Goal: Task Accomplishment & Management: Use online tool/utility

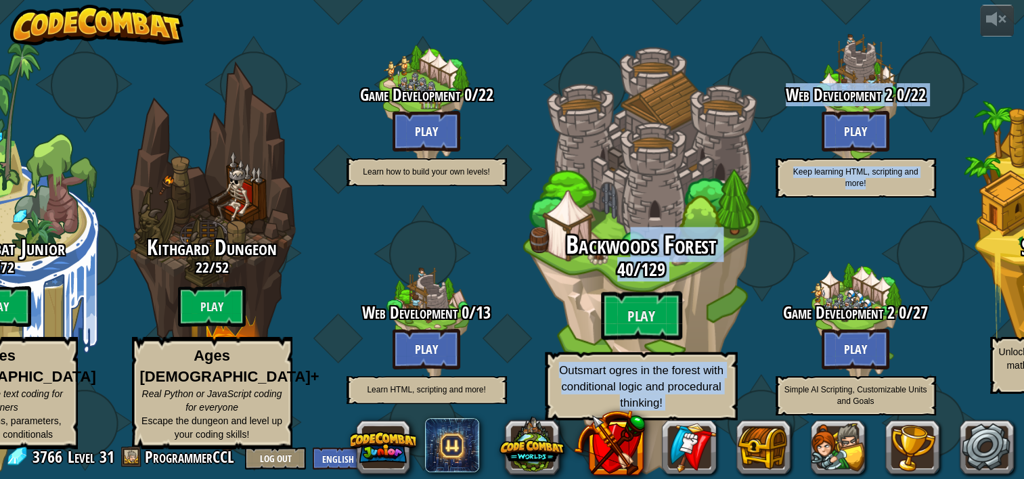
drag, startPoint x: 867, startPoint y: 241, endPoint x: 556, endPoint y: 254, distance: 312.2
click at [560, 252] on div "CodeCombat Junior 0 / 172 Play Ages [DEMOGRAPHIC_DATA] Blocks or simple text co…" at bounding box center [456, 239] width 1133 height 479
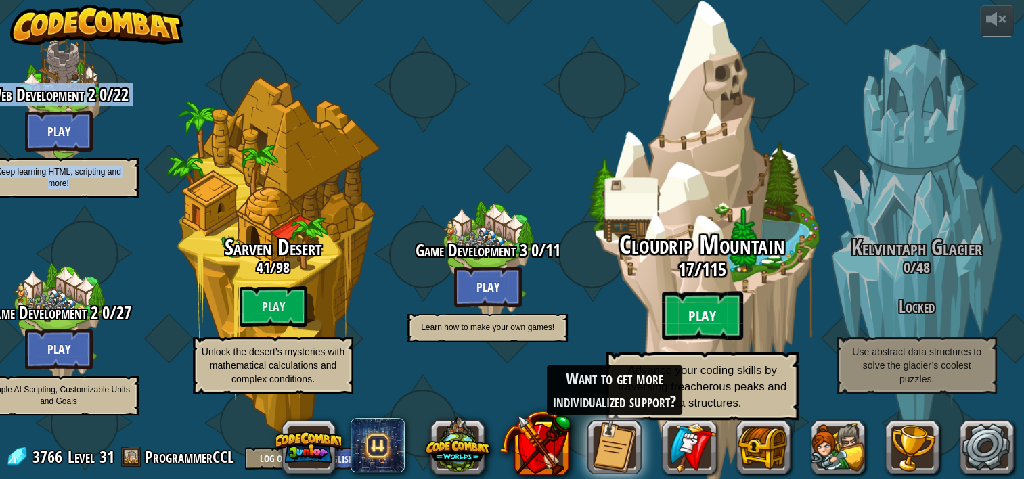
click at [694, 325] on btn "Play" at bounding box center [702, 316] width 81 height 49
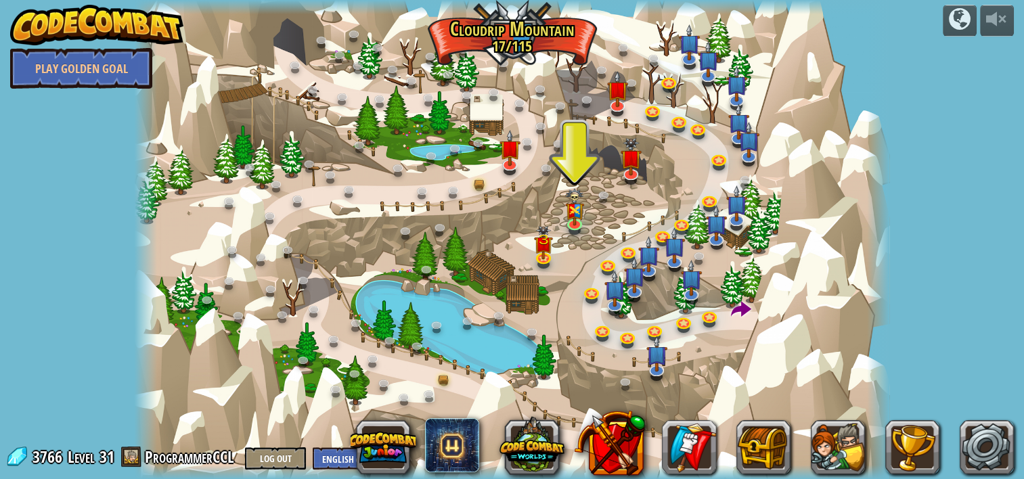
click at [850, 189] on div at bounding box center [512, 239] width 755 height 479
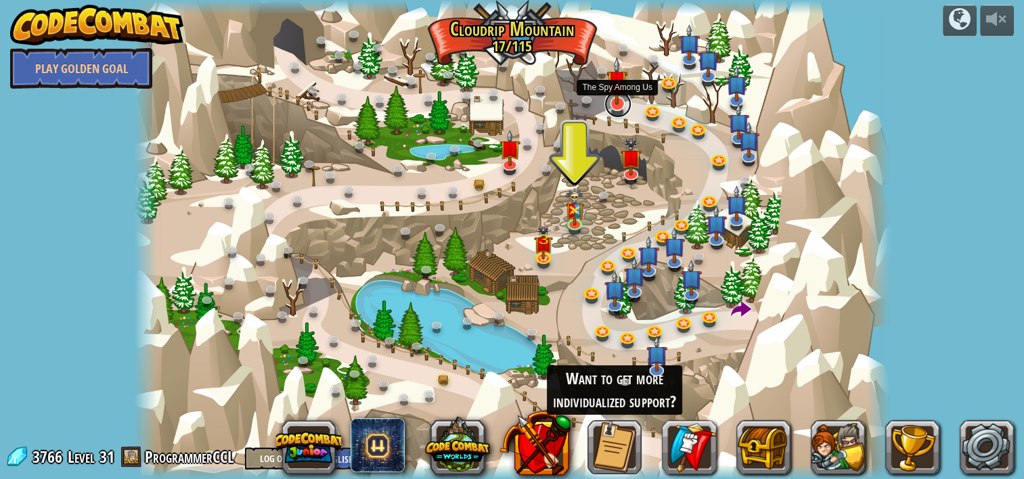
click at [612, 112] on link at bounding box center [617, 104] width 27 height 27
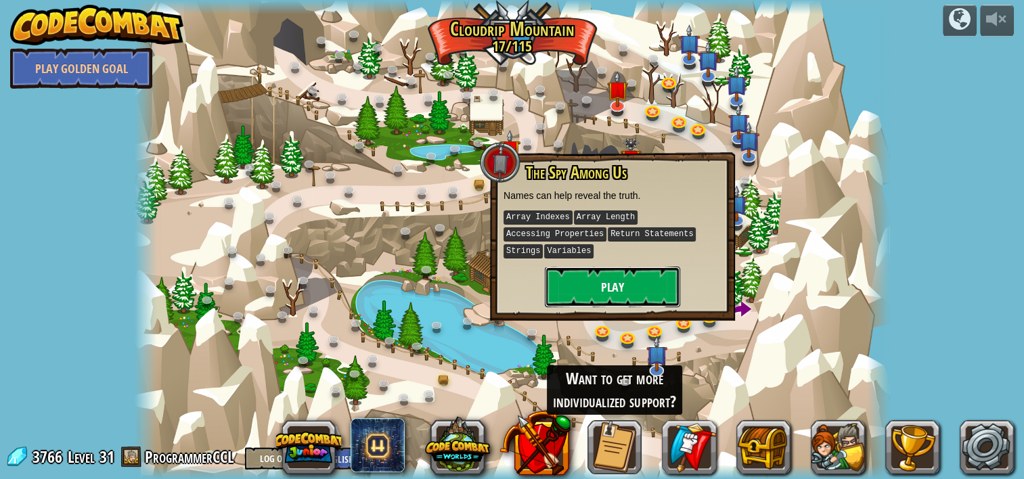
click at [582, 268] on button "Play" at bounding box center [612, 287] width 135 height 41
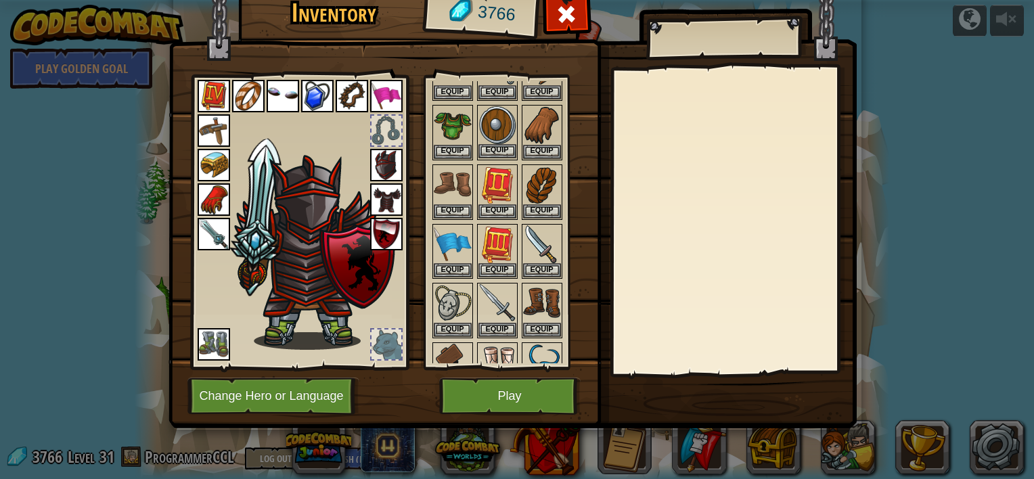
scroll to position [203, 0]
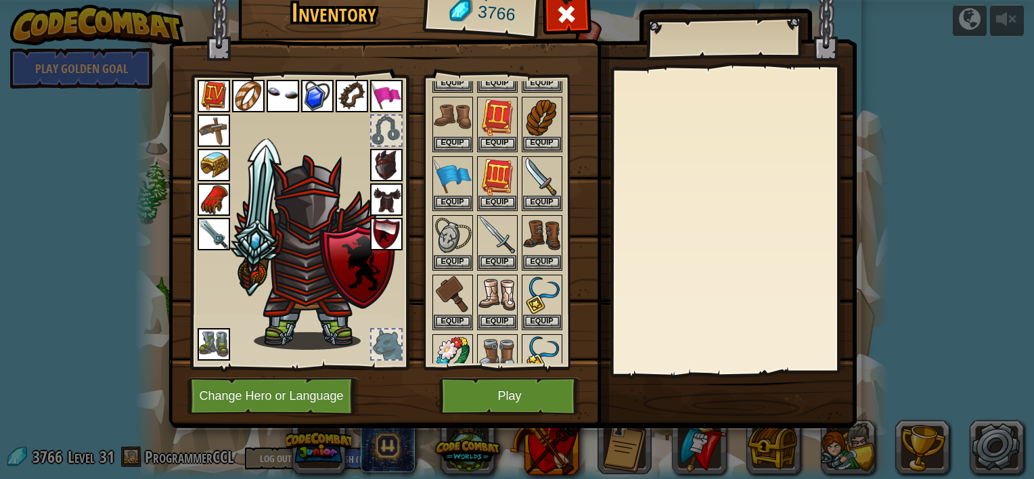
click at [212, 87] on img at bounding box center [214, 96] width 32 height 32
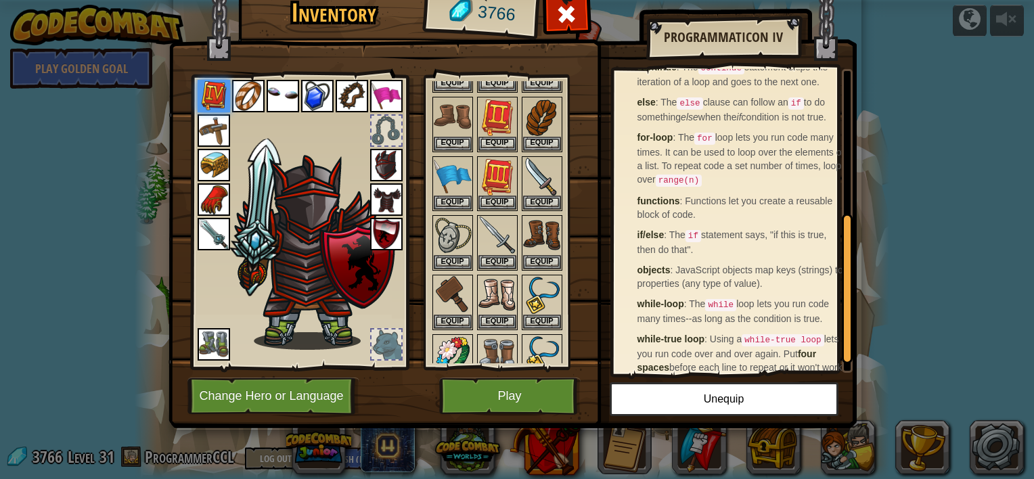
scroll to position [315, 0]
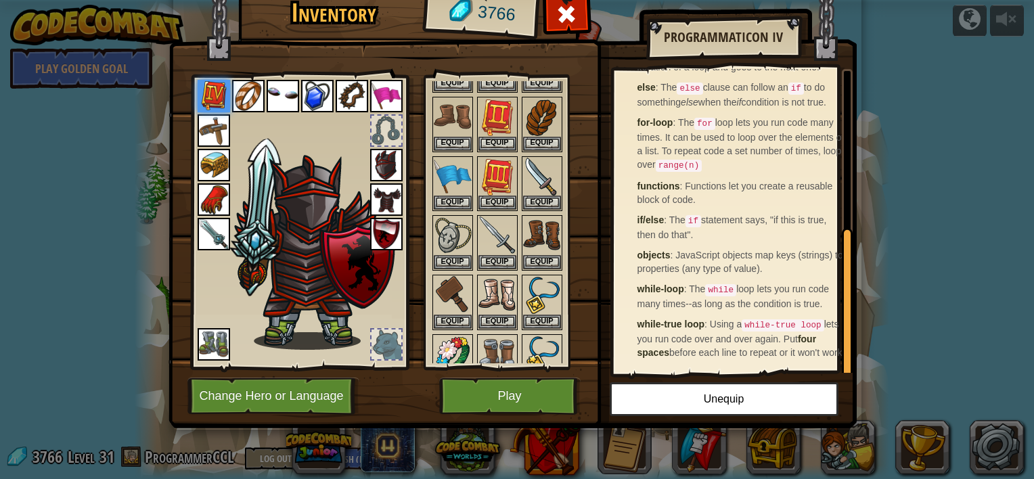
click at [216, 342] on img at bounding box center [214, 344] width 32 height 32
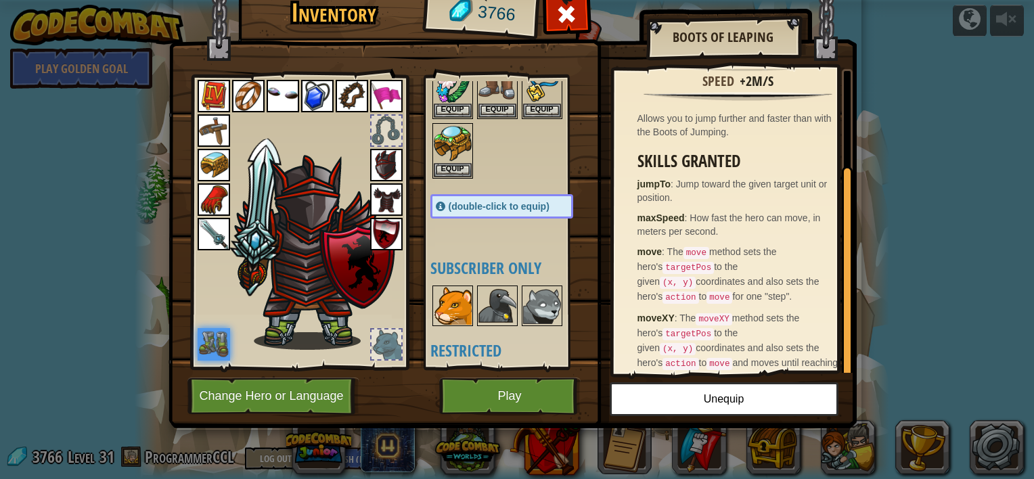
scroll to position [406, 0]
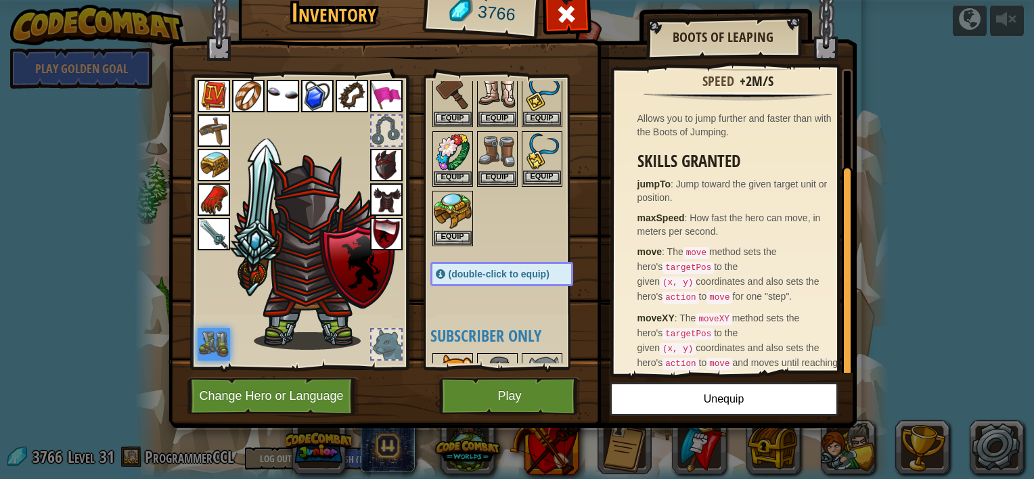
click at [539, 146] on img at bounding box center [542, 152] width 38 height 38
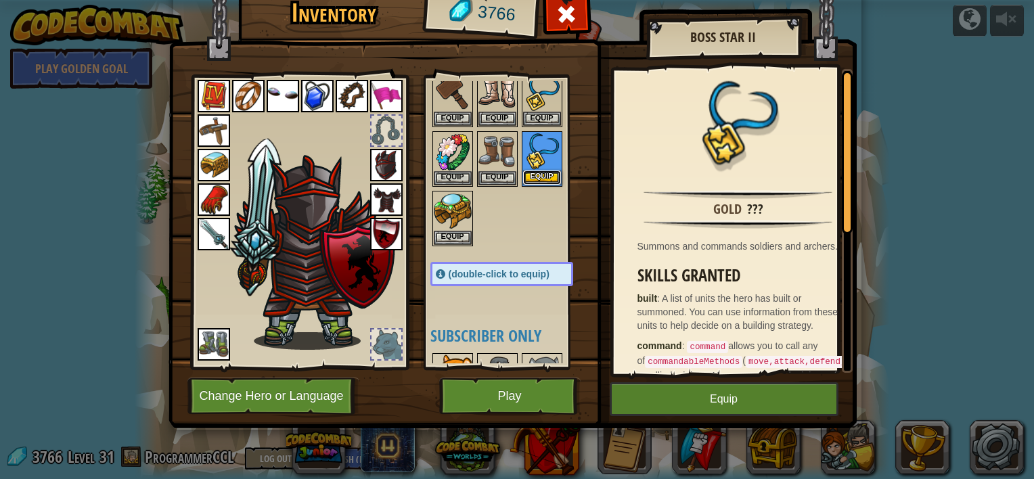
click at [539, 175] on button "Equip" at bounding box center [542, 178] width 38 height 14
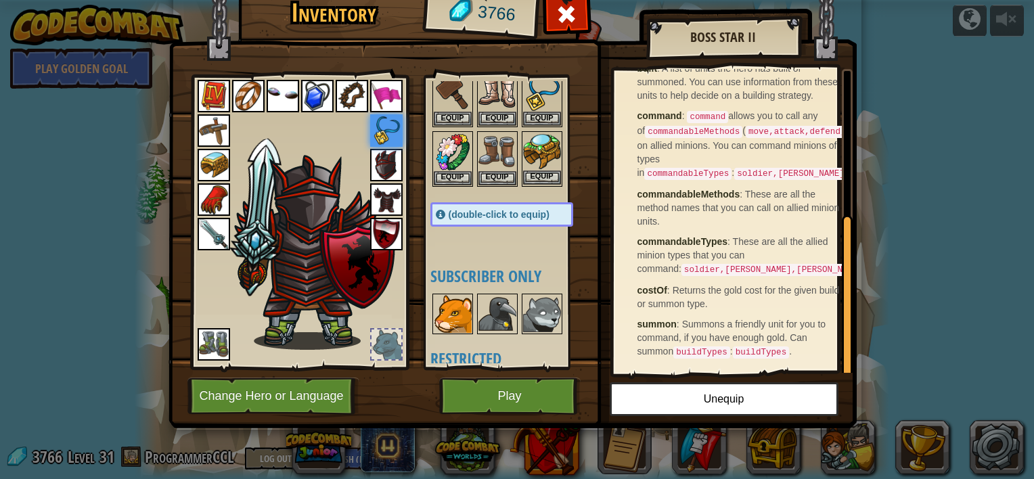
click at [539, 138] on img at bounding box center [542, 152] width 38 height 38
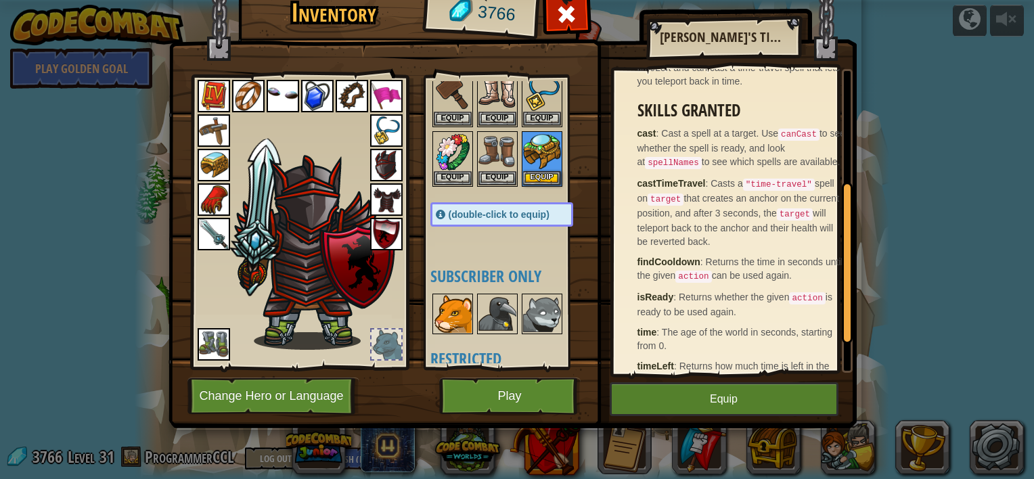
scroll to position [267, 0]
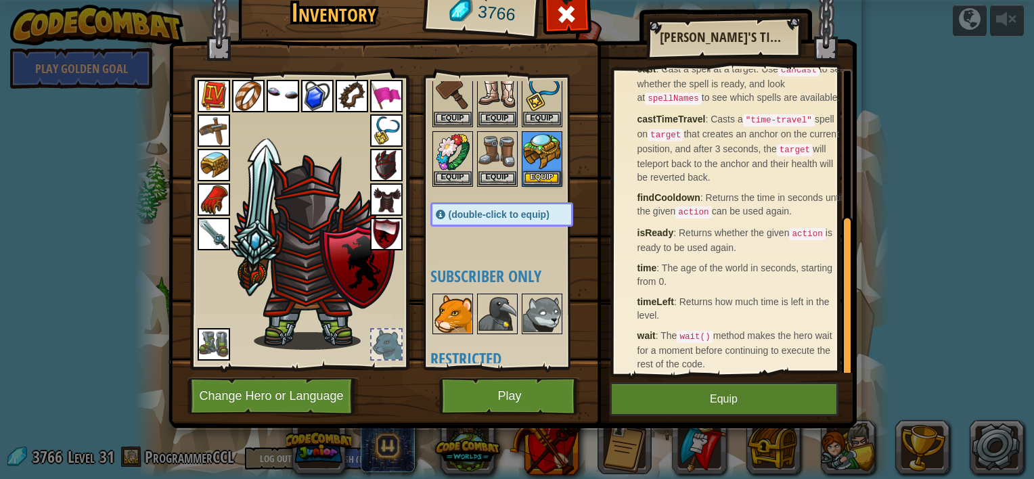
click at [210, 160] on img at bounding box center [214, 165] width 32 height 32
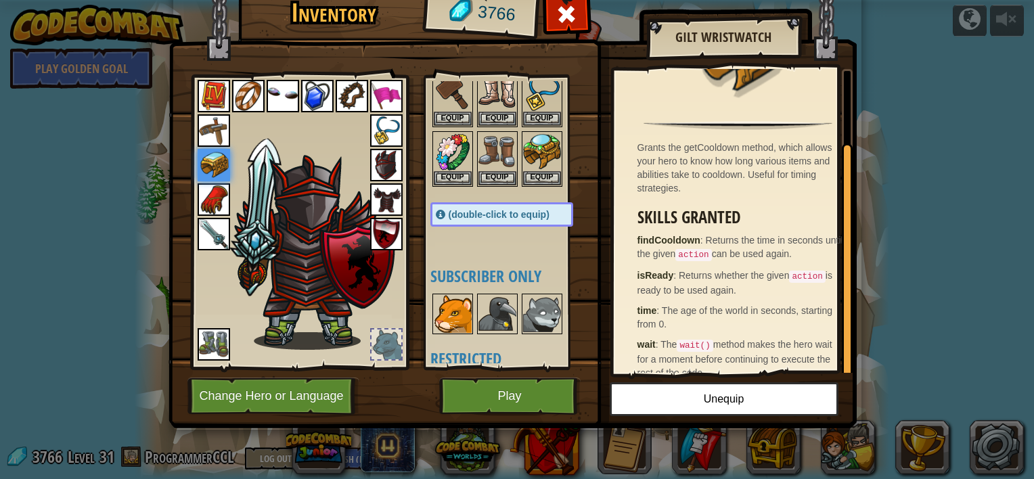
scroll to position [85, 0]
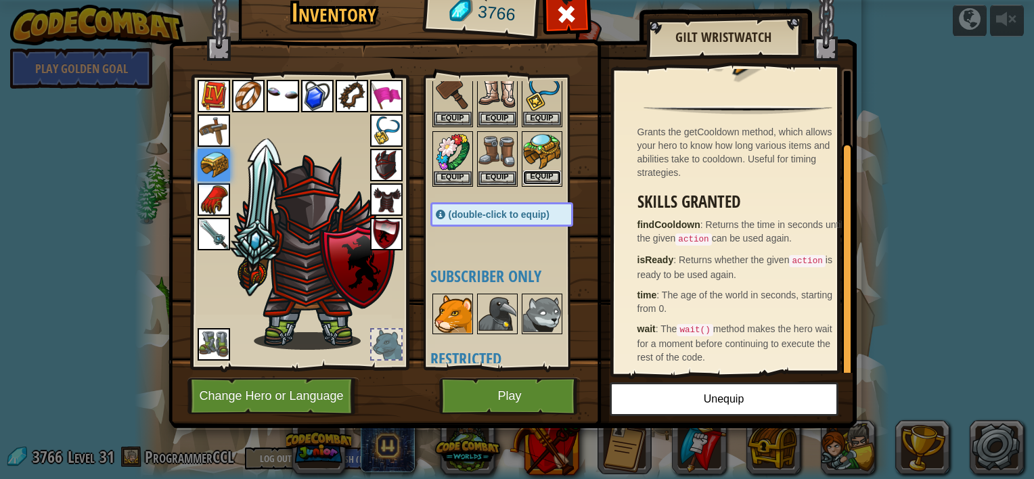
click at [541, 171] on button "Equip" at bounding box center [542, 178] width 38 height 14
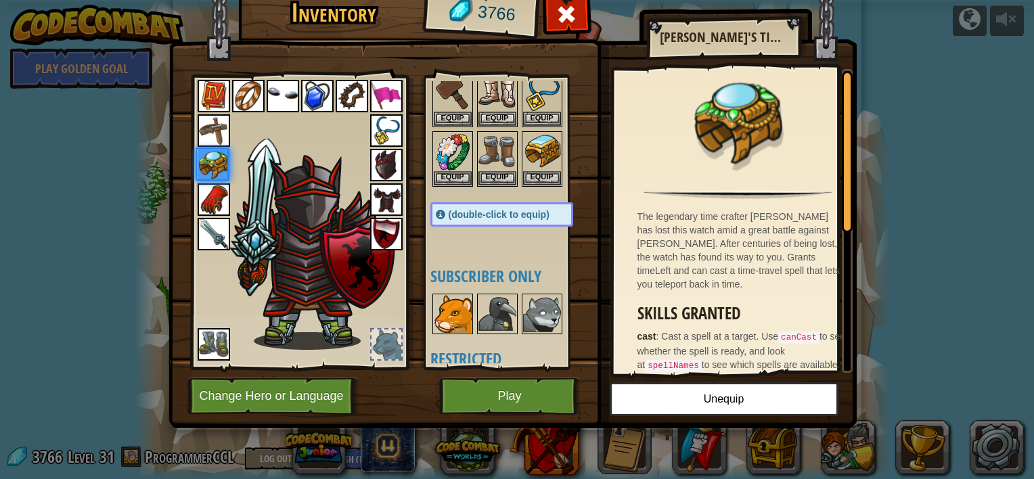
scroll to position [271, 0]
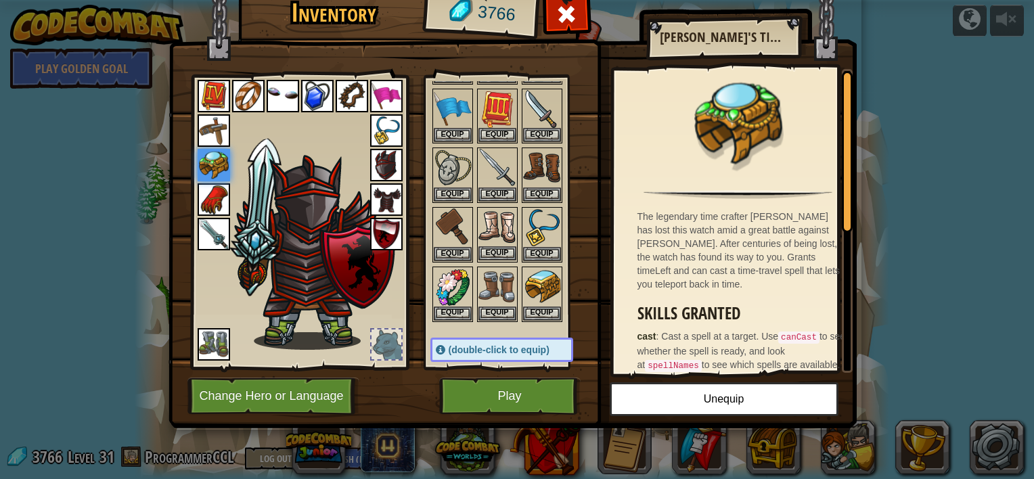
click at [498, 214] on img at bounding box center [497, 227] width 38 height 38
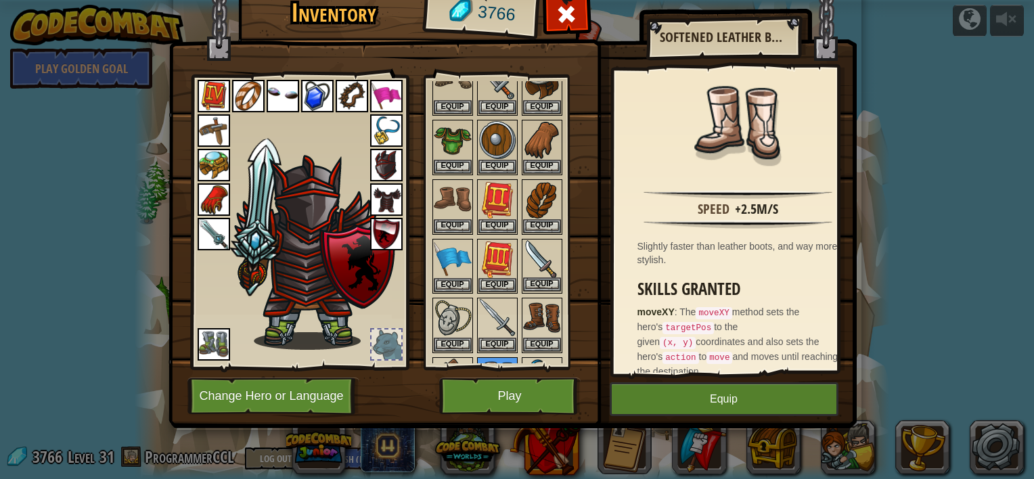
scroll to position [68, 0]
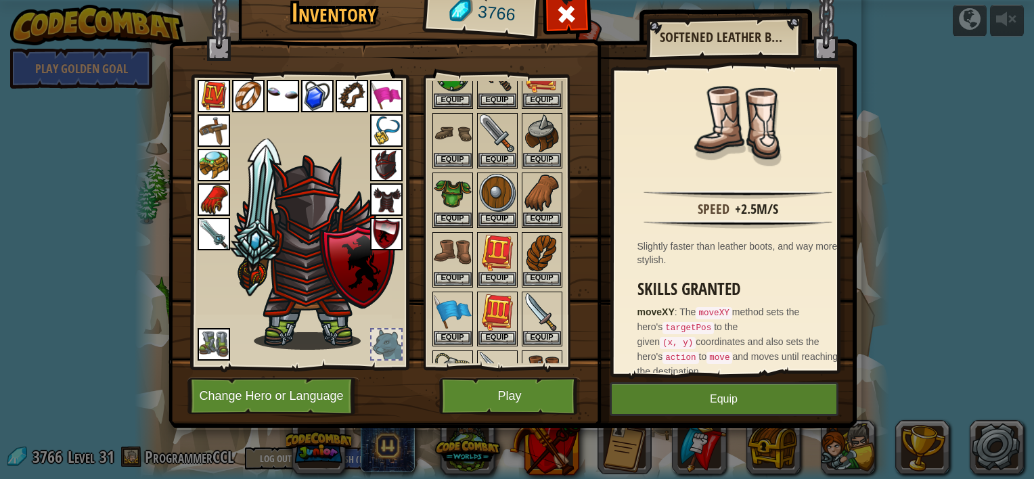
click at [210, 233] on img at bounding box center [214, 234] width 32 height 32
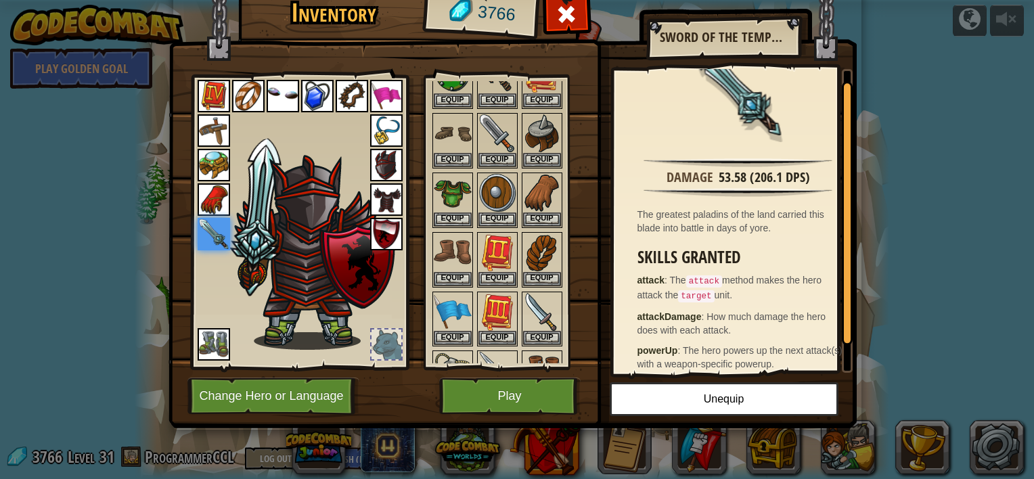
scroll to position [40, 0]
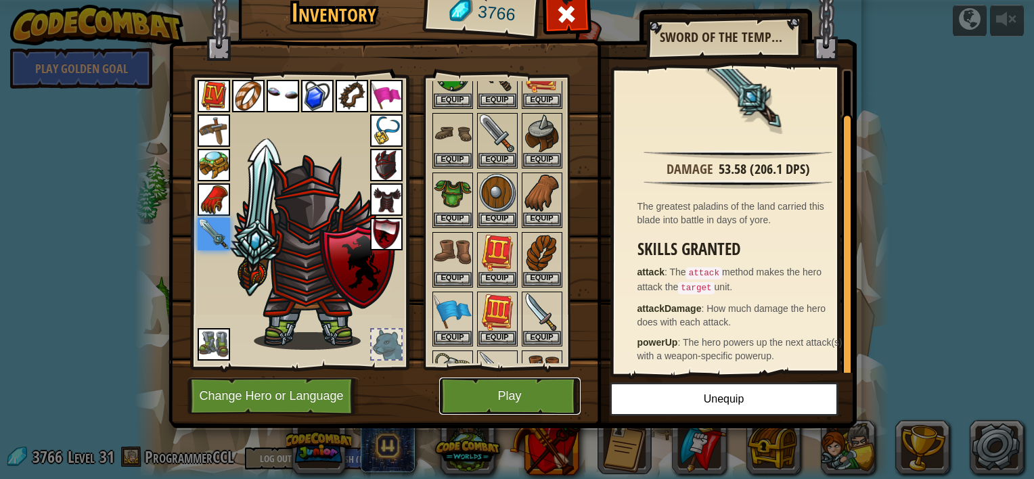
click at [510, 395] on button "Play" at bounding box center [509, 396] width 141 height 37
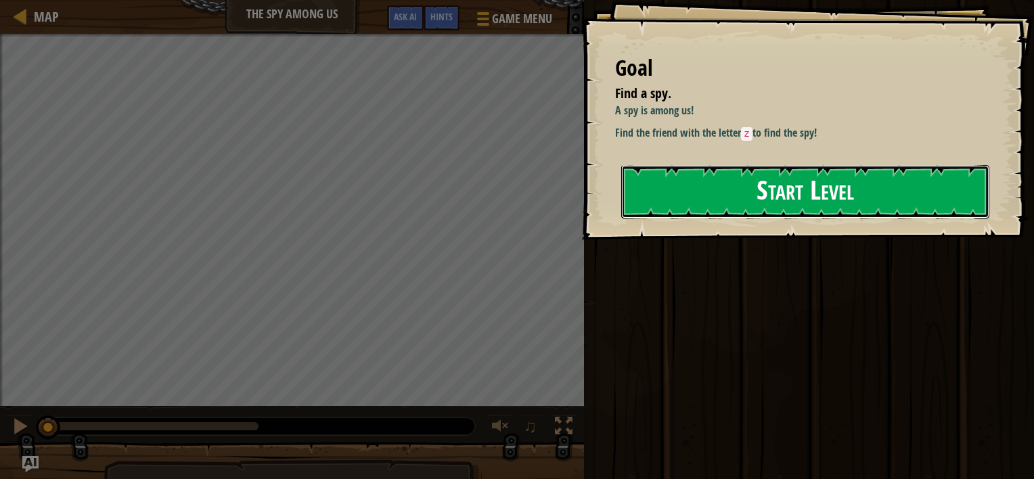
click at [796, 184] on button "Start Level" at bounding box center [805, 191] width 368 height 53
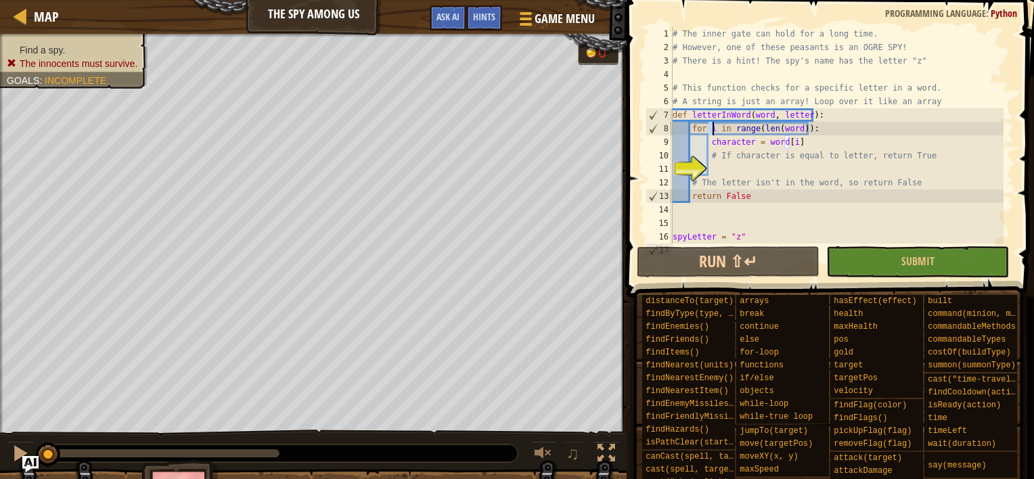
click at [711, 127] on div "# The inner gate can hold for a long time. # However, one of these peasants is …" at bounding box center [837, 149] width 334 height 244
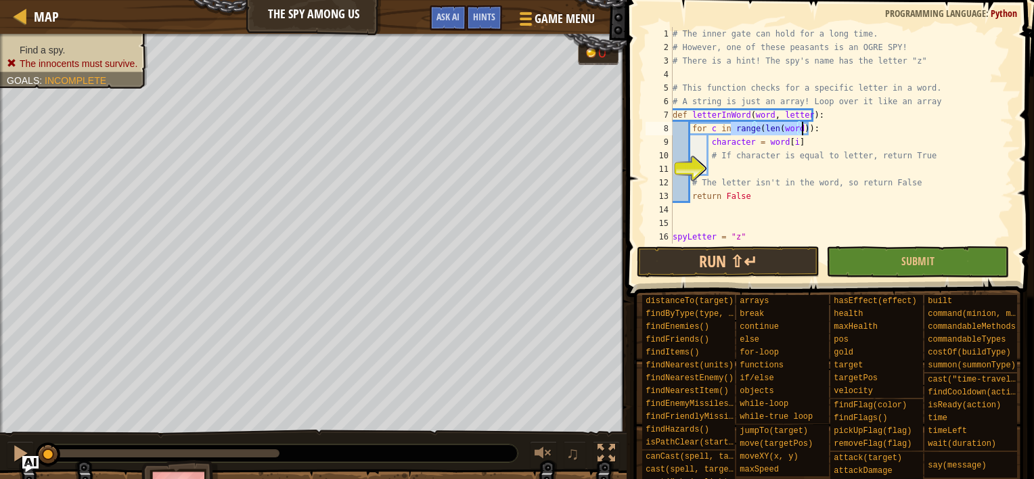
drag, startPoint x: 731, startPoint y: 127, endPoint x: 802, endPoint y: 130, distance: 71.8
click at [802, 130] on div "# The inner gate can hold for a long time. # However, one of these peasants is …" at bounding box center [837, 149] width 334 height 244
click at [827, 142] on div "# The inner gate can hold for a long time. # However, one of these peasants is …" at bounding box center [837, 149] width 334 height 244
click at [922, 151] on div "# The inner gate can hold for a long time. # However, one of these peasants is …" at bounding box center [837, 149] width 334 height 244
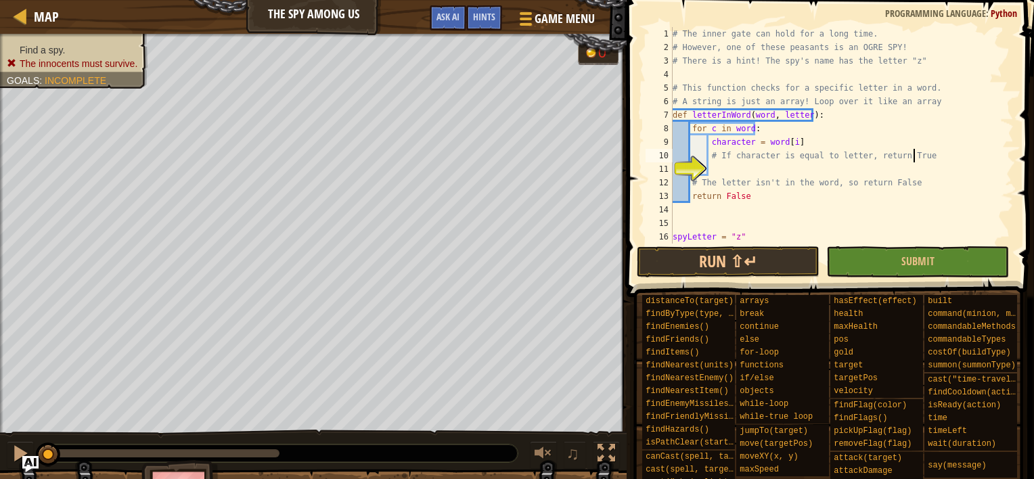
click at [852, 127] on div "# The inner gate can hold for a long time. # However, one of these peasants is …" at bounding box center [837, 149] width 334 height 244
click at [830, 133] on div "# The inner gate can hold for a long time. # However, one of these peasants is …" at bounding box center [837, 149] width 334 height 244
click at [825, 137] on div "# The inner gate can hold for a long time. # However, one of these peasants is …" at bounding box center [837, 149] width 334 height 244
drag, startPoint x: 851, startPoint y: 137, endPoint x: 708, endPoint y: 145, distance: 143.7
click at [708, 145] on div "# The inner gate can hold for a long time. # However, one of these peasants is …" at bounding box center [837, 149] width 334 height 244
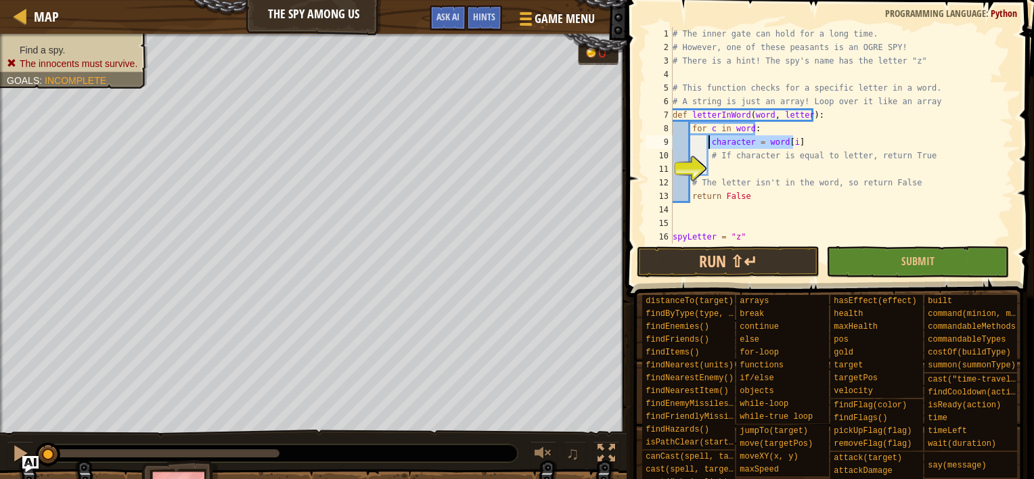
click at [717, 111] on div "# The inner gate can hold for a long time. # However, one of these peasants is …" at bounding box center [837, 149] width 334 height 244
click at [716, 112] on div "# The inner gate can hold for a long time. # However, one of these peasants is …" at bounding box center [837, 149] width 334 height 244
click at [828, 110] on div "# The inner gate can hold for a long time. # However, one of these peasants is …" at bounding box center [837, 149] width 334 height 244
click at [765, 112] on div "# The inner gate can hold for a long time. # However, one of these peasants is …" at bounding box center [837, 149] width 334 height 244
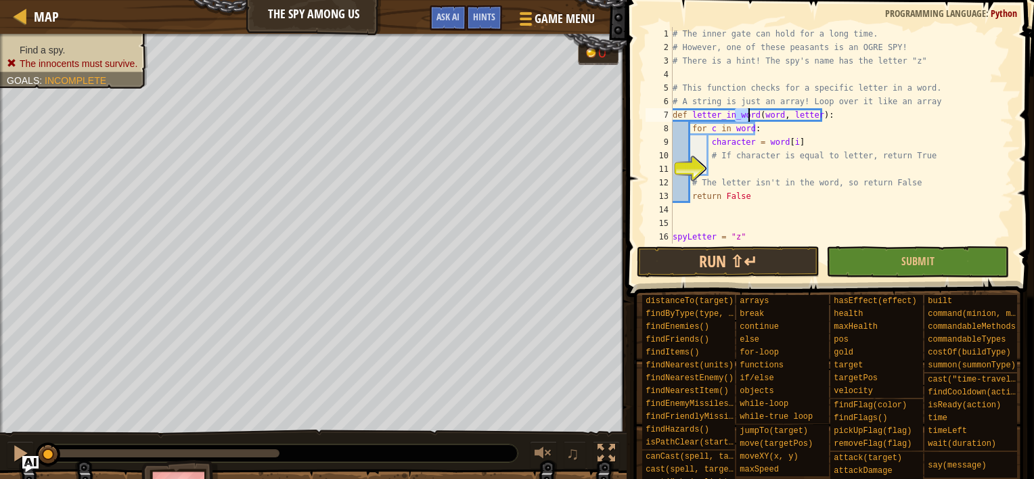
drag, startPoint x: 735, startPoint y: 112, endPoint x: 751, endPoint y: 114, distance: 16.4
click at [751, 114] on div "# The inner gate can hold for a long time. # However, one of these peasants is …" at bounding box center [837, 149] width 334 height 244
click at [723, 114] on div "# The inner gate can hold for a long time. # However, one of these peasants is …" at bounding box center [837, 149] width 334 height 244
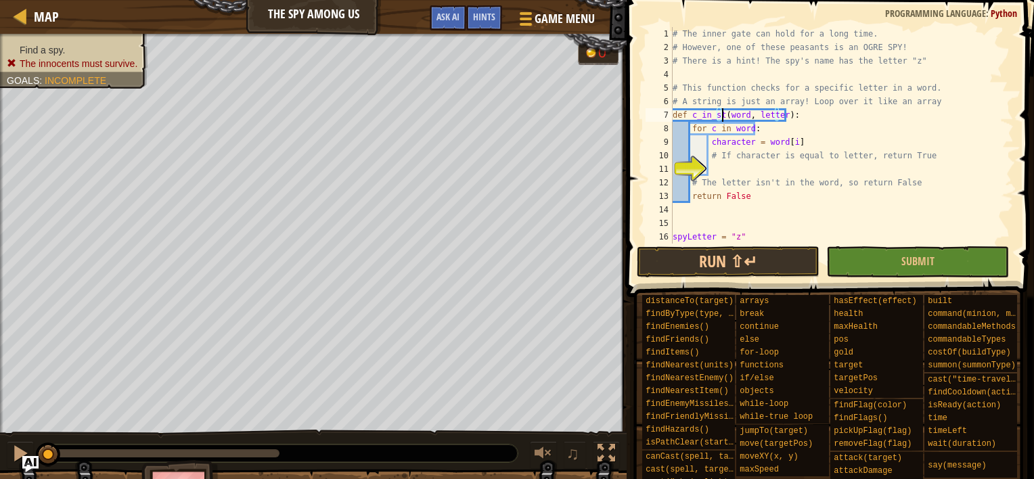
type textarea "def c_in_str(word, letter):"
click at [801, 175] on div "# The inner gate can hold for a long time. # However, one of these peasants is …" at bounding box center [837, 149] width 334 height 244
drag, startPoint x: 804, startPoint y: 137, endPoint x: 792, endPoint y: 133, distance: 12.0
click at [805, 137] on div "# The inner gate can hold for a long time. # However, one of these peasants is …" at bounding box center [837, 149] width 334 height 244
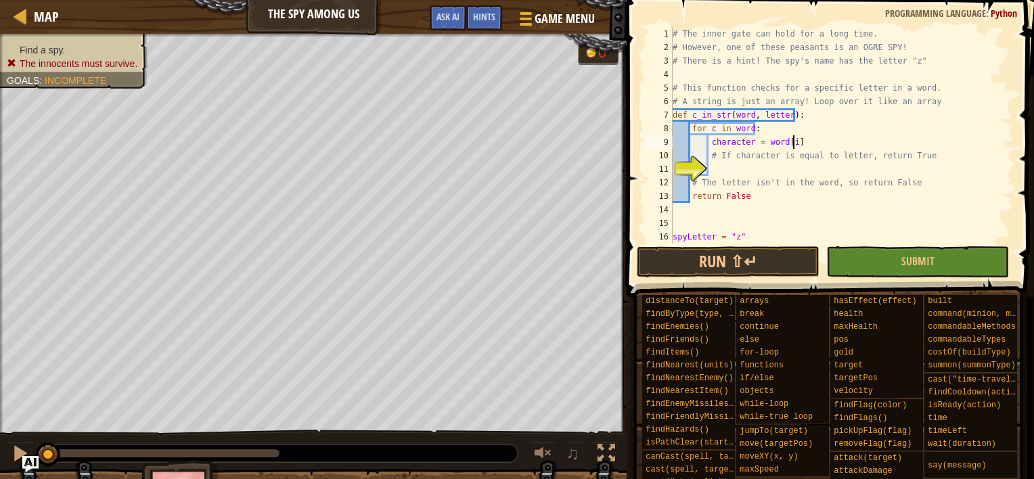
click at [768, 132] on div "# The inner gate can hold for a long time. # However, one of these peasants is …" at bounding box center [837, 149] width 334 height 244
click at [743, 121] on div "# The inner gate can hold for a long time. # However, one of these peasants is …" at bounding box center [837, 149] width 334 height 244
click at [736, 113] on div "# The inner gate can hold for a long time. # However, one of these peasants is …" at bounding box center [837, 149] width 334 height 244
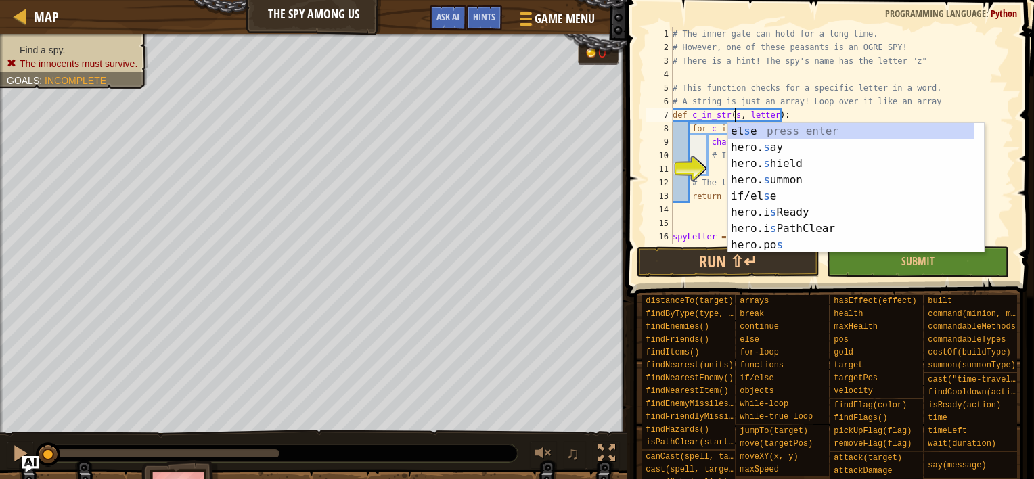
click at [756, 116] on div "# The inner gate can hold for a long time. # However, one of these peasants is …" at bounding box center [837, 149] width 334 height 244
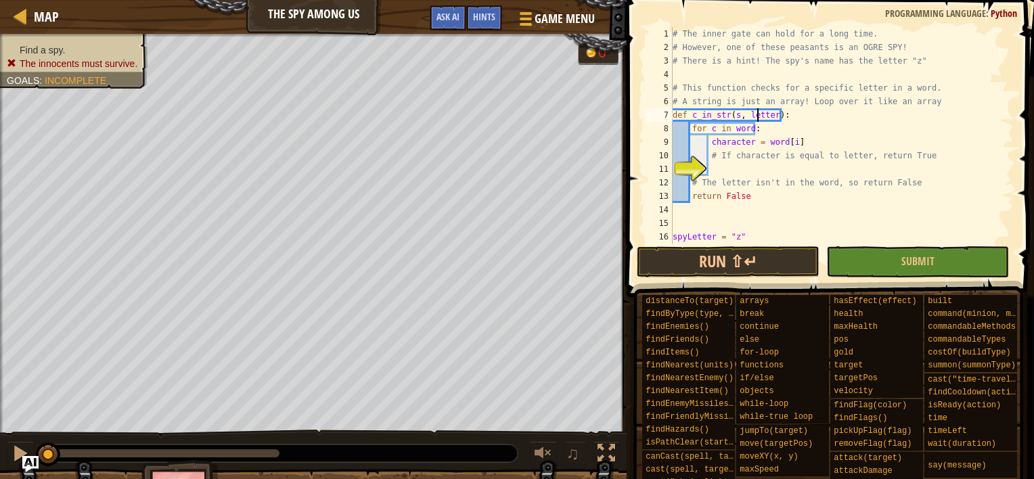
click at [756, 116] on div "# The inner gate can hold for a long time. # However, one of these peasants is …" at bounding box center [837, 149] width 334 height 244
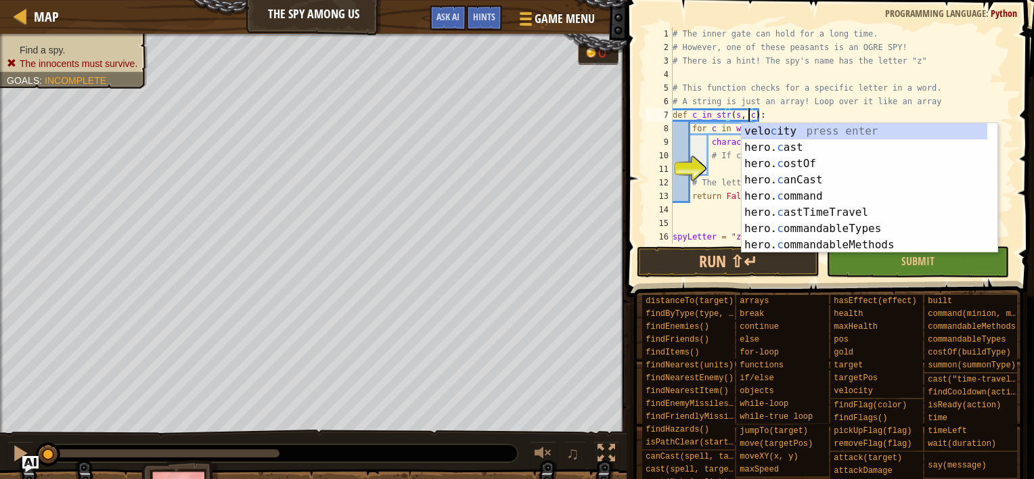
click at [723, 113] on div "# The inner gate can hold for a long time. # However, one of these peasants is …" at bounding box center [837, 149] width 334 height 244
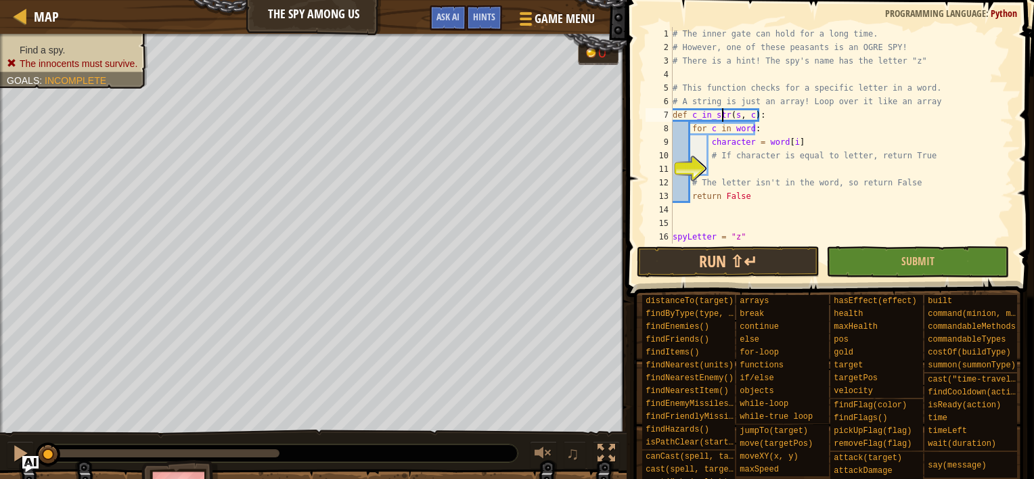
click at [725, 116] on div "# The inner gate can hold for a long time. # However, one of these peasants is …" at bounding box center [837, 149] width 334 height 244
click at [809, 123] on div "# The inner gate can hold for a long time. # However, one of these peasants is …" at bounding box center [837, 149] width 334 height 244
click at [774, 130] on div "# The inner gate can hold for a long time. # However, one of these peasants is …" at bounding box center [837, 149] width 334 height 244
click at [755, 127] on div "# The inner gate can hold for a long time. # However, one of these peasants is …" at bounding box center [837, 149] width 334 height 244
click at [738, 127] on div "# The inner gate can hold for a long time. # However, one of these peasants is …" at bounding box center [837, 149] width 334 height 244
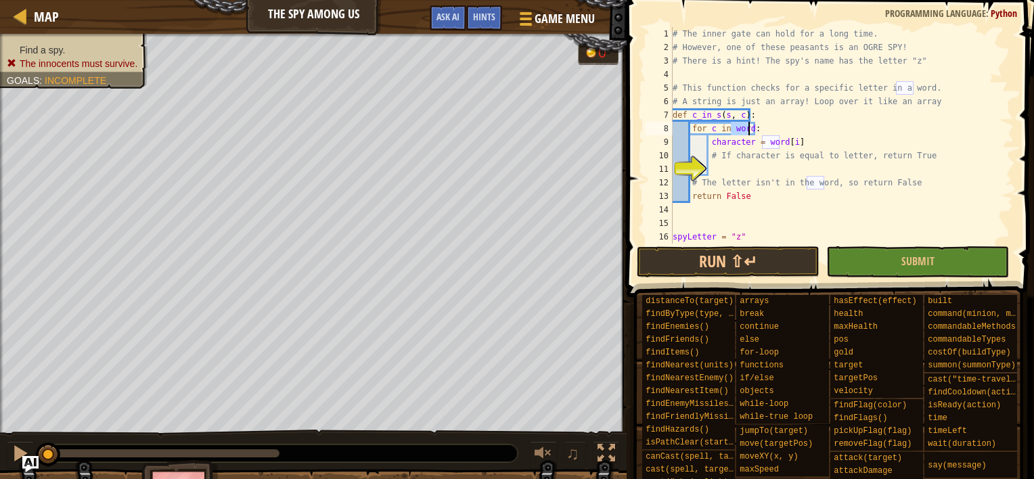
click at [738, 127] on div "# The inner gate can hold for a long time. # However, one of these peasants is …" at bounding box center [837, 149] width 334 height 244
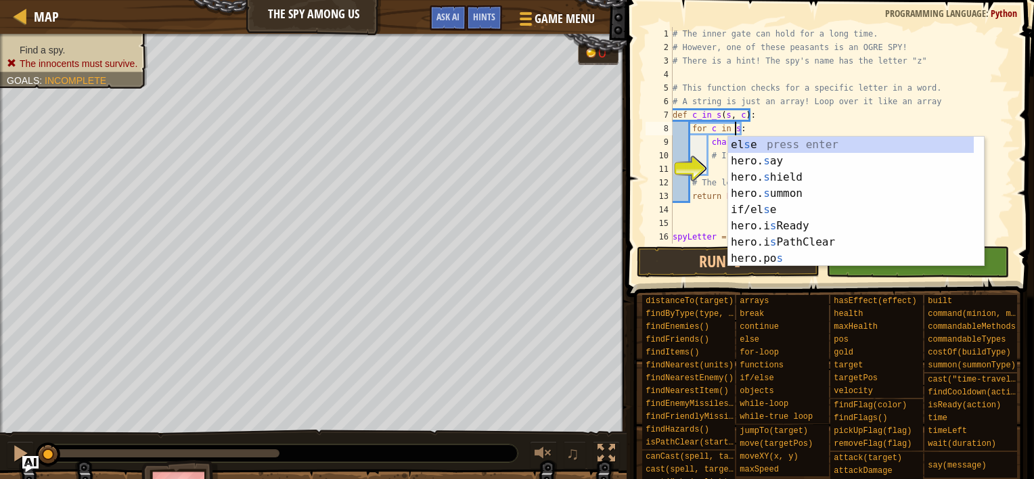
click at [812, 106] on div "# The inner gate can hold for a long time. # However, one of these peasants is …" at bounding box center [837, 149] width 334 height 244
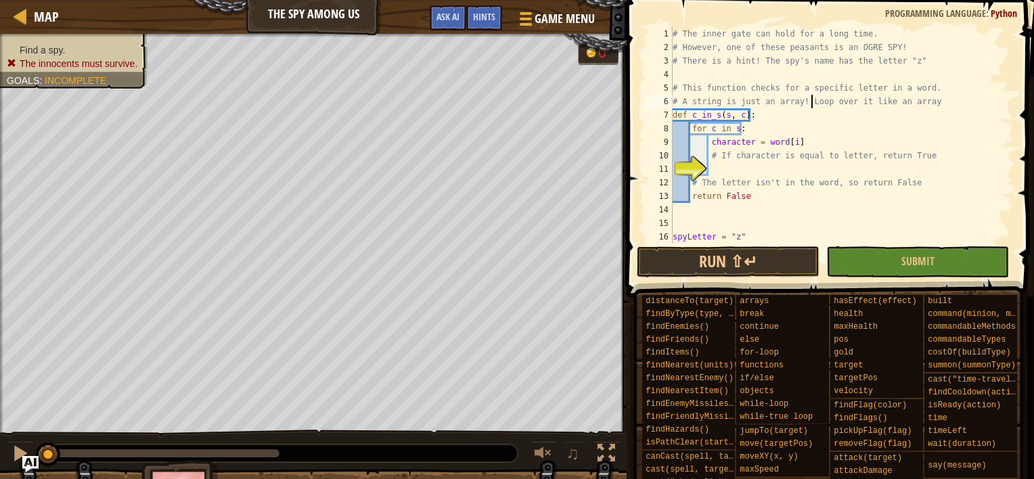
click at [968, 180] on div "# The inner gate can hold for a long time. # However, one of these peasants is …" at bounding box center [837, 149] width 334 height 244
click at [964, 158] on div "# The inner gate can hold for a long time. # However, one of these peasants is …" at bounding box center [837, 149] width 334 height 244
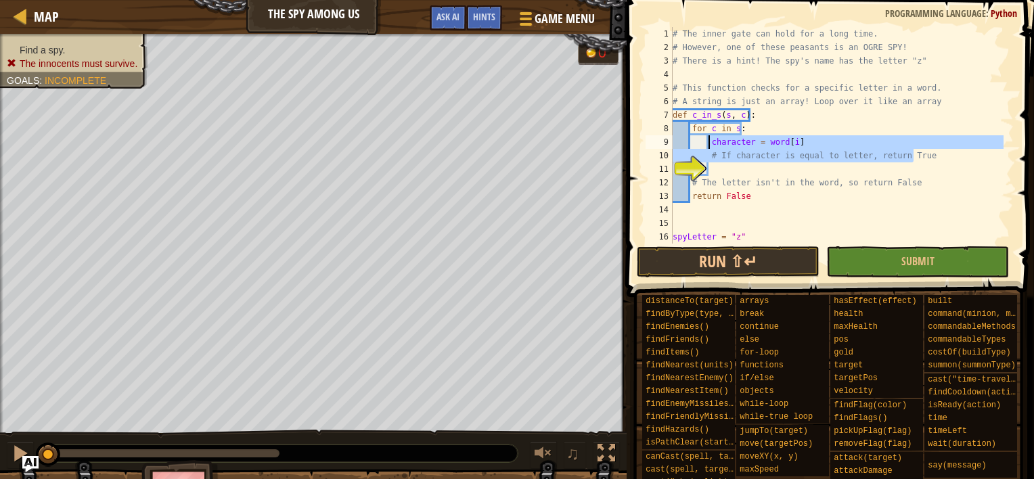
drag, startPoint x: 937, startPoint y: 158, endPoint x: 706, endPoint y: 142, distance: 231.3
click at [706, 142] on div "# The inner gate can hold for a long time. # However, one of these peasants is …" at bounding box center [837, 149] width 334 height 244
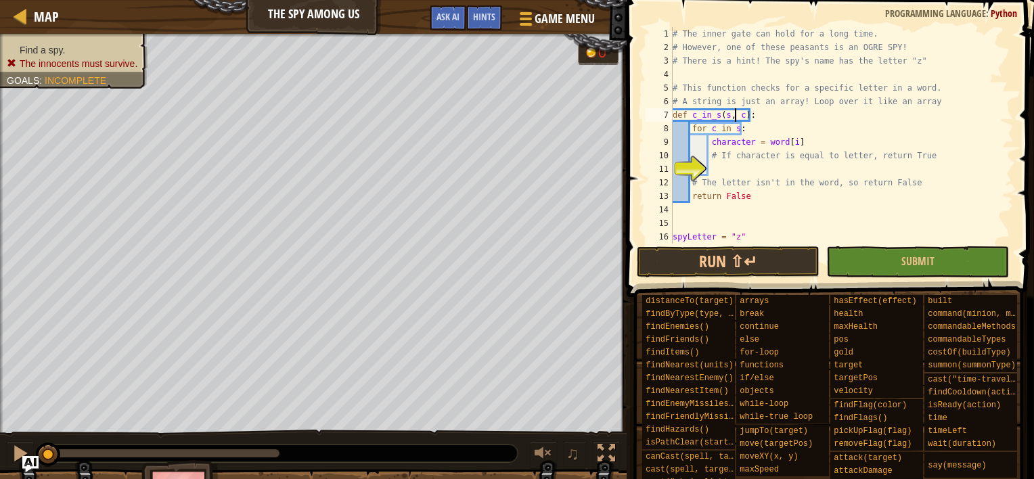
click at [733, 114] on div "# The inner gate can hold for a long time. # However, one of these peasants is …" at bounding box center [837, 149] width 334 height 244
click at [714, 130] on div "# The inner gate can hold for a long time. # However, one of these peasants is …" at bounding box center [837, 149] width 334 height 244
click at [1015, 145] on span at bounding box center [832, 129] width 418 height 337
click at [936, 154] on div "# The inner gate can hold for a long time. # However, one of these peasants is …" at bounding box center [837, 149] width 334 height 244
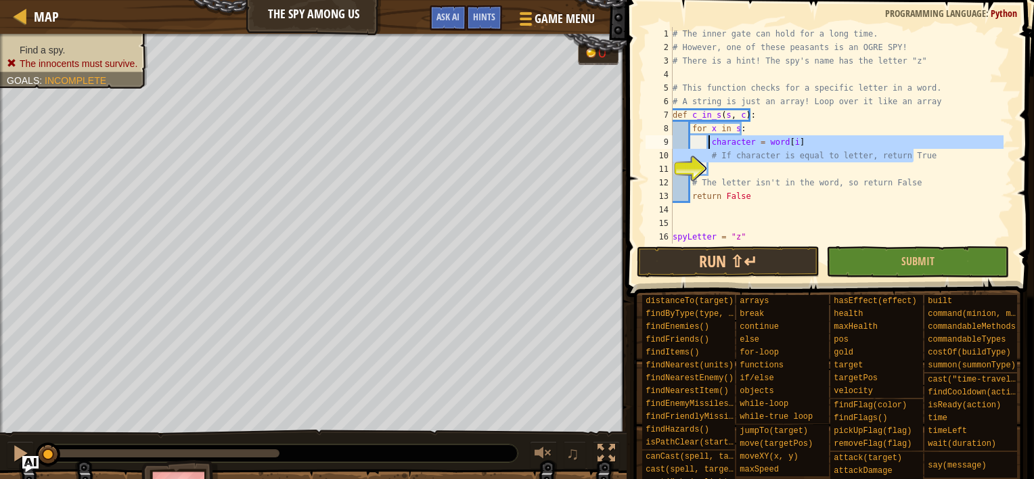
drag, startPoint x: 942, startPoint y: 154, endPoint x: 709, endPoint y: 142, distance: 233.1
click at [709, 142] on div "# The inner gate can hold for a long time. # However, one of these peasants is …" at bounding box center [837, 149] width 334 height 244
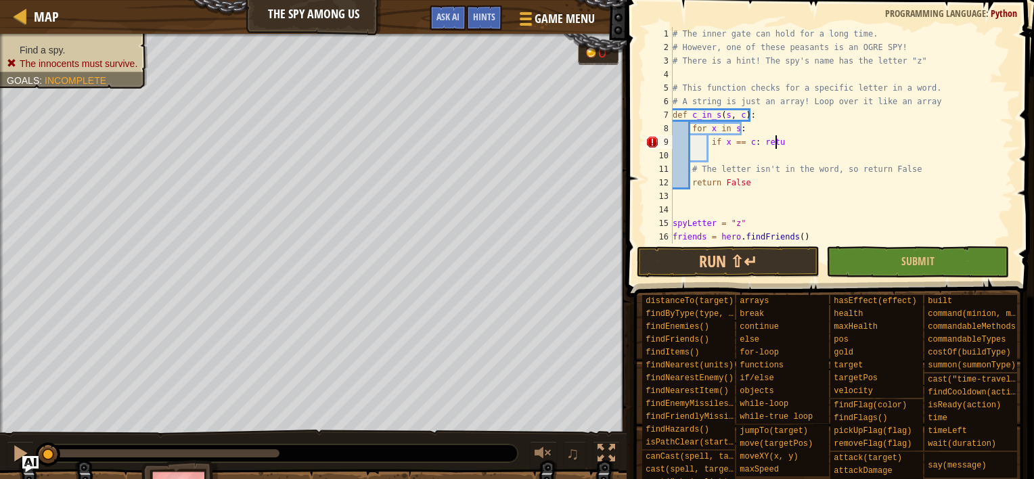
scroll to position [6, 8]
type textarea "if x == c: return 1"
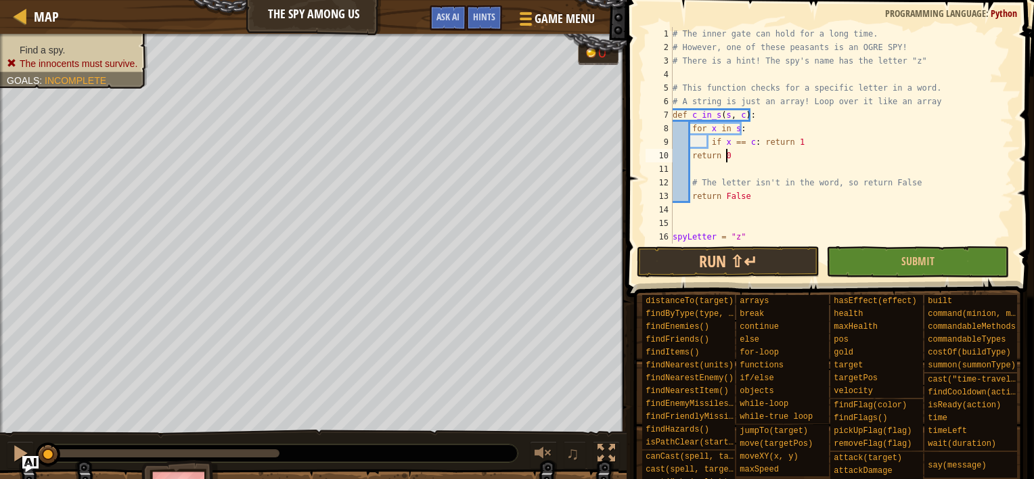
scroll to position [6, 3]
click at [809, 127] on div "# The inner gate can hold for a long time. # However, one of these peasants is …" at bounding box center [837, 149] width 334 height 244
click at [753, 151] on div "# The inner gate can hold for a long time. # However, one of these peasants is …" at bounding box center [837, 149] width 334 height 244
click at [775, 184] on div "# The inner gate can hold for a long time. # However, one of these peasants is …" at bounding box center [837, 149] width 334 height 244
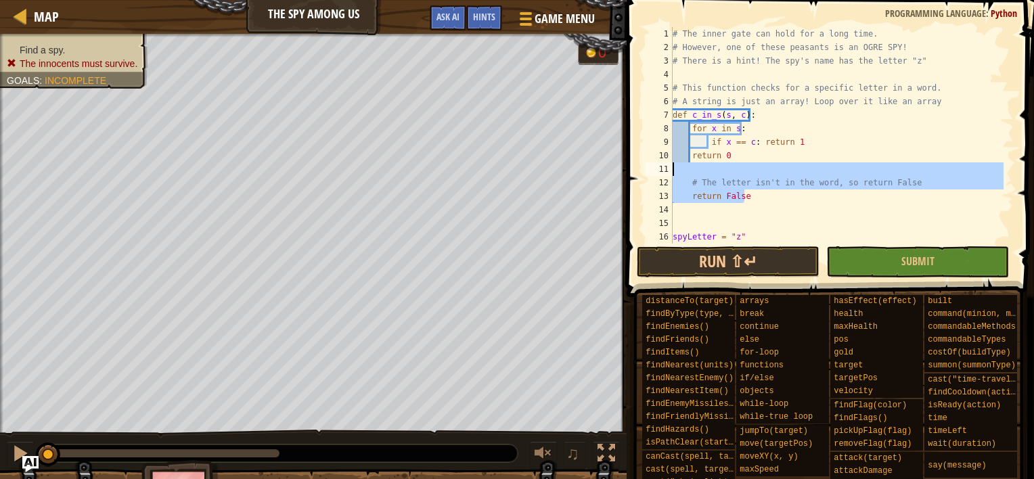
drag, startPoint x: 762, startPoint y: 200, endPoint x: 637, endPoint y: 162, distance: 130.8
click at [637, 162] on div "# The letter isn't in the word, so return False 1 2 3 4 5 6 7 8 9 10 11 12 13 1…" at bounding box center [828, 175] width 411 height 337
type textarea "# The letter isn't in the word, so return False"
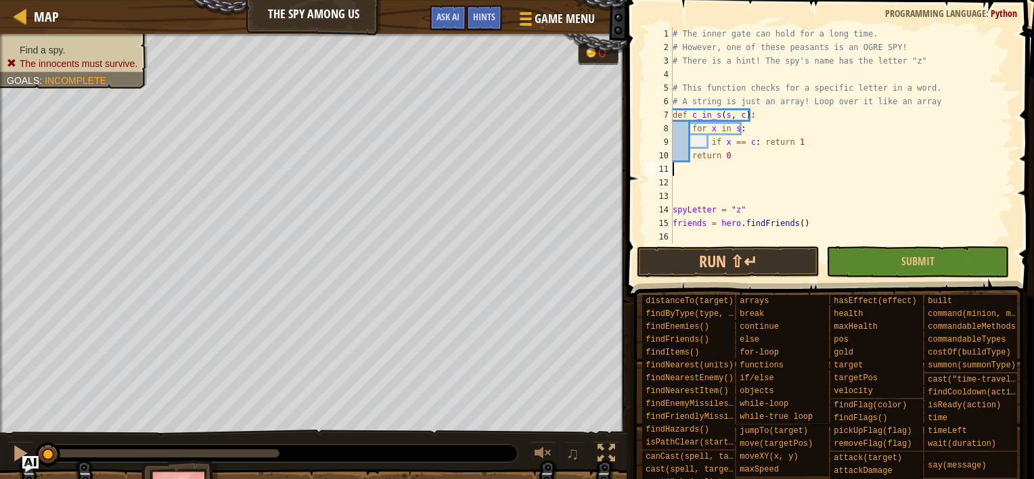
click at [698, 187] on div "# The inner gate can hold for a long time. # However, one of these peasants is …" at bounding box center [837, 149] width 334 height 244
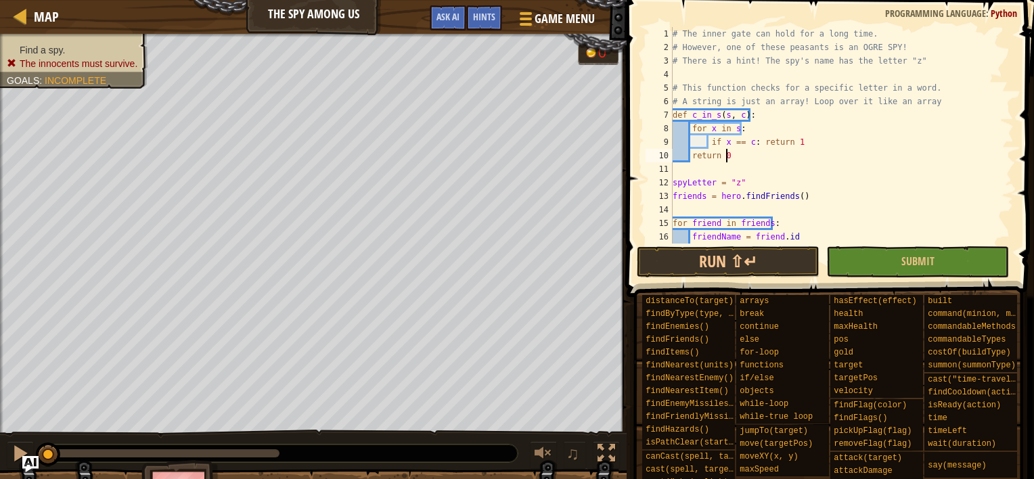
type textarea "return 0"
click at [930, 73] on div "# The inner gate can hold for a long time. # However, one of these peasants is …" at bounding box center [837, 149] width 334 height 244
click at [919, 87] on div "# The inner gate can hold for a long time. # However, one of these peasants is …" at bounding box center [837, 149] width 334 height 244
click at [910, 102] on div "# The inner gate can hold for a long time. # However, one of these peasants is …" at bounding box center [837, 149] width 334 height 244
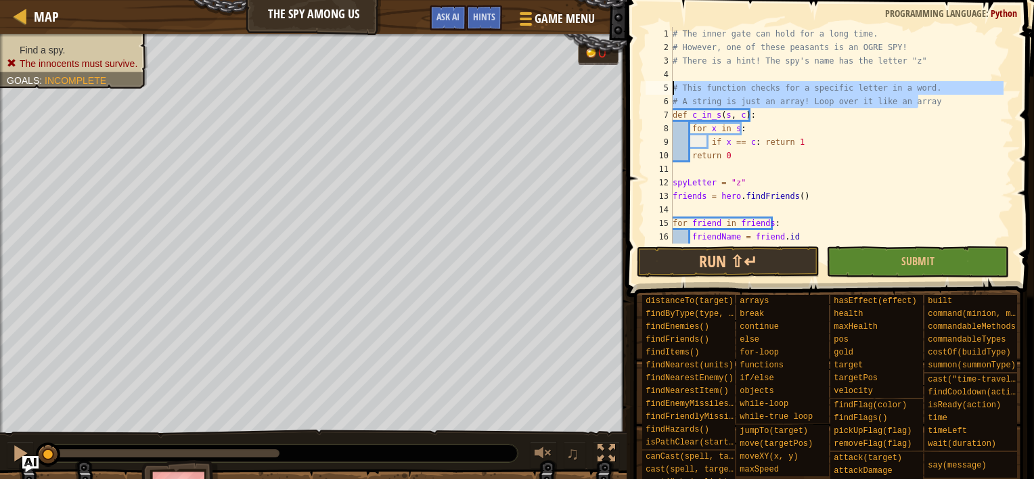
drag, startPoint x: 931, startPoint y: 100, endPoint x: 628, endPoint y: 86, distance: 303.5
click at [628, 86] on div "# A string is just an array! Loop over it like an array 1 2 3 4 5 6 7 8 9 10 11…" at bounding box center [828, 175] width 411 height 337
type textarea "# This function checks for a specific letter in a word. # A string is just an a…"
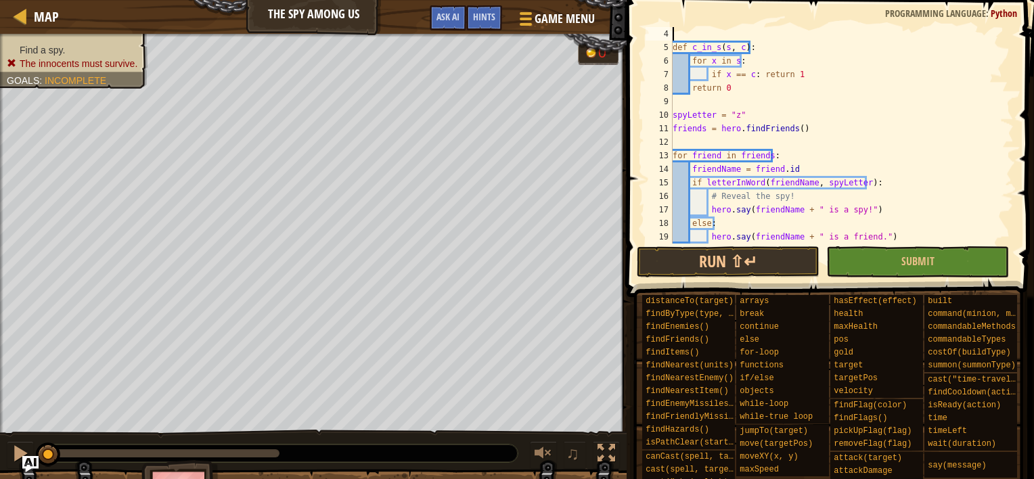
scroll to position [54, 0]
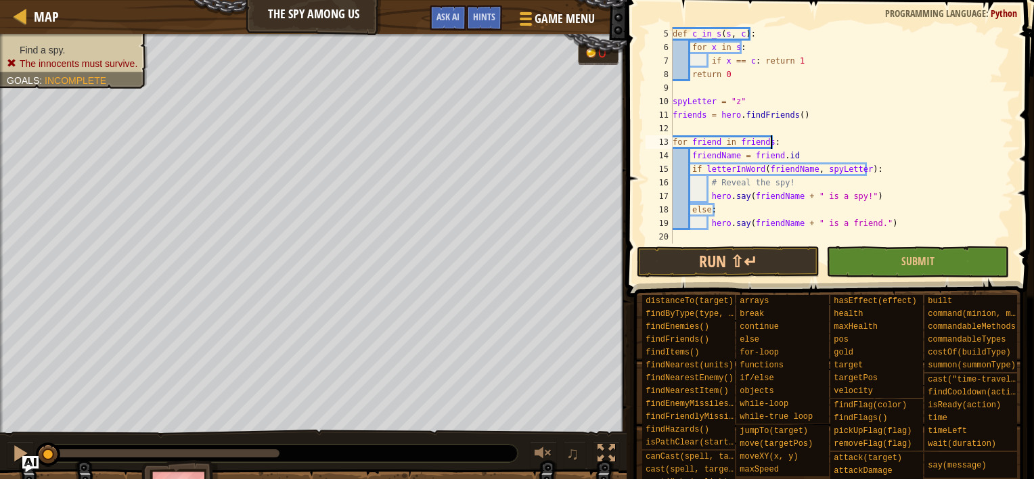
click at [795, 146] on div "def c_in_s ( s , c ) : for x in s : if x == c : return 1 return 0 spyLetter = "…" at bounding box center [837, 149] width 334 height 244
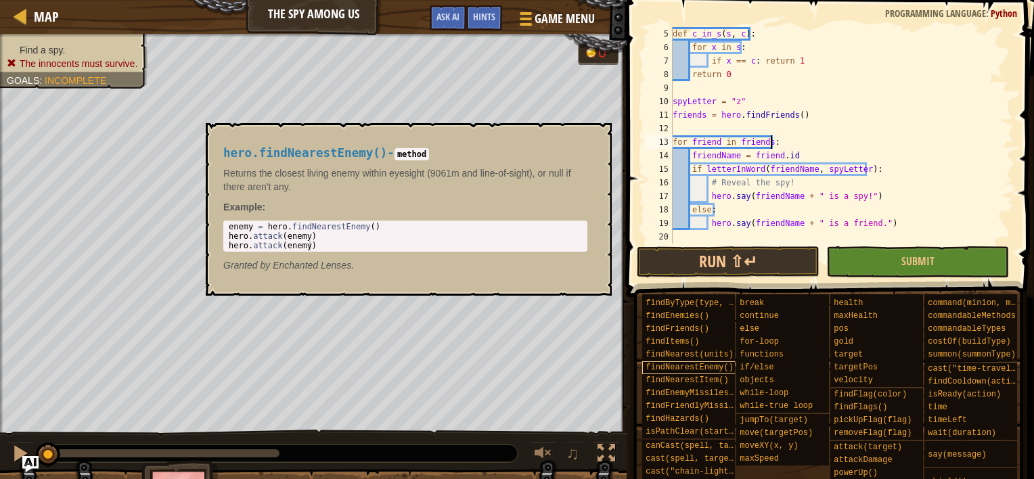
scroll to position [0, 0]
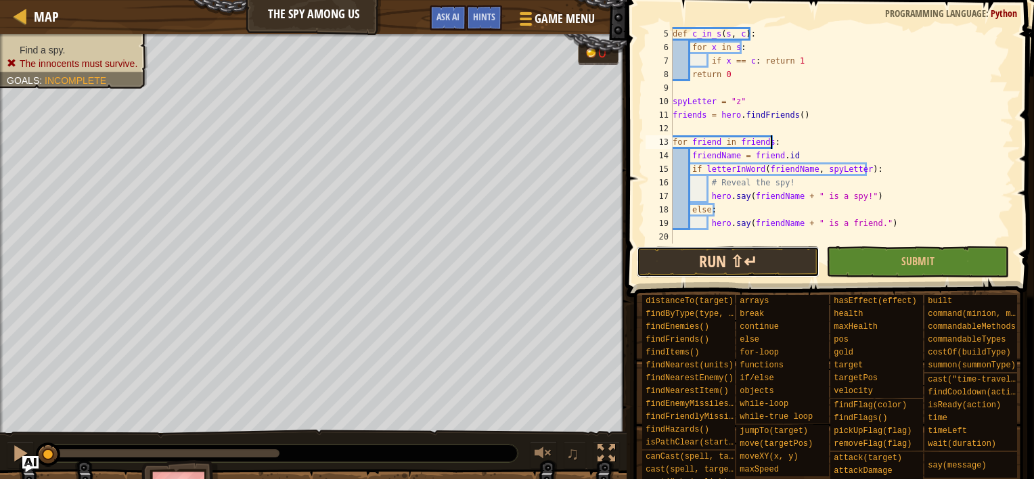
click at [690, 258] on button "Run ⇧↵" at bounding box center [728, 261] width 183 height 31
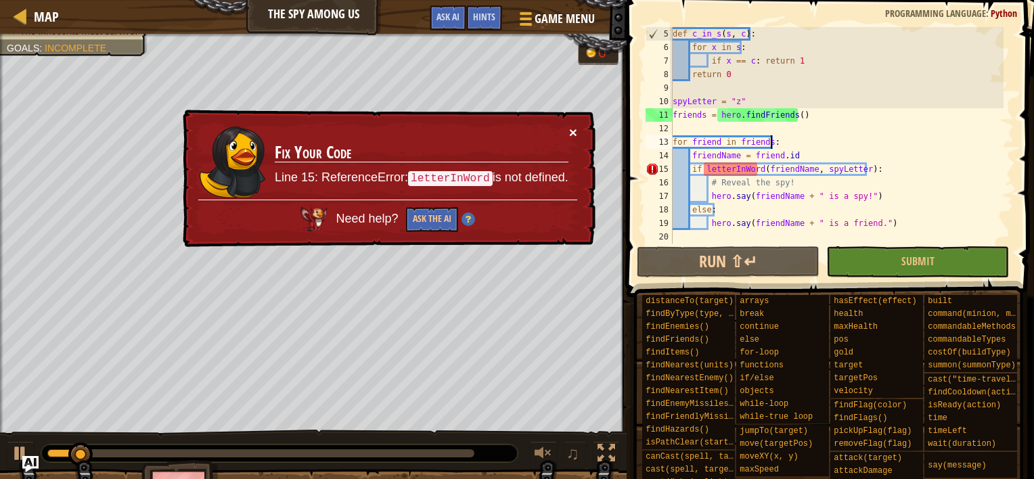
click at [576, 125] on button "×" at bounding box center [573, 132] width 8 height 14
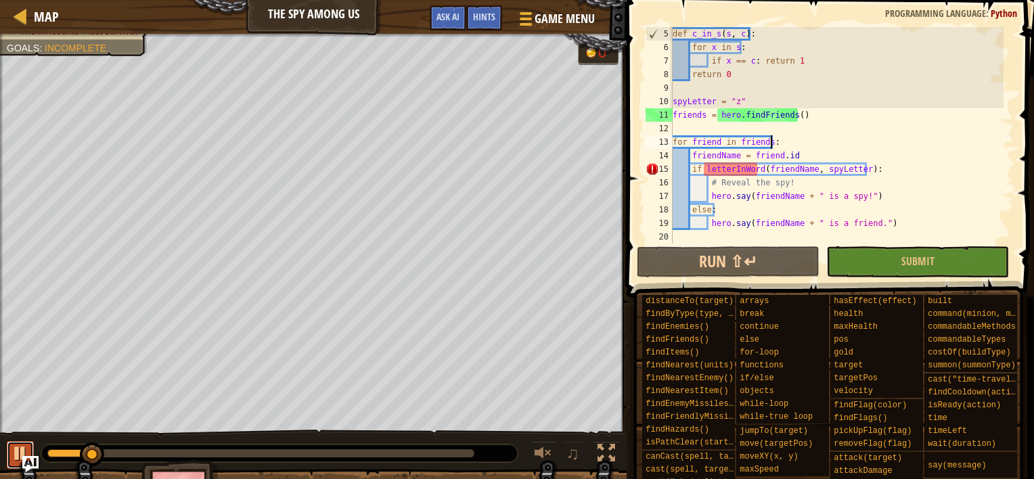
click at [16, 449] on div at bounding box center [21, 454] width 18 height 18
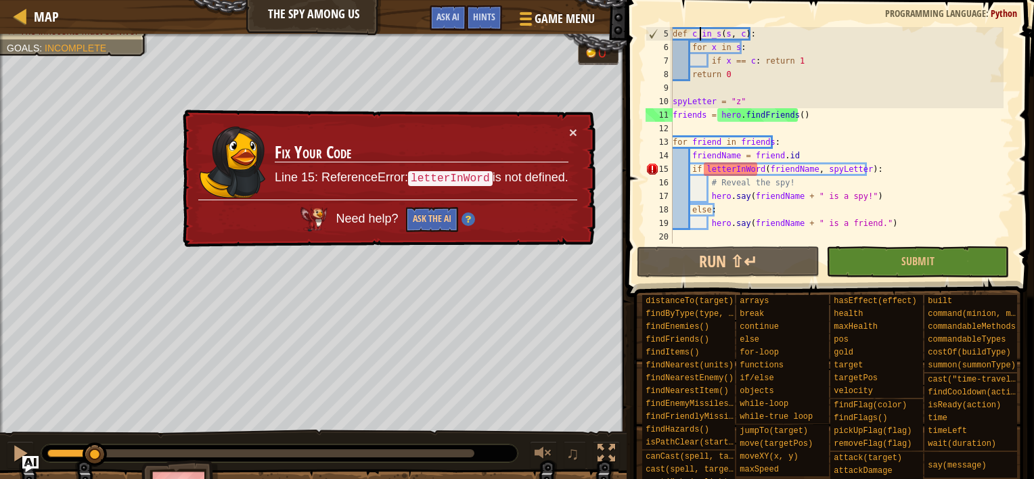
click at [700, 32] on div "def c_in_s ( s , c ) : for x in s : if x == c : return 1 return 0 spyLetter = "…" at bounding box center [837, 149] width 334 height 244
click at [729, 171] on div "def c_in_s ( s , c ) : for x in s : if x == c : return 1 return 0 spyLetter = "…" at bounding box center [837, 149] width 334 height 244
paste textarea "c_in_s"
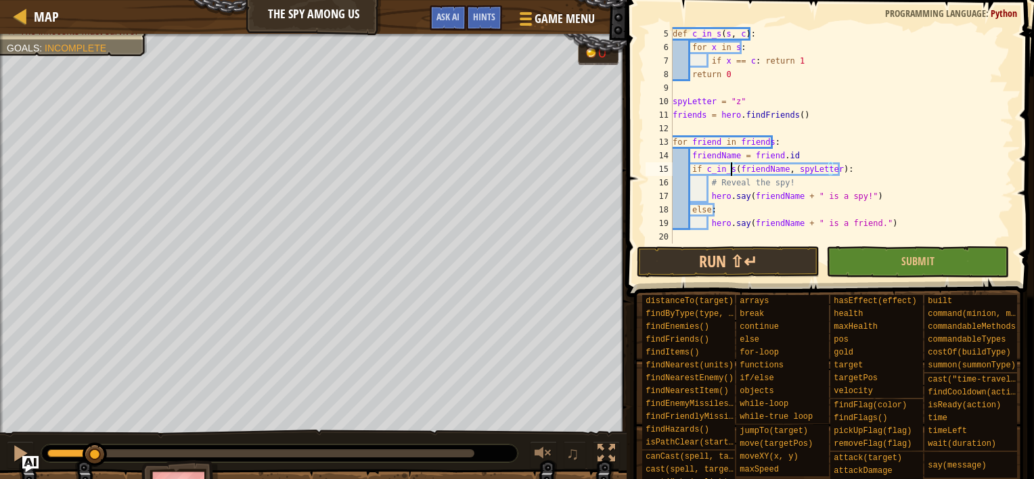
click at [805, 187] on div "def c_in_s ( s , c ) : for x in s : if x == c : return 1 return 0 spyLetter = "…" at bounding box center [837, 149] width 334 height 244
type textarea "# Reveal the spy!"
click at [823, 187] on div "def c_in_s ( s , c ) : for x in s : if x == c : return 1 return 0 spyLetter = "…" at bounding box center [837, 149] width 334 height 244
drag, startPoint x: 825, startPoint y: 187, endPoint x: 641, endPoint y: 186, distance: 184.0
click at [641, 186] on div "# Reveal the spy! 5 6 7 8 9 10 11 12 13 14 15 16 17 18 19 20 def c_in_s ( s , c…" at bounding box center [828, 175] width 411 height 337
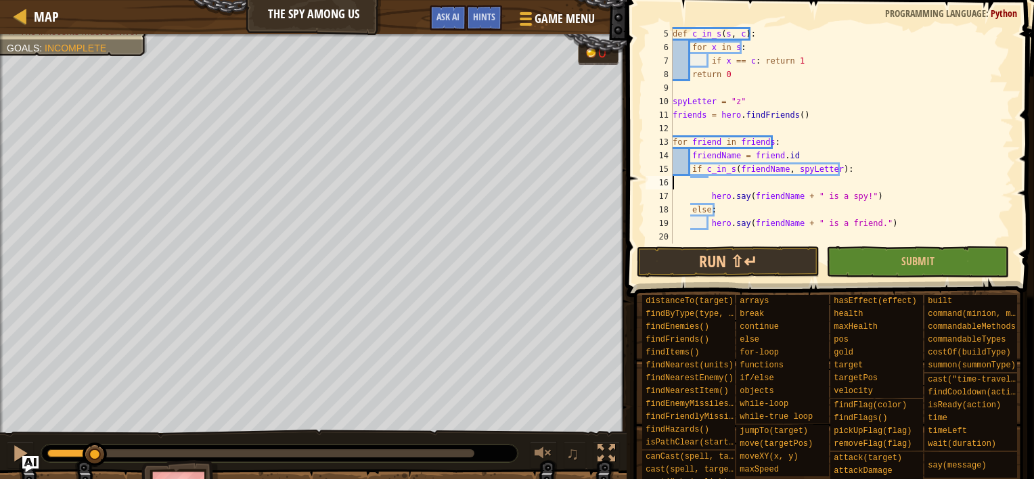
scroll to position [41, 0]
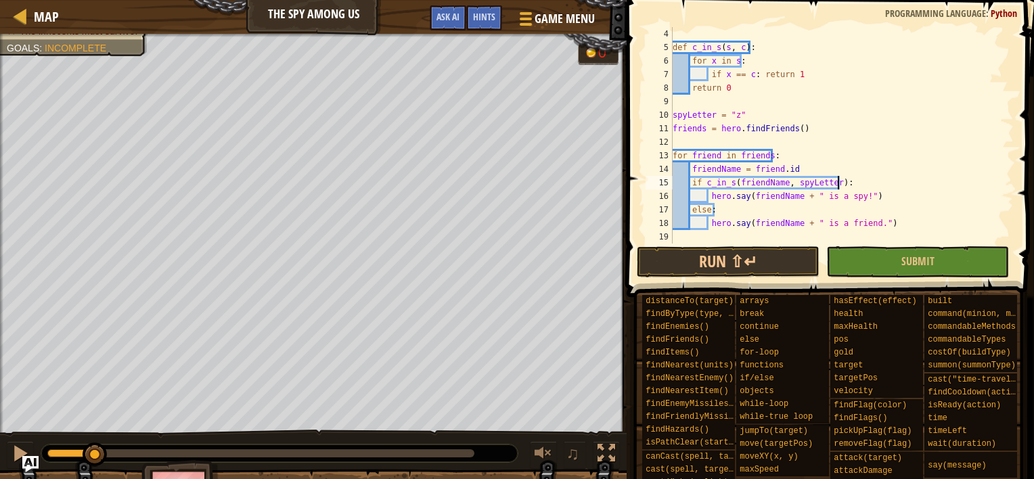
click at [798, 191] on div "def c_in_s ( s , c ) : for x in s : if x == c : return 1 return 0 spyLetter = "…" at bounding box center [837, 149] width 334 height 244
click at [801, 166] on div "def c_in_s ( s , c ) : for x in s : if x == c : return 1 return 0 spyLetter = "…" at bounding box center [837, 149] width 334 height 244
drag, startPoint x: 817, startPoint y: 164, endPoint x: 750, endPoint y: 165, distance: 66.3
click at [750, 165] on div "def c_in_s ( s , c ) : for x in s : if x == c : return 1 return 0 spyLetter = "…" at bounding box center [837, 149] width 334 height 244
click at [754, 181] on div "def c_in_s ( s , c ) : for x in s : if x == c : return 1 return 0 spyLetter = "…" at bounding box center [837, 149] width 334 height 244
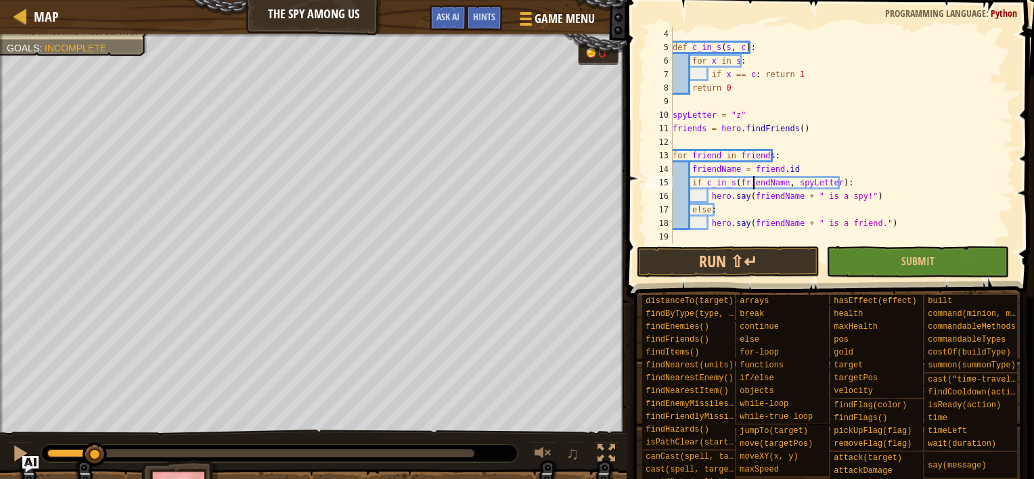
click at [754, 181] on div "def c_in_s ( s , c ) : for x in s : if x == c : return 1 return 0 spyLetter = "…" at bounding box center [837, 149] width 334 height 244
paste textarea ".id"
drag, startPoint x: 807, startPoint y: 164, endPoint x: 621, endPoint y: 168, distance: 185.4
click at [623, 168] on div "Hints if c_in_s([DOMAIN_NAME], spyLetter): 4 5 6 7 8 9 10 11 12 13 14 15 16 17 …" at bounding box center [828, 239] width 411 height 479
type textarea "friendName = [DOMAIN_NAME]"
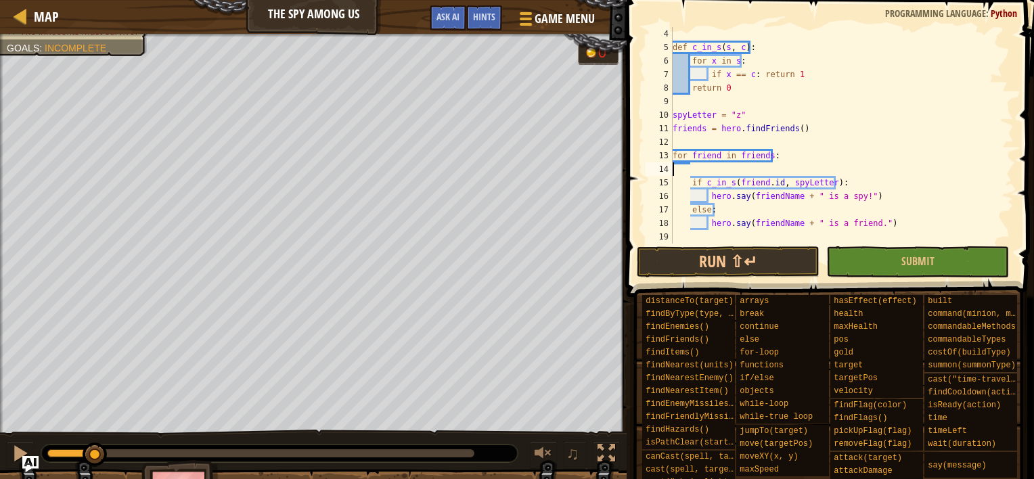
scroll to position [27, 0]
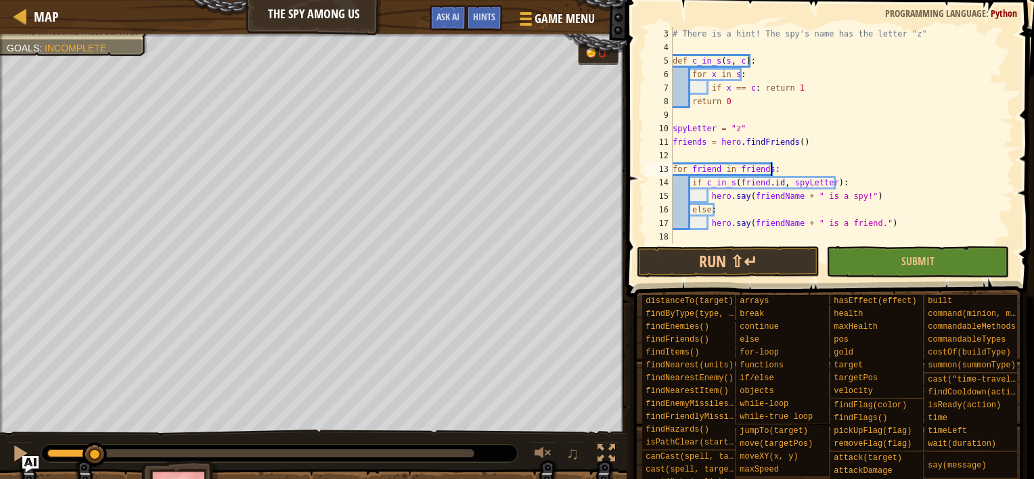
click at [748, 107] on div "# There is a hint! The spy's name has the letter "z" def c_in_s ( s , c ) : for…" at bounding box center [837, 149] width 334 height 244
type textarea "return 0"
click at [756, 150] on div "# There is a hint! The spy's name has the letter "z" def c_in_s ( s , c ) : for…" at bounding box center [837, 149] width 334 height 244
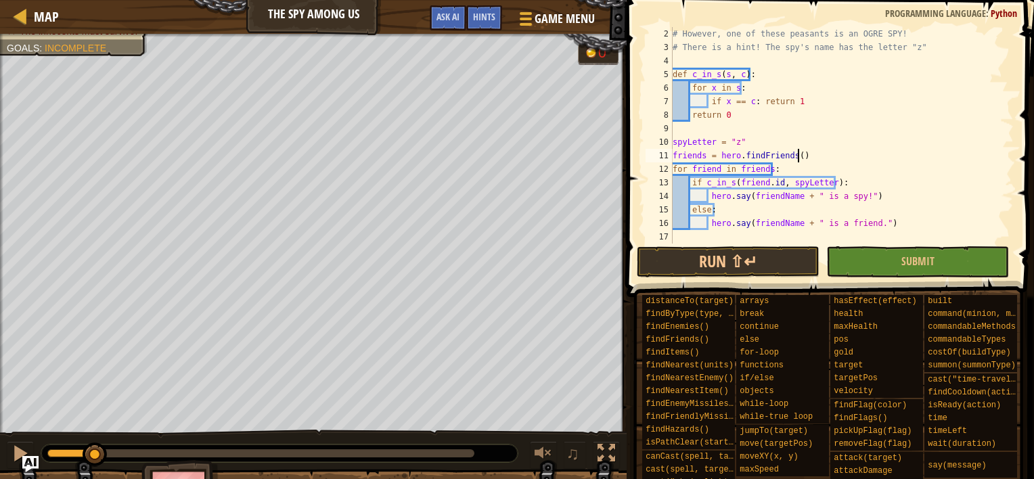
scroll to position [14, 0]
click at [720, 253] on button "Run ⇧↵" at bounding box center [728, 261] width 183 height 31
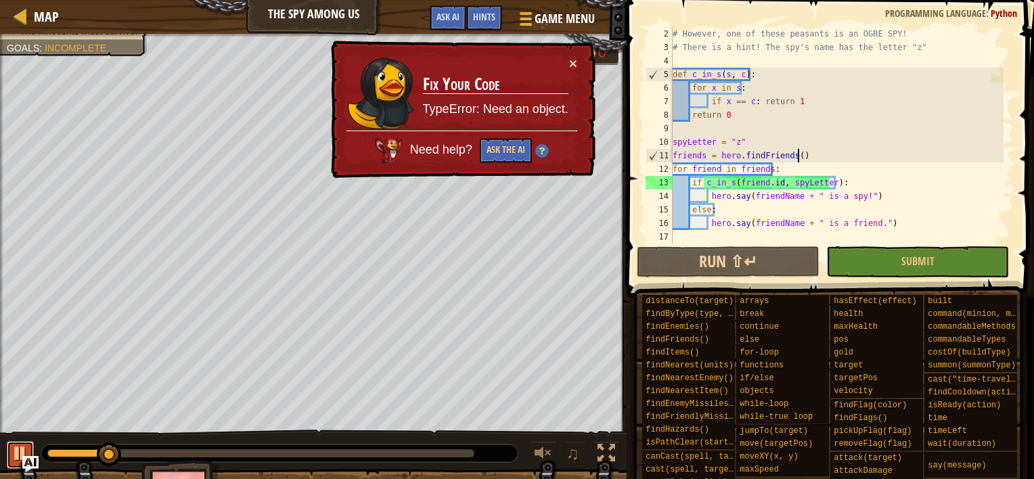
click at [19, 449] on div at bounding box center [21, 454] width 18 height 18
click at [785, 173] on div "# However, one of these peasants is an OGRE SPY! # There is a hint! The spy's n…" at bounding box center [837, 149] width 334 height 244
click at [786, 166] on div "# However, one of these peasants is an OGRE SPY! # There is a hint! The spy's n…" at bounding box center [837, 149] width 334 height 244
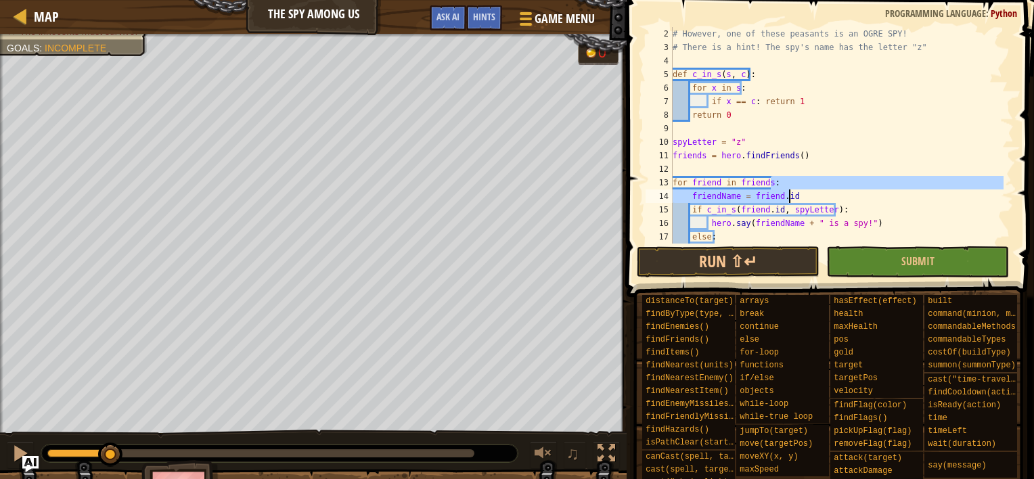
click at [794, 181] on div "# However, one of these peasants is an OGRE SPY! # There is a hint! The spy's n…" at bounding box center [837, 135] width 334 height 217
type textarea "for friend in friends:"
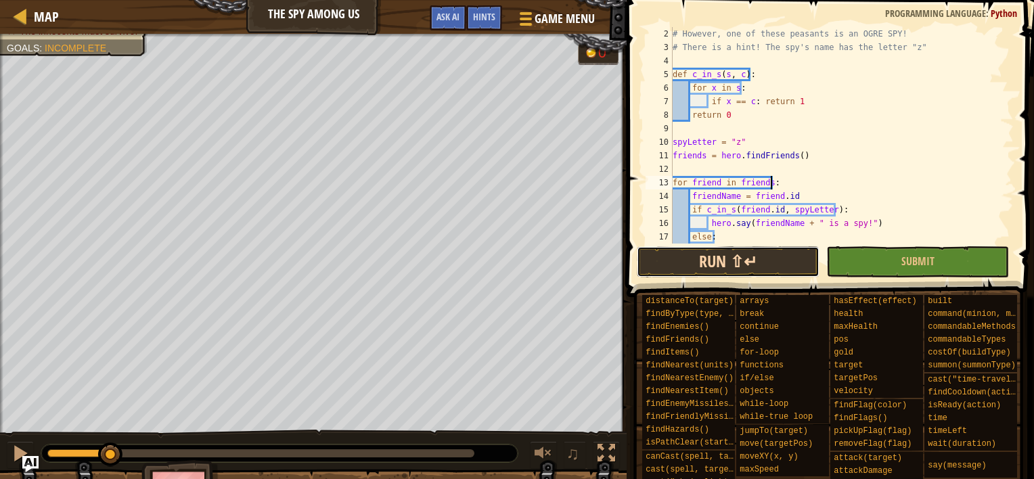
click at [744, 269] on button "Run ⇧↵" at bounding box center [728, 261] width 183 height 31
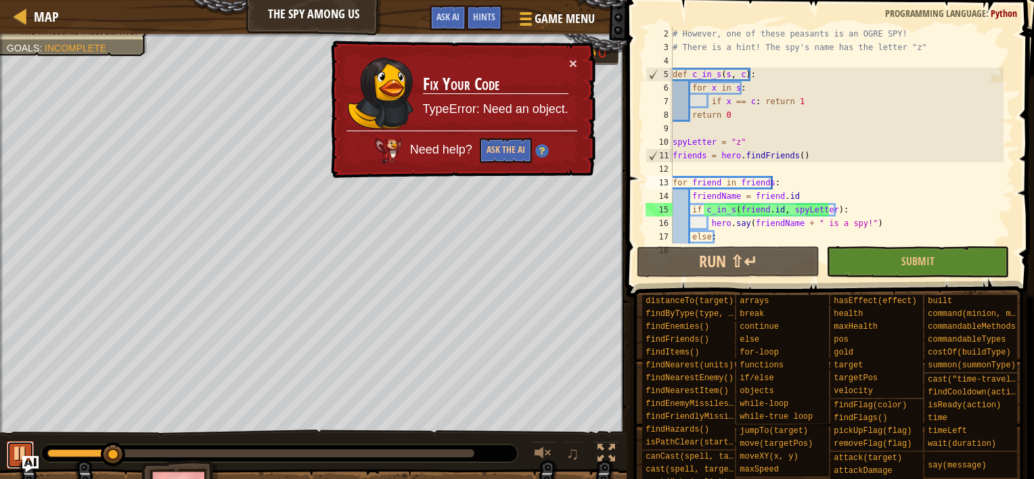
click at [12, 446] on div at bounding box center [21, 454] width 18 height 18
click at [834, 173] on div "# However, one of these peasants is an OGRE SPY! # There is a hint! The spy's n…" at bounding box center [837, 149] width 334 height 244
click at [865, 183] on div "# However, one of these peasants is an OGRE SPY! # There is a hint! The spy's n…" at bounding box center [837, 149] width 334 height 244
click at [876, 187] on div "# However, one of these peasants is an OGRE SPY! # There is a hint! The spy's n…" at bounding box center [837, 149] width 334 height 244
click at [854, 191] on div "# However, one of these peasants is an OGRE SPY! # There is a hint! The spy's n…" at bounding box center [837, 149] width 334 height 244
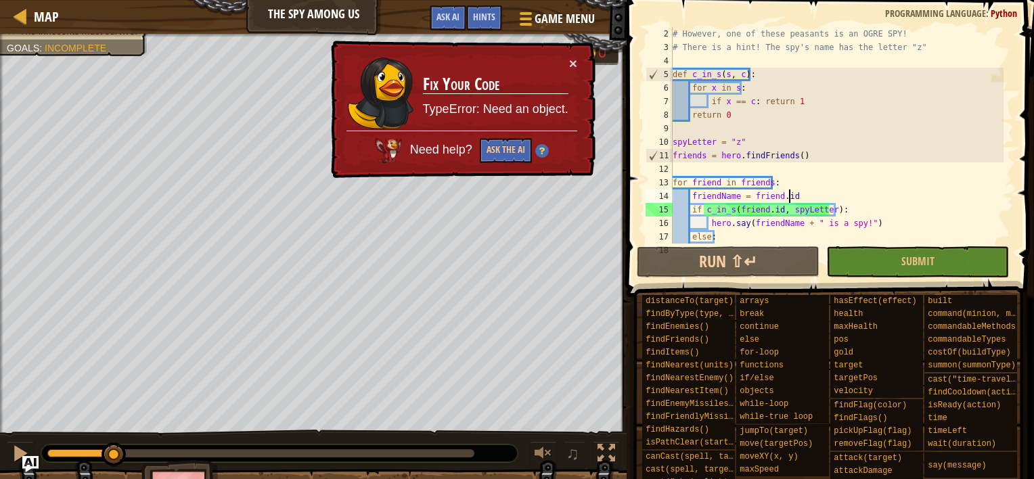
click at [874, 186] on div "# However, one of these peasants is an OGRE SPY! # There is a hint! The spy's n…" at bounding box center [837, 149] width 334 height 244
click at [778, 190] on div "# However, one of these peasants is an OGRE SPY! # There is a hint! The spy's n…" at bounding box center [837, 149] width 334 height 244
click at [706, 192] on div "# However, one of these peasants is an OGRE SPY! # There is a hint! The spy's n…" at bounding box center [837, 149] width 334 height 244
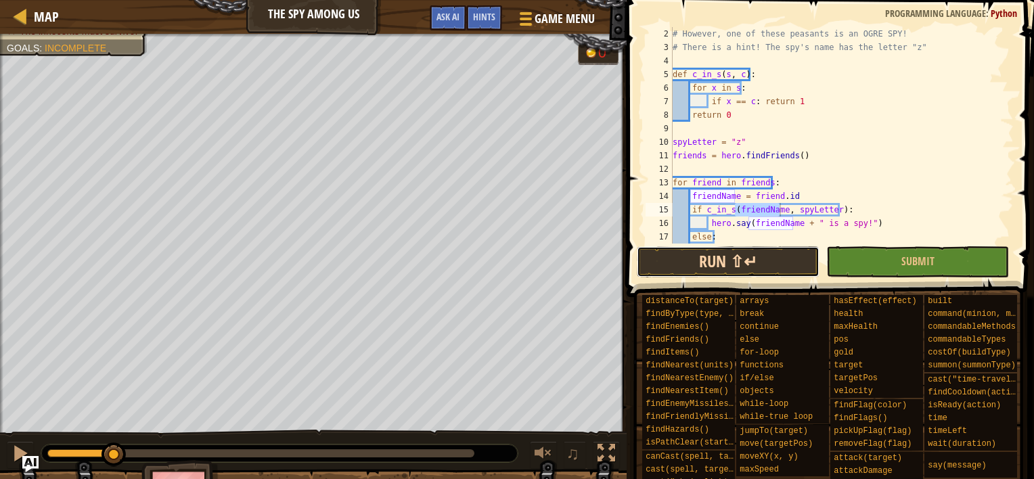
click at [748, 265] on button "Run ⇧↵" at bounding box center [728, 261] width 183 height 31
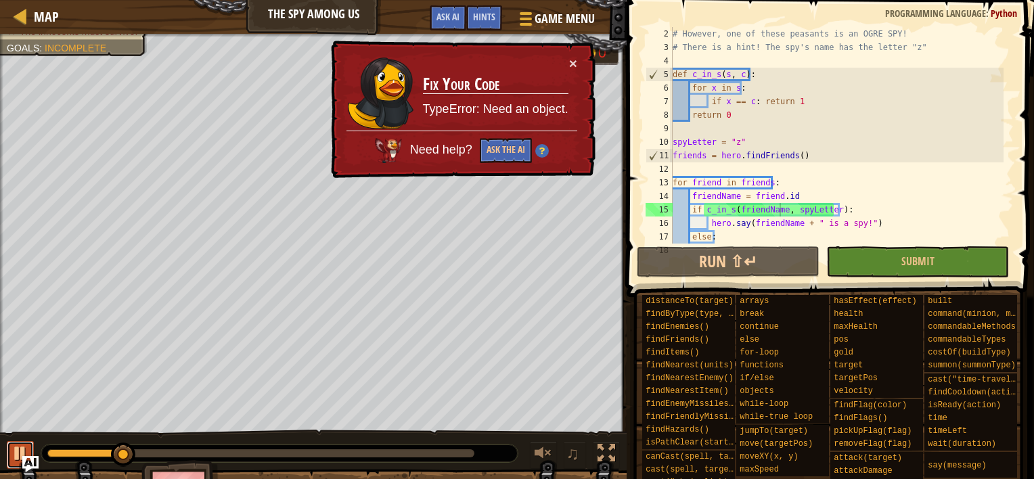
click at [18, 449] on div at bounding box center [21, 454] width 18 height 18
click at [710, 189] on div "# However, one of these peasants is an OGRE SPY! # There is a hint! The spy's n…" at bounding box center [837, 149] width 334 height 244
click at [785, 186] on div "# However, one of these peasants is an OGRE SPY! # There is a hint! The spy's n…" at bounding box center [837, 149] width 334 height 244
drag, startPoint x: 813, startPoint y: 196, endPoint x: 748, endPoint y: 194, distance: 65.0
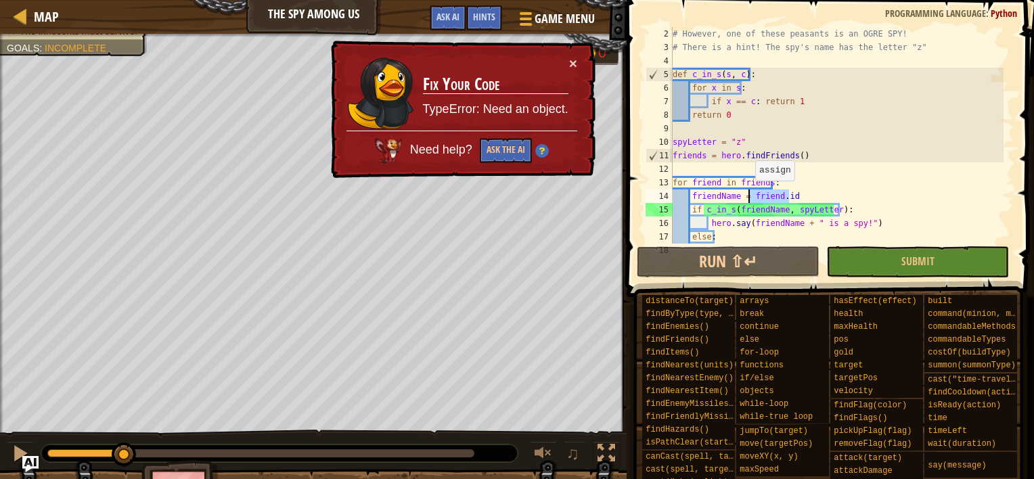
click at [748, 194] on div "# However, one of these peasants is an OGRE SPY! # There is a hint! The spy's n…" at bounding box center [837, 149] width 334 height 244
click at [757, 206] on div "# However, one of these peasants is an OGRE SPY! # There is a hint! The spy's n…" at bounding box center [837, 149] width 334 height 244
paste textarea ".id"
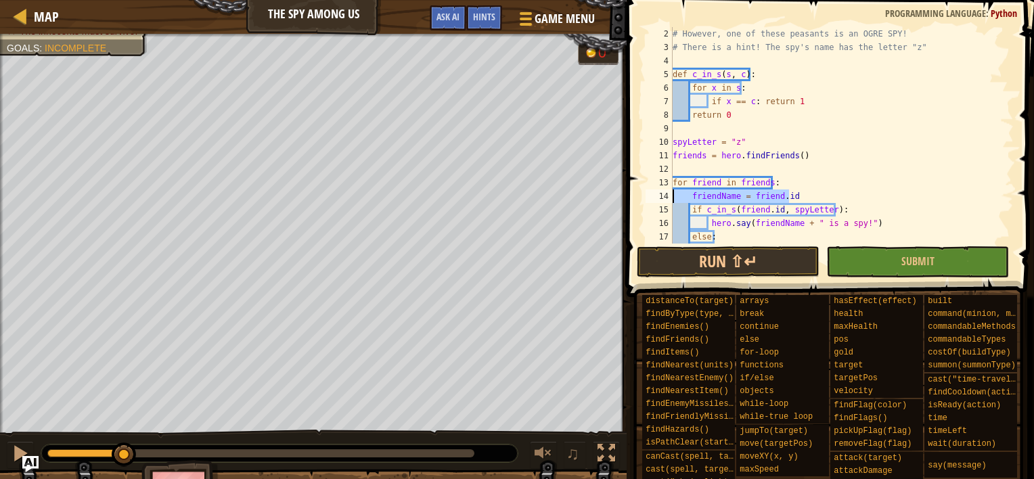
drag, startPoint x: 803, startPoint y: 194, endPoint x: 653, endPoint y: 192, distance: 150.2
click at [653, 192] on div "if c_in_s([DOMAIN_NAME], spyLetter): 2 3 4 5 6 7 8 9 10 11 12 13 14 15 16 17 18…" at bounding box center [828, 135] width 371 height 217
type textarea "friendName = [DOMAIN_NAME]"
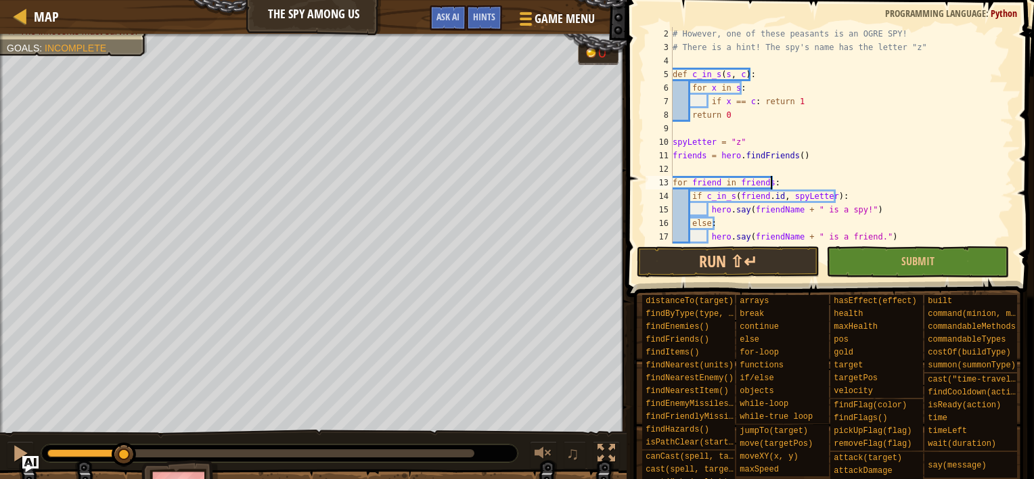
click at [825, 147] on div "# However, one of these peasants is an OGRE SPY! # There is a hint! The spy's n…" at bounding box center [837, 149] width 334 height 244
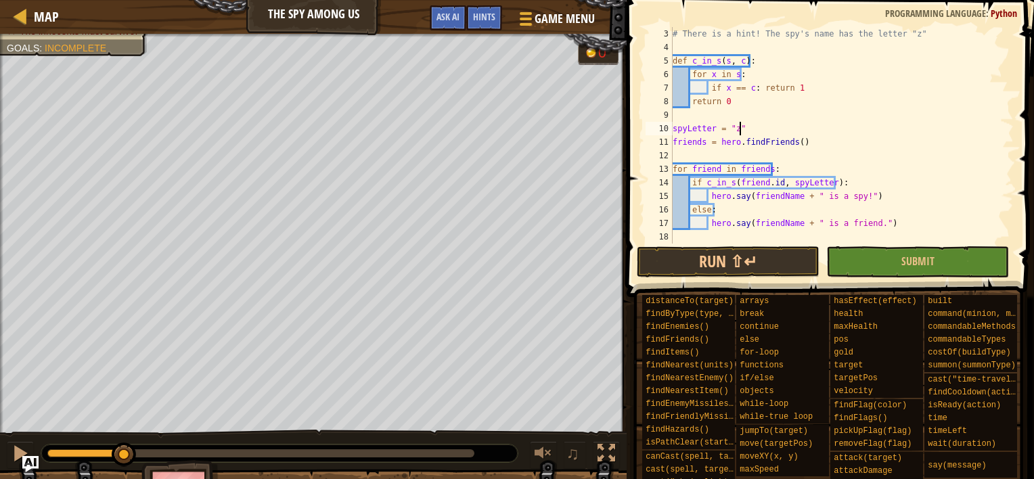
drag, startPoint x: 905, startPoint y: 76, endPoint x: 927, endPoint y: 51, distance: 33.1
click at [907, 72] on div "# There is a hint! The spy's name has the letter "z" def c_in_s ( s , c ) : for…" at bounding box center [837, 149] width 334 height 244
click at [990, 14] on span ":" at bounding box center [988, 13] width 5 height 13
click at [861, 59] on div "# There is a hint! The spy's name has the letter "z" def c_in_s ( s , c ) : for…" at bounding box center [837, 149] width 334 height 244
drag, startPoint x: 827, startPoint y: 69, endPoint x: 821, endPoint y: 81, distance: 12.7
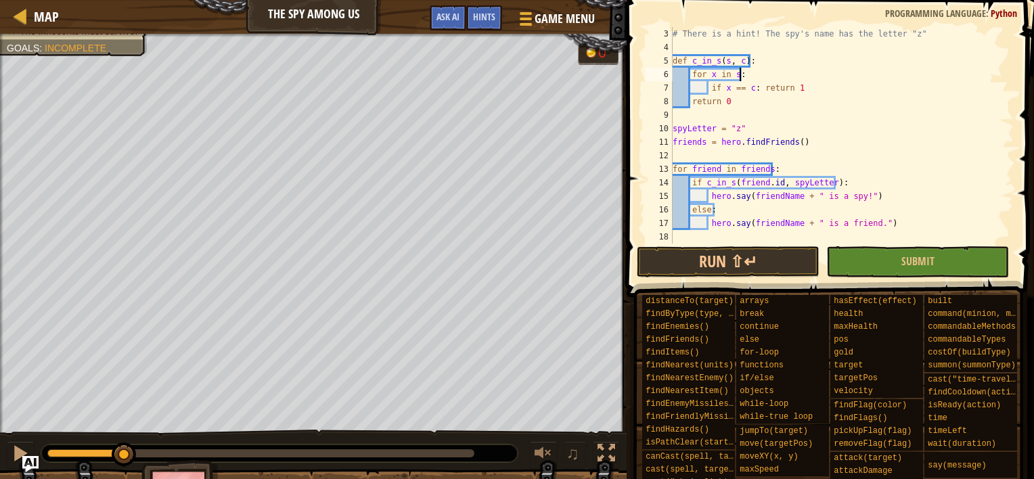
click at [826, 70] on div "# There is a hint! The spy's name has the letter "z" def c_in_s ( s , c ) : for…" at bounding box center [837, 149] width 334 height 244
click at [821, 85] on div "# There is a hint! The spy's name has the letter "z" def c_in_s ( s , c ) : for…" at bounding box center [837, 149] width 334 height 244
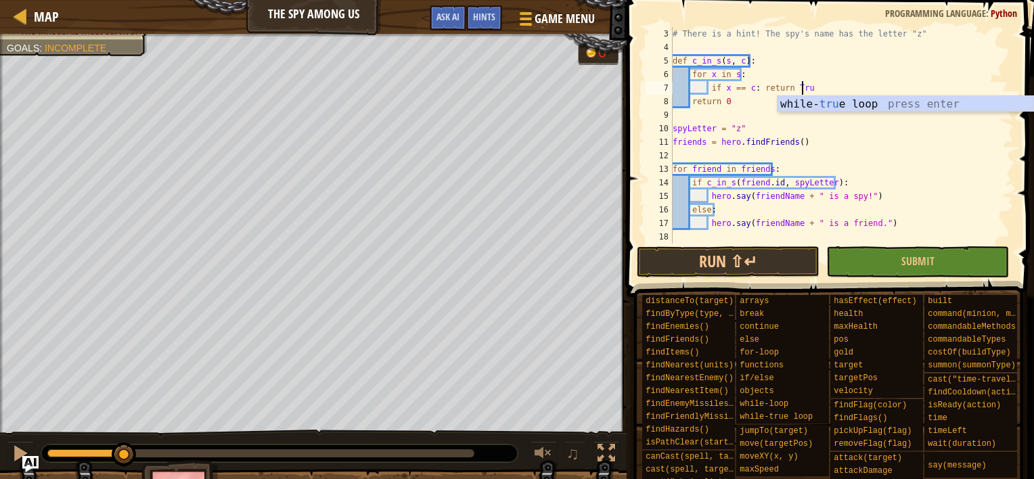
scroll to position [6, 10]
click at [724, 100] on div "# There is a hint! The spy's name has the letter "z" def c_in_s ( s , c ) : for…" at bounding box center [837, 149] width 334 height 244
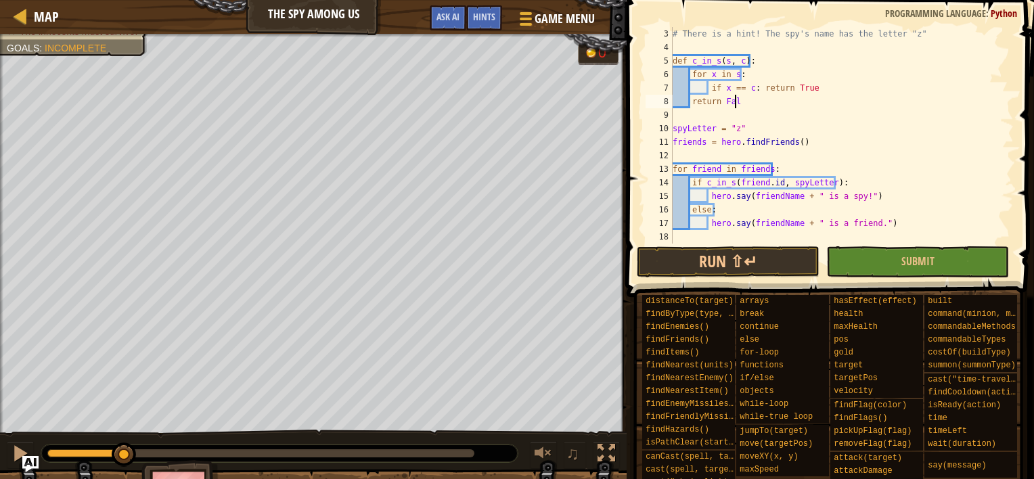
scroll to position [6, 5]
click at [748, 60] on div "# There is a hint! The spy's name has the letter "z" def c_in_s ( s , c ) : for…" at bounding box center [837, 149] width 334 height 244
type textarea "def c_in_s(s, c):"
click at [781, 113] on div "# There is a hint! The spy's name has the letter "z" def c_in_s ( s , c ) : for…" at bounding box center [837, 149] width 334 height 244
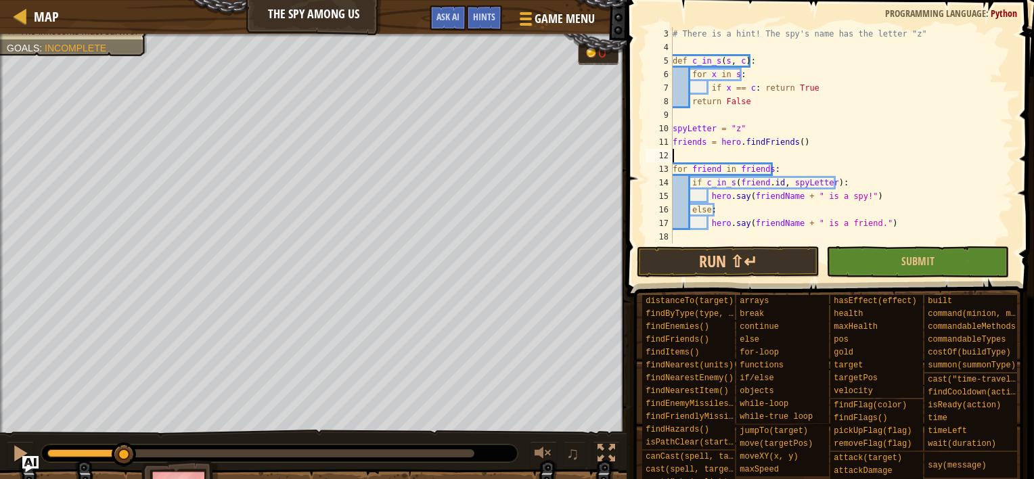
click at [753, 152] on div "# There is a hint! The spy's name has the letter "z" def c_in_s ( s , c ) : for…" at bounding box center [837, 149] width 334 height 244
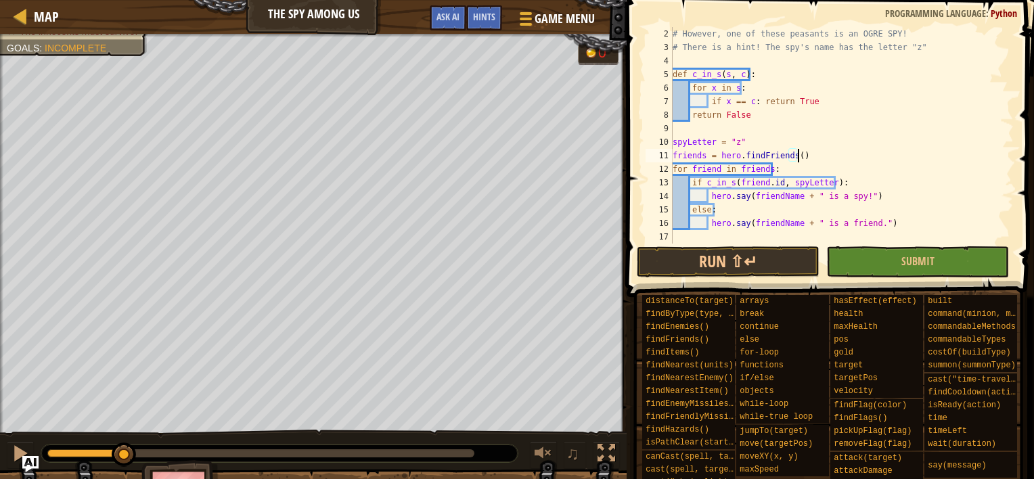
scroll to position [14, 0]
click at [844, 111] on div "# However, one of these peasants is an OGRE SPY! # There is a hint! The spy's n…" at bounding box center [837, 149] width 334 height 244
click at [819, 137] on div "# However, one of these peasants is an OGRE SPY! # There is a hint! The spy's n…" at bounding box center [837, 149] width 334 height 244
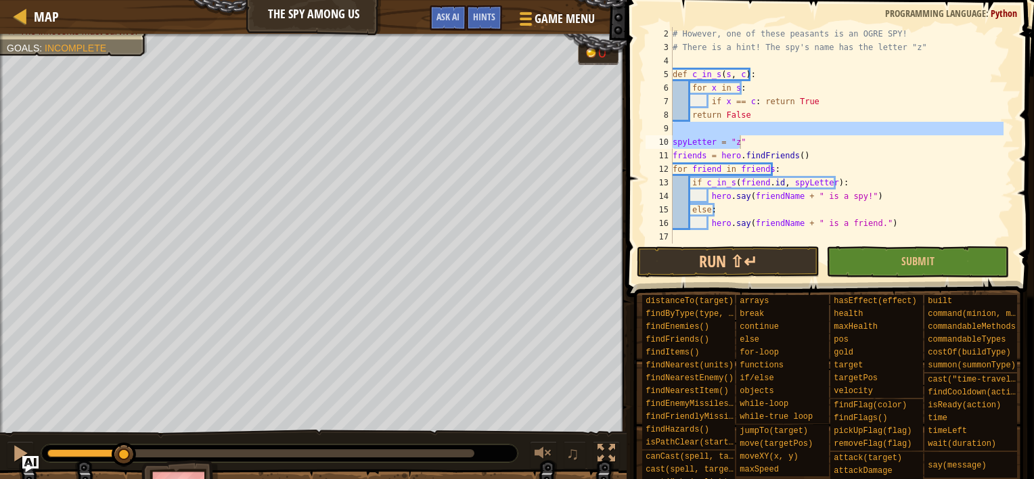
click at [837, 143] on div "# However, one of these peasants is an OGRE SPY! # There is a hint! The spy's n…" at bounding box center [837, 135] width 334 height 217
type textarea "spyLetter = "z""
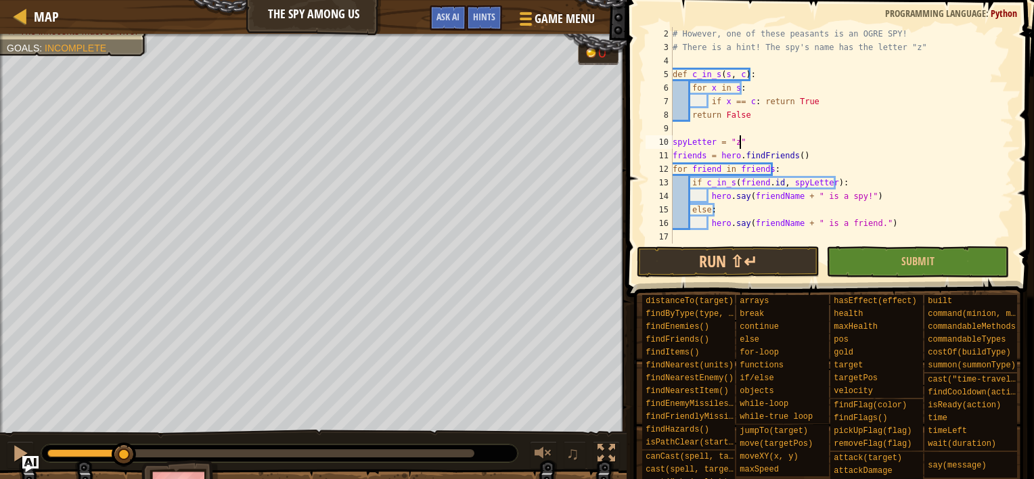
click at [832, 145] on div "# However, one of these peasants is an OGRE SPY! # There is a hint! The spy's n…" at bounding box center [837, 149] width 334 height 244
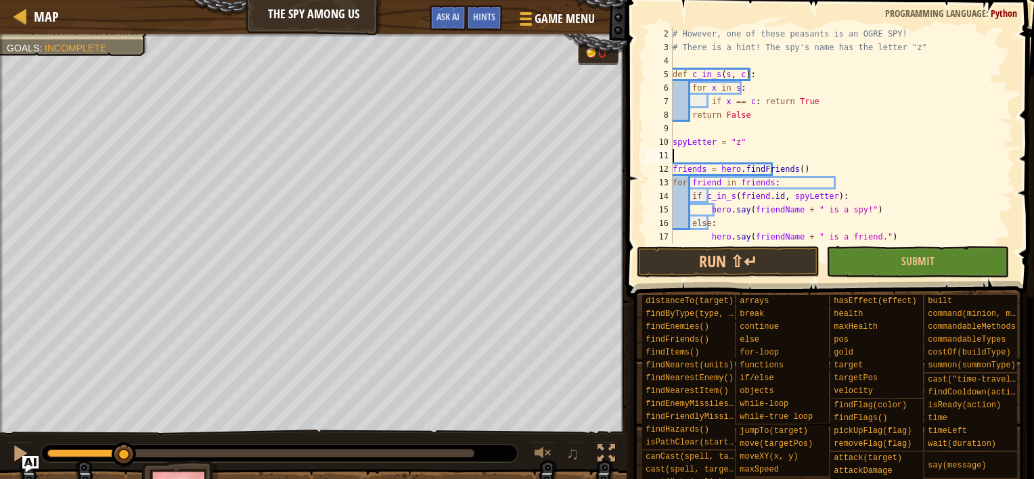
click at [890, 140] on div "# However, one of these peasants is an OGRE SPY! # There is a hint! The spy's n…" at bounding box center [837, 149] width 334 height 244
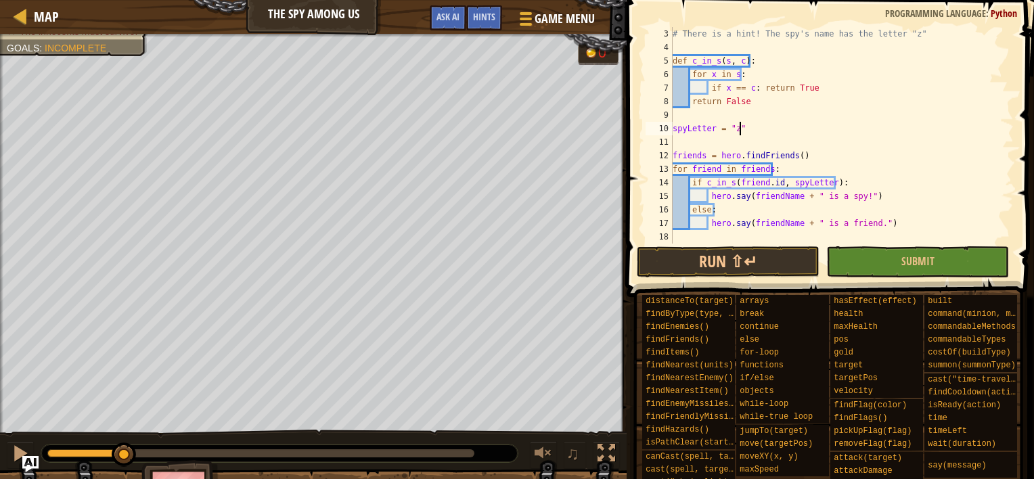
scroll to position [27, 0]
click at [811, 162] on div "# There is a hint! The spy's name has the letter "z" def c_in_s ( s , c ) : for…" at bounding box center [837, 149] width 334 height 244
drag, startPoint x: 775, startPoint y: 179, endPoint x: 736, endPoint y: 182, distance: 38.7
click at [736, 182] on div "# There is a hint! The spy's name has the letter "z" def c_in_s ( s , c ) : for…" at bounding box center [837, 149] width 334 height 244
click at [767, 199] on div "# There is a hint! The spy's name has the letter "z" def c_in_s ( s , c ) : for…" at bounding box center [837, 149] width 334 height 244
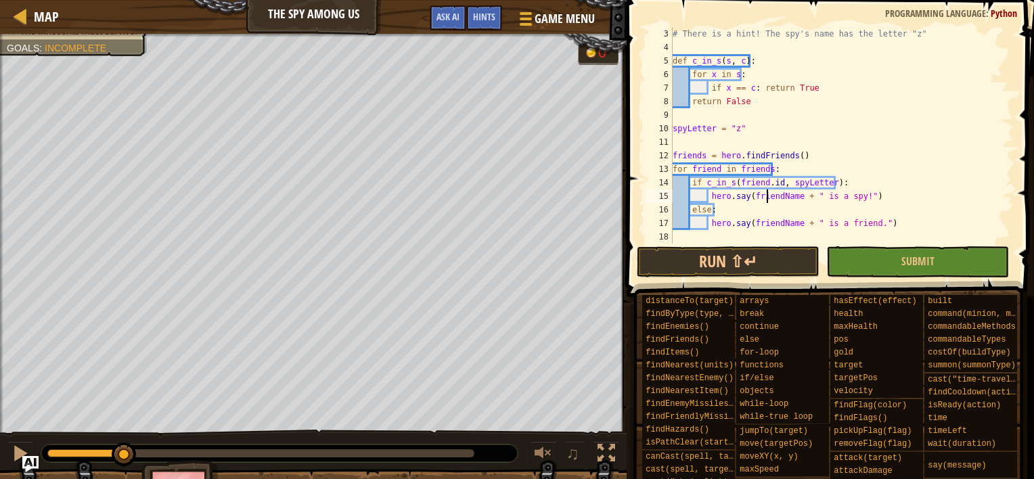
click at [767, 199] on div "# There is a hint! The spy's name has the letter "z" def c_in_s ( s , c ) : for…" at bounding box center [837, 149] width 334 height 244
paste textarea ".id"
type textarea "hero.say([DOMAIN_NAME] + " is a spy!")"
click at [767, 230] on div "# There is a hint! The spy's name has the letter "z" def c_in_s ( s , c ) : for…" at bounding box center [837, 149] width 334 height 244
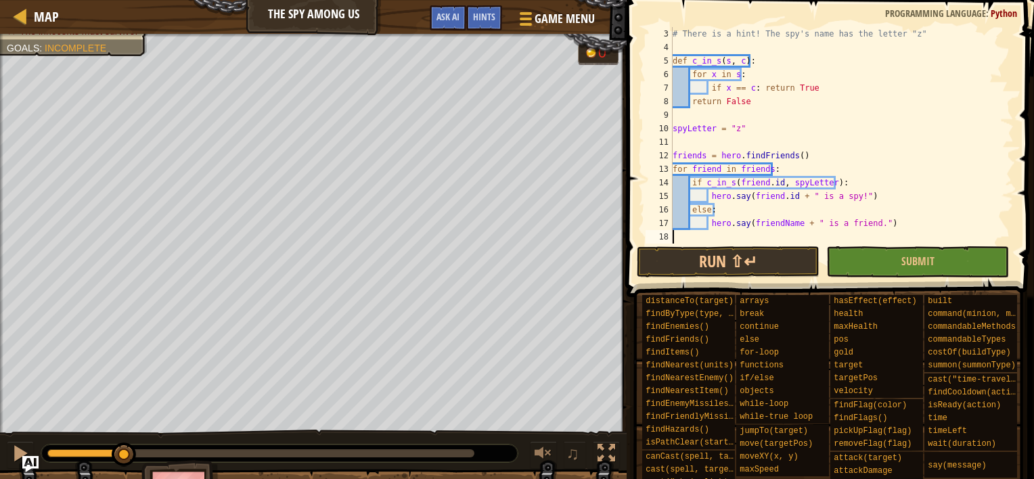
click at [769, 225] on div "# There is a hint! The spy's name has the letter "z" def c_in_s ( s , c ) : for…" at bounding box center [837, 149] width 334 height 244
paste textarea ".id"
type textarea "hero.say([DOMAIN_NAME] + " is a friend.")"
click at [750, 239] on div "# There is a hint! The spy's name has the letter "z" def c_in_s ( s , c ) : for…" at bounding box center [837, 149] width 334 height 244
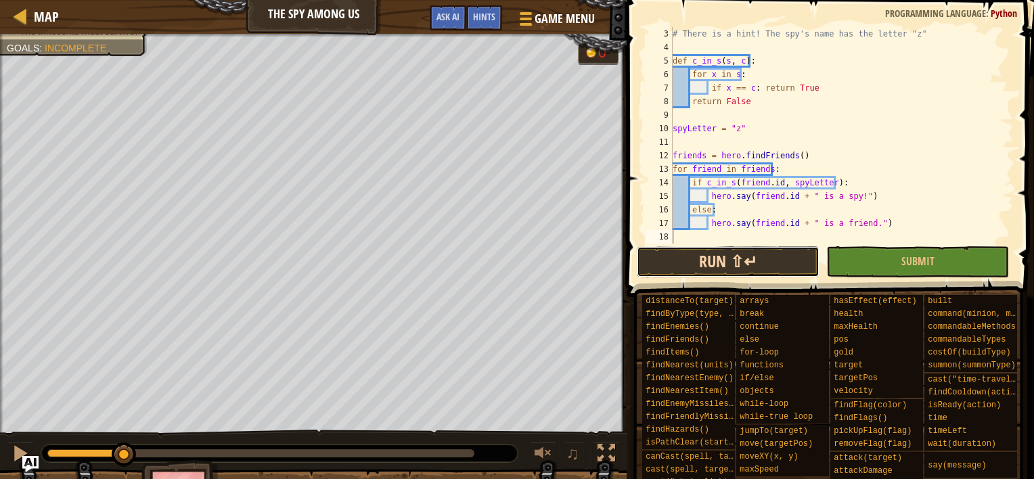
click at [720, 263] on button "Run ⇧↵" at bounding box center [728, 261] width 183 height 31
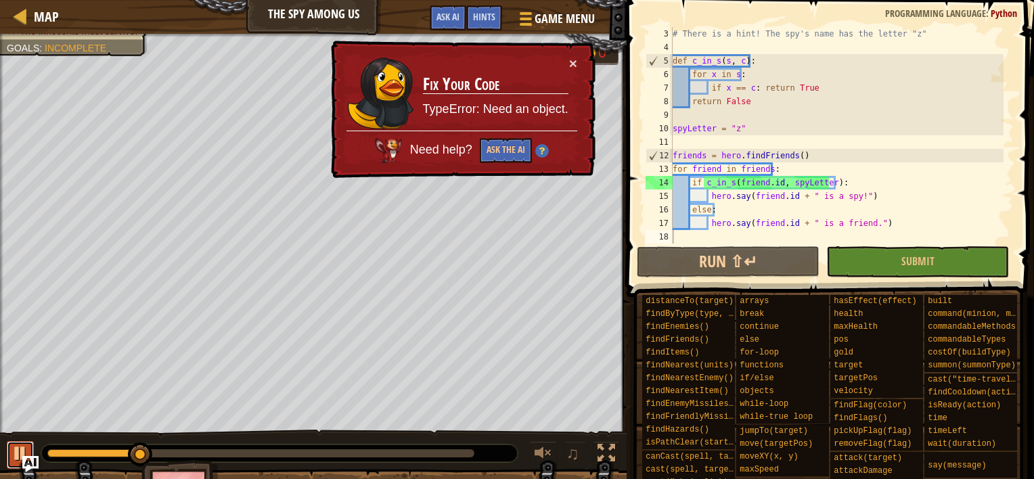
click at [16, 454] on div at bounding box center [21, 454] width 18 height 18
click at [543, 150] on img at bounding box center [542, 151] width 14 height 14
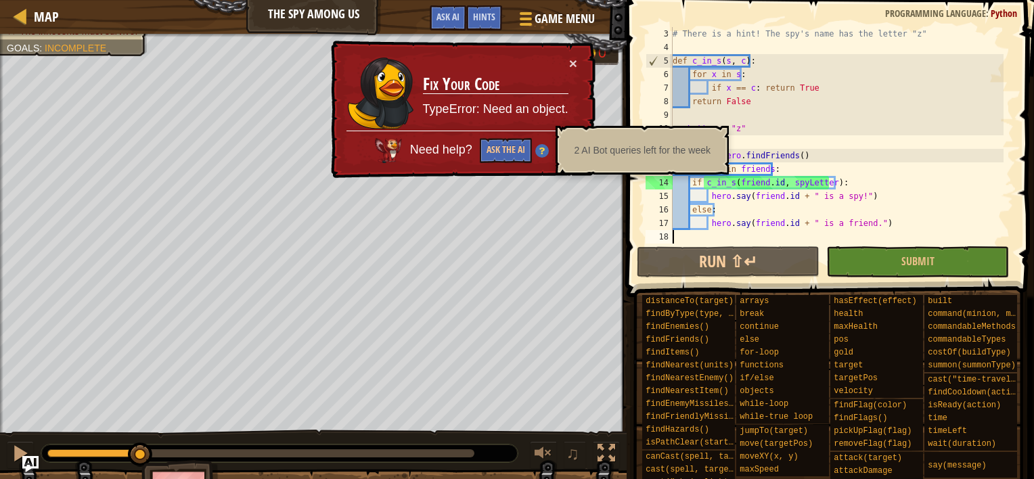
click at [533, 95] on td "Fix Your Code TypeError: Need an object." at bounding box center [496, 93] width 148 height 75
click at [808, 127] on div "# There is a hint! The spy's name has the letter "z" def c_in_s ( s , c ) : for…" at bounding box center [837, 149] width 334 height 244
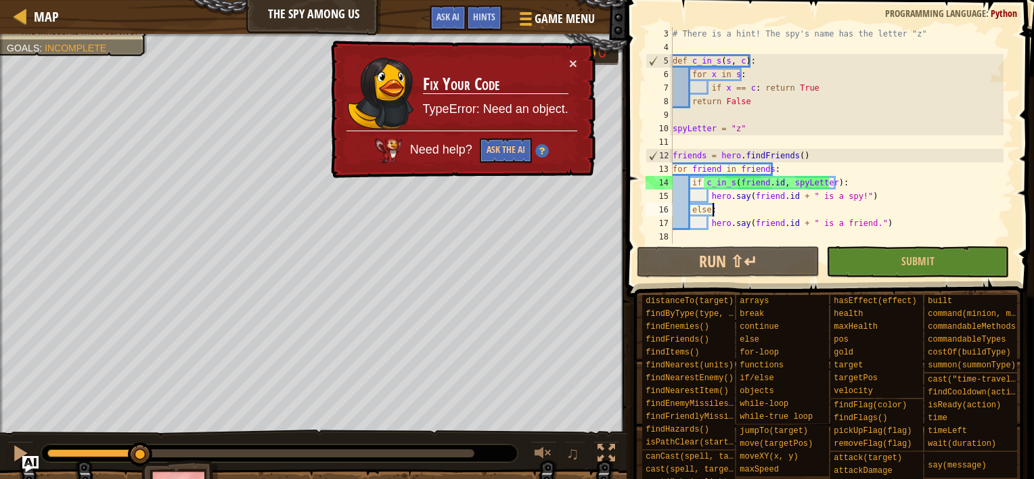
click at [857, 203] on div "# There is a hint! The spy's name has the letter "z" def c_in_s ( s , c ) : for…" at bounding box center [837, 149] width 334 height 244
click at [820, 179] on div "# There is a hint! The spy's name has the letter "z" def c_in_s ( s , c ) : for…" at bounding box center [837, 149] width 334 height 244
click at [782, 171] on div "# There is a hint! The spy's name has the letter "z" def c_in_s ( s , c ) : for…" at bounding box center [837, 149] width 334 height 244
type textarea "for friend in friends:"
click at [779, 171] on div "# There is a hint! The spy's name has the letter "z" def c_in_s ( s , c ) : for…" at bounding box center [837, 149] width 334 height 244
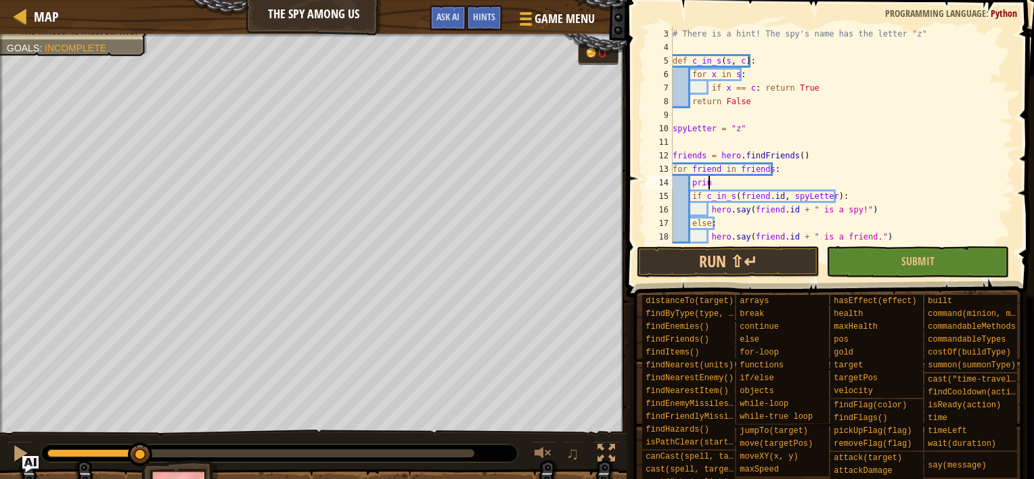
scroll to position [6, 1]
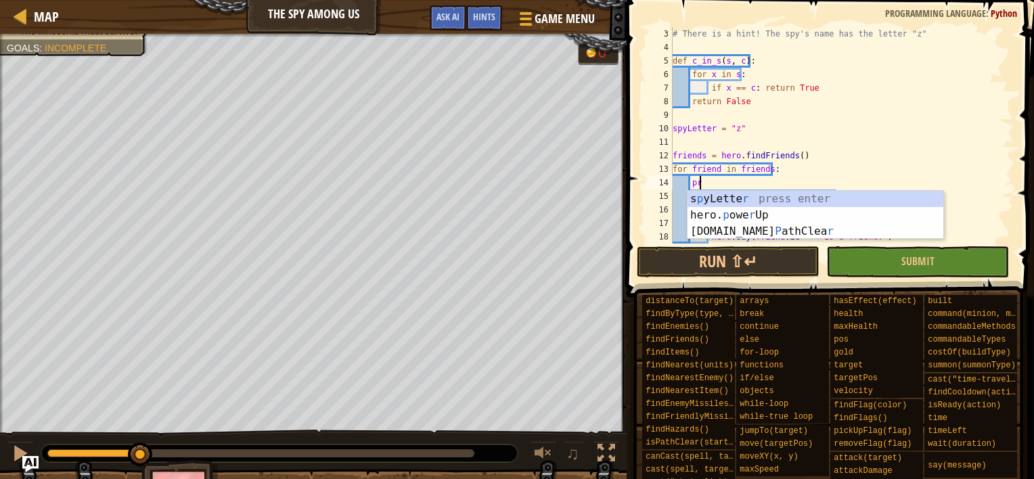
type textarea "p"
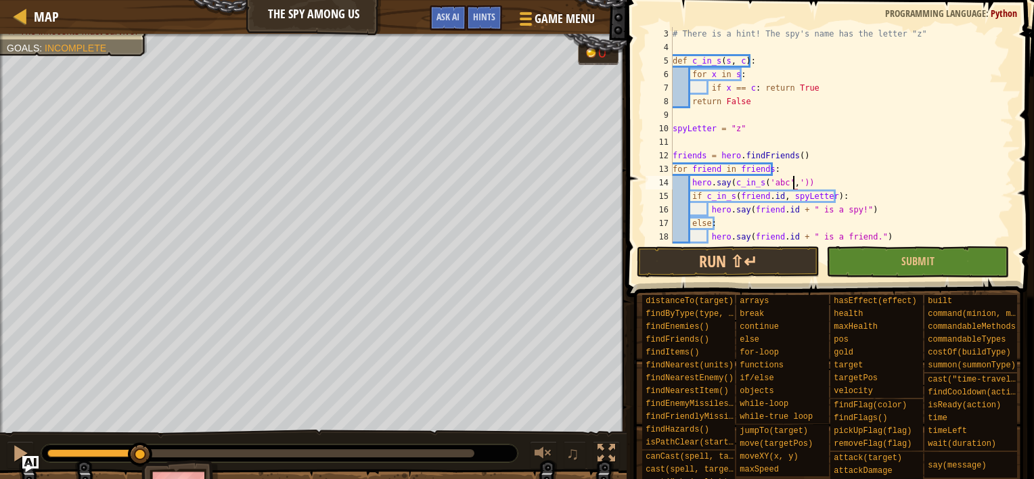
scroll to position [6, 10]
type textarea "hero.say(c_in_s('abc','a'))"
click at [725, 263] on button "Run ⇧↵" at bounding box center [728, 261] width 183 height 31
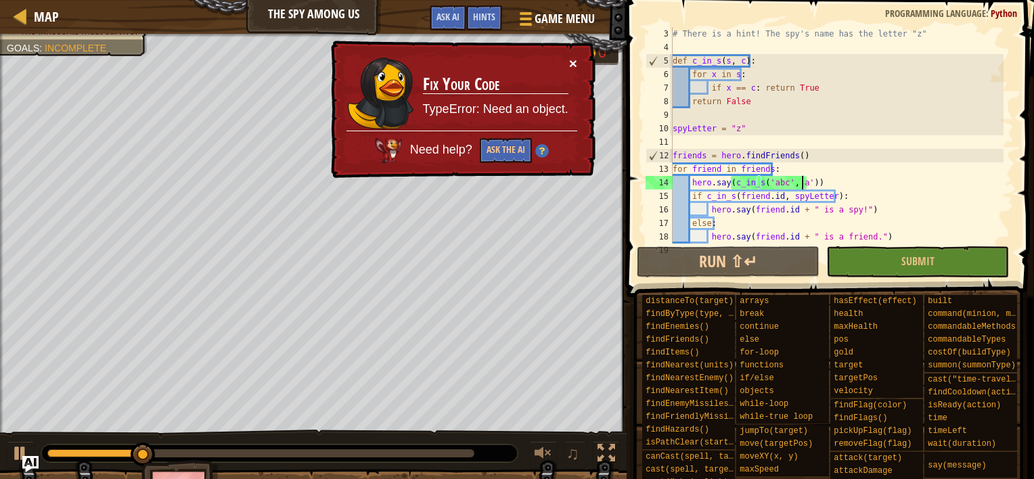
click at [576, 66] on button "×" at bounding box center [573, 65] width 9 height 14
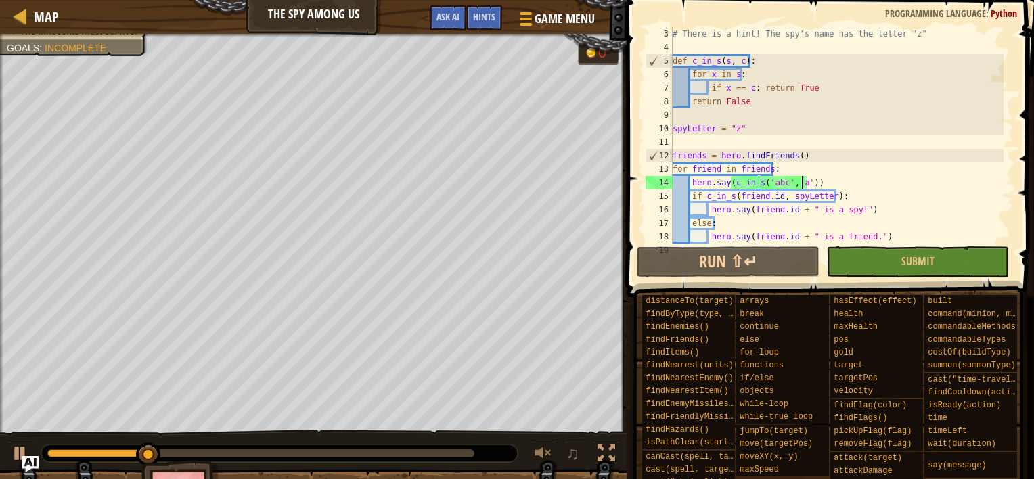
scroll to position [41, 0]
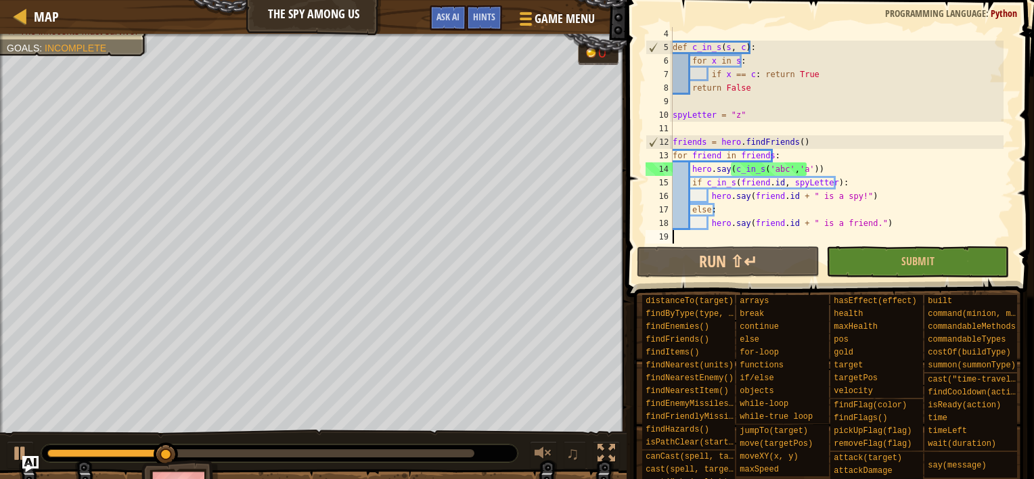
click at [867, 230] on div "def c_in_s ( s , c ) : for x in s : if x == c : return True return False spyLet…" at bounding box center [837, 149] width 334 height 244
click at [896, 223] on div "def c_in_s ( s , c ) : for x in s : if x == c : return True return False spyLet…" at bounding box center [837, 149] width 334 height 244
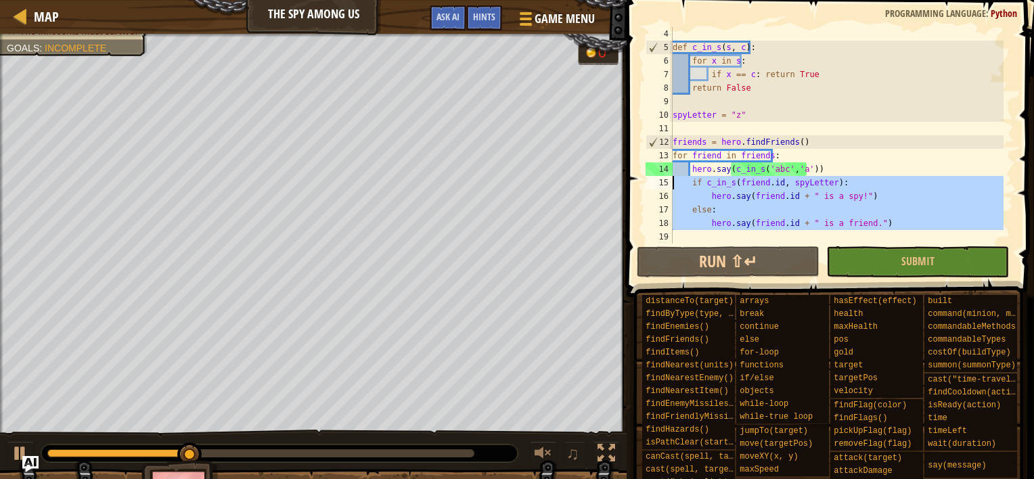
drag, startPoint x: 733, startPoint y: 233, endPoint x: 653, endPoint y: 184, distance: 94.1
click at [653, 184] on div "hero.say([DOMAIN_NAME] + " is a friend.") 4 5 6 7 8 9 10 11 12 13 14 15 16 17 1…" at bounding box center [828, 135] width 371 height 217
type textarea "if c_in_s([DOMAIN_NAME], spyLetter): hero.say([DOMAIN_NAME] + " is a spy!")"
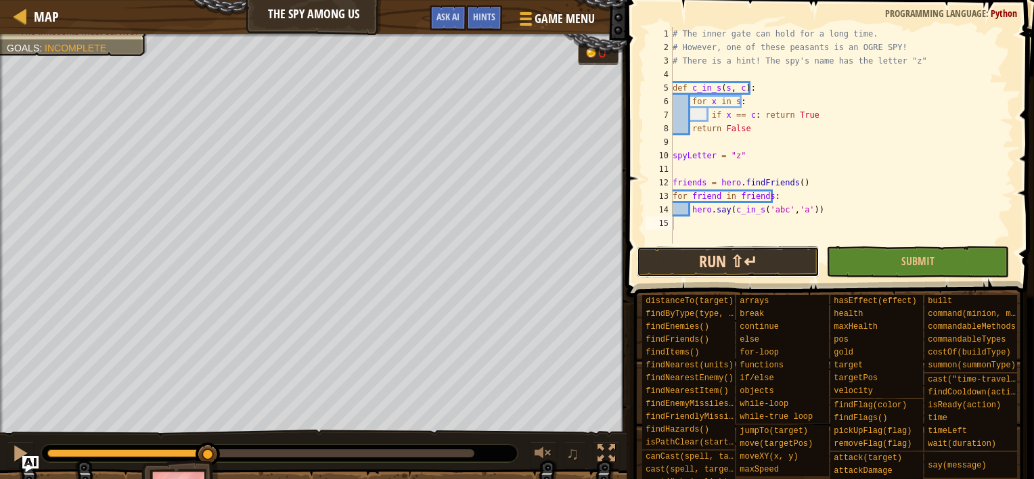
click at [700, 257] on button "Run ⇧↵" at bounding box center [728, 261] width 183 height 31
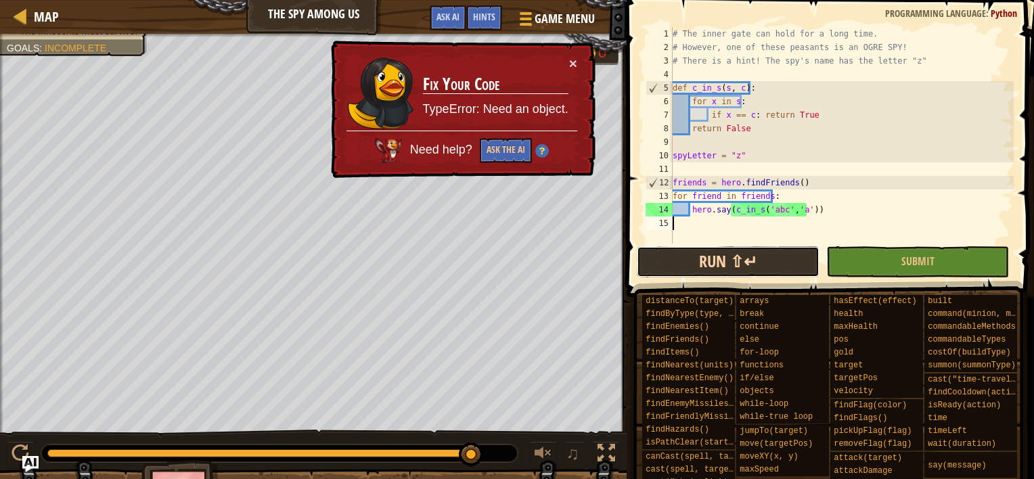
click at [679, 261] on button "Run ⇧↵" at bounding box center [728, 261] width 183 height 31
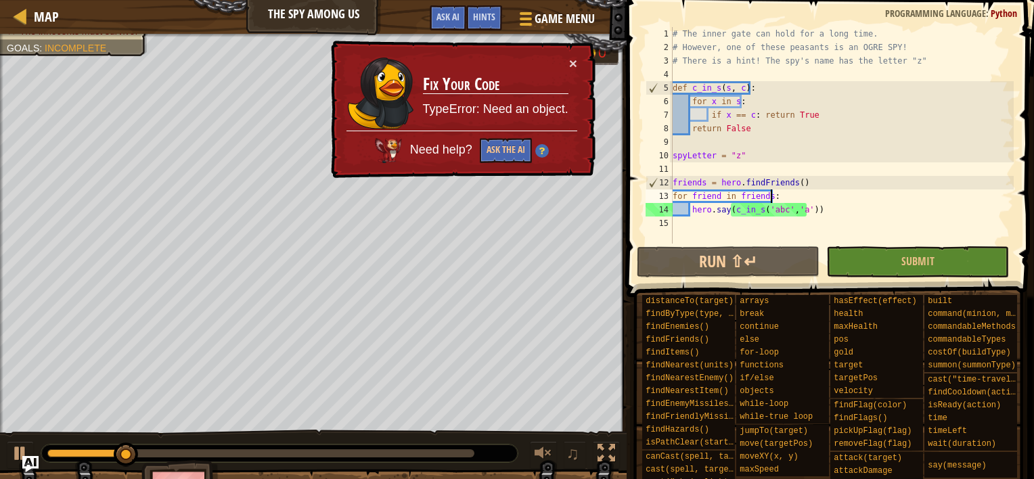
click at [847, 198] on div "# The inner gate can hold for a long time. # However, one of these peasants is …" at bounding box center [842, 149] width 344 height 244
drag, startPoint x: 858, startPoint y: 210, endPoint x: 731, endPoint y: 211, distance: 127.2
click at [731, 211] on div "# The inner gate can hold for a long time. # However, one of these peasants is …" at bounding box center [842, 149] width 344 height 244
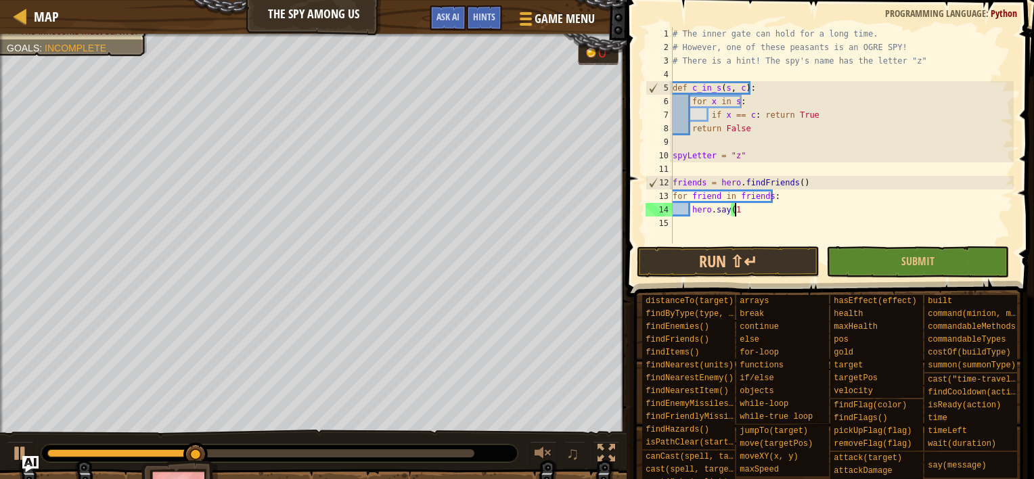
type textarea "hero.say(1)"
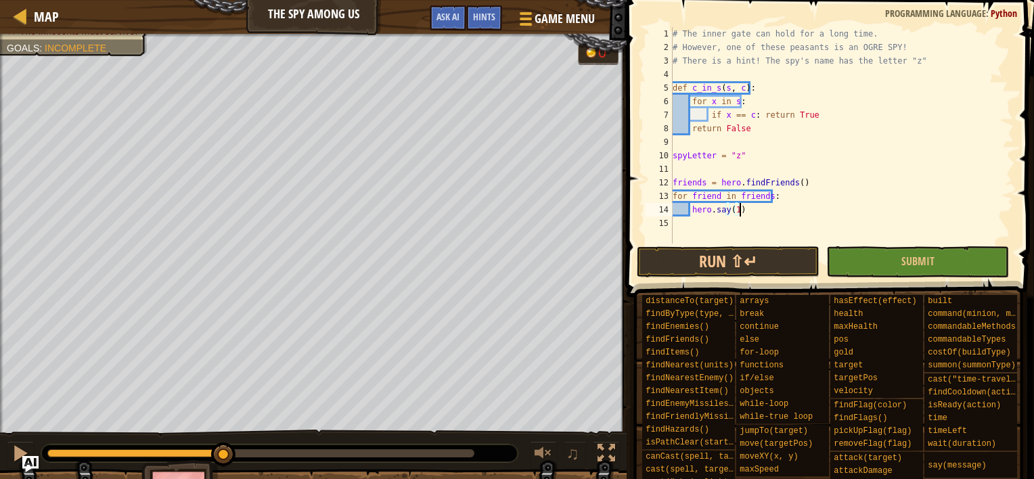
click at [706, 242] on div "# The inner gate can hold for a long time. # However, one of these peasants is …" at bounding box center [842, 149] width 344 height 244
click at [704, 267] on button "Run ⇧↵" at bounding box center [728, 261] width 183 height 31
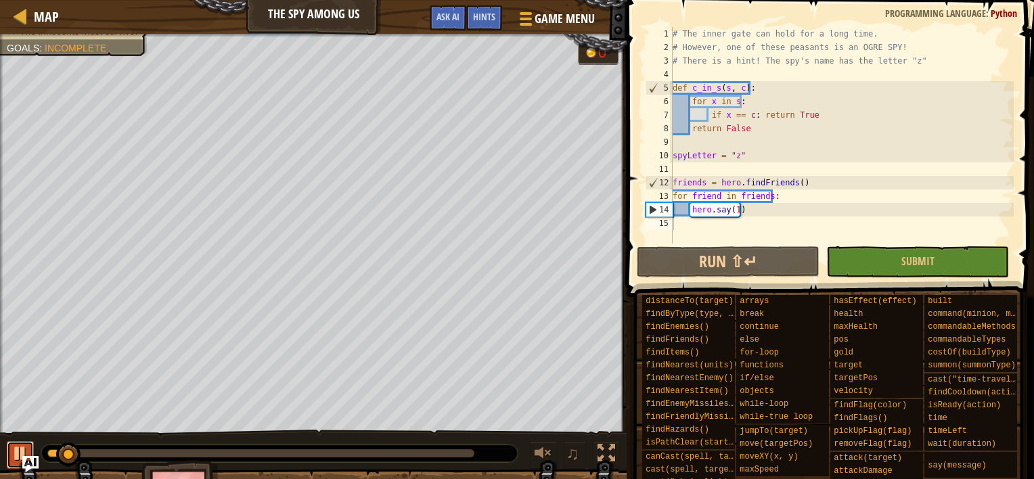
click at [12, 452] on div at bounding box center [21, 454] width 18 height 18
click at [781, 216] on div "# The inner gate can hold for a long time. # However, one of these peasants is …" at bounding box center [842, 149] width 344 height 244
type textarea "hero.say(1)"
click at [797, 222] on div "# The inner gate can hold for a long time. # However, one of these peasants is …" at bounding box center [842, 149] width 344 height 244
click at [820, 217] on div "# The inner gate can hold for a long time. # However, one of these peasants is …" at bounding box center [842, 149] width 344 height 244
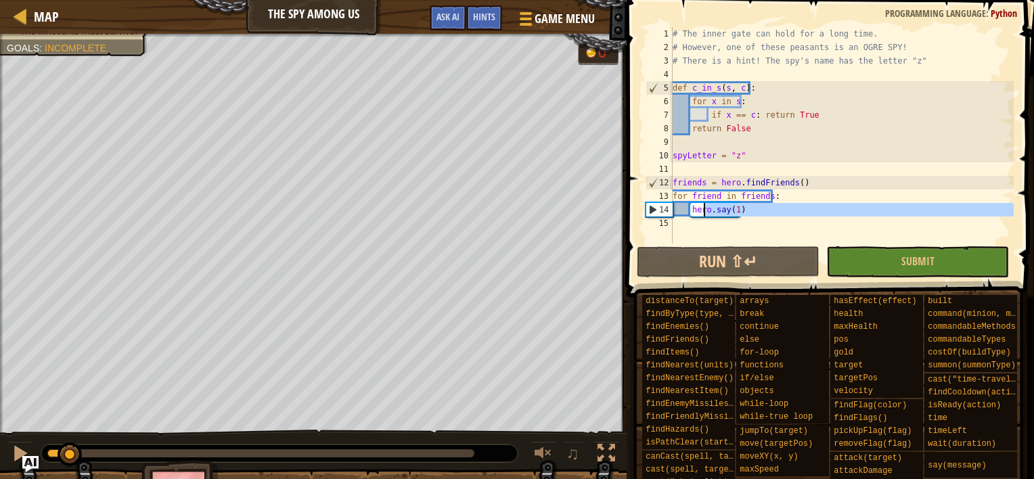
drag, startPoint x: 742, startPoint y: 225, endPoint x: 702, endPoint y: 211, distance: 42.2
click at [702, 211] on div "# The inner gate can hold for a long time. # However, one of these peasants is …" at bounding box center [842, 149] width 344 height 244
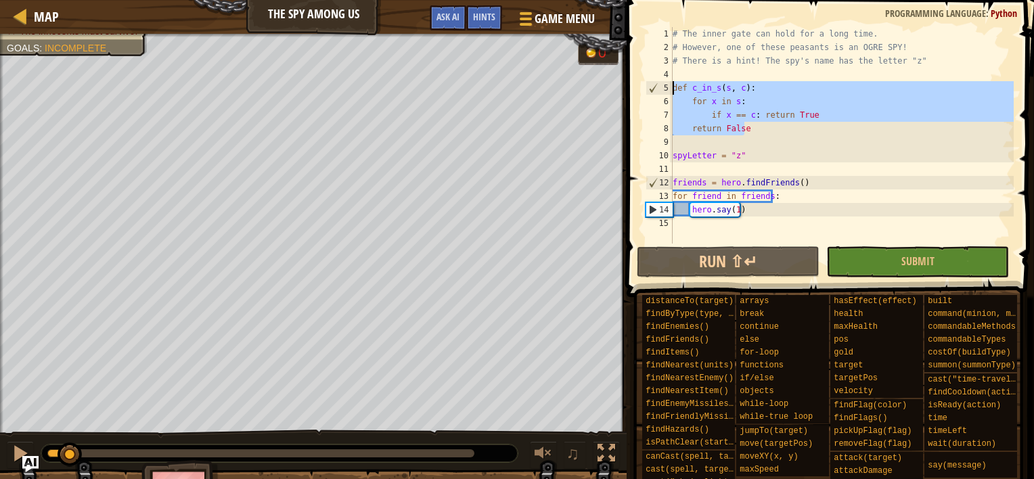
drag, startPoint x: 760, startPoint y: 127, endPoint x: 664, endPoint y: 84, distance: 104.8
click at [664, 84] on div "hero.say(1) 1 2 3 4 5 6 7 8 9 10 11 12 13 14 15 # The inner gate can hold for a…" at bounding box center [828, 135] width 371 height 217
type textarea "def c_in_s(s, c): for x in s:"
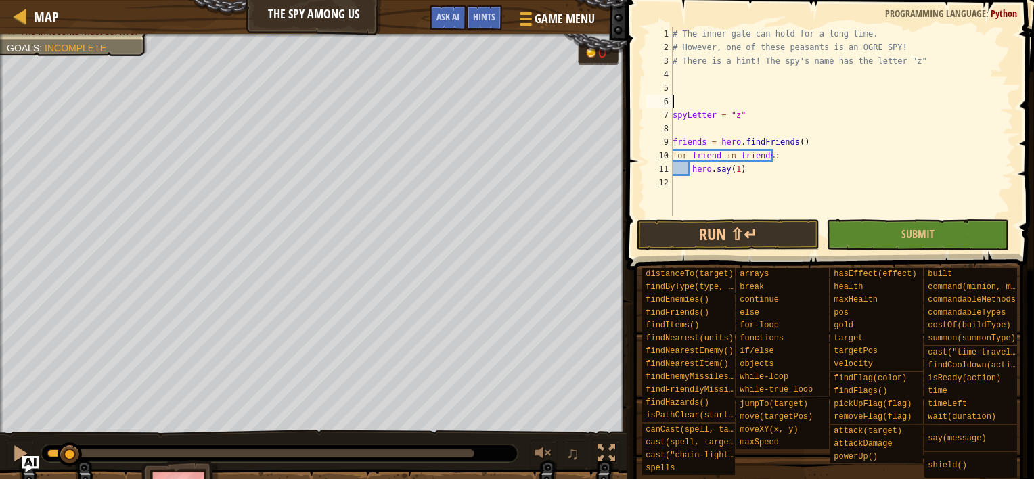
click at [685, 95] on div "# The inner gate can hold for a long time. # However, one of these peasants is …" at bounding box center [842, 135] width 344 height 217
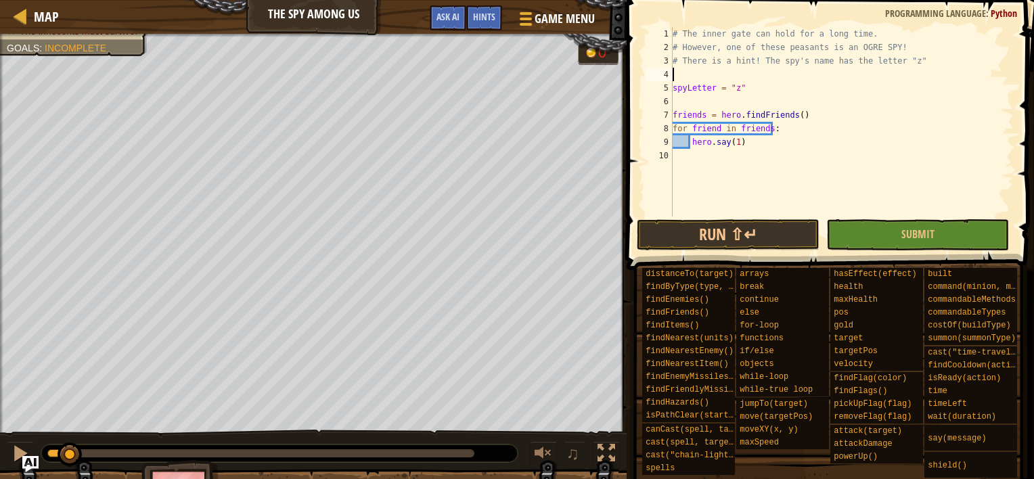
click at [693, 91] on div "# The inner gate can hold for a long time. # However, one of these peasants is …" at bounding box center [842, 135] width 344 height 217
click at [689, 90] on div "# The inner gate can hold for a long time. # However, one of these peasants is …" at bounding box center [842, 135] width 344 height 217
type textarea "c = "z""
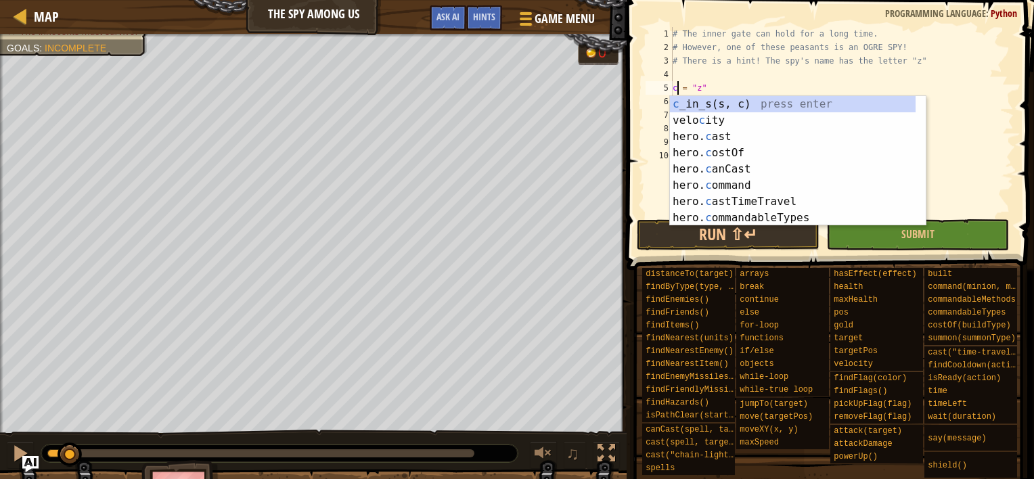
click at [790, 68] on div "# The inner gate can hold for a long time. # However, one of these peasants is …" at bounding box center [842, 135] width 344 height 217
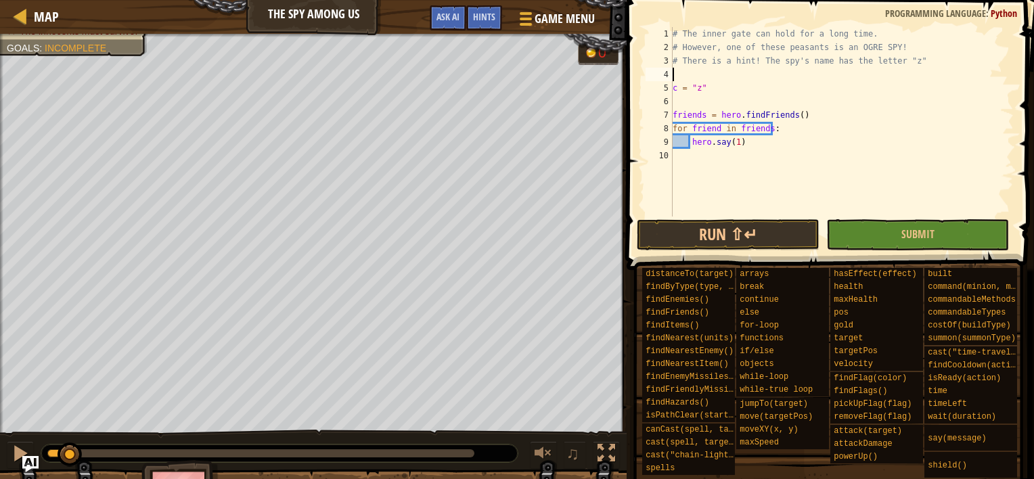
click at [786, 97] on div "# The inner gate can hold for a long time. # However, one of these peasants is …" at bounding box center [842, 135] width 344 height 217
click at [743, 125] on div "# The inner gate can hold for a long time. # However, one of these peasants is …" at bounding box center [842, 135] width 344 height 217
click at [709, 131] on div "# The inner gate can hold for a long time. # However, one of these peasants is …" at bounding box center [842, 135] width 344 height 217
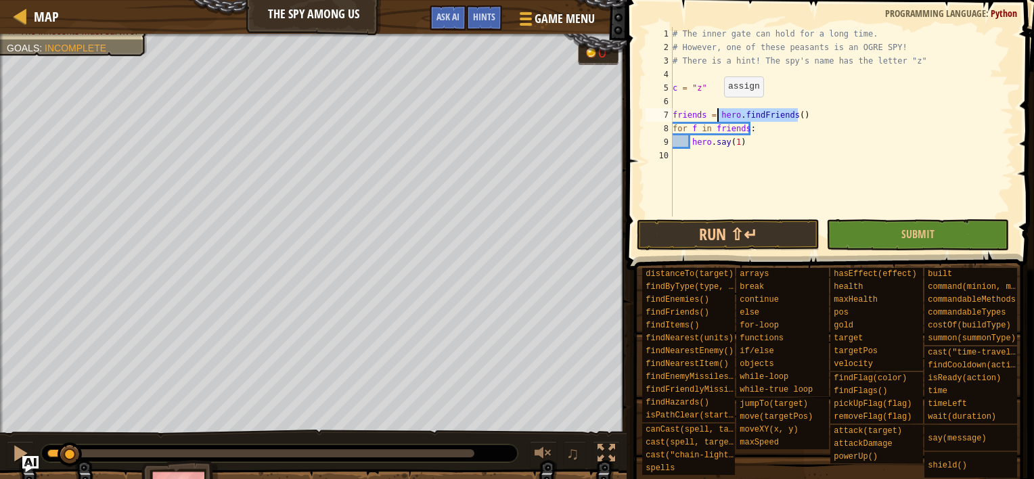
drag, startPoint x: 813, startPoint y: 112, endPoint x: 717, endPoint y: 110, distance: 96.1
click at [717, 110] on div "# The inner gate can hold for a long time. # However, one of these peasants is …" at bounding box center [842, 135] width 344 height 217
drag, startPoint x: 759, startPoint y: 130, endPoint x: 712, endPoint y: 131, distance: 46.7
click at [712, 131] on div "# The inner gate can hold for a long time. # However, one of these peasants is …" at bounding box center [842, 135] width 344 height 217
paste textarea "hero.findFriends()"
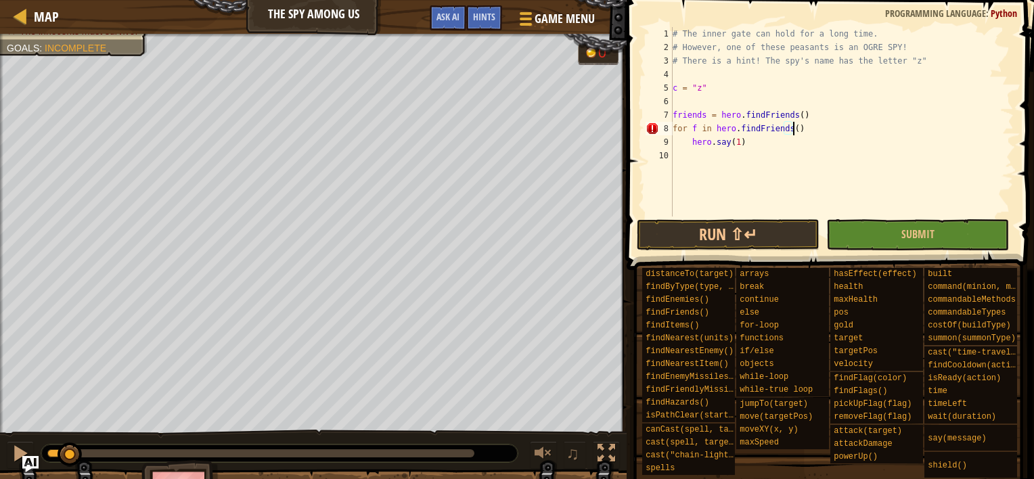
type textarea "for f in hero.findFriends():"
click at [828, 97] on div "# The inner gate can hold for a long time. # However, one of these peasants is …" at bounding box center [842, 135] width 344 height 217
click at [842, 92] on div "# The inner gate can hold for a long time. # However, one of these peasants is …" at bounding box center [842, 135] width 344 height 217
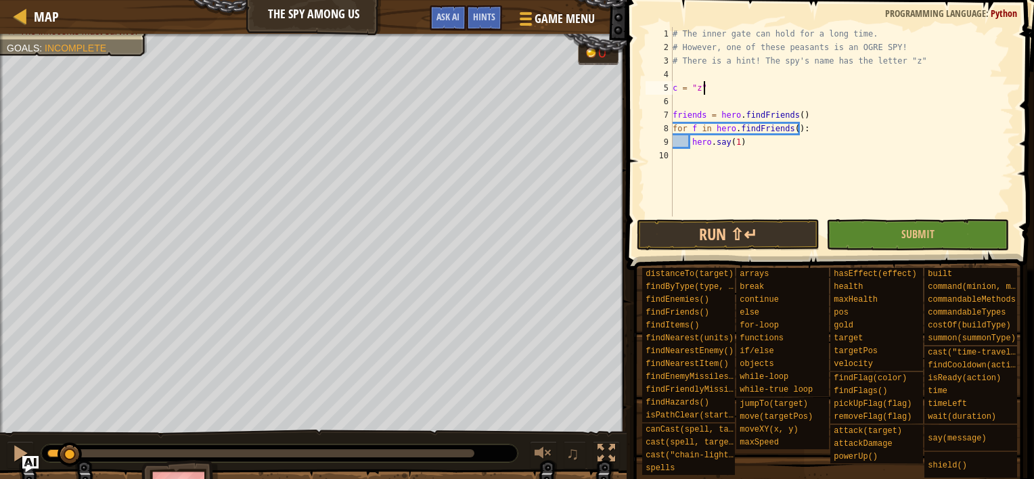
type textarea "c = "z""
click at [878, 102] on div "# The inner gate can hold for a long time. # However, one of these peasants is …" at bounding box center [842, 135] width 344 height 217
click at [907, 102] on div "# The inner gate can hold for a long time. # However, one of these peasants is …" at bounding box center [842, 135] width 344 height 217
click at [911, 110] on div "# The inner gate can hold for a long time. # However, one of these peasants is …" at bounding box center [842, 135] width 344 height 217
type textarea "friends = hero.findFriends()"
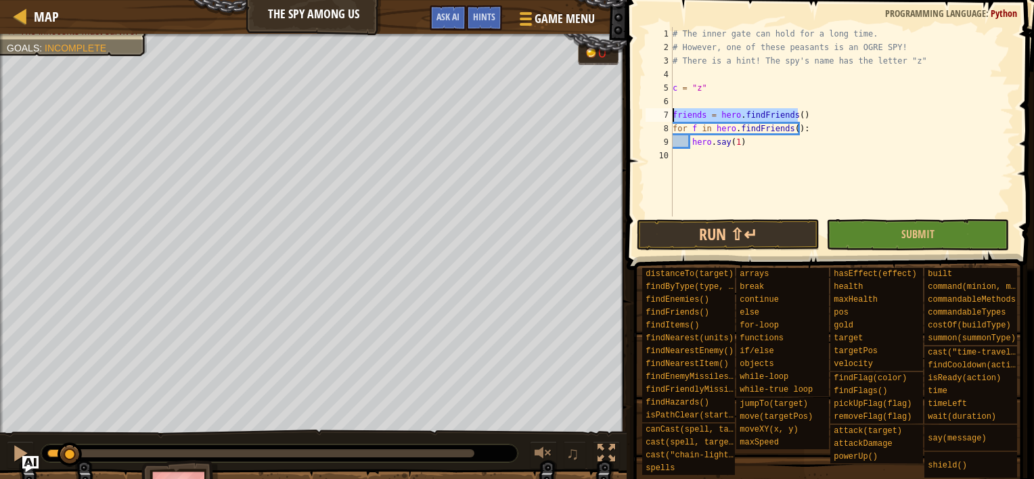
drag, startPoint x: 926, startPoint y: 109, endPoint x: 653, endPoint y: 121, distance: 273.6
click at [653, 121] on div "friends = hero.findFriends() 1 2 3 4 5 6 7 8 9 10 # The inner gate can hold for…" at bounding box center [828, 121] width 371 height 189
click at [784, 152] on div "# The inner gate can hold for a long time. # However, one of these peasants is …" at bounding box center [839, 135] width 348 height 217
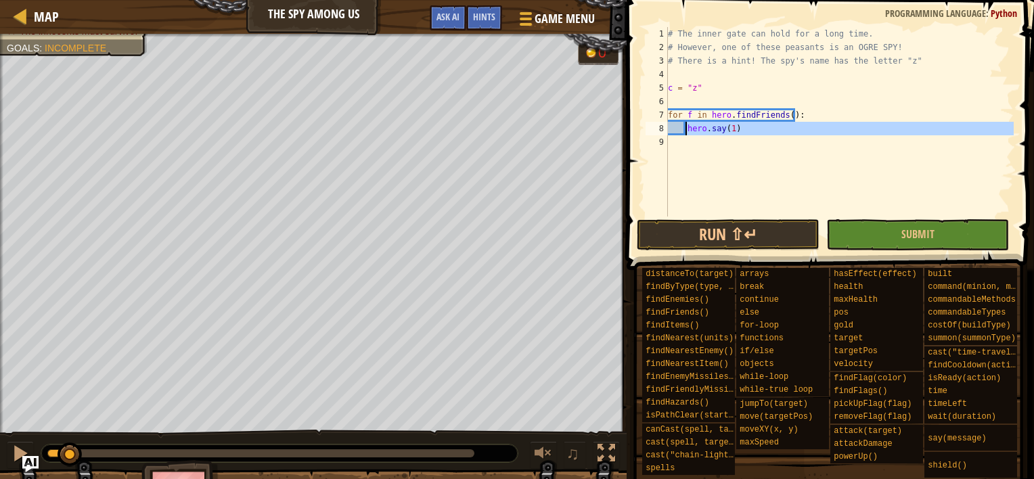
drag, startPoint x: 744, startPoint y: 165, endPoint x: 683, endPoint y: 127, distance: 71.7
click at [683, 127] on div "# The inner gate can hold for a long time. # However, one of these peasants is …" at bounding box center [839, 135] width 348 height 217
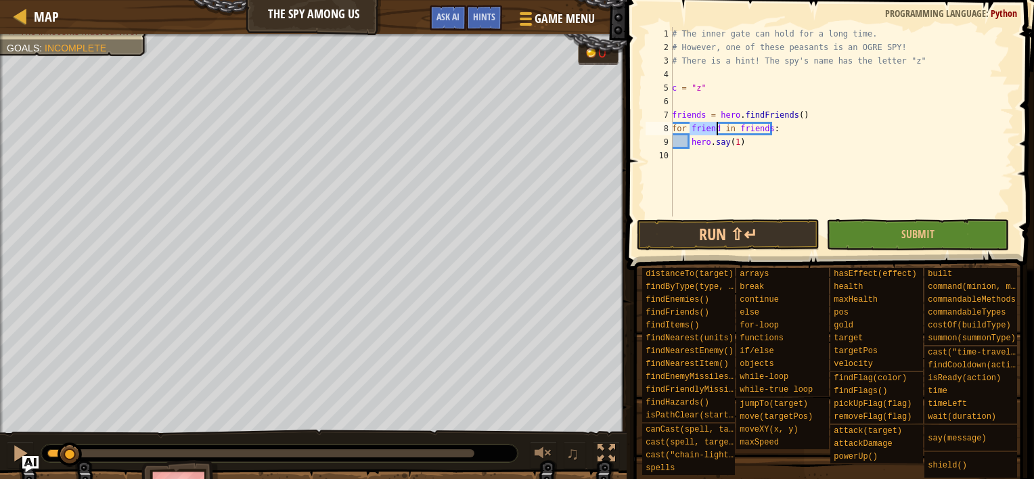
type textarea "spyLetter = "z""
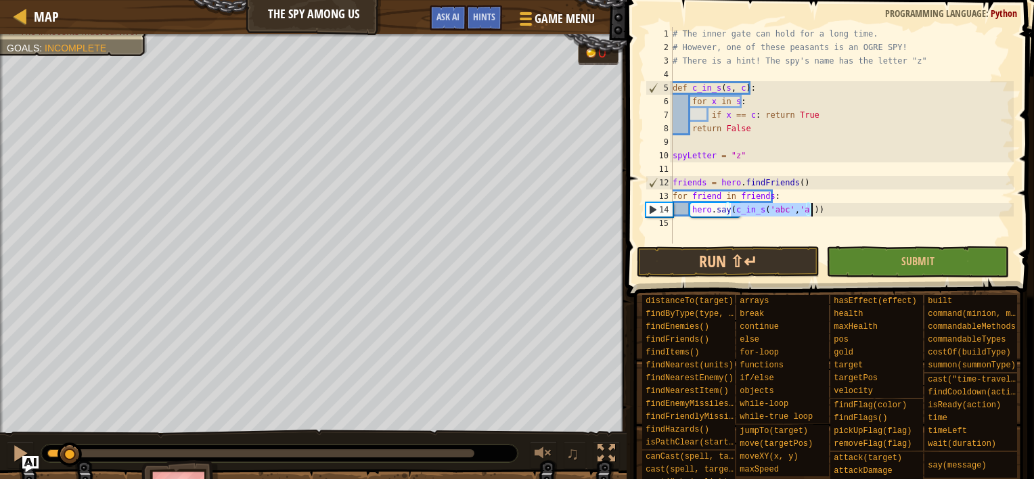
scroll to position [41, 0]
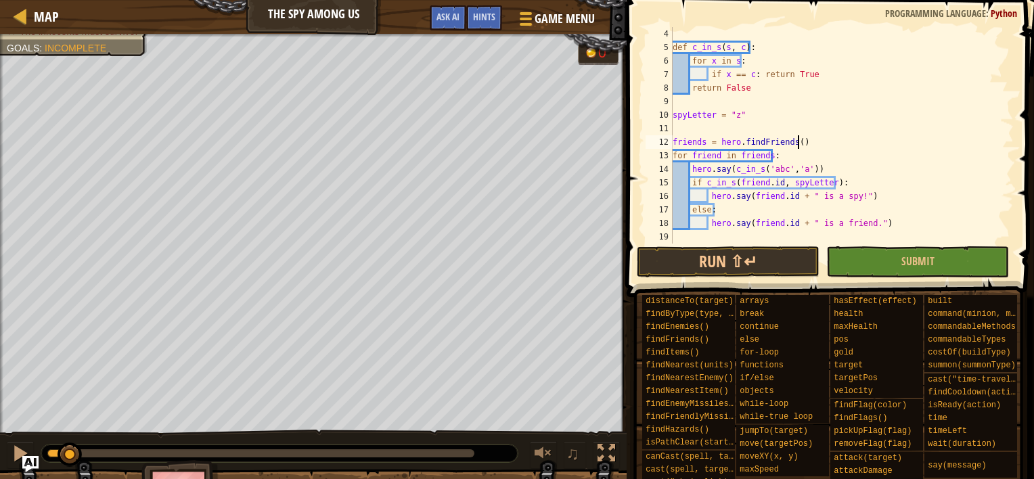
click at [819, 146] on div "def c_in_s ( s , c ) : for x in s : if x == c : return True return False spyLet…" at bounding box center [837, 149] width 334 height 244
click at [762, 108] on div "def c_in_s ( s , c ) : for x in s : if x == c : return True return False spyLet…" at bounding box center [837, 149] width 334 height 244
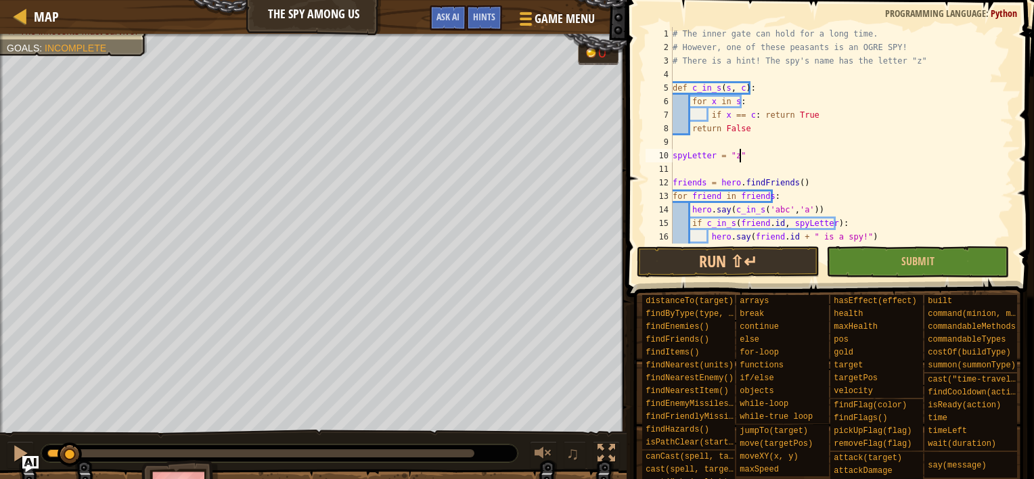
click at [785, 208] on div "# The inner gate can hold for a long time. # However, one of these peasants is …" at bounding box center [837, 149] width 334 height 244
drag, startPoint x: 777, startPoint y: 188, endPoint x: 754, endPoint y: 177, distance: 24.8
click at [754, 177] on div "# The inner gate can hold for a long time. # However, one of these peasants is …" at bounding box center [837, 149] width 334 height 244
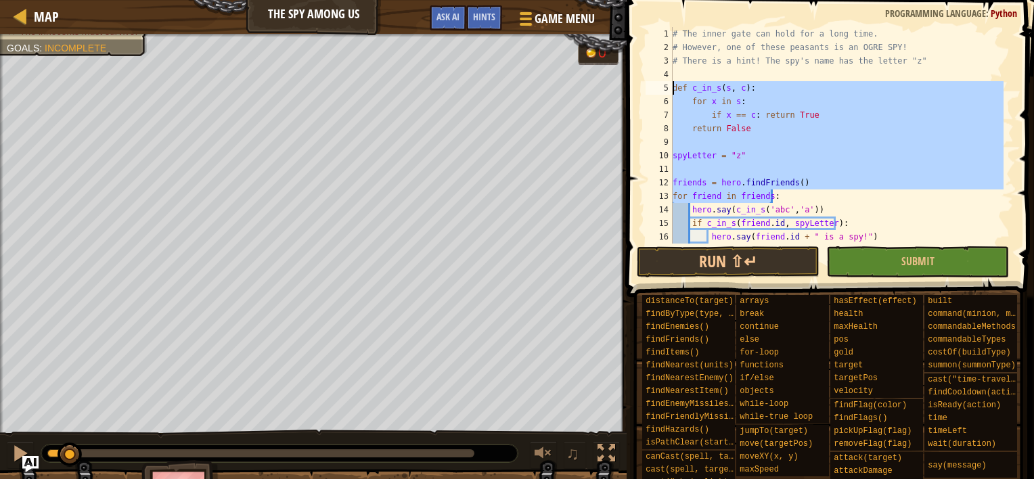
drag, startPoint x: 776, startPoint y: 191, endPoint x: 653, endPoint y: 89, distance: 160.0
click at [653, 89] on div "friends = hero.findFriends() 1 2 3 4 5 6 7 8 9 10 11 12 13 14 15 16 17 # The in…" at bounding box center [828, 135] width 371 height 217
type textarea "def c_in_s(s, c): for x in s:"
click at [715, 81] on div "# The inner gate can hold for a long time. # However, one of these peasants is …" at bounding box center [837, 135] width 334 height 217
type textarea "def c_in_s(s, c):"
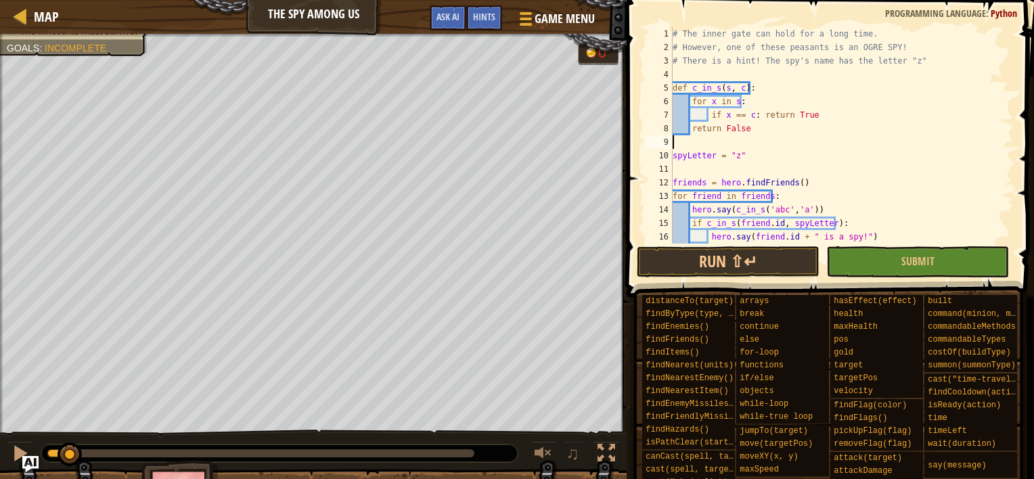
click at [706, 145] on div "# The inner gate can hold for a long time. # However, one of these peasants is …" at bounding box center [837, 149] width 334 height 244
click at [703, 154] on div "# The inner gate can hold for a long time. # However, one of these peasants is …" at bounding box center [837, 149] width 334 height 244
type textarea "c = "z""
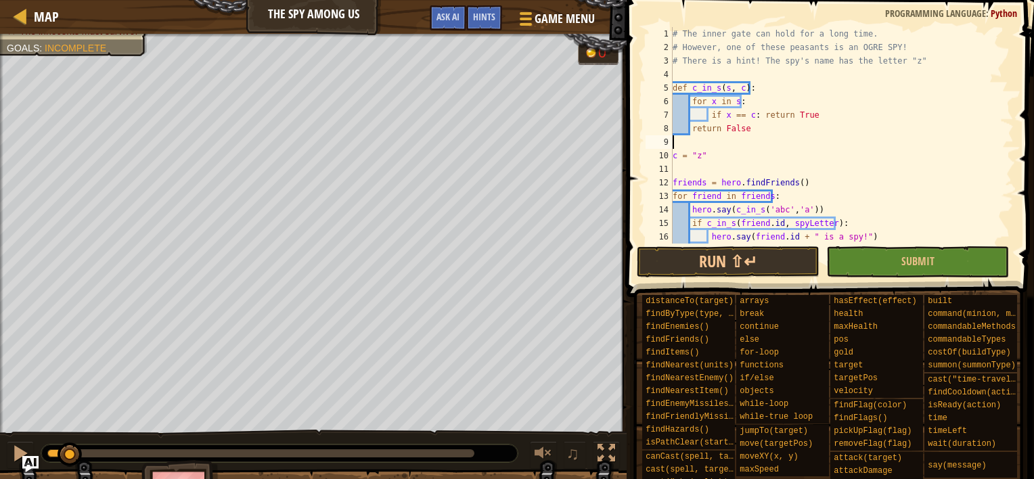
click at [743, 135] on div "# The inner gate can hold for a long time. # However, one of these peasants is …" at bounding box center [837, 149] width 334 height 244
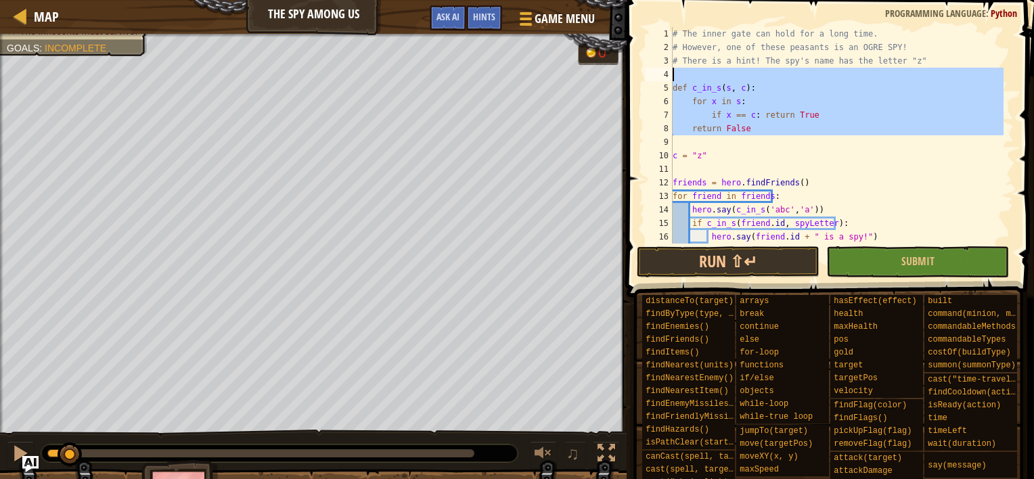
drag, startPoint x: 727, startPoint y: 140, endPoint x: 638, endPoint y: 73, distance: 111.1
click at [638, 73] on div "1 2 3 4 5 6 7 8 9 10 11 12 13 14 15 16 17 # The inner gate can hold for a long …" at bounding box center [828, 175] width 411 height 337
type textarea "def c_in_s(s, c):"
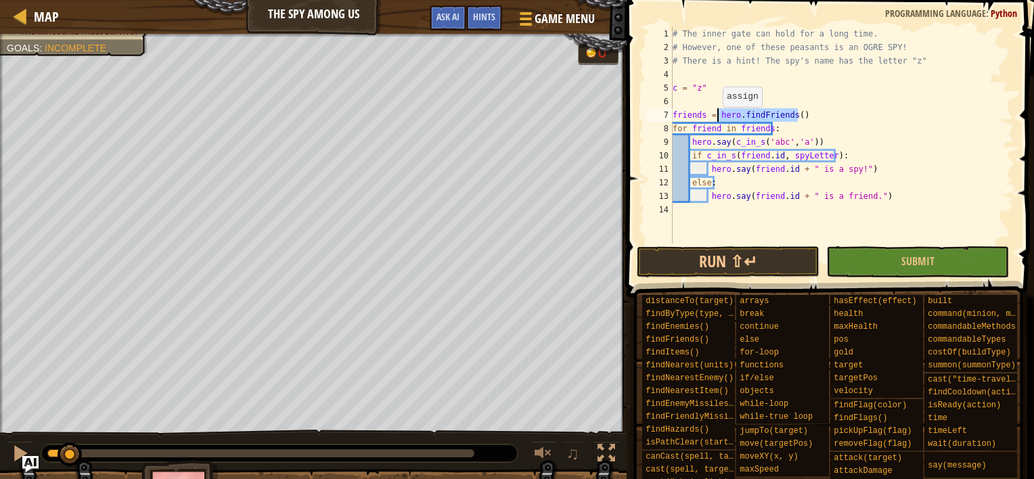
drag, startPoint x: 815, startPoint y: 116, endPoint x: 715, endPoint y: 120, distance: 99.5
click at [715, 120] on div "# The inner gate can hold for a long time. # However, one of these peasants is …" at bounding box center [842, 149] width 344 height 244
click at [783, 127] on div "# The inner gate can hold for a long time. # However, one of these peasants is …" at bounding box center [842, 149] width 344 height 244
drag, startPoint x: 788, startPoint y: 127, endPoint x: 736, endPoint y: 127, distance: 52.8
click at [736, 127] on div "# The inner gate can hold for a long time. # However, one of these peasants is …" at bounding box center [842, 149] width 344 height 244
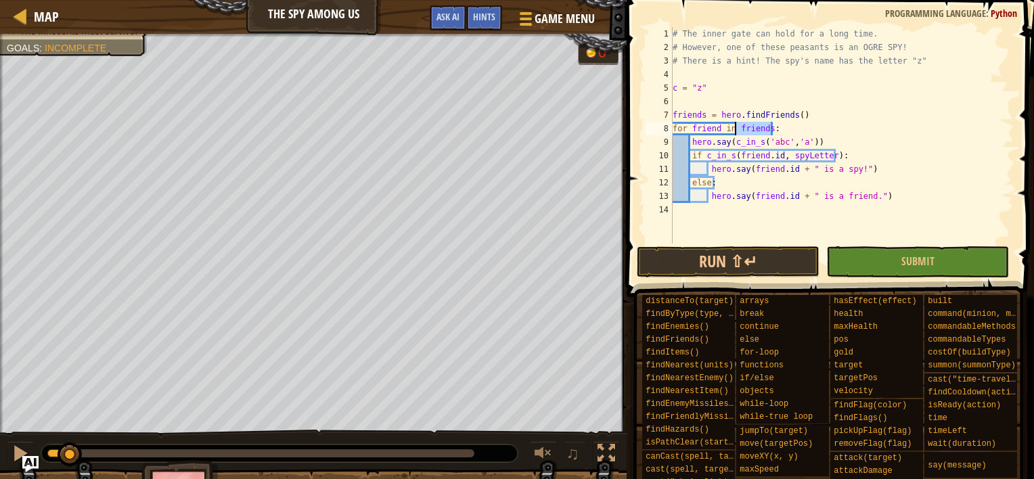
paste textarea "hero.findFriends()"
click at [696, 127] on div "# The inner gate can hold for a long time. # However, one of these peasants is …" at bounding box center [842, 149] width 344 height 244
type textarea "for f in hero.findFriends():"
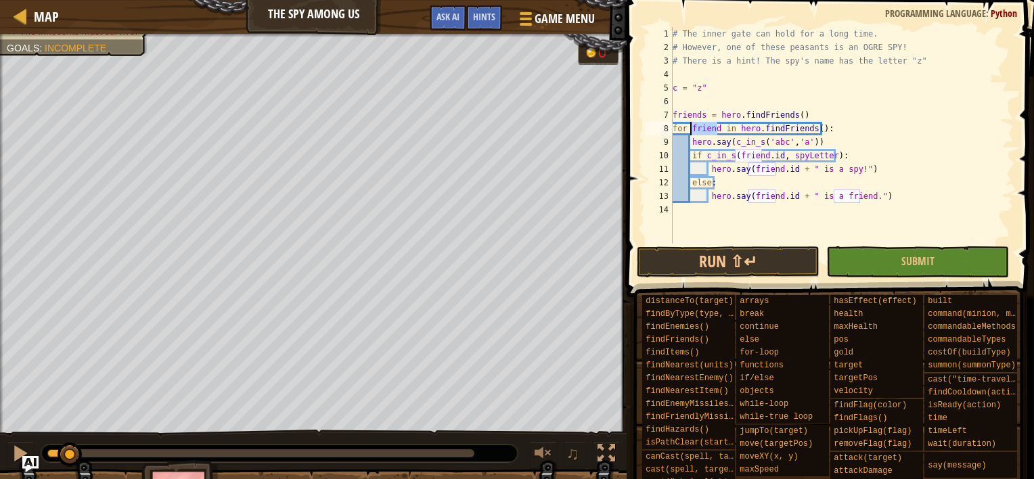
scroll to position [6, 2]
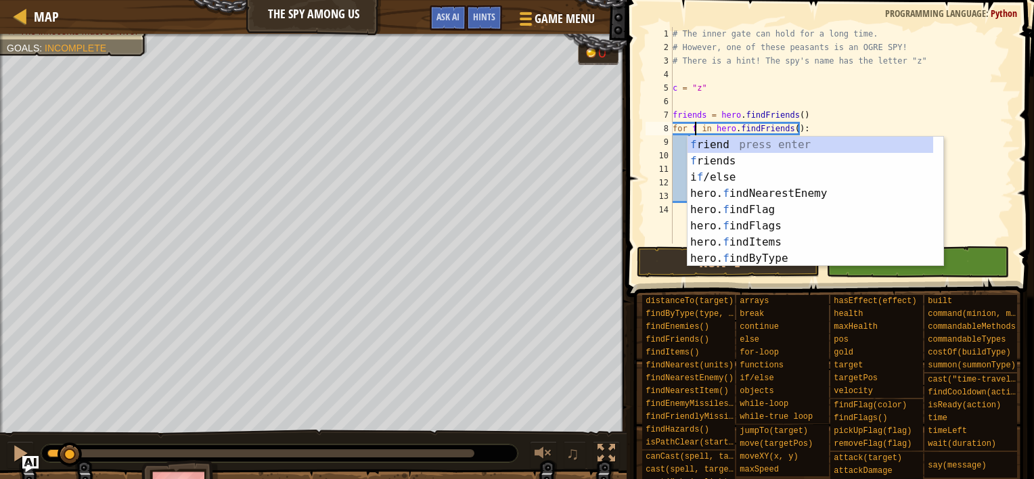
click at [810, 104] on div "# The inner gate can hold for a long time. # However, one of these peasants is …" at bounding box center [842, 149] width 344 height 244
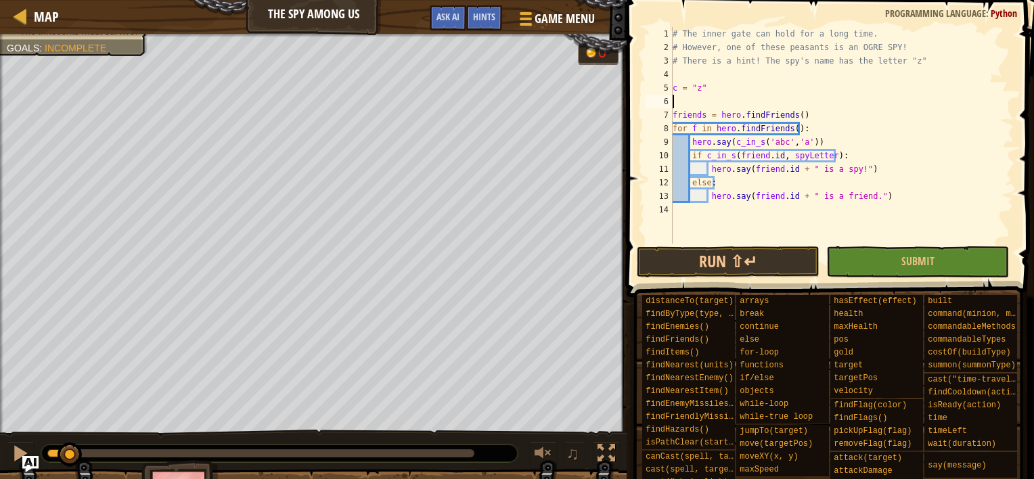
scroll to position [6, 0]
click at [828, 110] on div "# The inner gate can hold for a long time. # However, one of these peasants is …" at bounding box center [842, 149] width 344 height 244
type textarea "friends = hero.findFriends()"
drag, startPoint x: 848, startPoint y: 110, endPoint x: 623, endPoint y: 114, distance: 225.3
click at [623, 114] on div "friends = hero.findFriends() 1 2 3 4 5 6 7 8 9 10 11 12 13 14 # The inner gate …" at bounding box center [828, 175] width 411 height 337
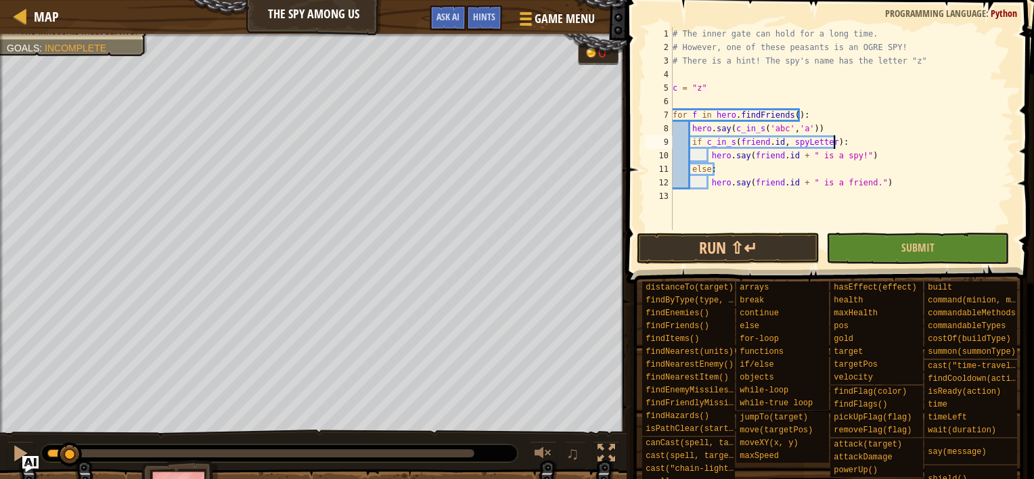
click at [904, 139] on div "# The inner gate can hold for a long time. # However, one of these peasants is …" at bounding box center [842, 142] width 344 height 230
type textarea "if c_in_s([DOMAIN_NAME], spyLetter):"
click at [866, 104] on div "# The inner gate can hold for a long time. # However, one of these peasants is …" at bounding box center [842, 142] width 344 height 230
click at [869, 139] on div "# The inner gate can hold for a long time. # However, one of these peasants is …" at bounding box center [842, 142] width 344 height 230
click at [943, 181] on div "# The inner gate can hold for a long time. # However, one of these peasants is …" at bounding box center [842, 142] width 344 height 230
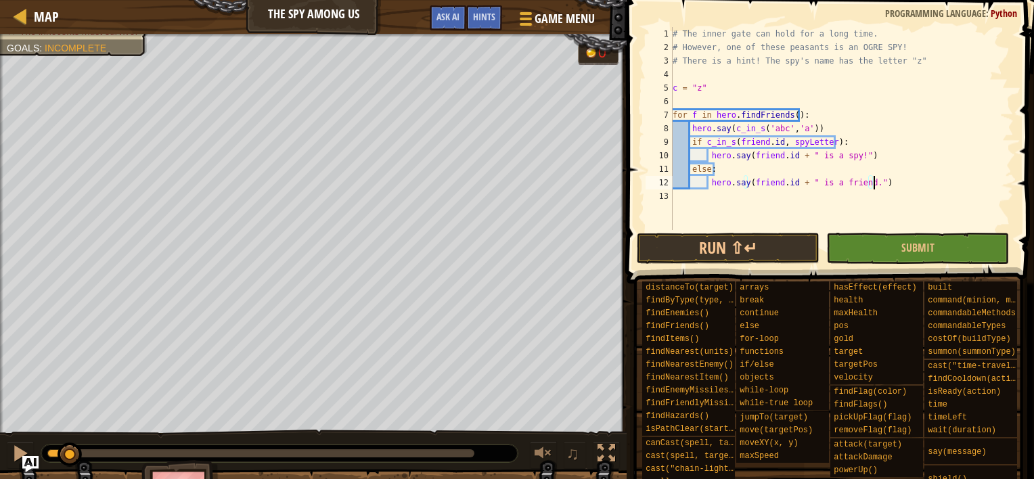
click at [921, 112] on div "# The inner gate can hold for a long time. # However, one of these peasants is …" at bounding box center [842, 142] width 344 height 230
click at [886, 122] on div "# The inner gate can hold for a long time. # However, one of these peasants is …" at bounding box center [842, 142] width 344 height 230
click at [910, 130] on div "# The inner gate can hold for a long time. # However, one of these peasants is …" at bounding box center [842, 142] width 344 height 230
click at [928, 131] on div "# The inner gate can hold for a long time. # However, one of these peasants is …" at bounding box center [842, 142] width 344 height 230
click at [898, 131] on div "# The inner gate can hold for a long time. # However, one of these peasants is …" at bounding box center [842, 142] width 344 height 230
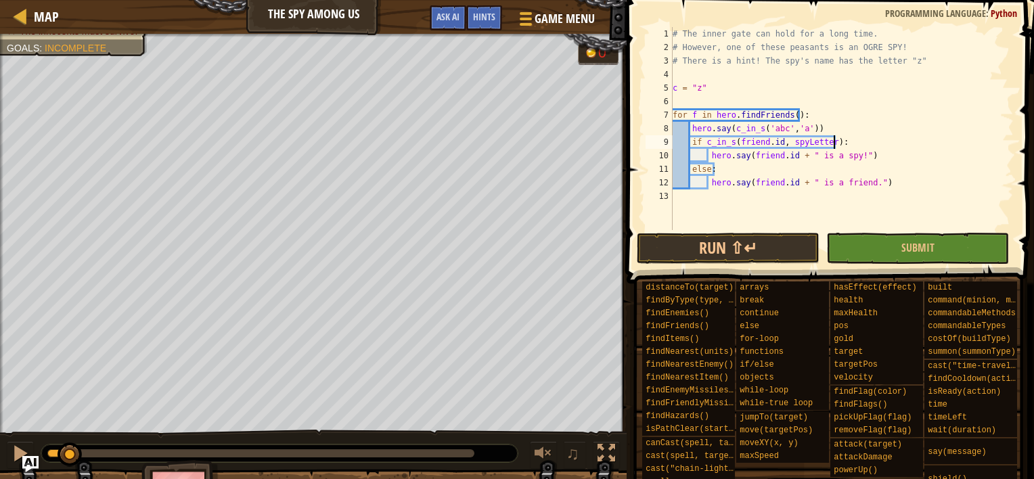
click at [944, 148] on div "# The inner gate can hold for a long time. # However, one of these peasants is …" at bounding box center [842, 142] width 344 height 230
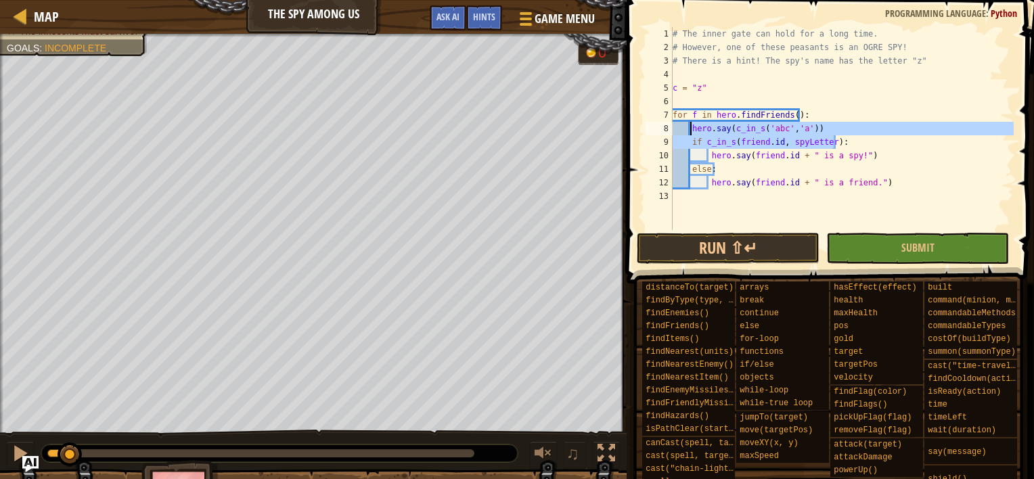
drag, startPoint x: 949, startPoint y: 146, endPoint x: 690, endPoint y: 130, distance: 259.0
click at [690, 130] on div "# The inner gate can hold for a long time. # However, one of these peasants is …" at bounding box center [842, 142] width 344 height 230
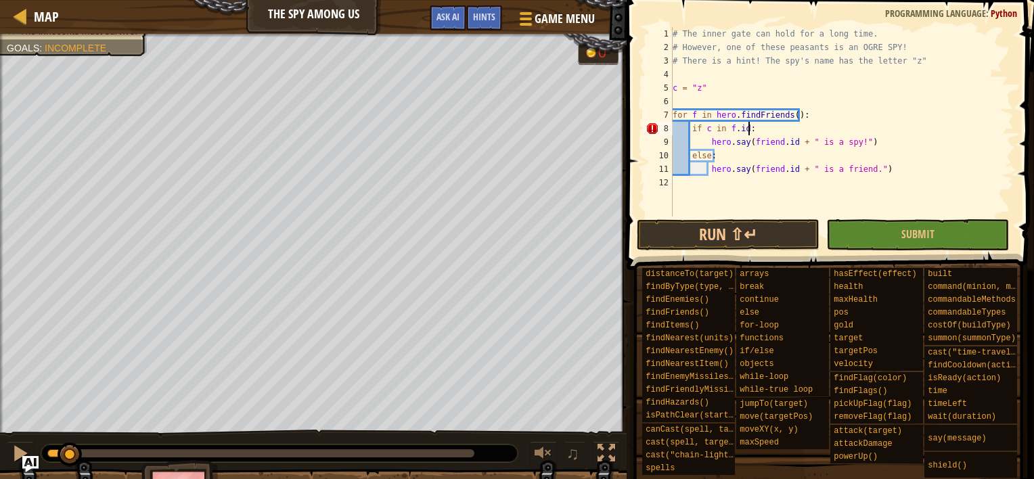
scroll to position [6, 5]
click at [922, 119] on div "# The inner gate can hold for a long time. # However, one of these peasants is …" at bounding box center [842, 135] width 344 height 217
click at [720, 218] on span at bounding box center [832, 116] width 418 height 310
click at [717, 227] on button "Run ⇧↵" at bounding box center [728, 234] width 183 height 31
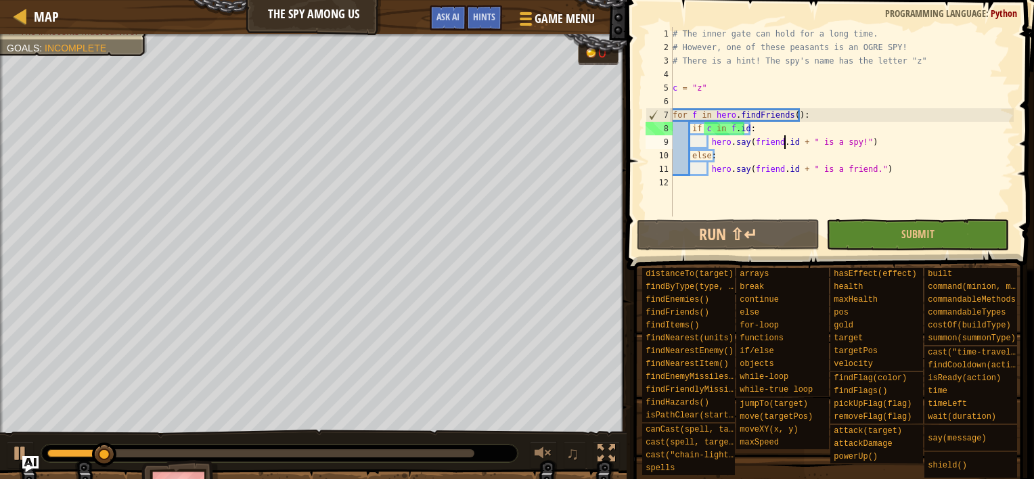
click at [784, 139] on div "# The inner gate can hold for a long time. # However, one of these peasants is …" at bounding box center [842, 135] width 344 height 217
type textarea "hero.say([DOMAIN_NAME] + " is a spy!")"
click at [754, 80] on div "# The inner gate can hold for a long time. # However, one of these peasants is …" at bounding box center [842, 135] width 344 height 217
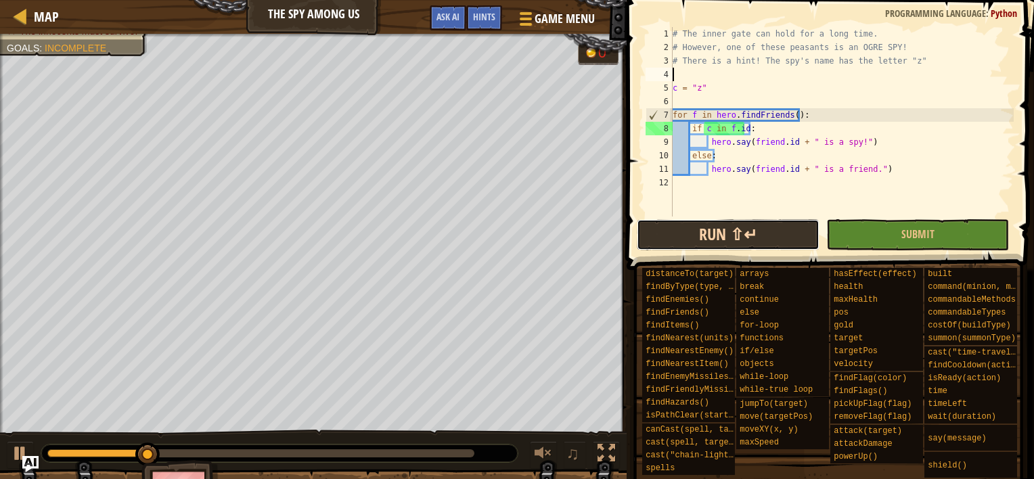
click at [715, 232] on button "Run ⇧↵" at bounding box center [728, 234] width 183 height 31
click at [771, 170] on div "# The inner gate can hold for a long time. # However, one of these peasants is …" at bounding box center [842, 135] width 344 height 217
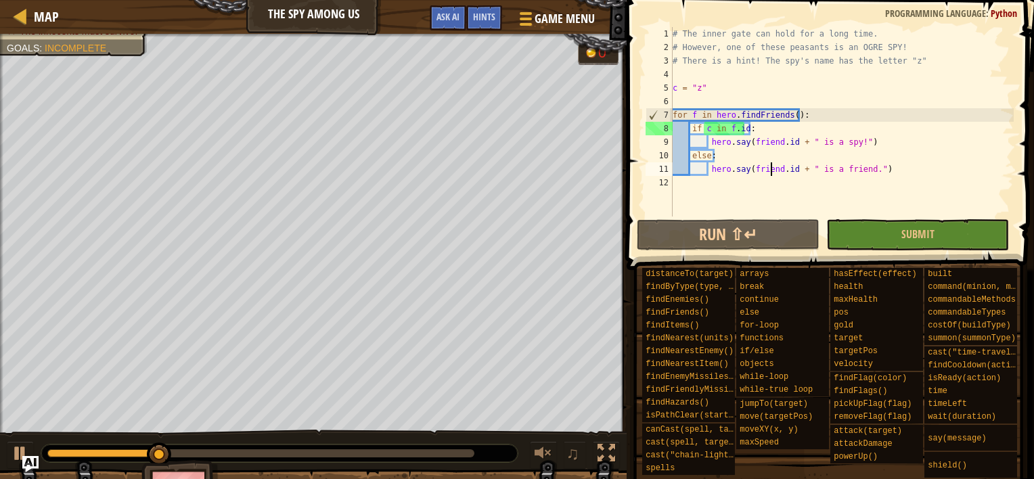
click at [767, 93] on div "# The inner gate can hold for a long time. # However, one of these peasants is …" at bounding box center [842, 135] width 344 height 217
click at [905, 234] on span "Submit" at bounding box center [917, 234] width 33 height 15
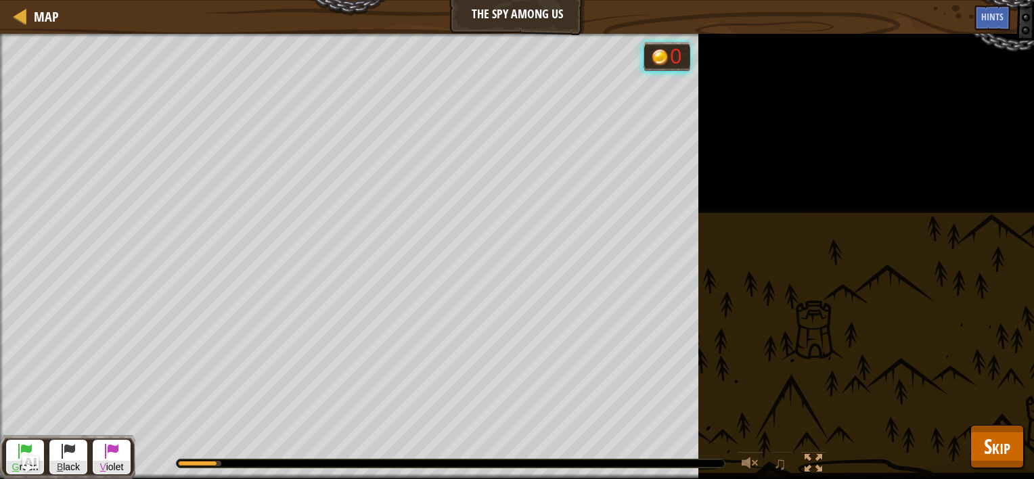
click at [905, 234] on div "Find a spy. The innocents must survive. Goals : Running... G reen B lack V iole…" at bounding box center [517, 256] width 1034 height 445
click at [986, 446] on span "Skip" at bounding box center [997, 446] width 26 height 28
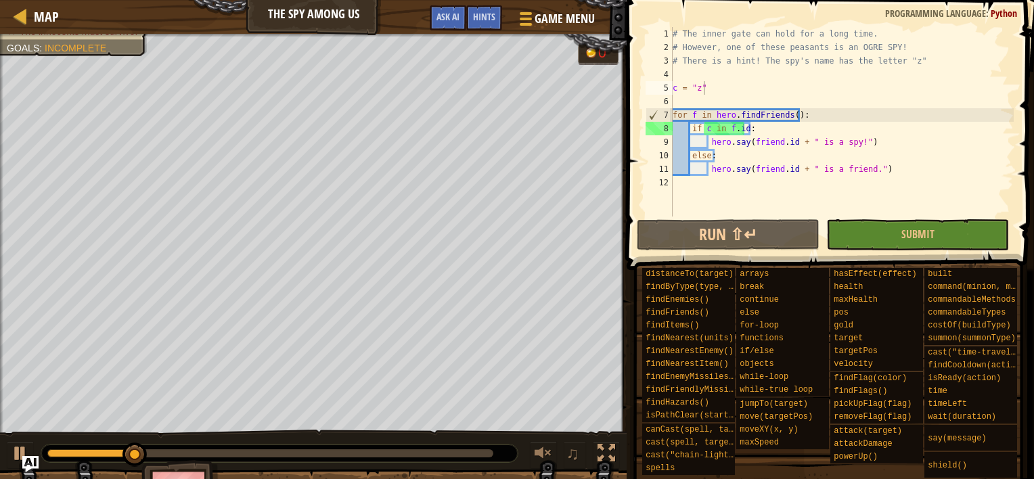
type textarea "if c in [DOMAIN_NAME]:"
click at [777, 131] on div "# The inner gate can hold for a long time. # However, one of these peasants is …" at bounding box center [842, 135] width 344 height 217
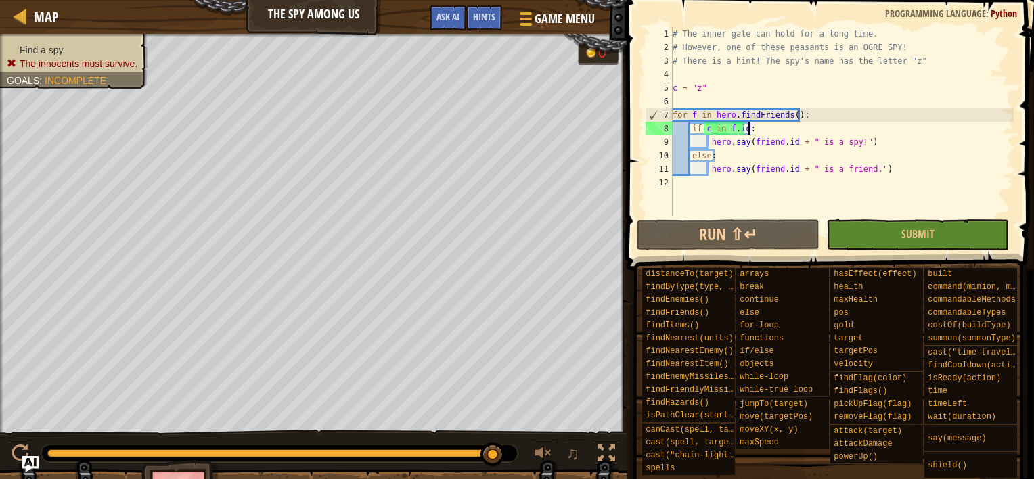
click at [796, 103] on div "# The inner gate can hold for a long time. # However, one of these peasants is …" at bounding box center [842, 135] width 344 height 217
click at [768, 95] on div "# The inner gate can hold for a long time. # However, one of these peasants is …" at bounding box center [842, 135] width 344 height 217
click at [794, 82] on div "# The inner gate can hold for a long time. # However, one of these peasants is …" at bounding box center [842, 135] width 344 height 217
type textarea "c = "z""
click at [710, 93] on div "# The inner gate can hold for a long time. # However, one of these peasants is …" at bounding box center [842, 135] width 344 height 217
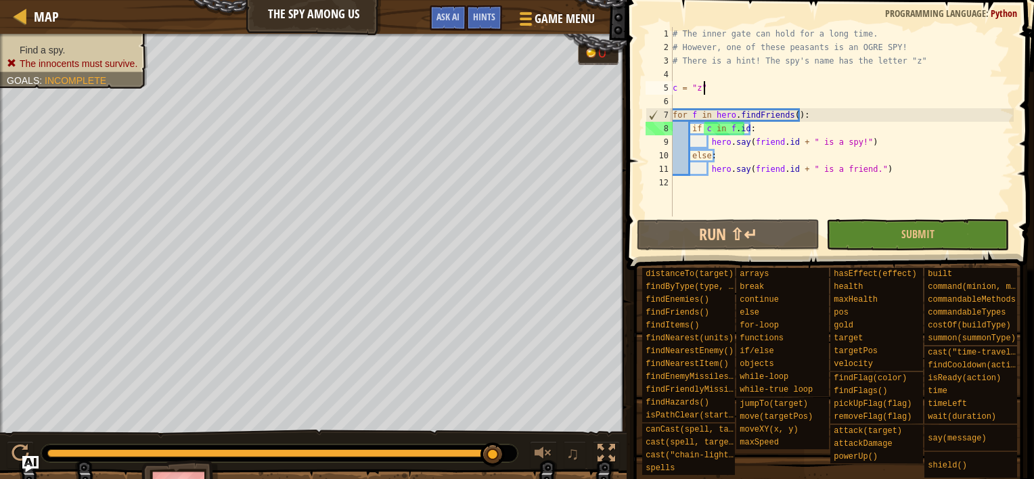
click at [694, 103] on div "# The inner gate can hold for a long time. # However, one of these peasants is …" at bounding box center [842, 135] width 344 height 217
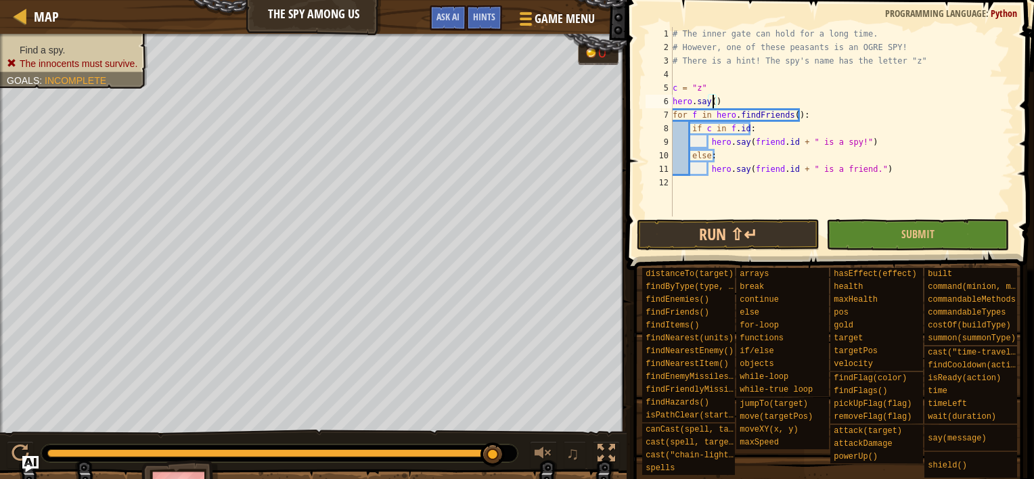
type textarea "hero.say(c)"
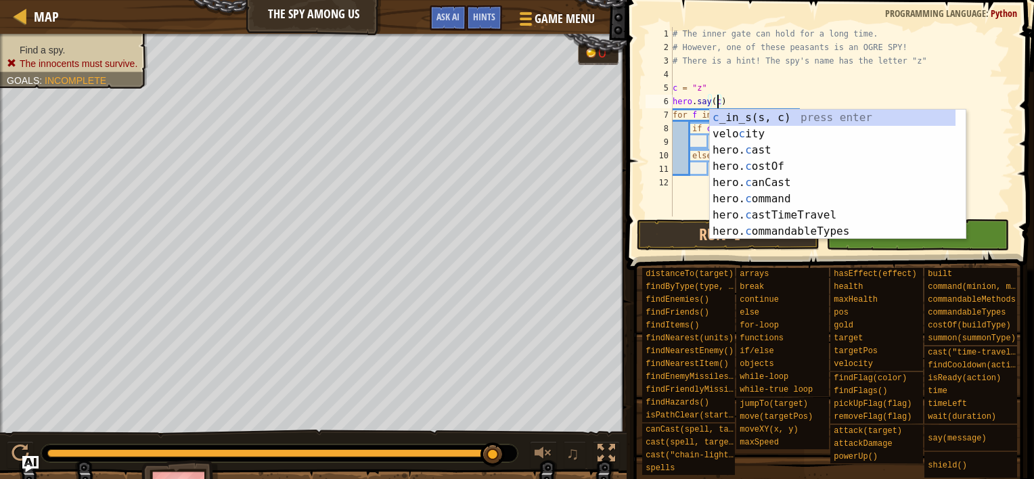
click at [734, 76] on div "# The inner gate can hold for a long time. # However, one of these peasants is …" at bounding box center [842, 135] width 344 height 217
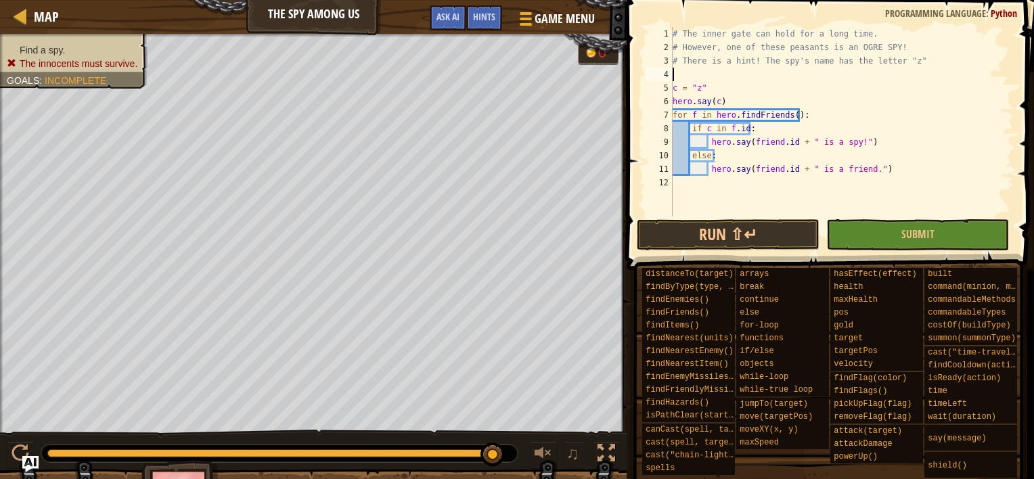
scroll to position [6, 0]
click at [720, 241] on button "Run ⇧↵" at bounding box center [728, 234] width 183 height 31
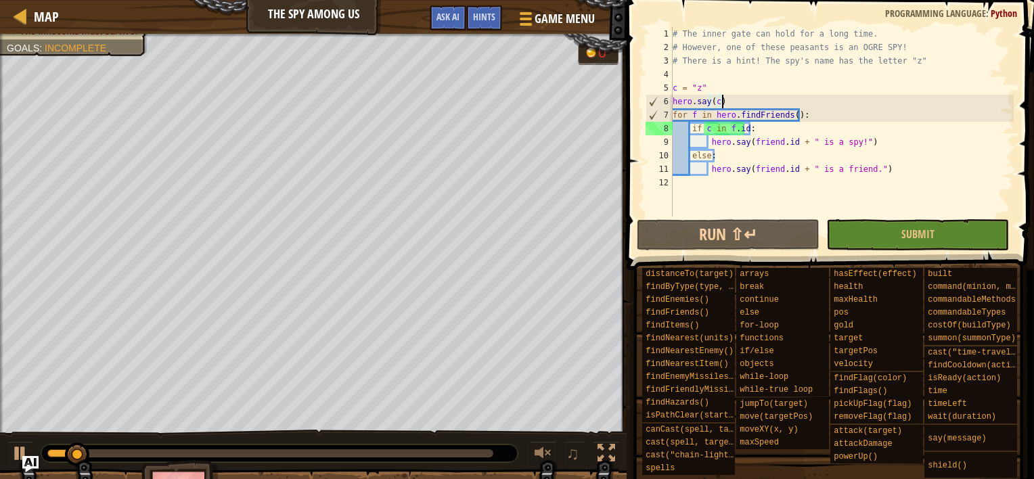
click at [727, 101] on div "# The inner gate can hold for a long time. # However, one of these peasants is …" at bounding box center [842, 135] width 344 height 217
click at [717, 102] on div "# The inner gate can hold for a long time. # However, one of these peasants is …" at bounding box center [842, 135] width 344 height 217
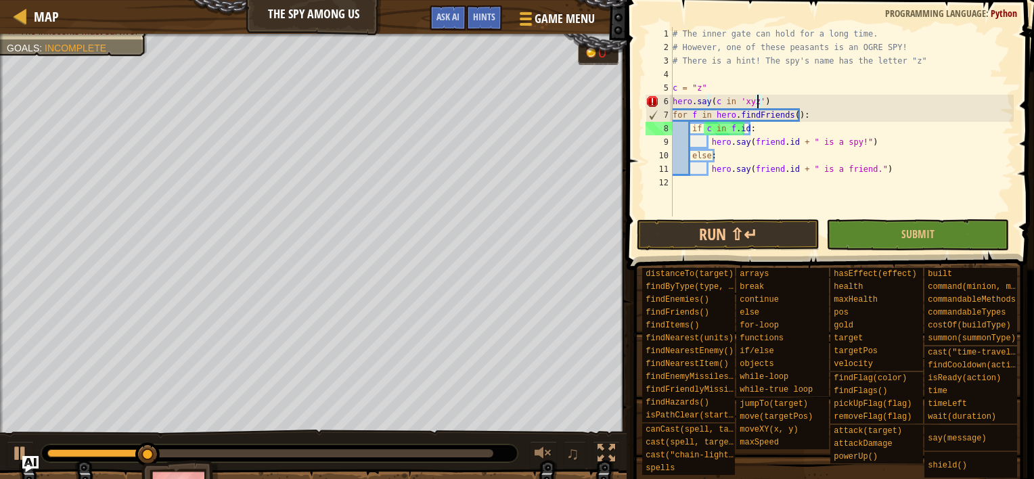
scroll to position [6, 6]
type textarea "hero.say(c in 'xyz')"
click at [685, 235] on button "Run ⇧↵" at bounding box center [728, 234] width 183 height 31
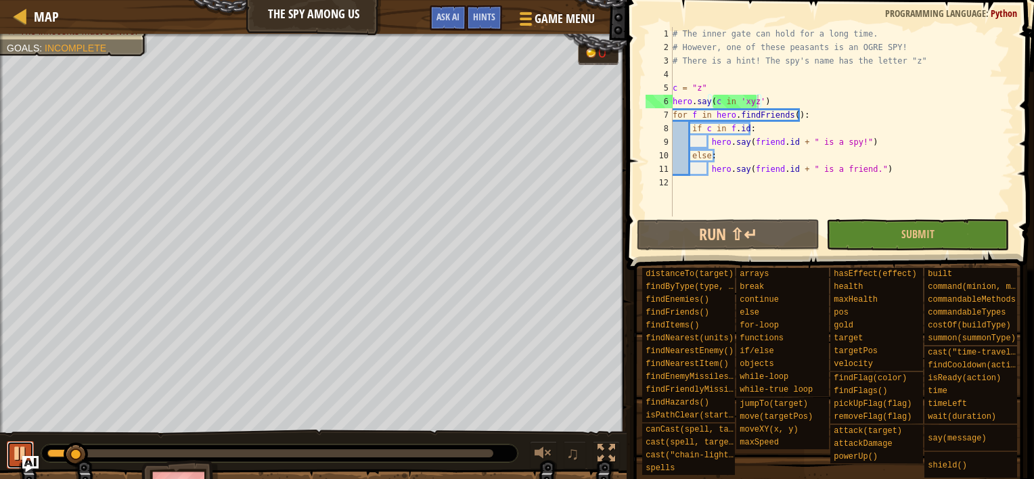
click at [19, 449] on div at bounding box center [21, 454] width 18 height 18
click at [818, 108] on div "# The inner gate can hold for a long time. # However, one of these peasants is …" at bounding box center [842, 135] width 344 height 217
click at [794, 106] on div "# The inner gate can hold for a long time. # However, one of these peasants is …" at bounding box center [842, 135] width 344 height 217
drag, startPoint x: 804, startPoint y: 97, endPoint x: 637, endPoint y: 97, distance: 166.5
click at [637, 97] on div "hero.say(c in 'xyz') 1 2 3 4 5 6 7 8 9 10 11 12 # The inner gate can hold for a…" at bounding box center [828, 162] width 411 height 310
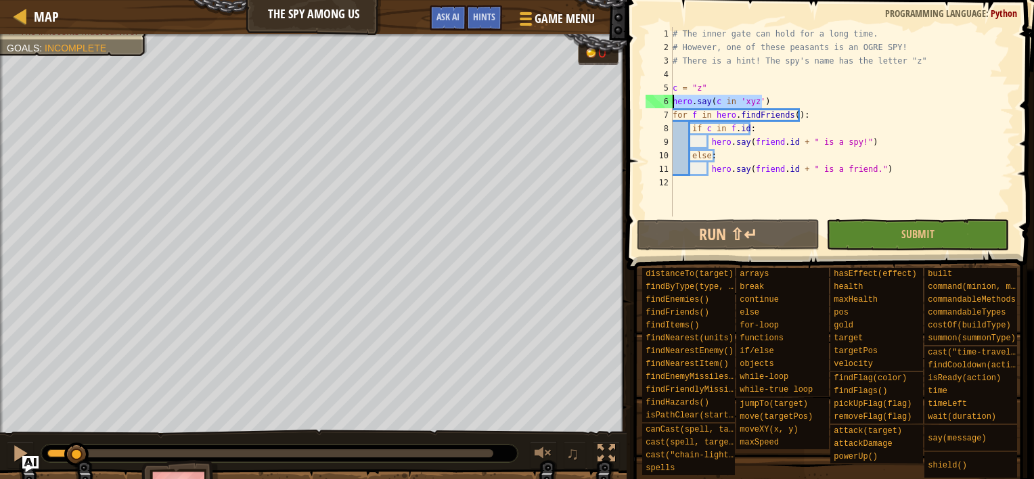
scroll to position [6, 0]
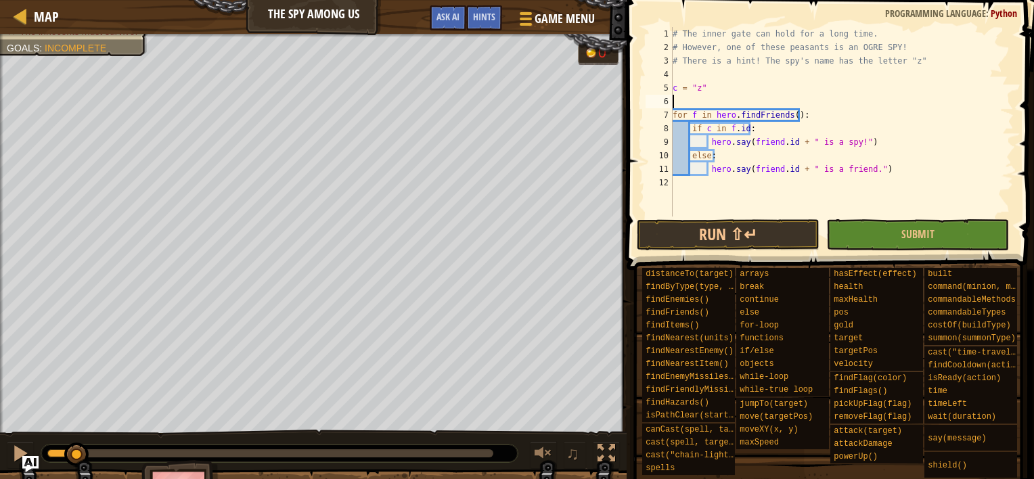
click at [704, 71] on div "# The inner gate can hold for a long time. # However, one of these peasants is …" at bounding box center [842, 135] width 344 height 217
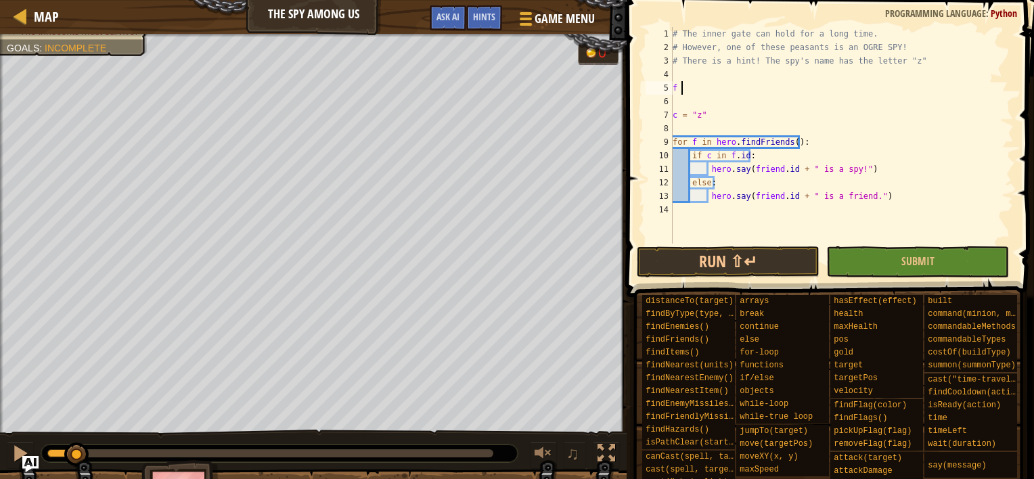
type textarea "f"
type textarea "g = lambda x:x"
click at [754, 77] on div "# The inner gate can hold for a long time. # However, one of these peasants is …" at bounding box center [842, 149] width 344 height 244
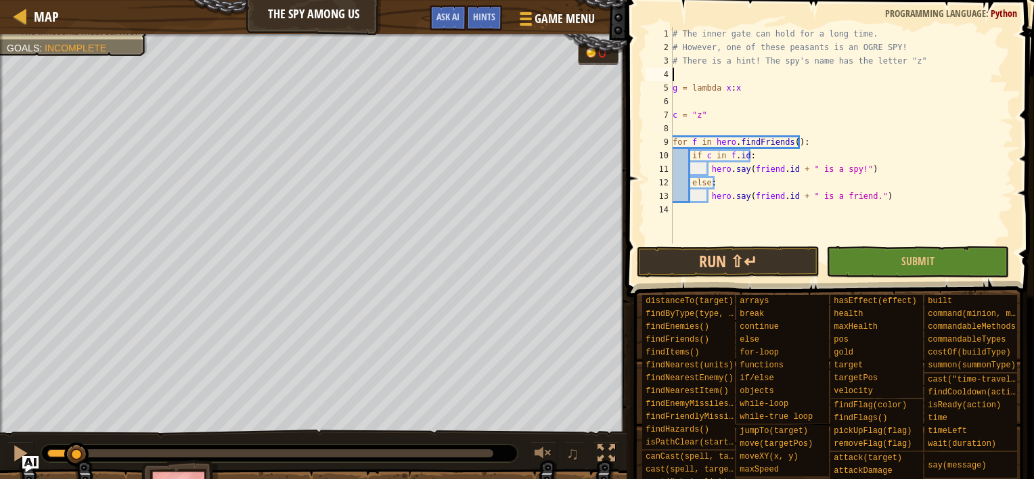
scroll to position [6, 0]
click at [787, 89] on div "# The inner gate can hold for a long time. # However, one of these peasants is …" at bounding box center [842, 149] width 344 height 244
drag, startPoint x: 809, startPoint y: 92, endPoint x: 666, endPoint y: 84, distance: 143.7
click at [666, 84] on div "g = lambda x:x 1 2 3 4 5 6 7 8 9 10 11 12 13 14 # The inner gate can hold for a…" at bounding box center [828, 135] width 371 height 217
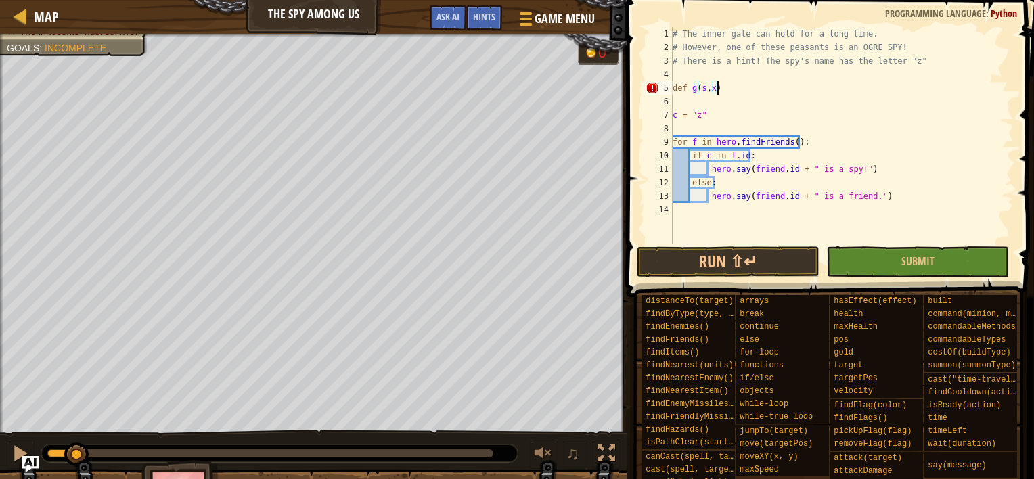
type textarea "def g(s,x):"
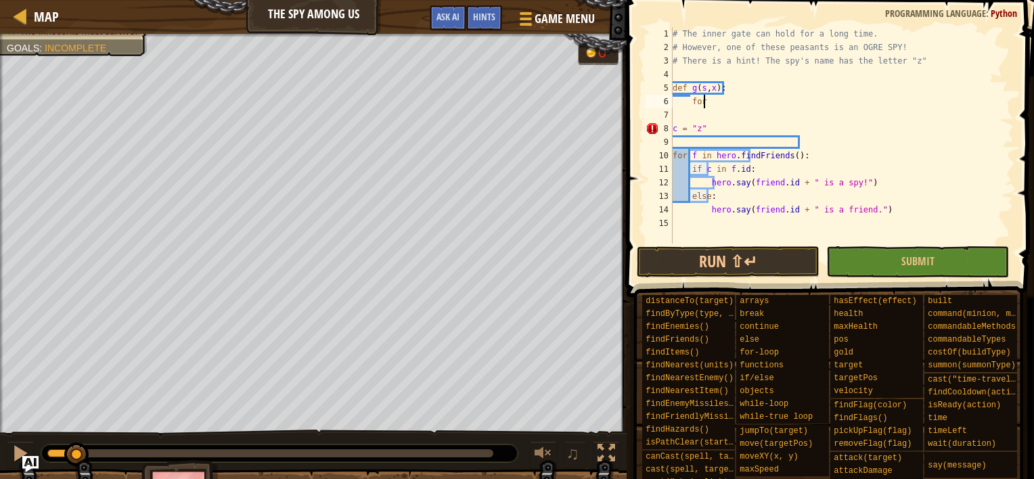
scroll to position [6, 1]
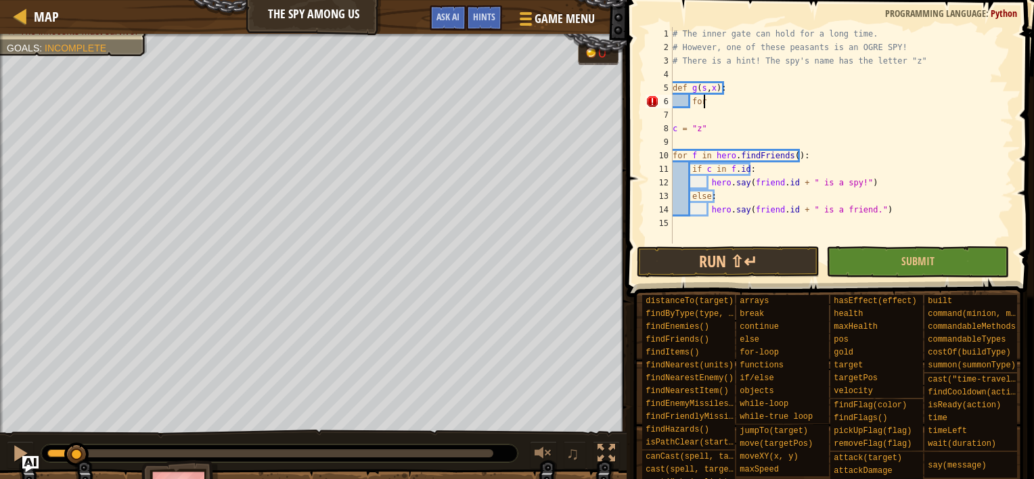
type textarea "f"
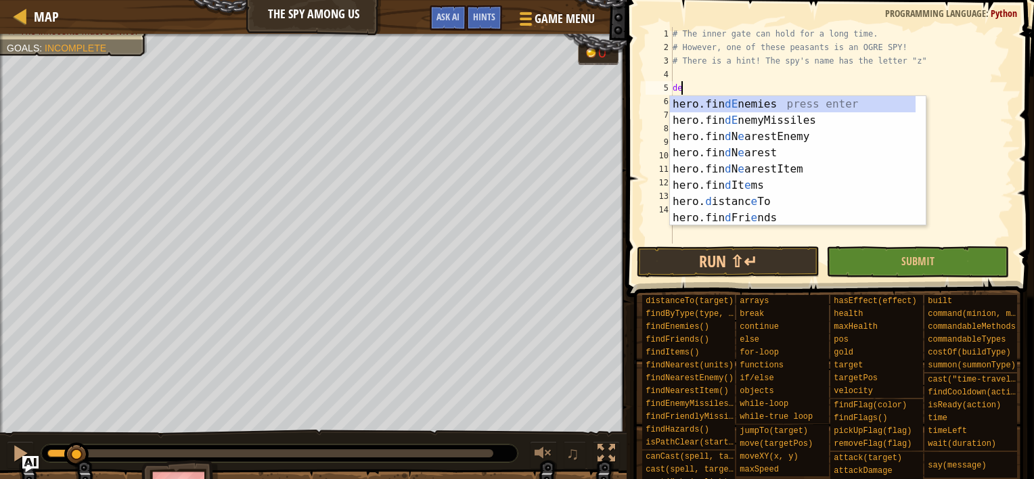
type textarea "d"
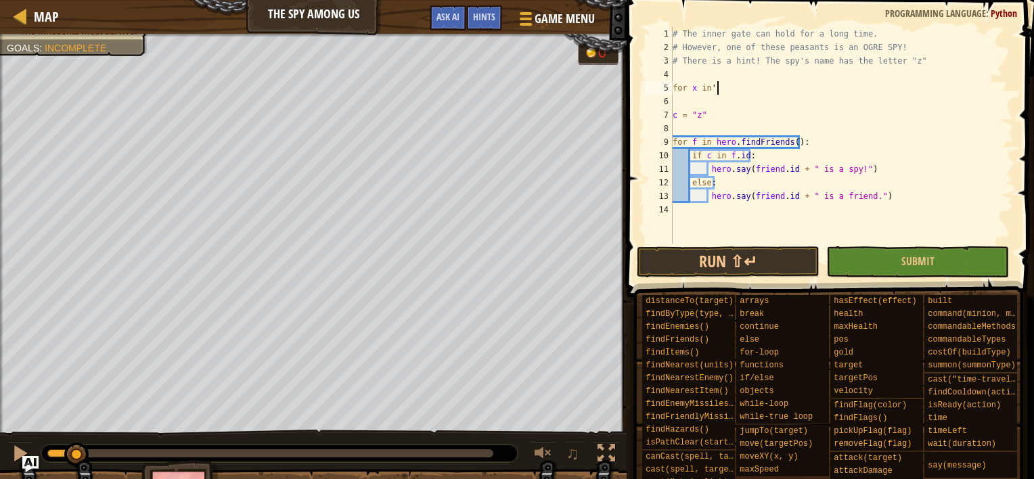
scroll to position [6, 3]
type textarea "for x in 'abc':"
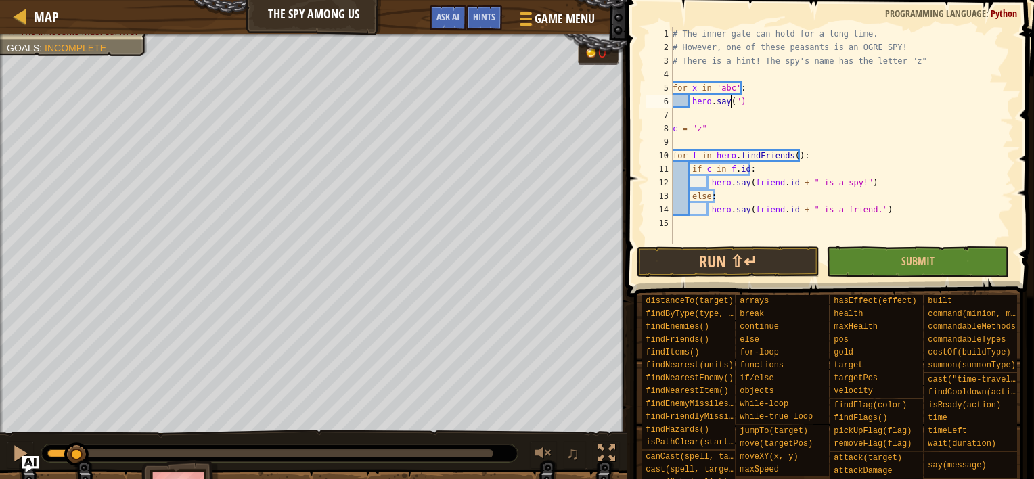
scroll to position [6, 5]
type textarea "hero.say(x)"
click at [688, 258] on button "Run ⇧↵" at bounding box center [728, 261] width 183 height 31
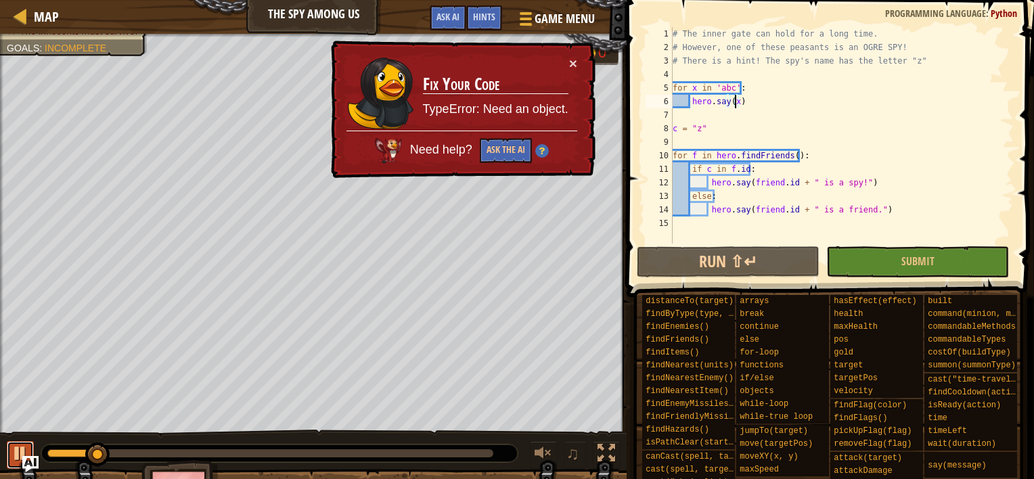
click at [19, 451] on div at bounding box center [21, 454] width 18 height 18
click at [775, 73] on div "# The inner gate can hold for a long time. # However, one of these peasants is …" at bounding box center [842, 149] width 344 height 244
click at [806, 85] on div "# The inner gate can hold for a long time. # However, one of these peasants is …" at bounding box center [842, 149] width 344 height 244
click at [821, 97] on div "# The inner gate can hold for a long time. # However, one of these peasants is …" at bounding box center [842, 149] width 344 height 244
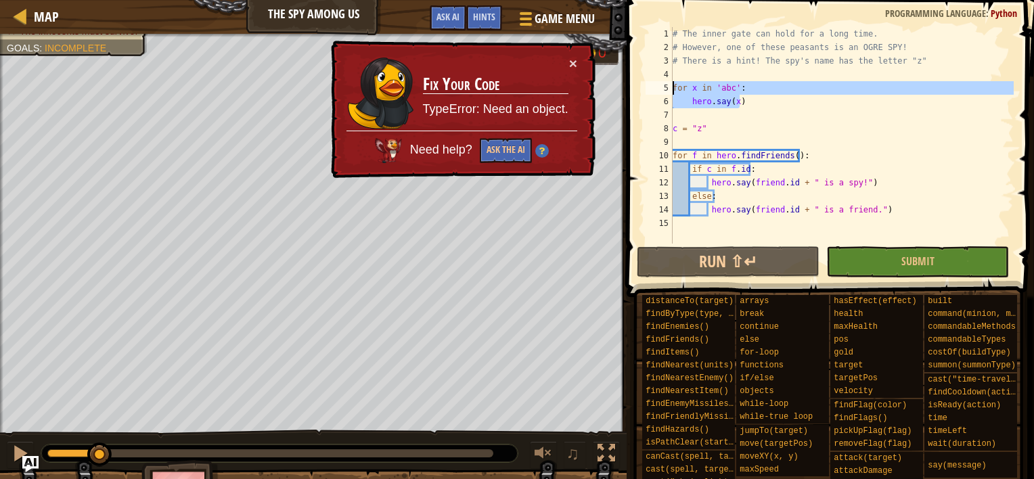
drag, startPoint x: 851, startPoint y: 100, endPoint x: 655, endPoint y: 87, distance: 196.7
click at [655, 87] on div "hero.say(x) 1 2 3 4 5 6 7 8 9 10 11 12 13 14 15 # The inner gate can hold for a…" at bounding box center [828, 135] width 371 height 217
click at [574, 65] on button "×" at bounding box center [574, 65] width 9 height 14
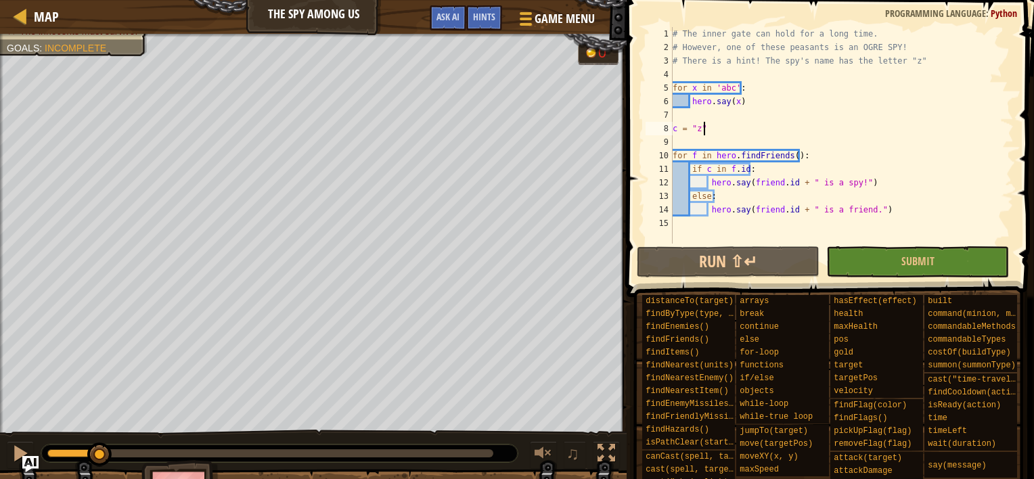
click at [742, 122] on div "# The inner gate can hold for a long time. # However, one of these peasants is …" at bounding box center [842, 149] width 344 height 244
type textarea "c = "z""
click at [765, 111] on div "# The inner gate can hold for a long time. # However, one of these peasants is …" at bounding box center [842, 149] width 344 height 244
click at [779, 102] on div "# The inner gate can hold for a long time. # However, one of these peasants is …" at bounding box center [842, 149] width 344 height 244
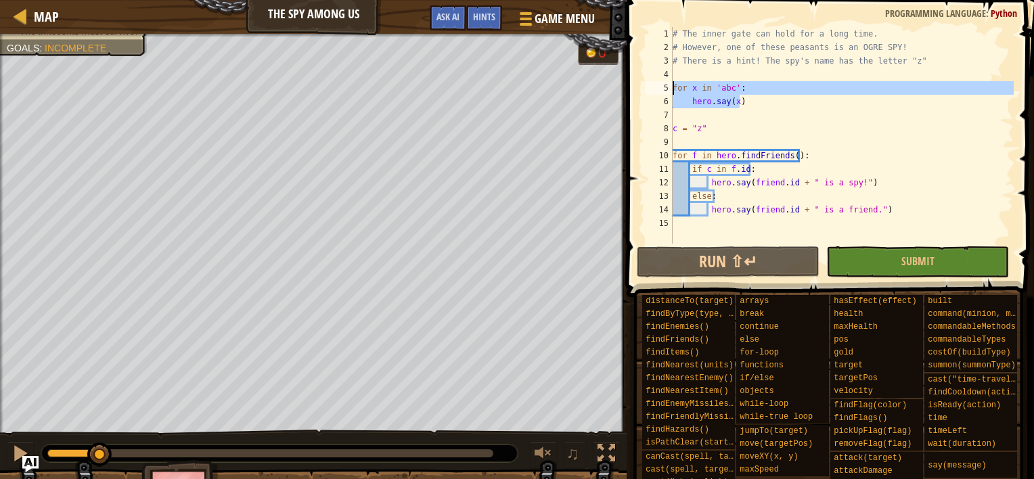
drag, startPoint x: 796, startPoint y: 101, endPoint x: 629, endPoint y: 90, distance: 166.9
click at [629, 90] on div "hero.say(x) 1 2 3 4 5 6 7 8 9 10 11 12 13 14 15 # The inner gate can hold for a…" at bounding box center [828, 175] width 411 height 337
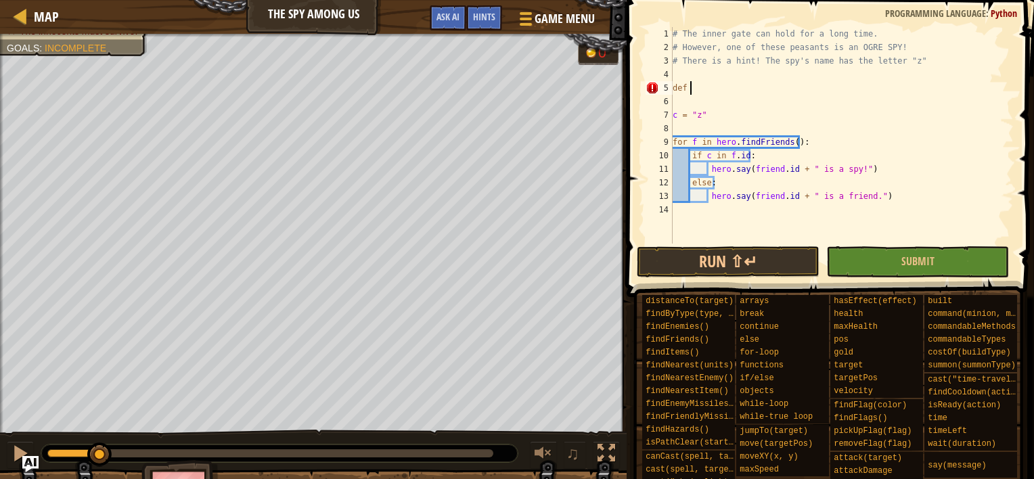
scroll to position [6, 1]
type textarea "def g(s,c):"
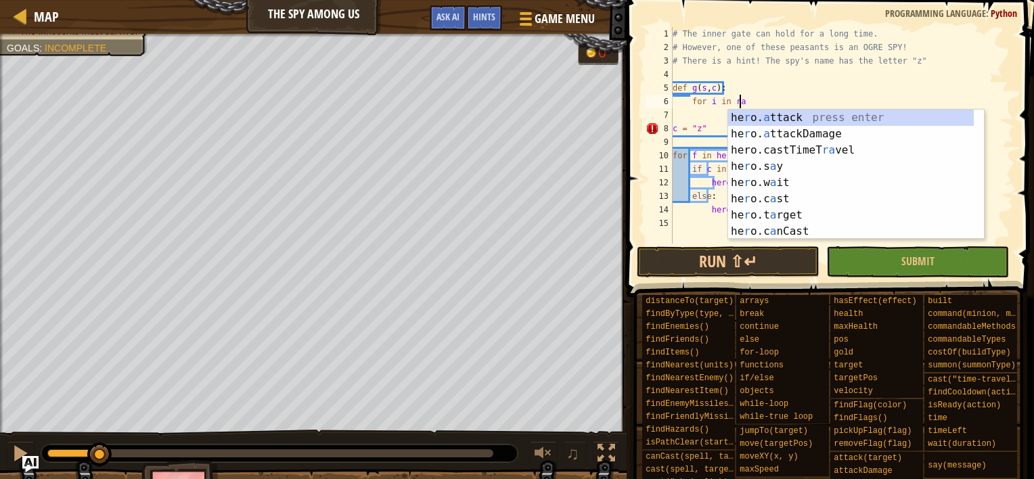
scroll to position [6, 5]
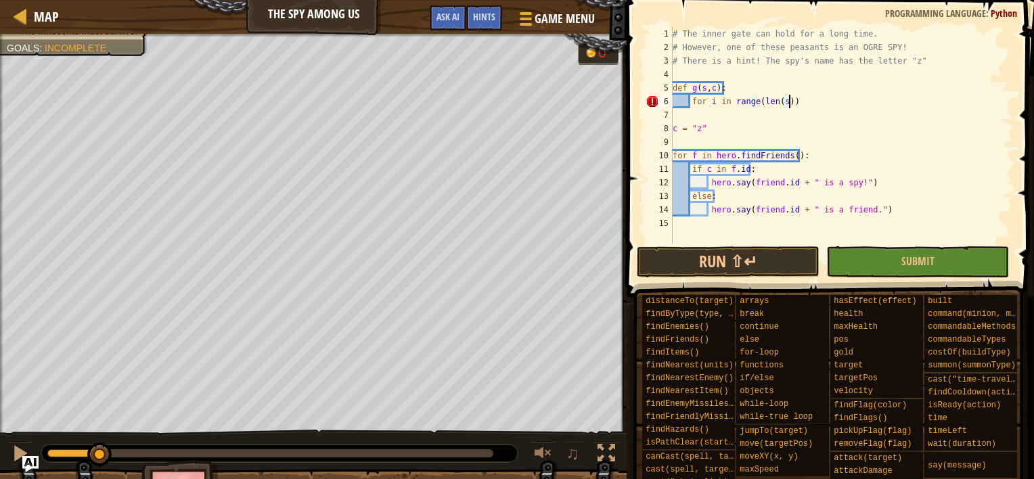
type textarea "for i in range(len(s)):"
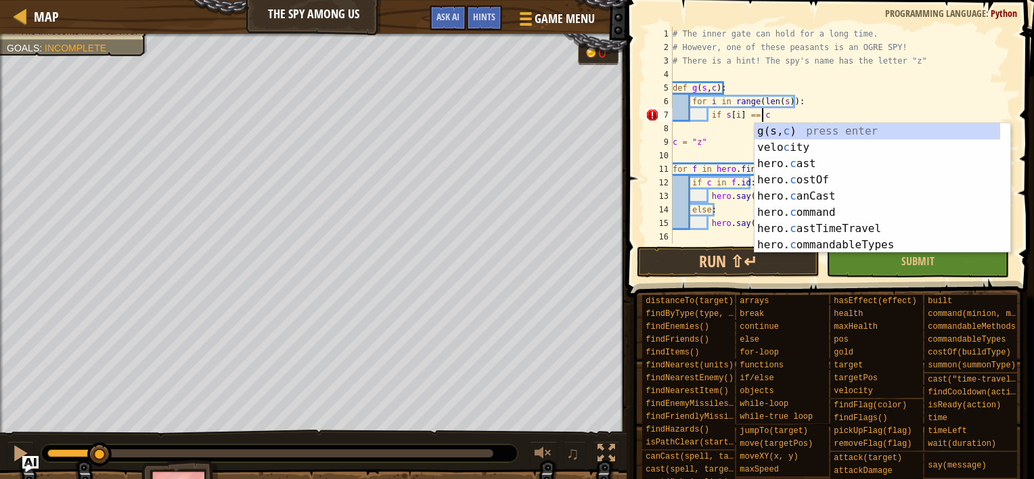
type textarea "if s[i] == c:"
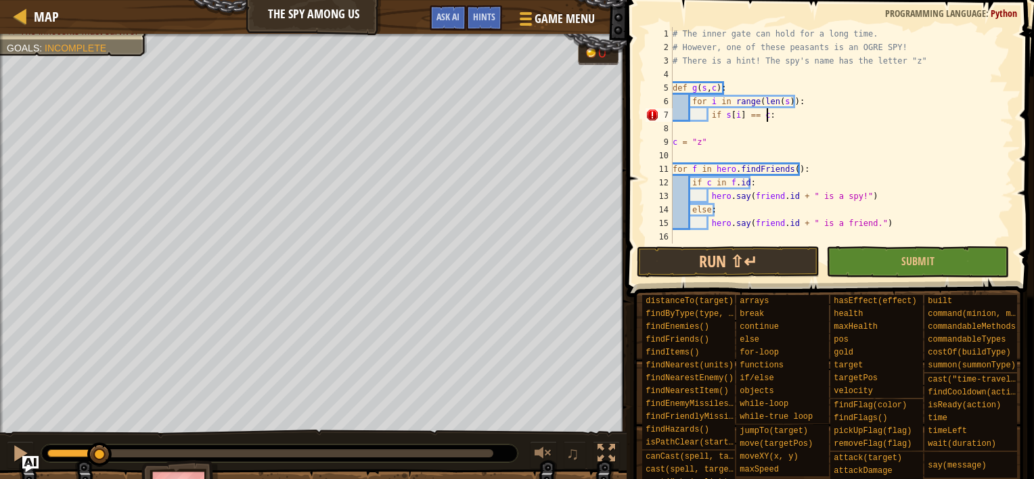
scroll to position [6, 3]
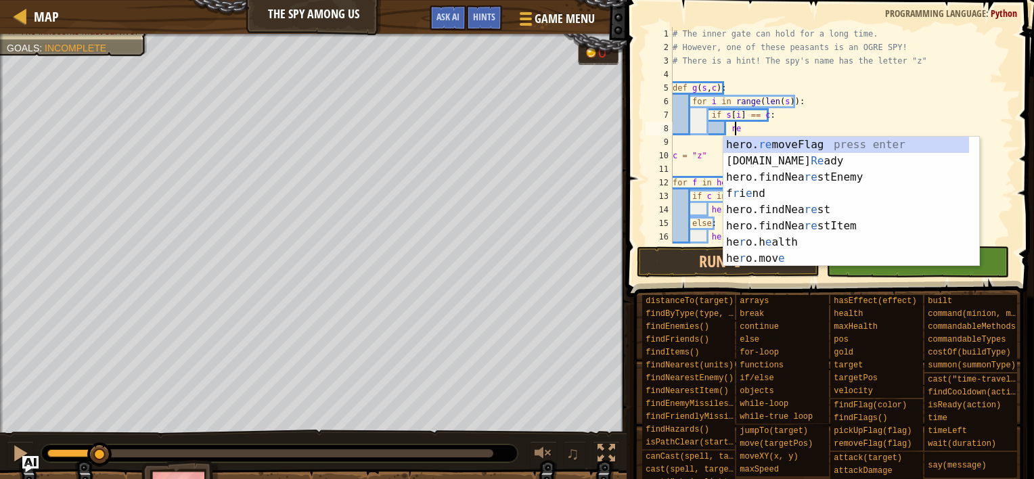
type textarea "r"
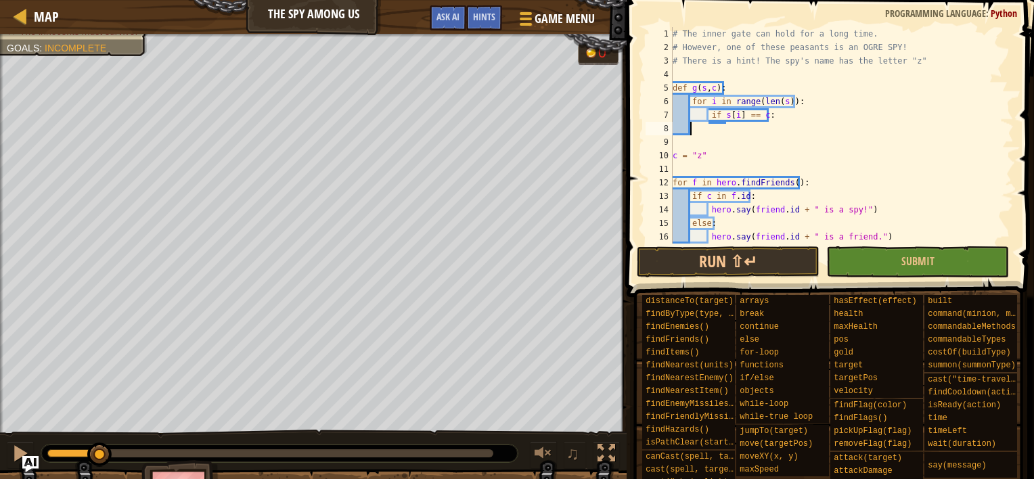
scroll to position [6, 0]
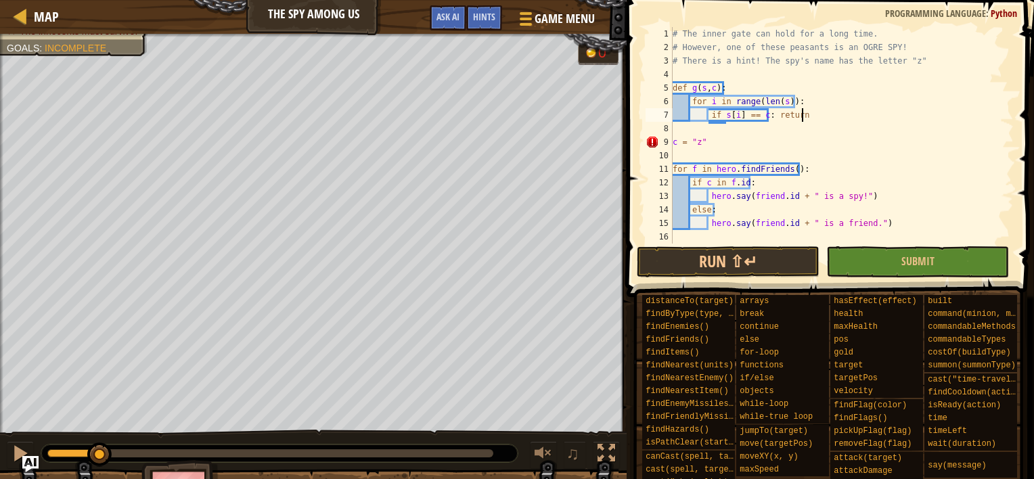
type textarea "if s[i] == c: return 1"
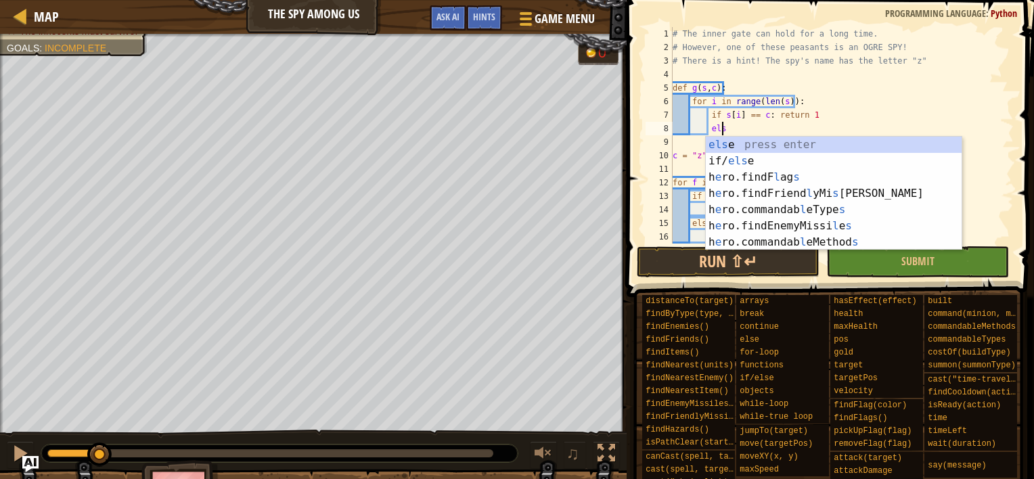
scroll to position [6, 3]
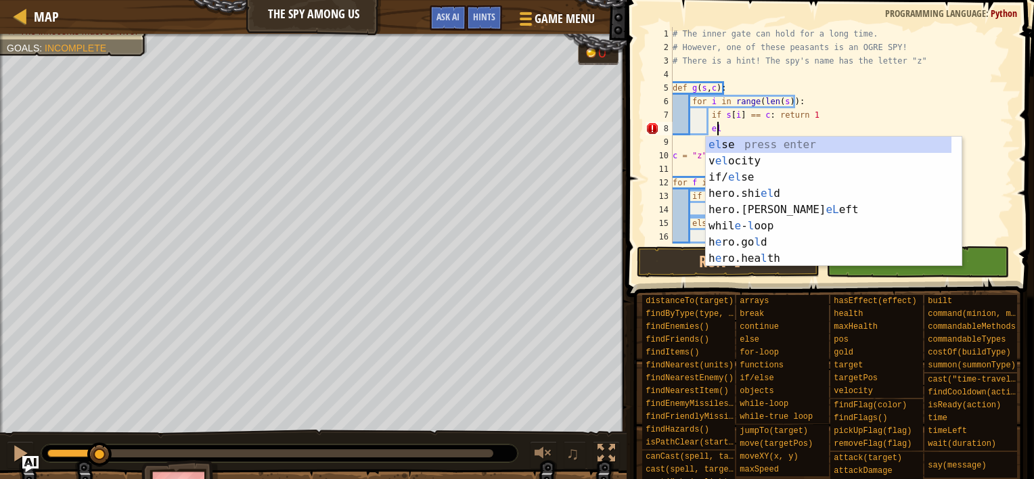
type textarea "e"
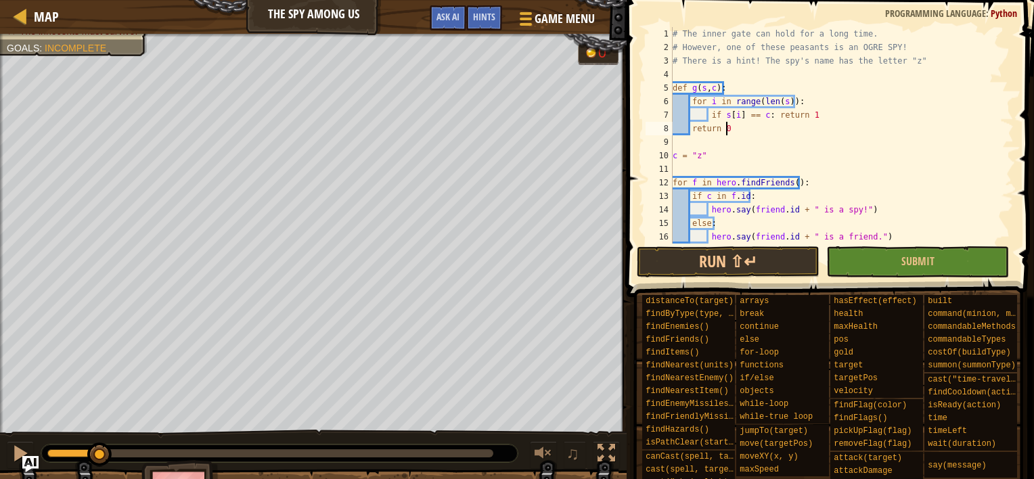
click at [774, 222] on div "# The inner gate can hold for a long time. # However, one of these peasants is …" at bounding box center [837, 149] width 334 height 244
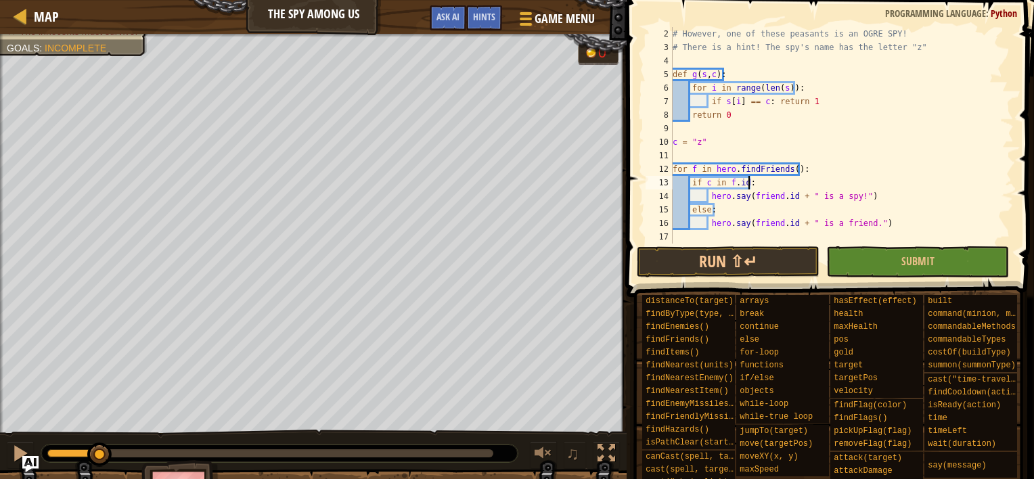
click at [755, 179] on div "# However, one of these peasants is an OGRE SPY! # There is a hint! The spy's n…" at bounding box center [837, 149] width 334 height 244
drag, startPoint x: 754, startPoint y: 181, endPoint x: 704, endPoint y: 181, distance: 50.8
click at [704, 181] on div "# However, one of these peasants is an OGRE SPY! # There is a hint! The spy's n…" at bounding box center [837, 149] width 334 height 244
click at [675, 265] on button "Run ⇧↵" at bounding box center [728, 261] width 183 height 31
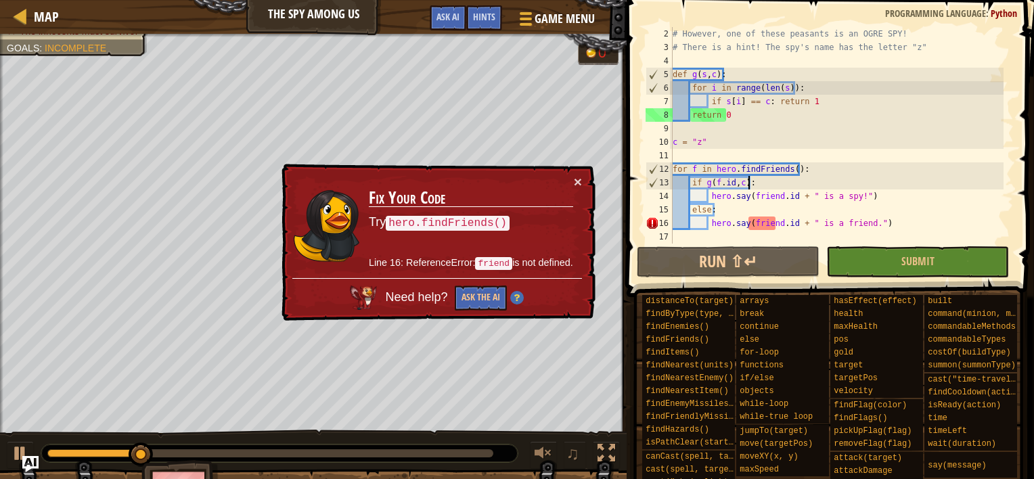
click at [761, 197] on div "# However, one of these peasants is an OGRE SPY! # There is a hint! The spy's n…" at bounding box center [837, 149] width 334 height 244
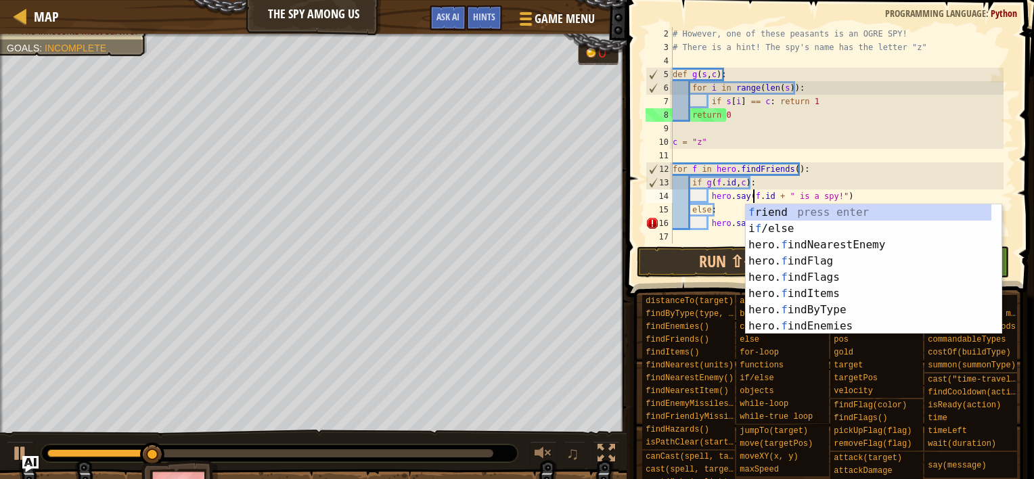
click at [739, 172] on div "# However, one of these peasants is an OGRE SPY! # There is a hint! The spy's n…" at bounding box center [837, 149] width 334 height 244
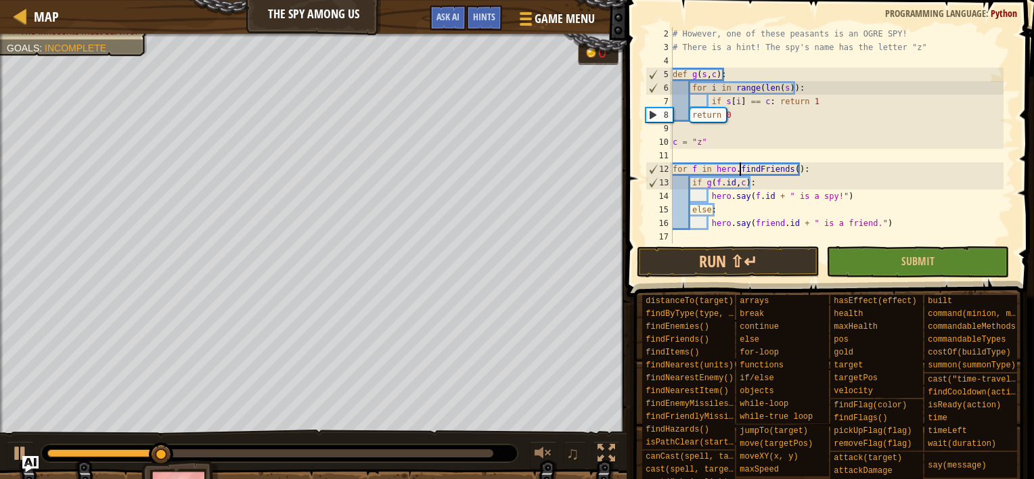
click at [759, 219] on div "# However, one of these peasants is an OGRE SPY! # There is a hint! The spy's n…" at bounding box center [837, 149] width 334 height 244
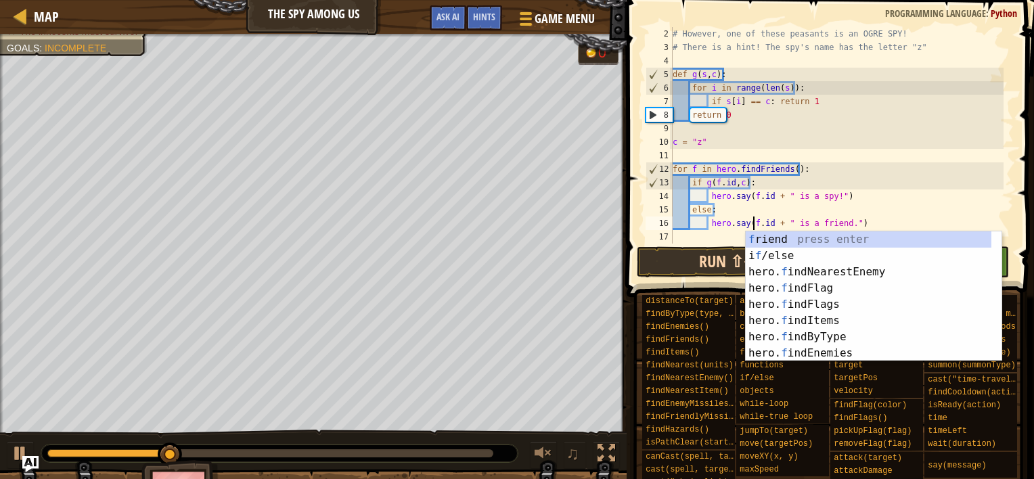
type textarea "hero.say([DOMAIN_NAME] + " is a friend.")"
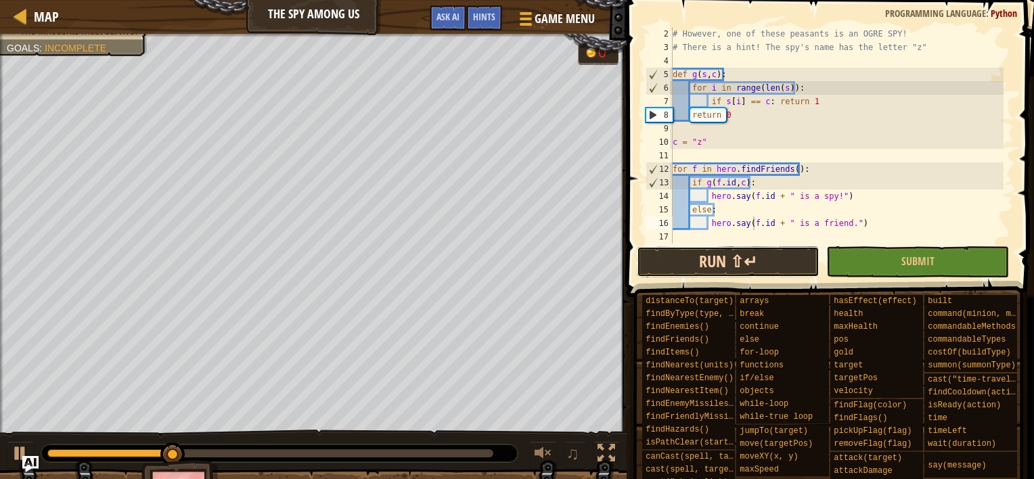
click at [699, 256] on button "Run ⇧↵" at bounding box center [728, 261] width 183 height 31
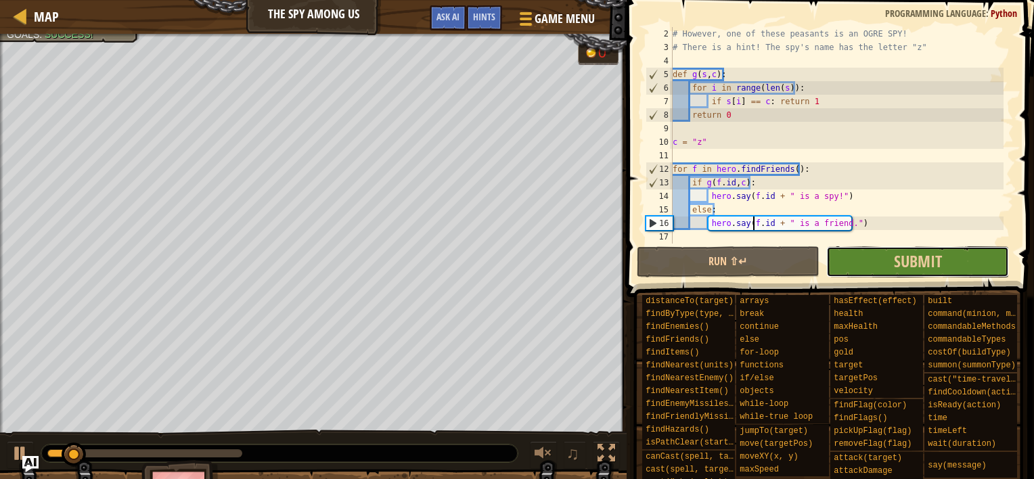
click at [886, 262] on button "Submit" at bounding box center [917, 261] width 183 height 31
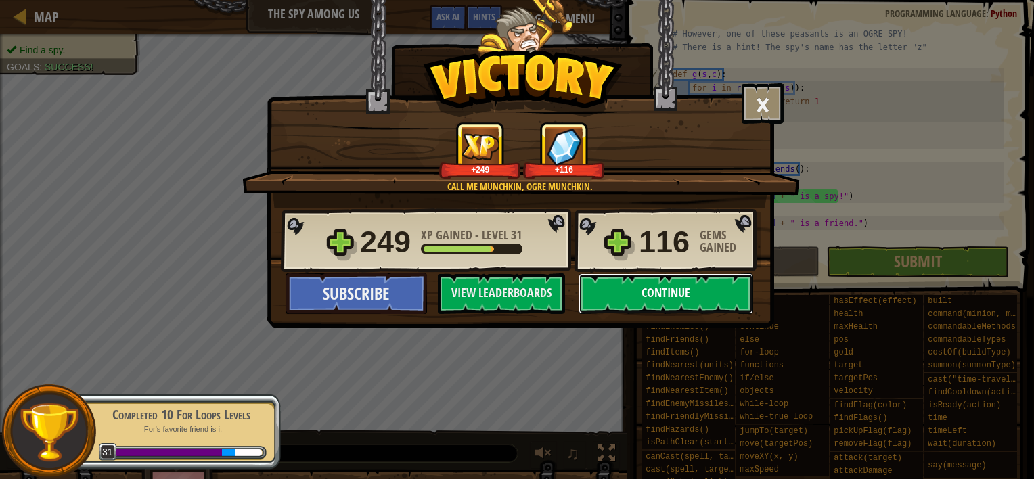
click at [660, 295] on button "Continue" at bounding box center [666, 293] width 175 height 41
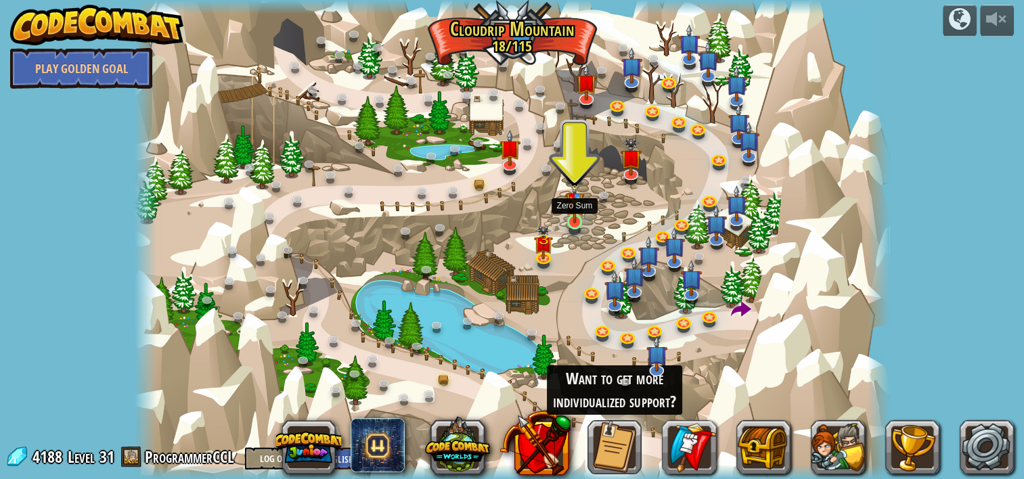
click at [574, 220] on img at bounding box center [574, 197] width 19 height 49
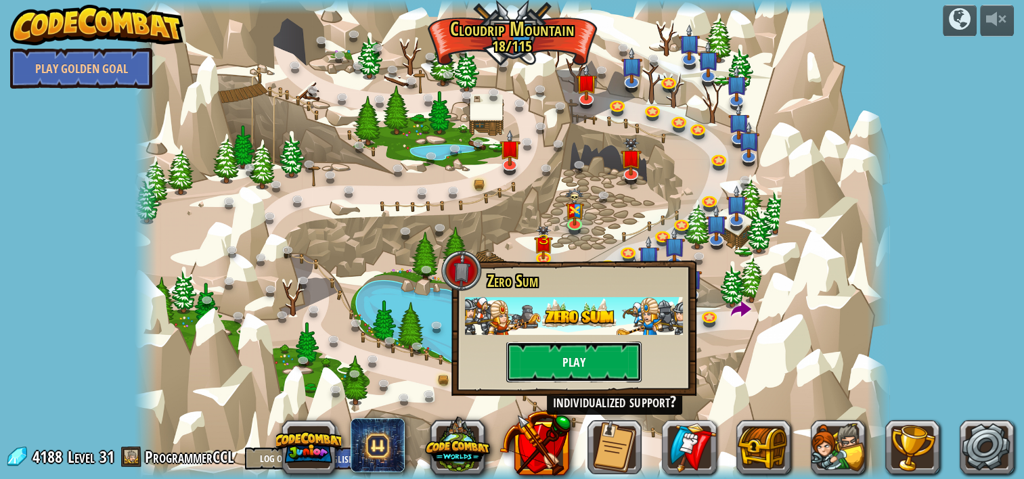
click at [526, 349] on button "Play" at bounding box center [573, 362] width 135 height 41
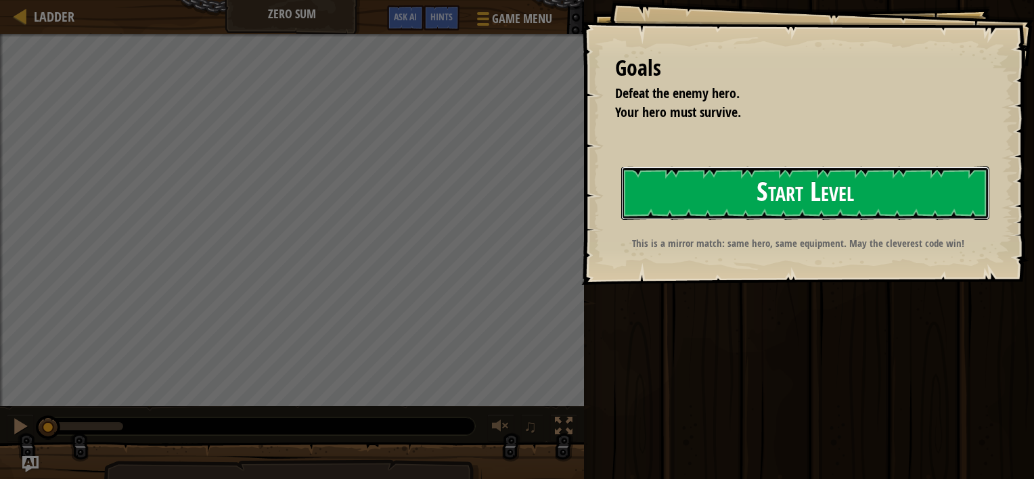
click at [713, 181] on button "Start Level" at bounding box center [805, 192] width 368 height 53
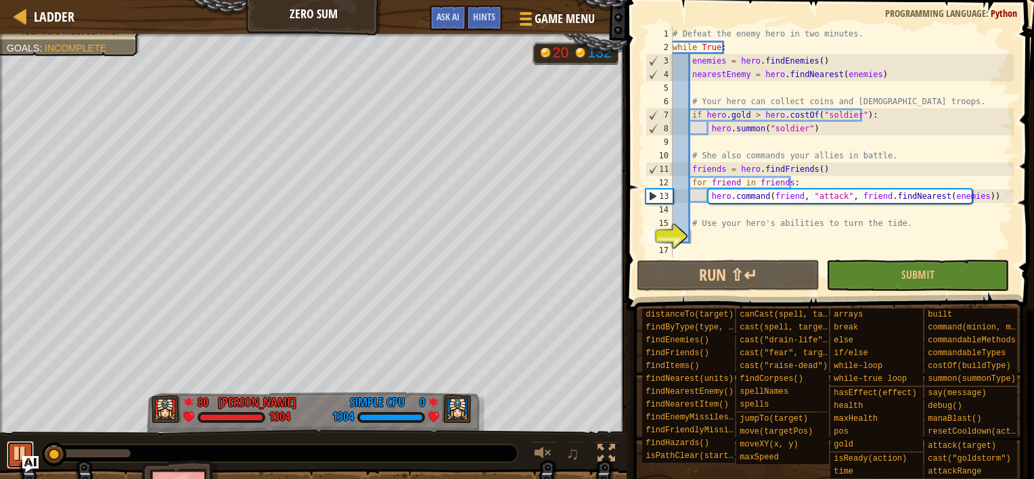
click at [18, 451] on div at bounding box center [21, 454] width 18 height 18
click at [794, 36] on div "# Defeat the enemy hero in two minutes. while True : enemies = hero . [GEOGRAPH…" at bounding box center [842, 155] width 344 height 257
type textarea "# Defeat the enemy hero in two minutes."
drag, startPoint x: 853, startPoint y: 32, endPoint x: 630, endPoint y: 30, distance: 223.3
click at [630, 30] on div "# Defeat the enemy hero in two minutes. 1 2 3 4 5 6 7 8 9 10 11 12 13 14 15 16 …" at bounding box center [828, 182] width 411 height 350
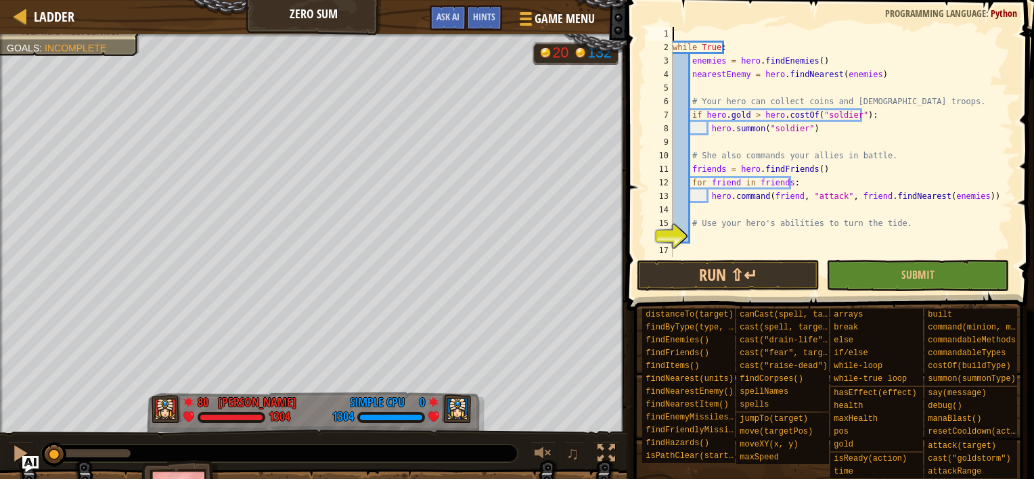
click at [675, 48] on div "while True : enemies = hero . [GEOGRAPHIC_DATA] ( ) nearestEnemy = hero . findN…" at bounding box center [842, 155] width 344 height 257
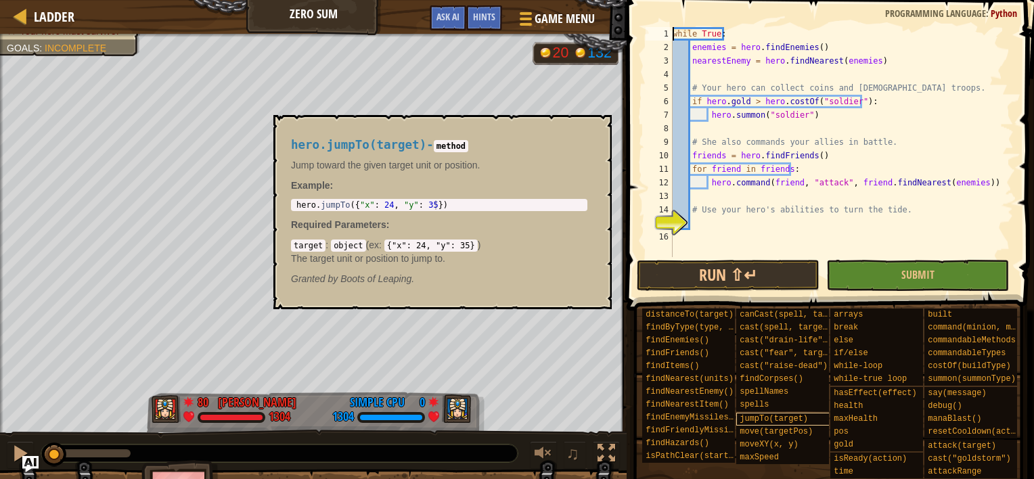
scroll to position [10, 0]
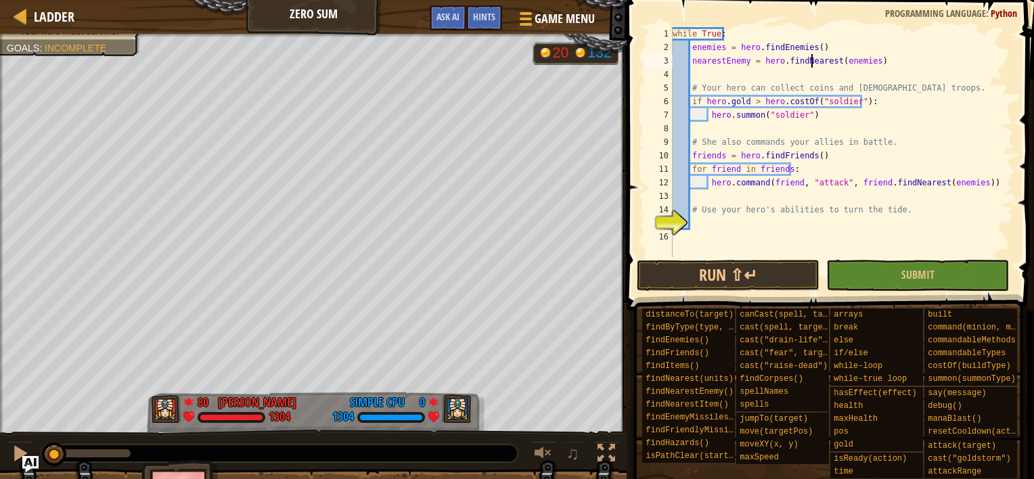
click at [809, 58] on div "while True : enemies = hero . [GEOGRAPHIC_DATA] ( ) nearestEnemy = hero . findN…" at bounding box center [842, 155] width 344 height 257
click at [704, 49] on div "while True : enemies = hero . [GEOGRAPHIC_DATA] ( ) nearestEnemy = hero . findN…" at bounding box center [842, 155] width 344 height 257
click at [913, 140] on div "while True : enemies = hero . [GEOGRAPHIC_DATA] ( ) nearestEnemy = hero . findN…" at bounding box center [842, 155] width 344 height 257
click at [825, 60] on div "while True : enemies = hero . [GEOGRAPHIC_DATA] ( ) nearestEnemy = hero . findN…" at bounding box center [842, 155] width 344 height 257
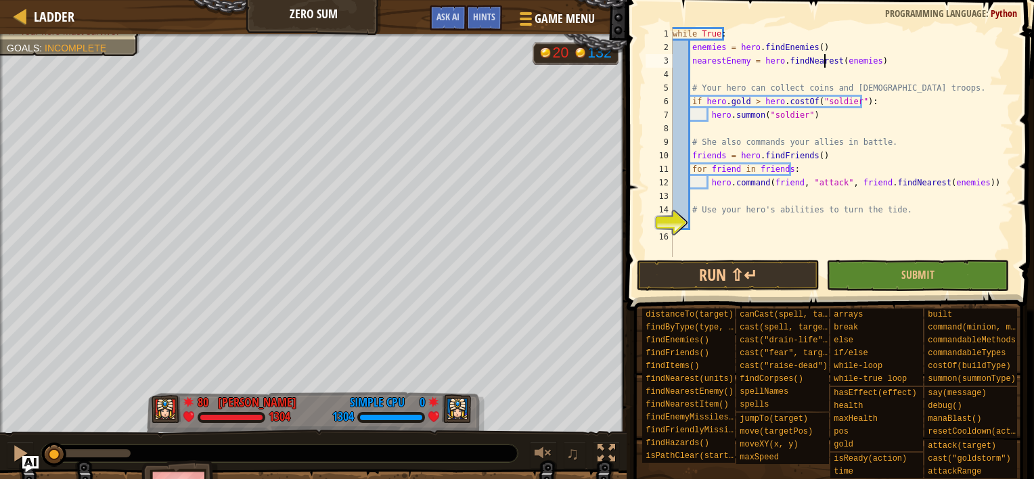
click at [920, 58] on div "while True : enemies = hero . [GEOGRAPHIC_DATA] ( ) nearestEnemy = hero . findN…" at bounding box center [842, 155] width 344 height 257
click at [743, 41] on div "while True : enemies = hero . [GEOGRAPHIC_DATA] ( ) nearestEnemy = hero . findN…" at bounding box center [842, 155] width 344 height 257
type textarea "enemies = hero.findEnemies()"
click at [707, 41] on div "while True : enemies = hero . [GEOGRAPHIC_DATA] ( ) nearestEnemy = hero . findN…" at bounding box center [842, 155] width 344 height 257
click at [704, 47] on div "while True : enemies = hero . [GEOGRAPHIC_DATA] ( ) nearestEnemy = hero . findN…" at bounding box center [842, 155] width 344 height 257
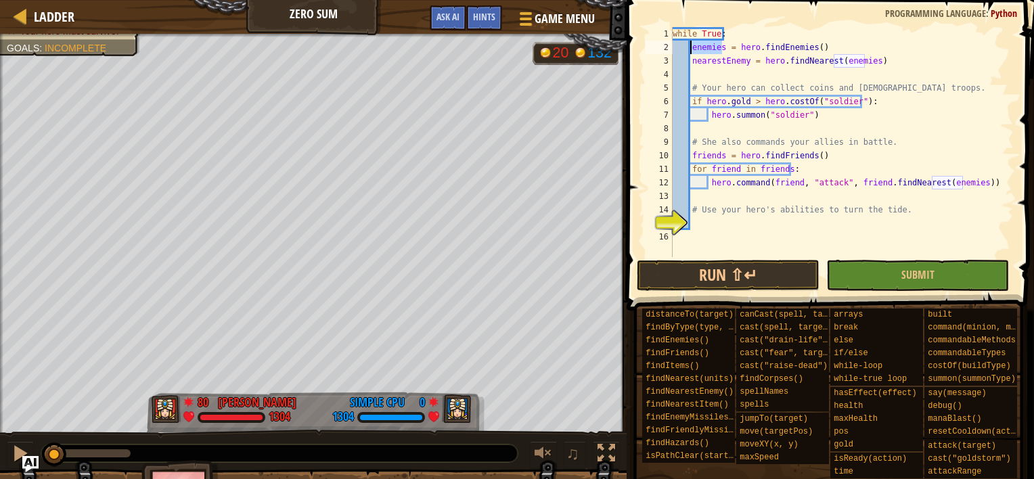
click at [704, 47] on div "while True : enemies = hero . [GEOGRAPHIC_DATA] ( ) nearestEnemy = hero . findN…" at bounding box center [842, 155] width 344 height 257
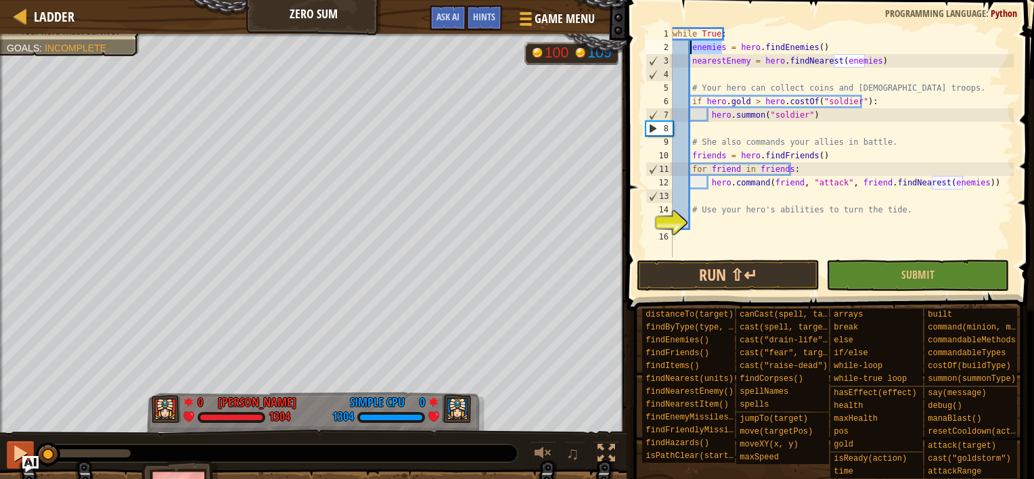
drag, startPoint x: 53, startPoint y: 451, endPoint x: 26, endPoint y: 449, distance: 27.8
click at [26, 449] on div "♫" at bounding box center [313, 450] width 627 height 41
click at [861, 126] on div "while True : enemies = hero . [GEOGRAPHIC_DATA] ( ) nearestEnemy = hero . findN…" at bounding box center [842, 155] width 344 height 257
click at [879, 131] on div "while True : enemies = hero . [GEOGRAPHIC_DATA] ( ) nearestEnemy = hero . findN…" at bounding box center [842, 155] width 344 height 257
click at [911, 137] on div "while True : enemies = hero . [GEOGRAPHIC_DATA] ( ) nearestEnemy = hero . findN…" at bounding box center [842, 155] width 344 height 257
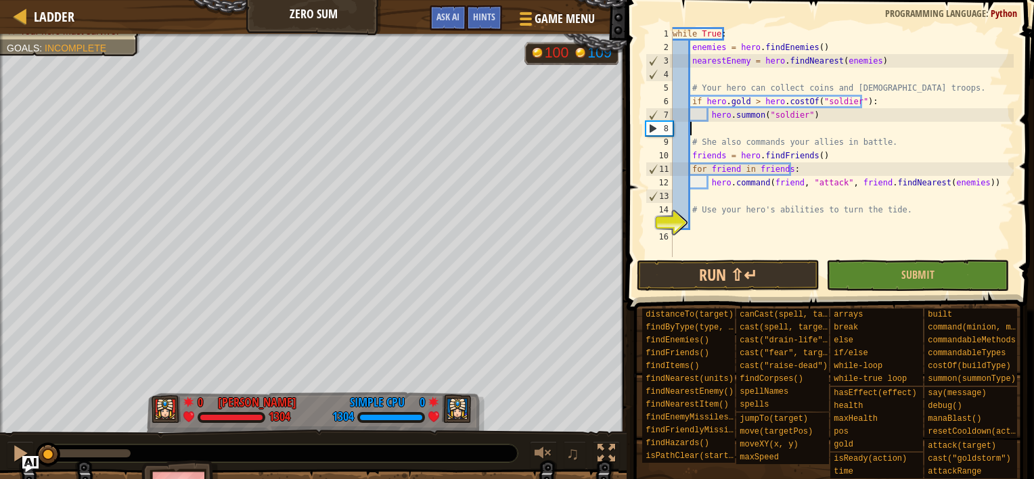
type textarea "# She also commands your allies in battle."
drag, startPoint x: 915, startPoint y: 136, endPoint x: 631, endPoint y: 146, distance: 284.4
click at [631, 146] on div "# She also commands your allies in battle. 1 2 3 4 5 6 7 8 9 10 11 12 13 14 15 …" at bounding box center [828, 182] width 411 height 350
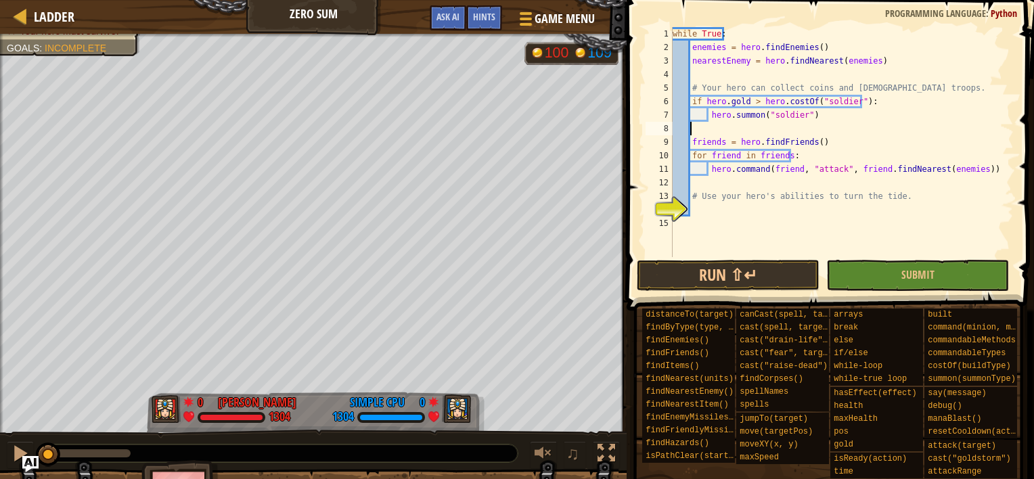
click at [780, 108] on div "while True : enemies = hero . [GEOGRAPHIC_DATA] ( ) nearestEnemy = hero . findN…" at bounding box center [842, 155] width 344 height 257
click at [858, 101] on div "while True : enemies = hero . [GEOGRAPHIC_DATA] ( ) nearestEnemy = hero . findN…" at bounding box center [842, 155] width 344 height 257
click at [674, 34] on div "while True : enemies = hero . [GEOGRAPHIC_DATA] ( ) nearestEnemy = hero . findN…" at bounding box center [842, 155] width 344 height 257
type textarea "while True:"
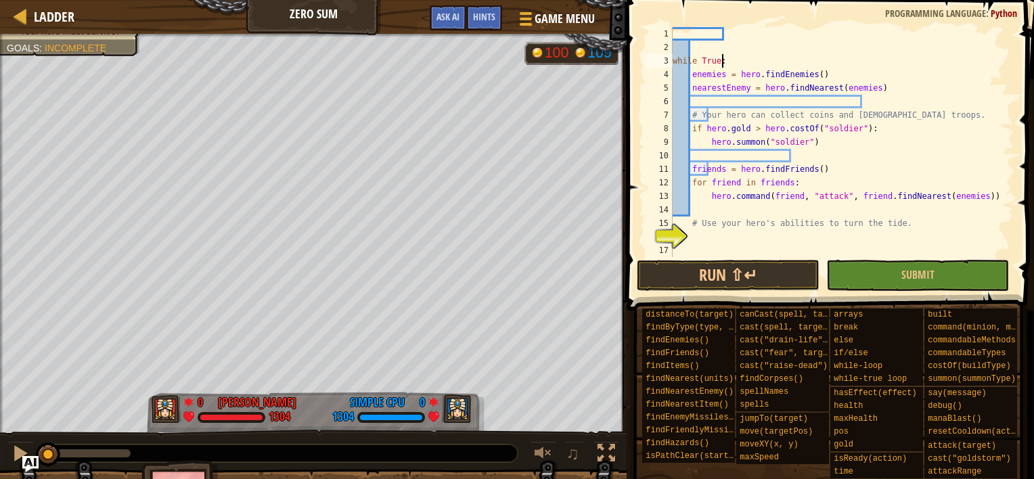
click at [832, 64] on div "while True : enemies = hero . [GEOGRAPHIC_DATA] ( ) nearestEnemy = hero . findN…" at bounding box center [842, 155] width 344 height 257
click at [706, 76] on div "while True : enemies = hero . [GEOGRAPHIC_DATA] ( ) nearestEnemy = hero . findN…" at bounding box center [842, 155] width 344 height 257
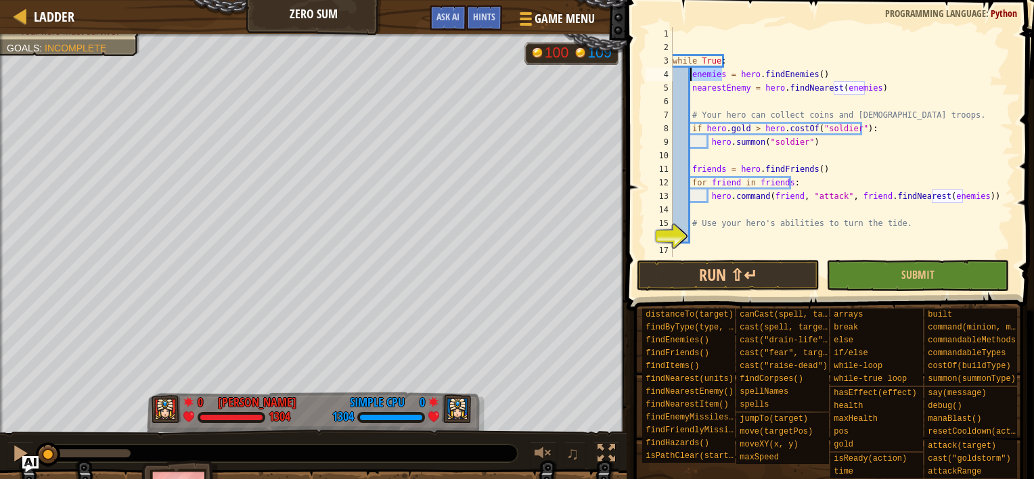
click at [706, 76] on div "while True : enemies = hero . [GEOGRAPHIC_DATA] ( ) nearestEnemy = hero . findN…" at bounding box center [842, 155] width 344 height 257
click at [898, 79] on div "while True : E = hero . [GEOGRAPHIC_DATA] ( ) nearestEnemy = hero . findNearest…" at bounding box center [842, 155] width 344 height 257
click at [909, 83] on div "while True : E = hero . [GEOGRAPHIC_DATA] ( ) nearestEnemy = hero . findNearest…" at bounding box center [842, 155] width 344 height 257
drag, startPoint x: 922, startPoint y: 84, endPoint x: 690, endPoint y: 87, distance: 231.4
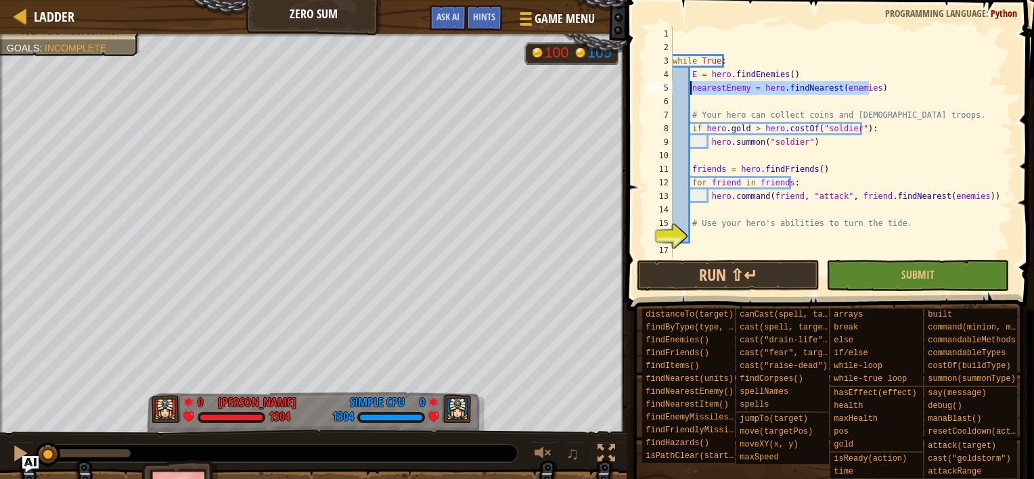
click at [690, 87] on div "while True : E = hero . [GEOGRAPHIC_DATA] ( ) nearestEnemy = hero . findNearest…" at bounding box center [842, 155] width 344 height 257
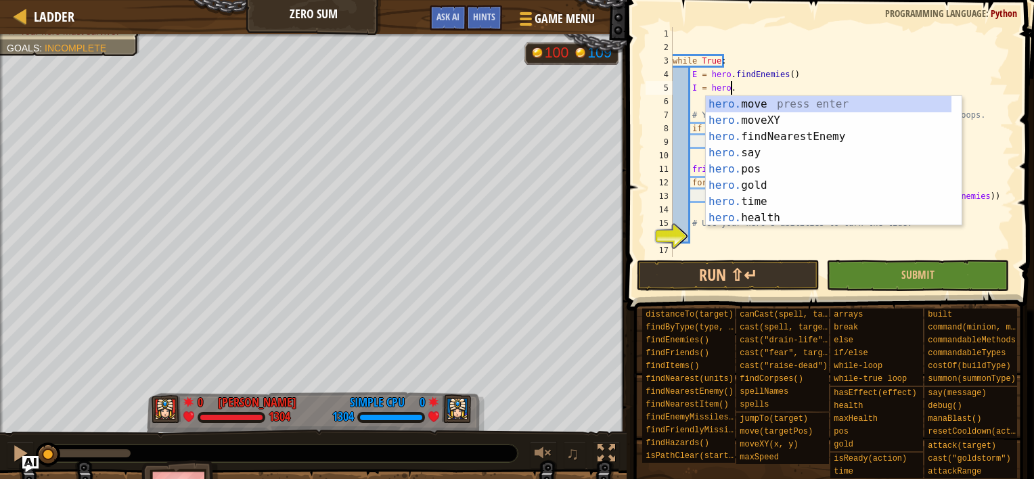
type textarea "I = hero.f"
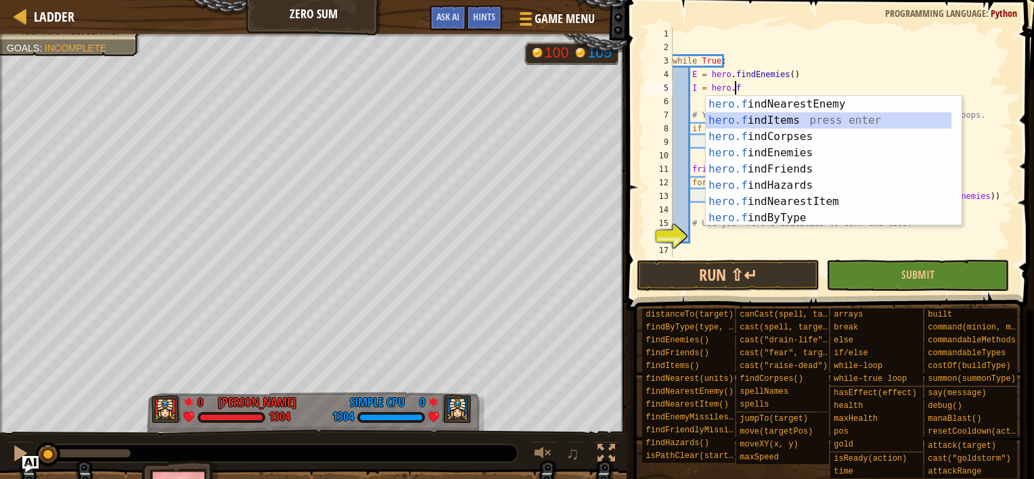
scroll to position [6, 0]
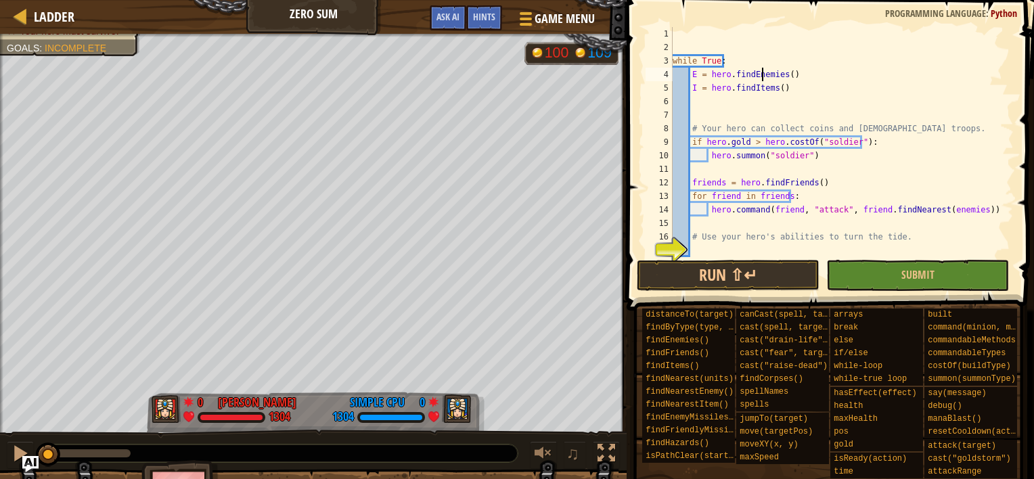
click at [764, 70] on div "while True : E = hero . findEnemies ( ) I = hero . findItems ( ) # Your hero ca…" at bounding box center [837, 155] width 334 height 257
click at [771, 62] on div "while True : E = hero . findEnemies ( ) I = hero . findItems ( ) # Your hero ca…" at bounding box center [837, 155] width 334 height 257
type textarea "while True:"
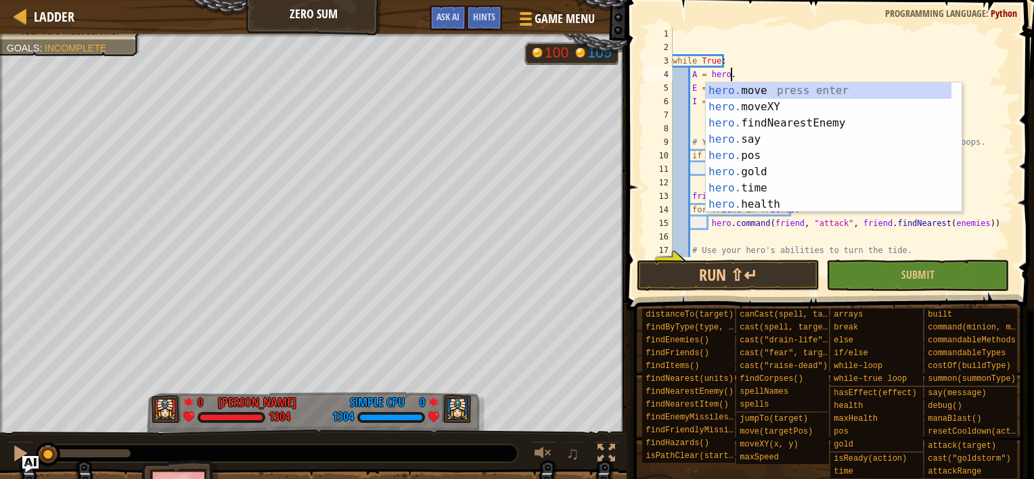
type textarea "A = hero.f"
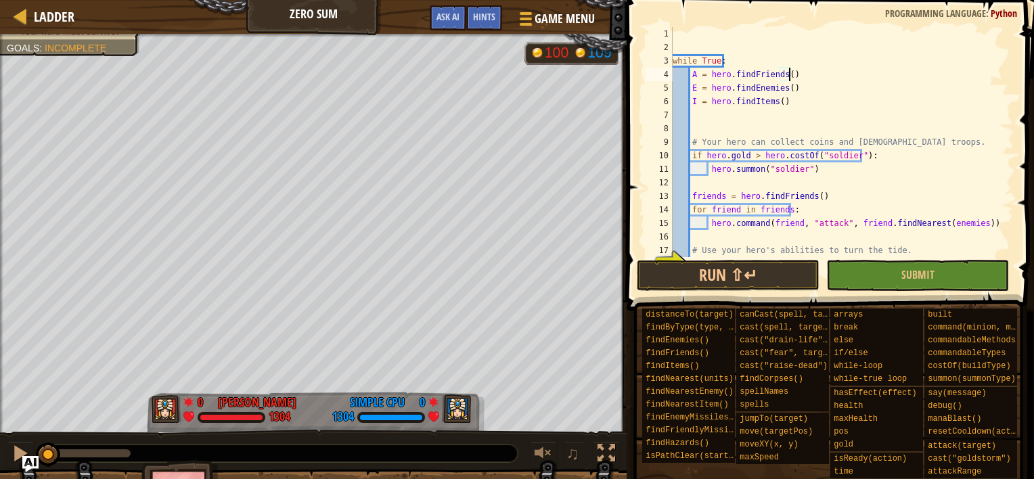
type textarea "while True:"
type textarea "def collect(I):"
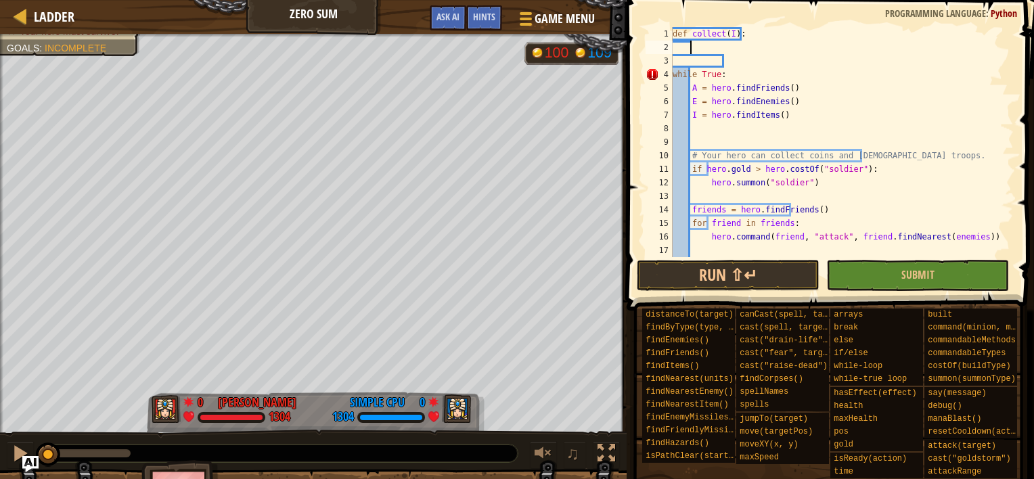
click at [740, 68] on div "def collect ( I ) : while True : A = hero . findFriends ( ) E = hero . findEnem…" at bounding box center [837, 155] width 334 height 257
click at [815, 114] on div "def collect ( I ) : while True : A = hero . findFriends ( ) E = hero . findEnem…" at bounding box center [837, 155] width 334 height 257
type textarea "I = hero.findItems()"
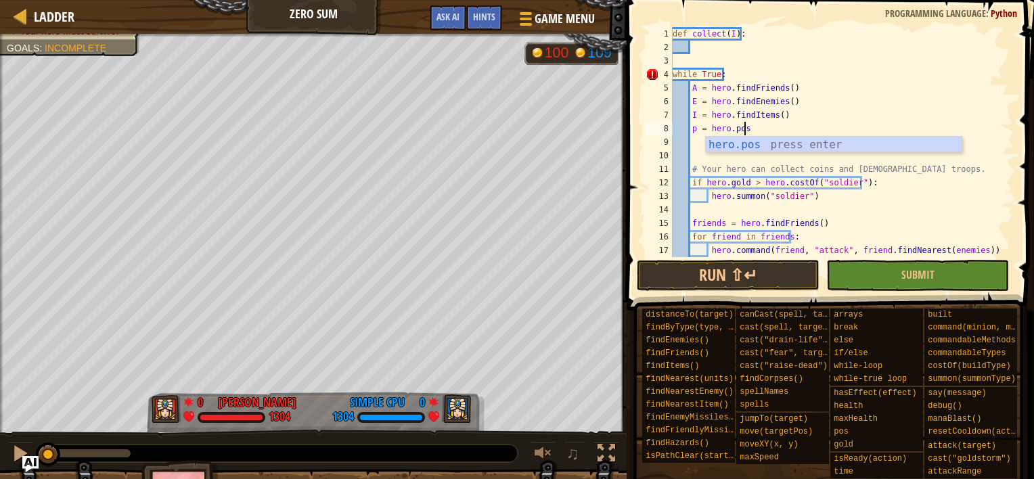
scroll to position [6, 5]
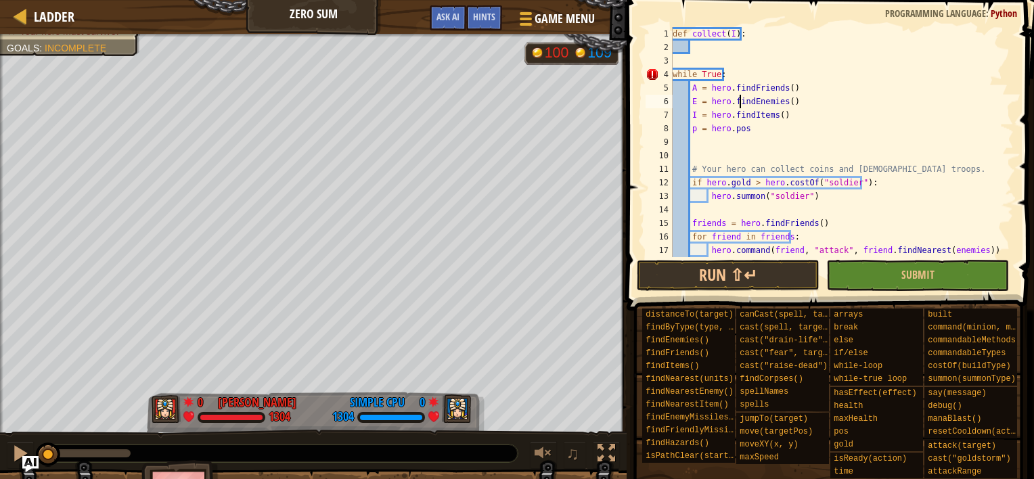
click at [739, 103] on div "def collect ( I ) : while True : A = hero . findFriends ( ) E = hero . findEnem…" at bounding box center [837, 155] width 334 height 257
click at [682, 134] on div "def collect ( I ) : while True : A = hero . findFriends ( ) E = hero . findEnem…" at bounding box center [837, 155] width 334 height 257
click at [690, 129] on div "def collect ( I ) : while True : A = hero . findFriends ( ) E = hero . findEnem…" at bounding box center [837, 155] width 334 height 257
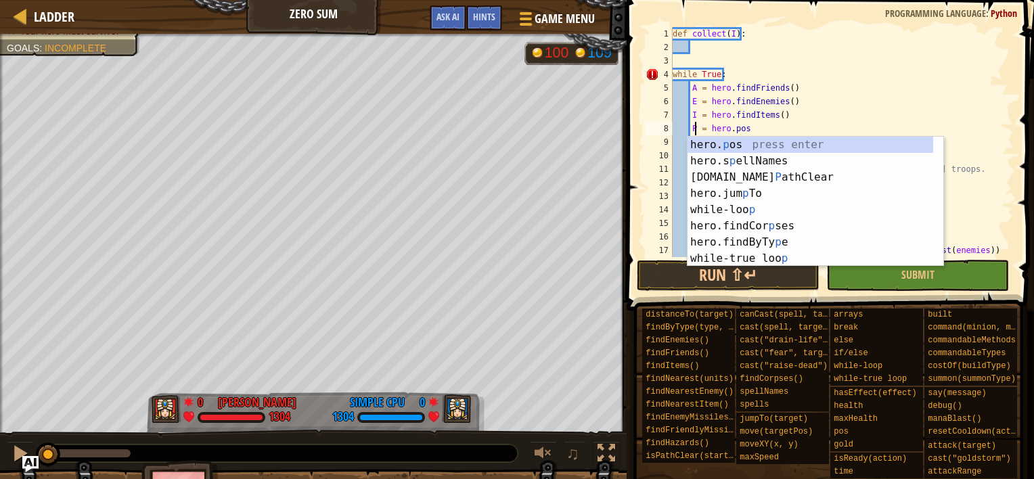
click at [865, 87] on div "def collect ( I ) : while True : A = hero . findFriends ( ) E = hero . findEnem…" at bounding box center [837, 155] width 334 height 257
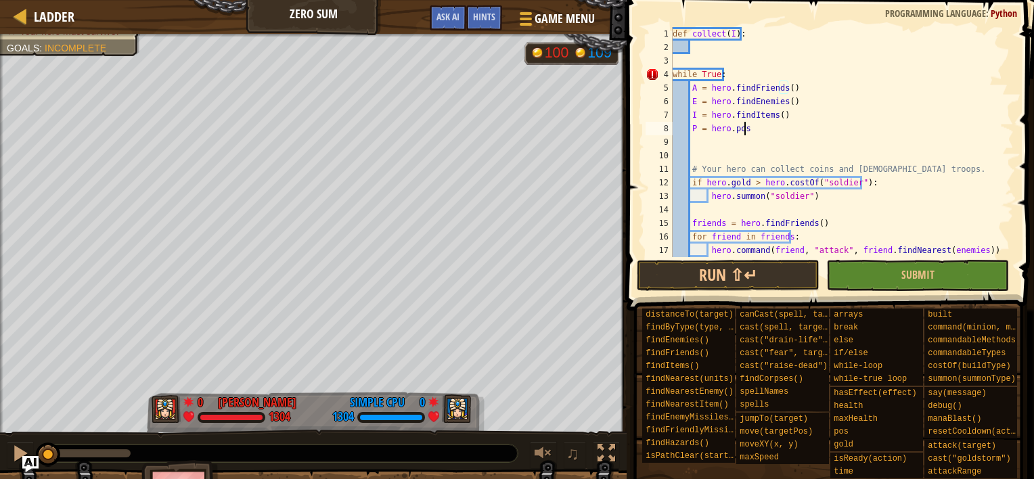
click at [817, 124] on div "def collect ( I ) : while True : A = hero . findFriends ( ) E = hero . findEnem…" at bounding box center [837, 155] width 334 height 257
type textarea "P = hero.pos"
click at [817, 134] on div "def collect ( I ) : while True : A = hero . findFriends ( ) E = hero . findEnem…" at bounding box center [837, 155] width 334 height 257
click at [776, 43] on div "def collect ( I ) : while True : A = hero . findFriends ( ) E = hero . findEnem…" at bounding box center [837, 155] width 334 height 257
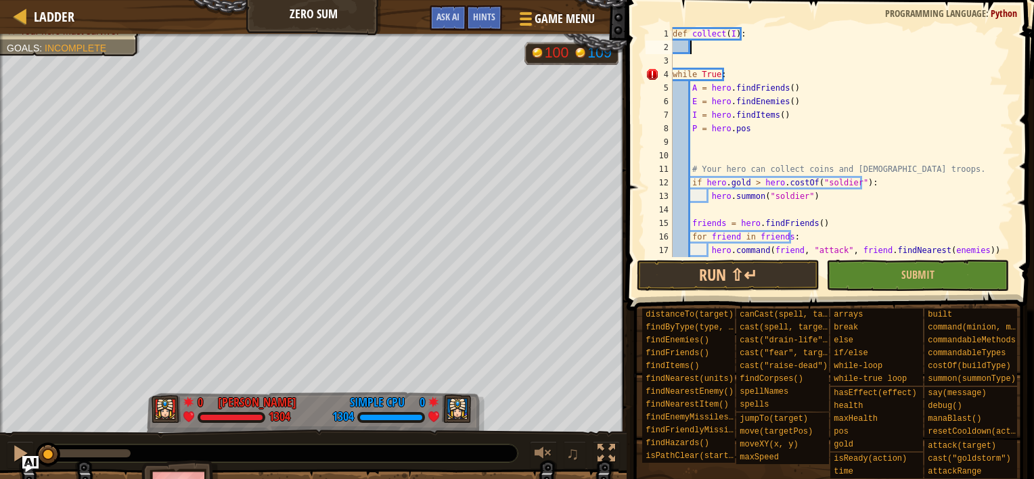
click at [758, 49] on div "def collect ( I ) : while True : A = hero . findFriends ( ) E = hero . findEnem…" at bounding box center [837, 155] width 334 height 257
click at [748, 86] on div "def collect ( I ) : pass while True : A = hero . findFriends ( ) E = hero . fin…" at bounding box center [837, 155] width 334 height 257
click at [733, 43] on div "def collect ( I ) : pass while True : A = hero . findFriends ( ) E = hero . fin…" at bounding box center [837, 155] width 334 height 257
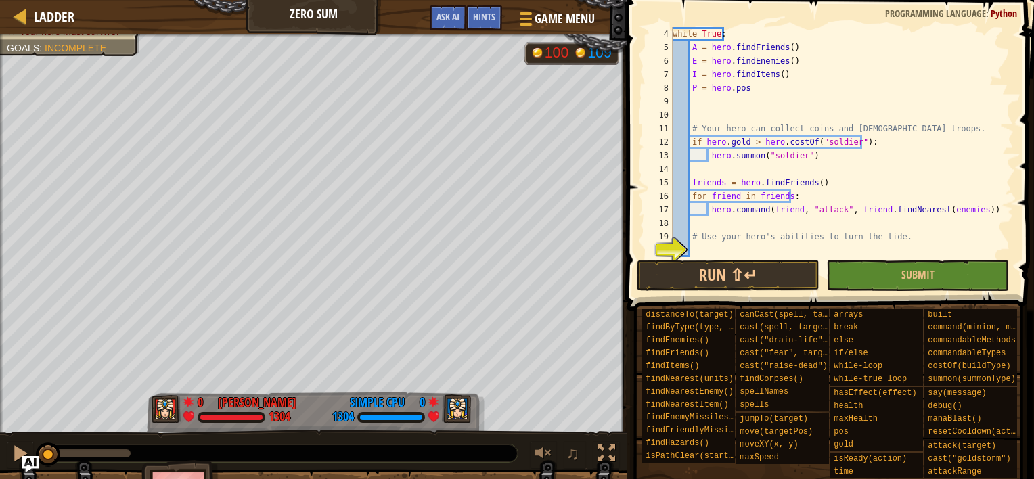
scroll to position [41, 0]
drag, startPoint x: 834, startPoint y: 183, endPoint x: 630, endPoint y: 185, distance: 204.4
click at [630, 185] on div "pass 4 5 6 7 8 9 10 11 12 13 14 15 16 17 18 19 20 21 while True : A = hero . fi…" at bounding box center [828, 182] width 411 height 350
type textarea "friends = hero.findFriends()"
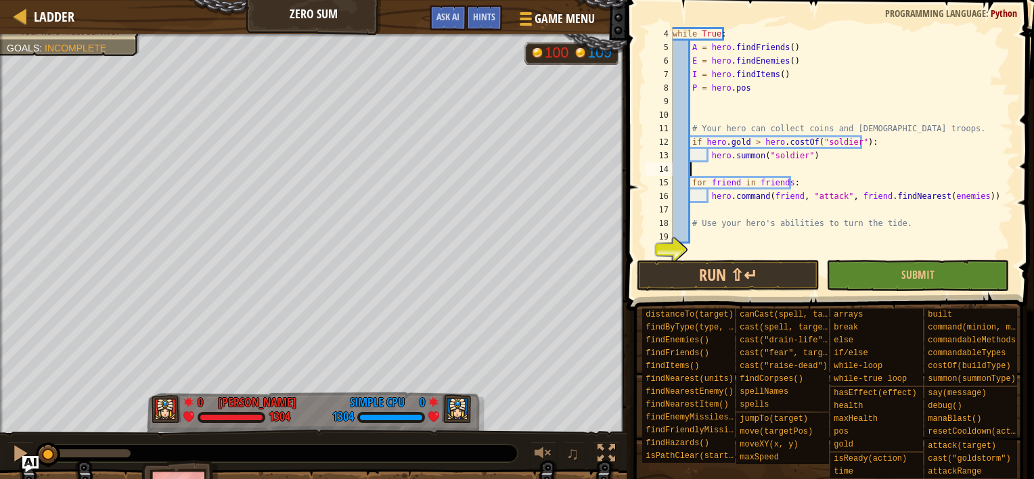
click at [763, 183] on div "while True : A = hero . findFriends ( ) E = hero . findEnemies ( ) I = hero . f…" at bounding box center [837, 155] width 334 height 257
type textarea "for friend in friends:"
click at [719, 173] on div "while True : A = hero . findFriends ( ) E = hero . findEnemies ( ) I = hero . f…" at bounding box center [837, 155] width 334 height 257
click at [724, 179] on div "while True : A = hero . findFriends ( ) E = hero . findEnemies ( ) I = hero . f…" at bounding box center [837, 155] width 334 height 257
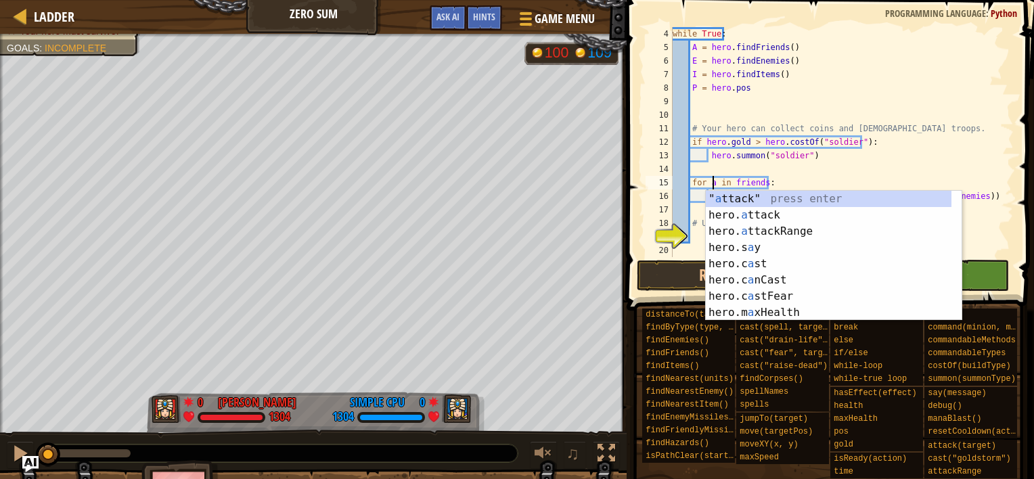
scroll to position [6, 3]
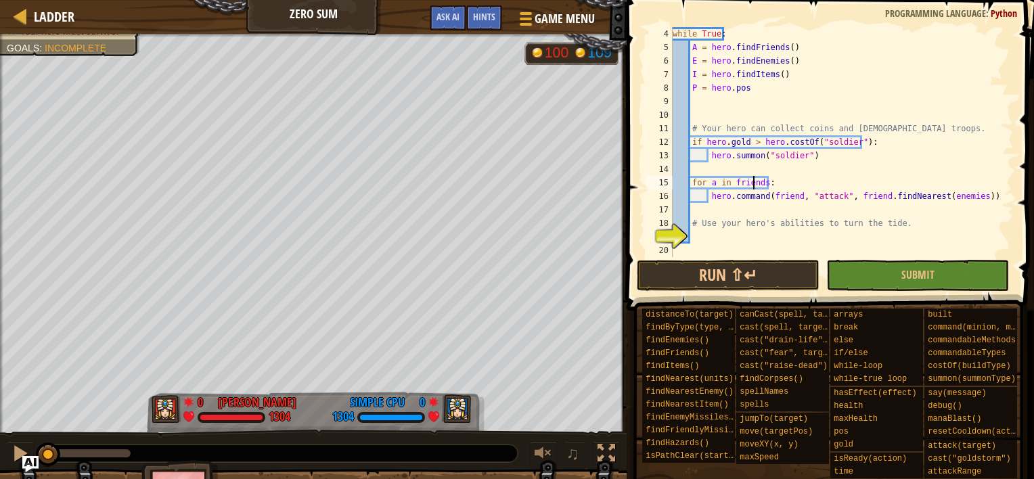
click at [752, 183] on div "while True : A = hero . findFriends ( ) E = hero . findEnemies ( ) I = hero . f…" at bounding box center [837, 155] width 334 height 257
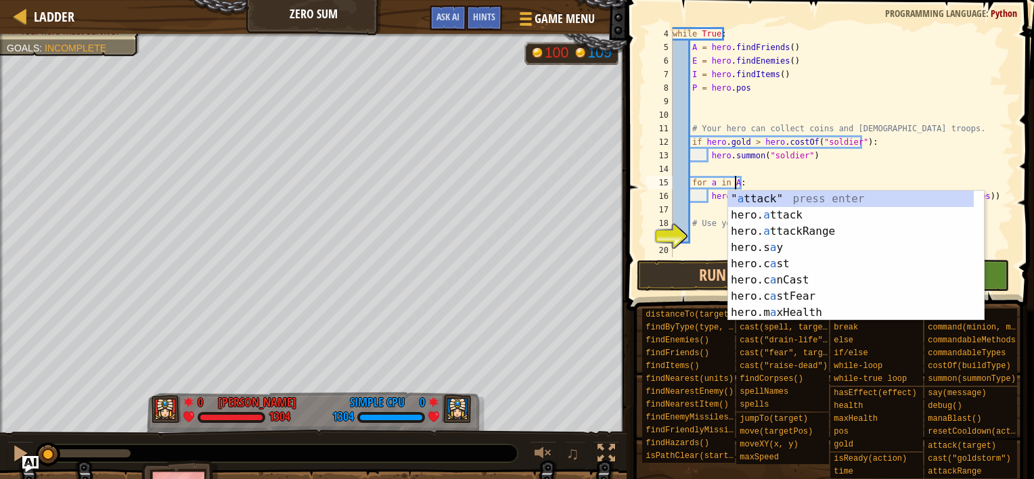
click at [790, 158] on div "while True : A = hero . findFriends ( ) E = hero . findEnemies ( ) I = hero . f…" at bounding box center [837, 155] width 334 height 257
type textarea "hero.[PERSON_NAME]("soldier")"
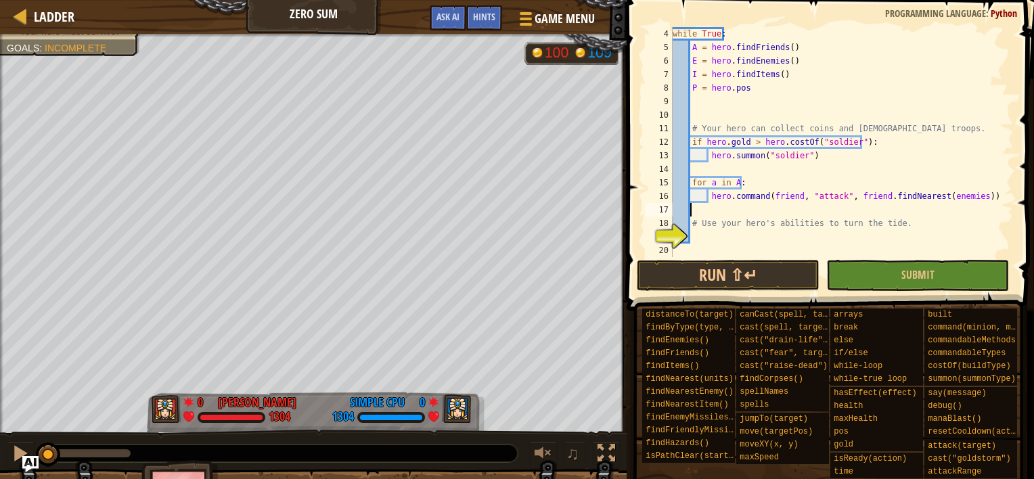
click at [920, 208] on div "while True : A = hero . findFriends ( ) E = hero . findEnemies ( ) I = hero . f…" at bounding box center [837, 155] width 334 height 257
click at [705, 241] on div "while True : A = hero . findFriends ( ) E = hero . findEnemies ( ) I = hero . f…" at bounding box center [837, 155] width 334 height 257
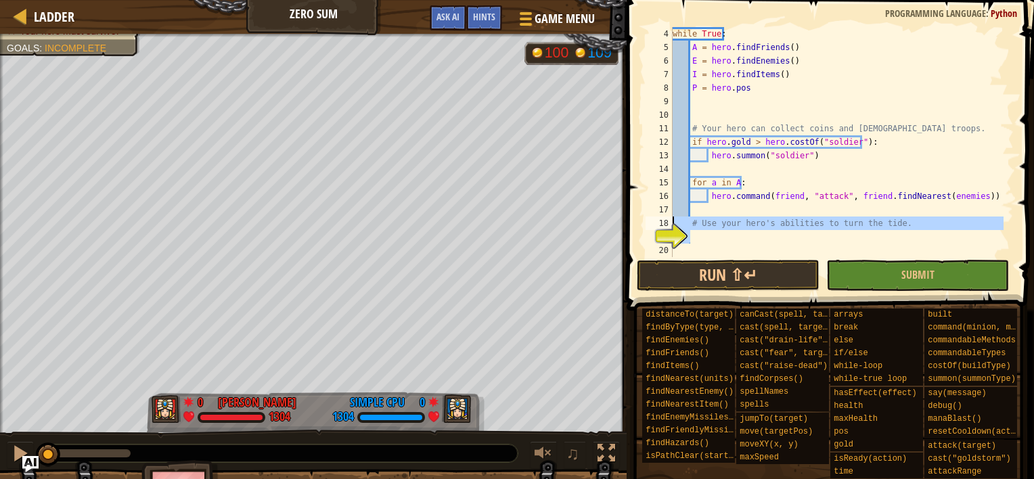
drag, startPoint x: 723, startPoint y: 238, endPoint x: 668, endPoint y: 217, distance: 59.6
click at [668, 217] on div "4 5 6 7 8 9 10 11 12 13 14 15 16 17 18 19 20 while True : A = hero . findFriend…" at bounding box center [828, 142] width 371 height 230
type textarea "# Use your hero's abilities to turn the tide."
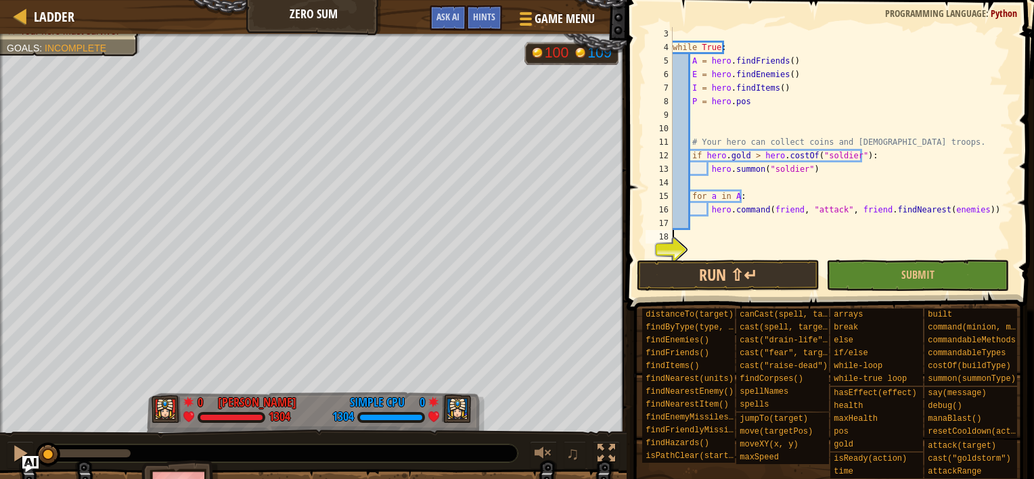
scroll to position [27, 0]
click at [695, 249] on div "while True : A = hero . findFriends ( ) E = hero . findEnemies ( ) I = hero . f…" at bounding box center [837, 155] width 334 height 257
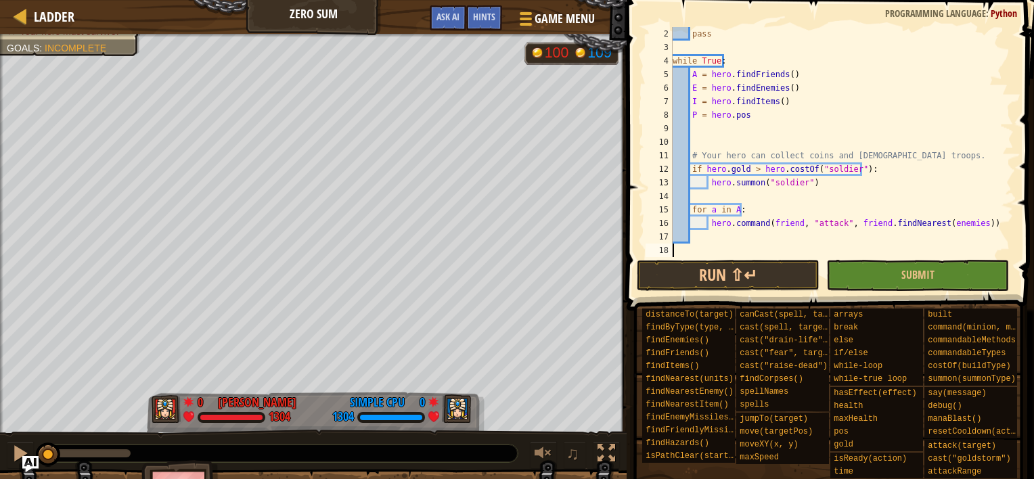
scroll to position [14, 0]
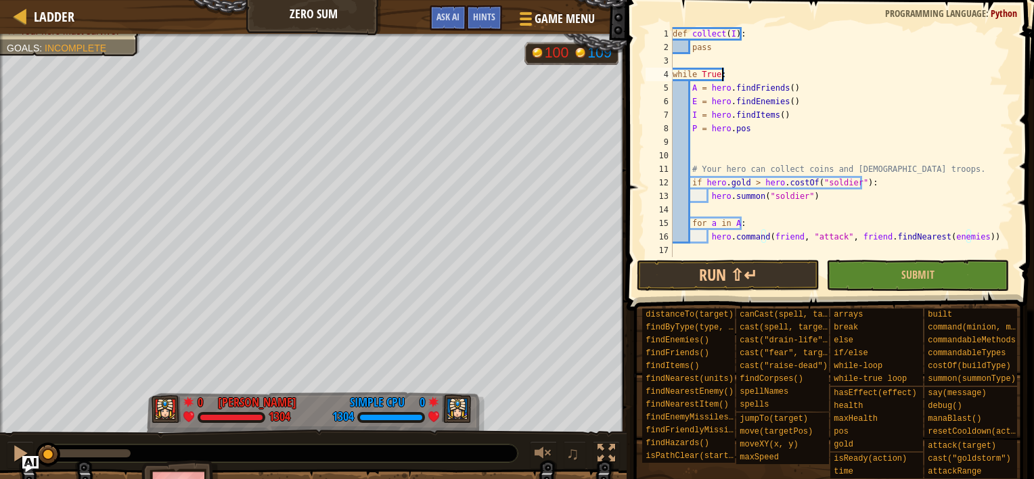
click at [735, 78] on div "def collect ( I ) : pass while True : A = hero . findFriends ( ) E = hero . fin…" at bounding box center [842, 155] width 344 height 257
click at [713, 44] on div "def collect ( I ) : pass while True : A = hero . findFriends ( ) E = hero . fin…" at bounding box center [842, 155] width 344 height 257
click at [673, 33] on div "def collect ( I ) : pass while True : A = hero . findFriends ( ) E = hero . fin…" at bounding box center [842, 155] width 344 height 257
click at [674, 43] on div "def collect ( I ) : pass while True : A = hero . findFriends ( ) E = hero . fin…" at bounding box center [842, 155] width 344 height 257
click at [697, 35] on div "def collect ( I ) : pass while True : A = hero . findFriends ( ) E = hero . fin…" at bounding box center [842, 155] width 344 height 257
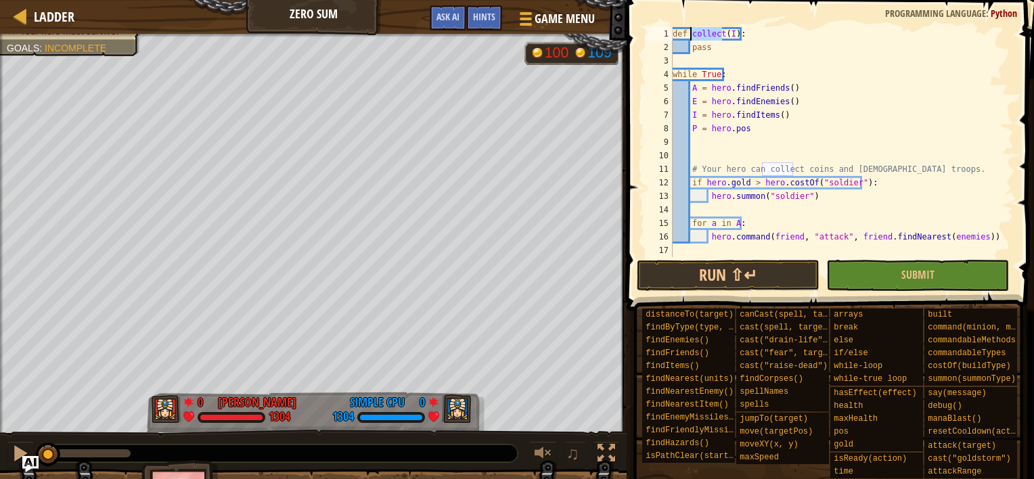
click at [697, 35] on div "def collect ( I ) : pass while True : A = hero . findFriends ( ) E = hero . fin…" at bounding box center [842, 155] width 344 height 257
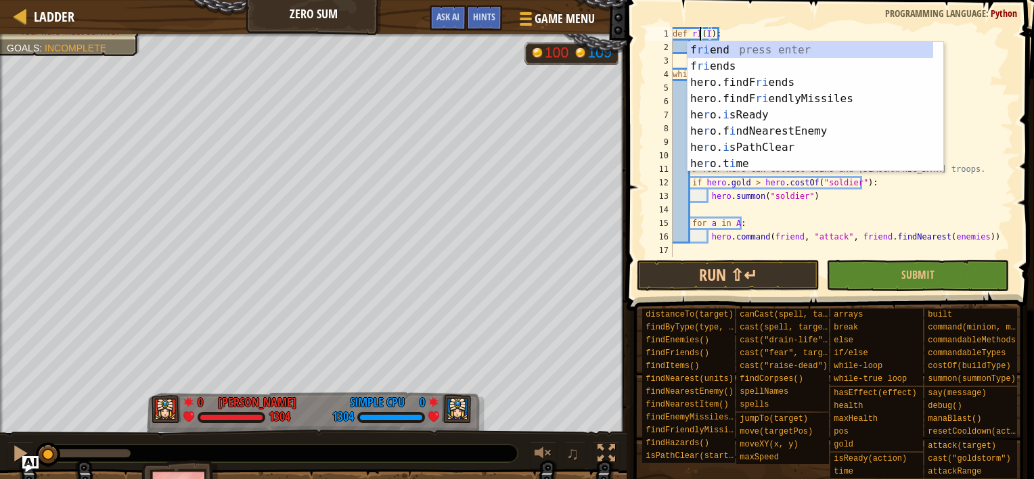
click at [728, 32] on div "def rI ( I ) : pass while True : A = hero . findFriends ( ) E = hero . findEnem…" at bounding box center [842, 155] width 344 height 257
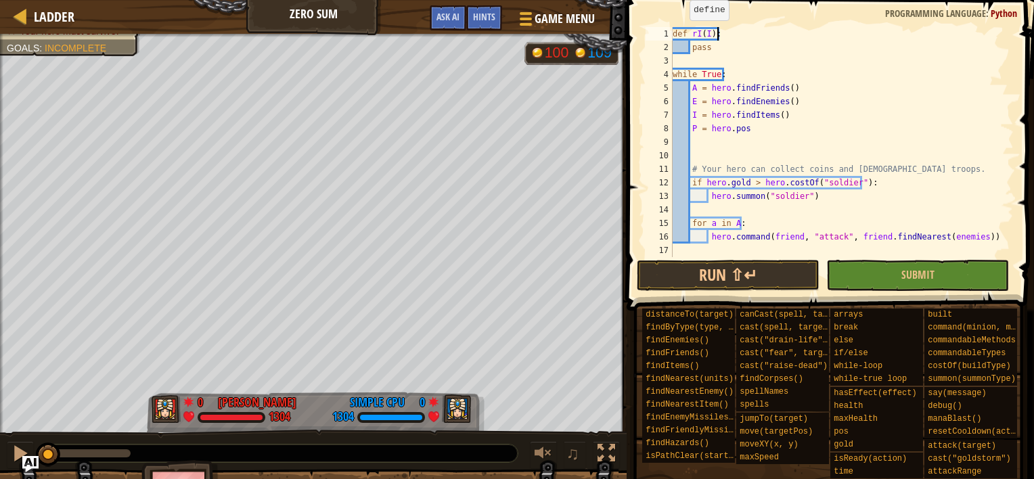
click at [682, 32] on div "def rI ( I ) : pass while True : A = hero . findFriends ( ) E = hero . findEnem…" at bounding box center [842, 155] width 344 height 257
click at [694, 30] on div "def rI ( I ) : pass while True : A = hero . findFriends ( ) E = hero . findEnem…" at bounding box center [842, 155] width 344 height 257
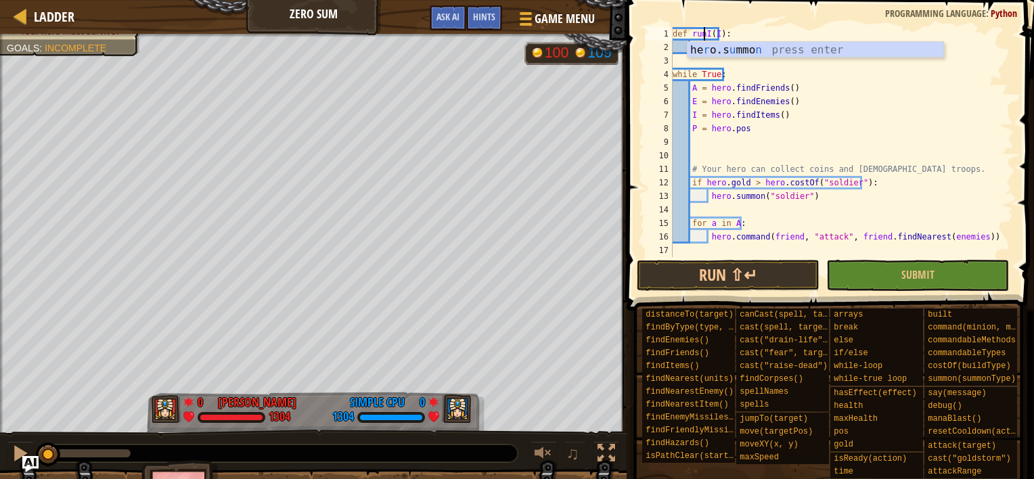
click at [761, 29] on div "def runI ( I ) : pass while True : A = hero . findFriends ( ) E = hero . findEn…" at bounding box center [842, 155] width 344 height 257
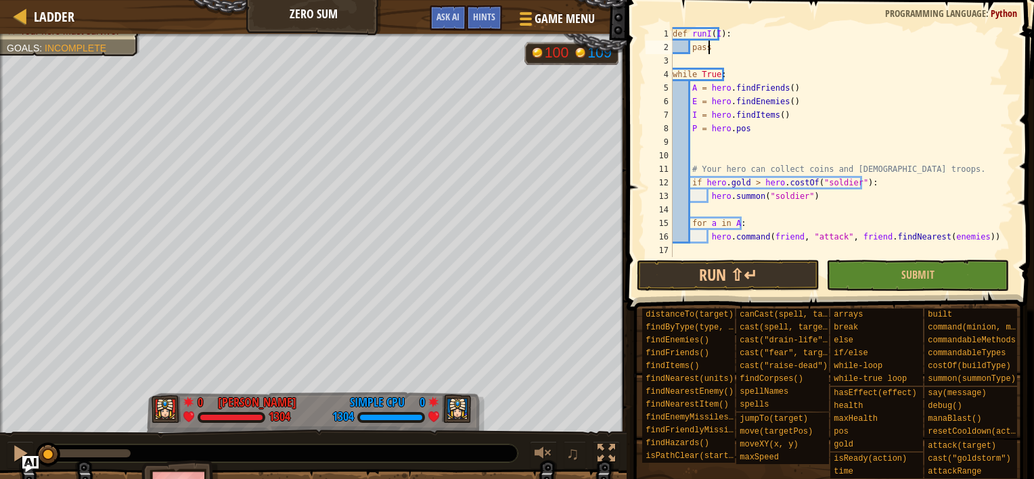
click at [759, 52] on div "def runI ( I ) : pass while True : A = hero . findFriends ( ) E = hero . findEn…" at bounding box center [842, 155] width 344 height 257
click at [732, 43] on div "def runI ( I ) : pass while True : A = hero . findFriends ( ) E = hero . findEn…" at bounding box center [842, 155] width 344 height 257
click at [763, 24] on span at bounding box center [832, 136] width 418 height 350
click at [746, 35] on div "def runI ( I ) : pass while True : A = hero . findFriends ( ) E = hero . findEn…" at bounding box center [842, 155] width 344 height 257
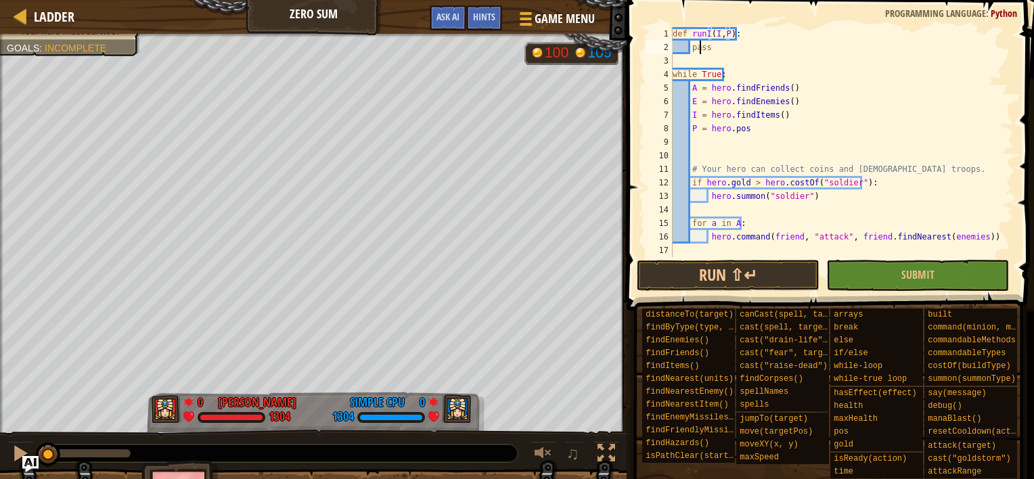
click at [698, 41] on div "def runI ( I , P ) : pass while True : A = hero . findFriends ( ) E = hero . fi…" at bounding box center [842, 155] width 344 height 257
click at [698, 49] on div "def runI ( I , P ) : pass while True : A = hero . findFriends ( ) E = hero . fi…" at bounding box center [842, 155] width 344 height 257
click at [727, 35] on div "def runI ( I , P ) : pass while True : A = hero . findFriends ( ) E = hero . fi…" at bounding box center [842, 155] width 344 height 257
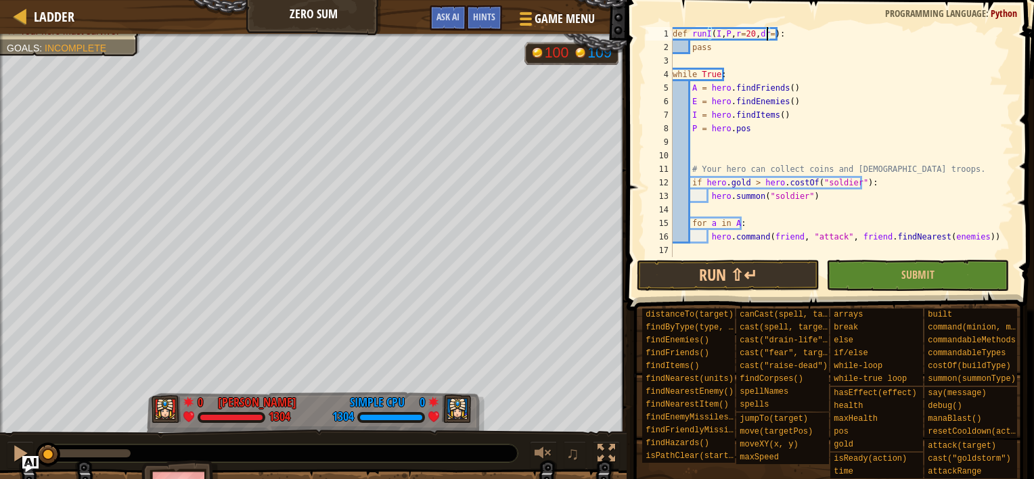
scroll to position [6, 8]
click at [708, 46] on div "def runI ( I , P , r = 20 , dr = 2 ) : pass while True : A = hero . findFriends…" at bounding box center [842, 155] width 344 height 257
type textarea "pass"
click at [708, 46] on div "def runI ( I , P , r = 20 , dr = 2 ) : pass while True : A = hero . findFriends…" at bounding box center [842, 155] width 344 height 257
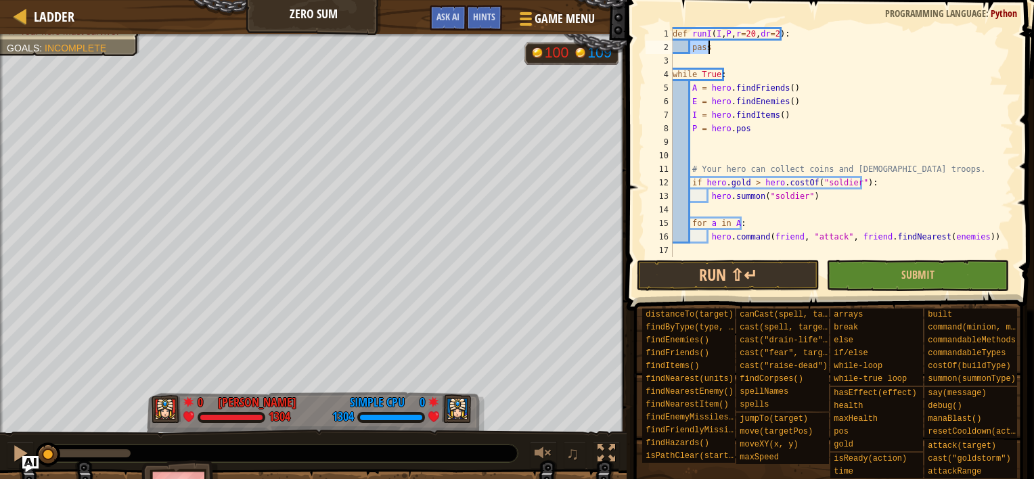
click at [744, 65] on div "def runI ( I , P , r = 20 , dr = 2 ) : pass while True : A = hero . findFriends…" at bounding box center [842, 155] width 344 height 257
click at [714, 38] on div "def runI ( I , P , r = 20 , dr = 2 ) : pass while True : A = hero . findFriends…" at bounding box center [842, 155] width 344 height 257
click at [702, 45] on div "def runI ( I , P , r = 20 , dr = 2 ) : pass while True : A = hero . findFriends…" at bounding box center [842, 155] width 344 height 257
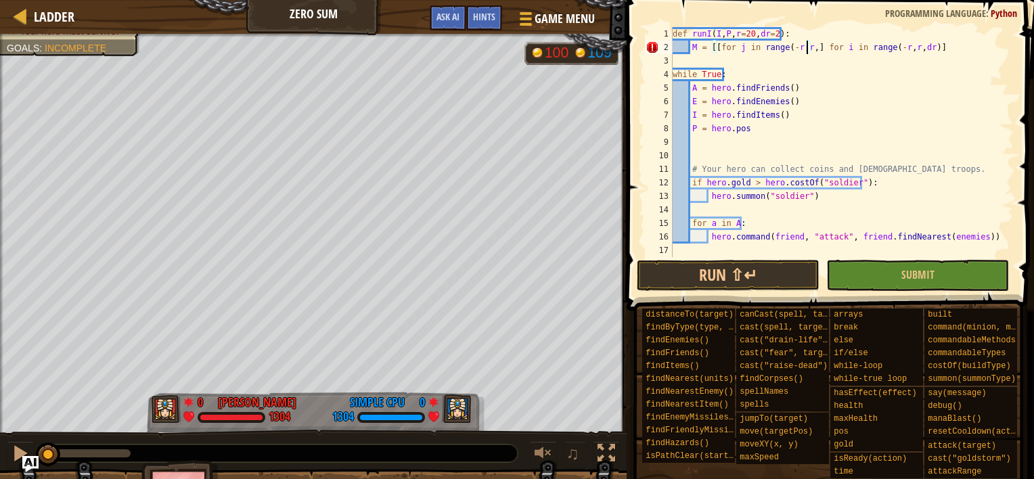
scroll to position [6, 12]
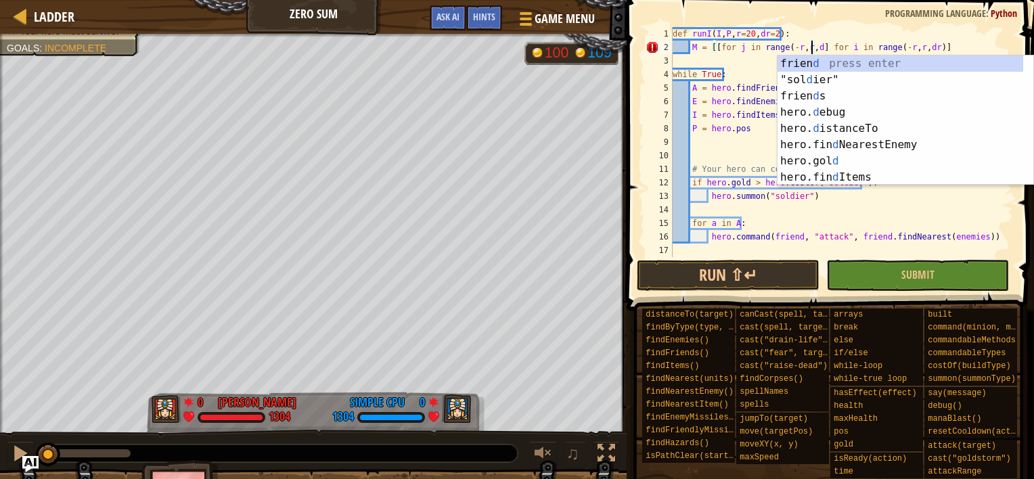
type textarea "M = [[for j in range(-r,r,dr] for i in range(-r,r,dr)]"
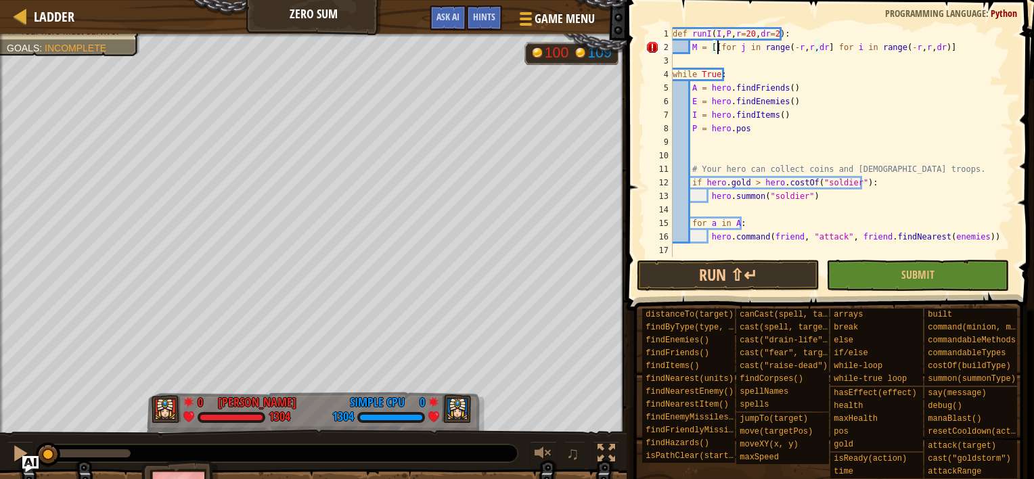
click at [777, 64] on div "def runI ( I , P , r = 20 , dr = 2 ) : M = [[ for j in range ( - r , r , dr ] f…" at bounding box center [842, 155] width 344 height 257
type textarea "M = [[() for j in range(-r,r,dr)] for i in range(-r,r,dr)]"
click at [809, 65] on div "def runI ( I , P , r = 20 , dr = 2 ) : M = [[( ) for j in range ( - r , r , dr …" at bounding box center [842, 155] width 344 height 257
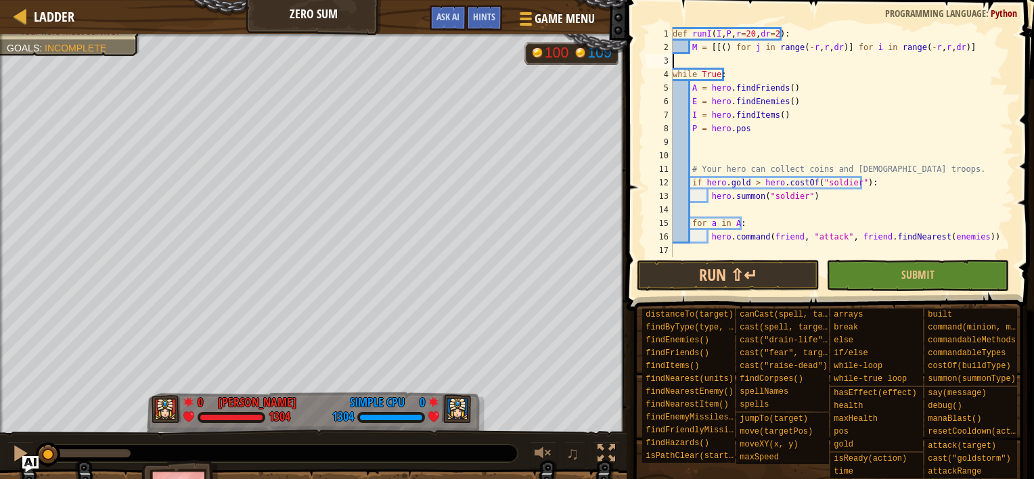
click at [820, 62] on div "def runI ( I , P , r = 20 , dr = 2 ) : M = [[( ) for j in range ( - r , r , dr …" at bounding box center [842, 155] width 344 height 257
click at [813, 44] on div "def runI ( I , P , r = 20 , dr = 2 ) : M = [[( ) for j in range ( - r , r , dr …" at bounding box center [842, 155] width 344 height 257
click at [935, 43] on div "def runI ( I , P , r = 20 , dr = 2 ) : M = [[( ) for j in range ( - r , r + 1 ,…" at bounding box center [842, 155] width 344 height 257
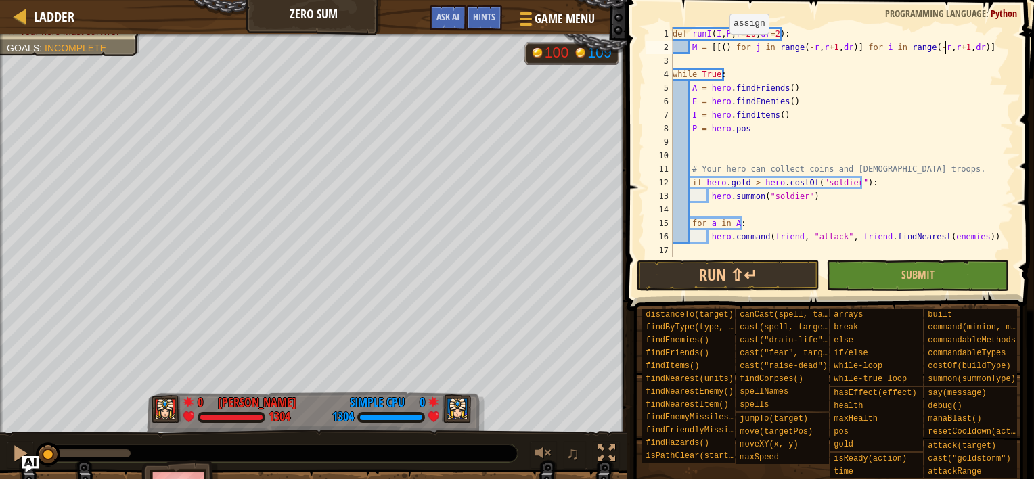
click at [723, 47] on div "def runI ( I , P , r = 20 , dr = 2 ) : M = [[( ) for j in range ( - r , r + 1 ,…" at bounding box center [842, 155] width 344 height 257
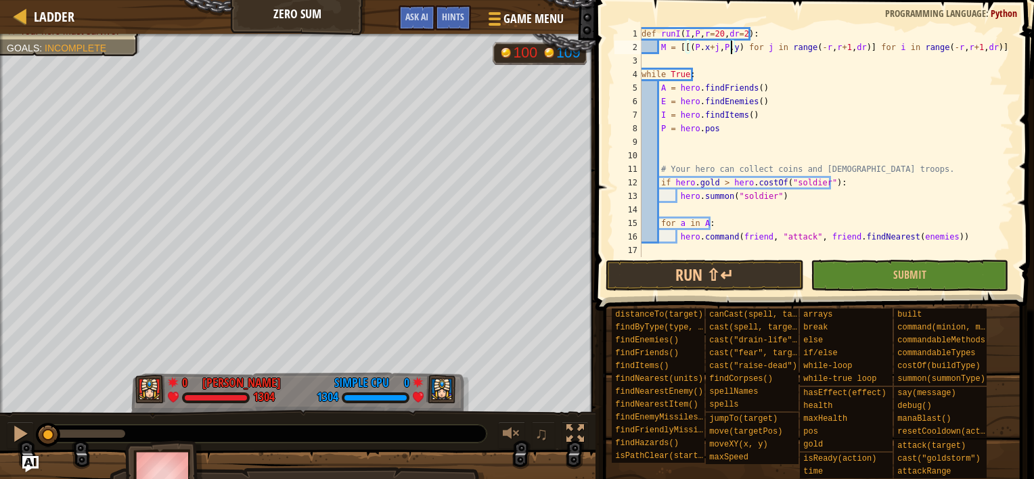
scroll to position [6, 8]
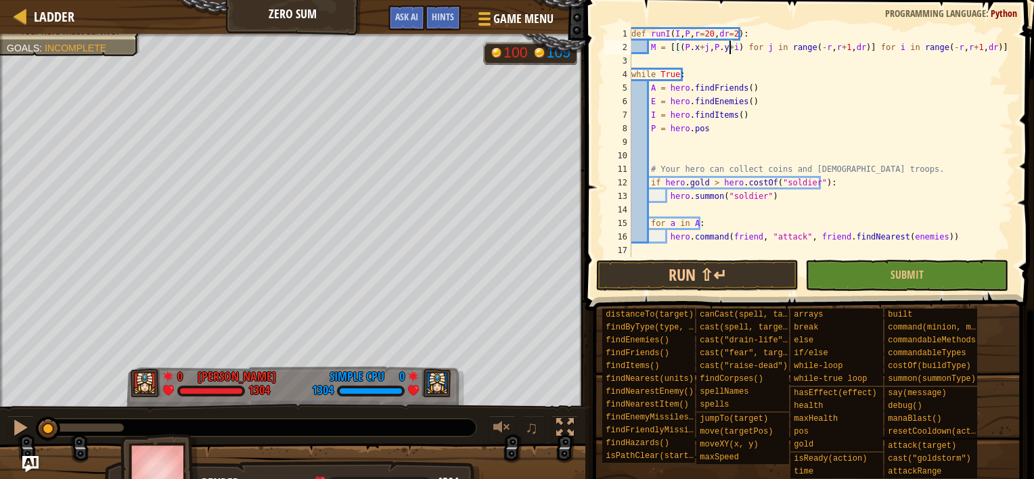
click at [993, 38] on div "def runI ( I , P , r = 20 , dr = 2 ) : M = [[( P . x + j , P . y + i ) for j in…" at bounding box center [821, 155] width 385 height 257
click at [982, 42] on div "def runI ( I , P , r = 20 , dr = 2 ) : M = [[( P . x + j , P . y + i ) for j in…" at bounding box center [821, 155] width 385 height 257
click at [750, 125] on div "def runI ( I , P , r = 20 , dr = 2 ) : M = [[( P . x + j , P . y + i ) for j in…" at bounding box center [821, 155] width 385 height 257
type textarea "P = hero.pos"
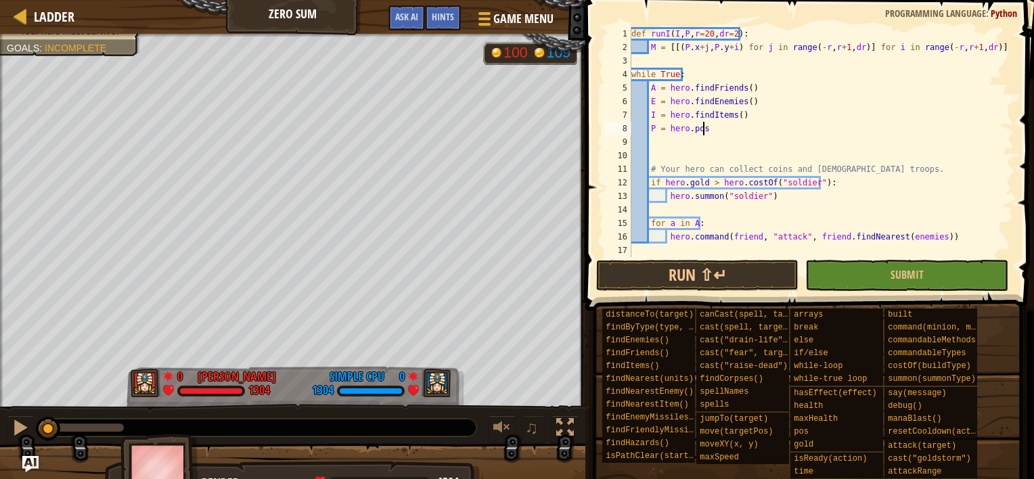
click at [753, 150] on div "def runI ( I , P , r = 20 , dr = 2 ) : M = [[( P . x + j , P . y + i ) for j in…" at bounding box center [821, 155] width 385 height 257
click at [635, 35] on div "def runI ( I , P , r = 20 , dr = 2 ) : M = [[( P . x + j , P . y + i ) for j in…" at bounding box center [821, 155] width 385 height 257
type textarea "def runI(I,P,r=20,dr=2):"
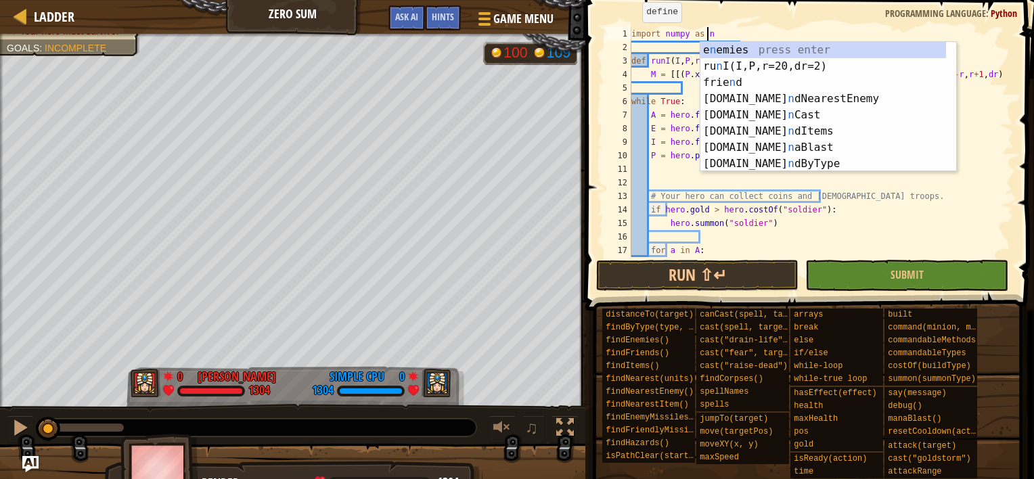
scroll to position [6, 5]
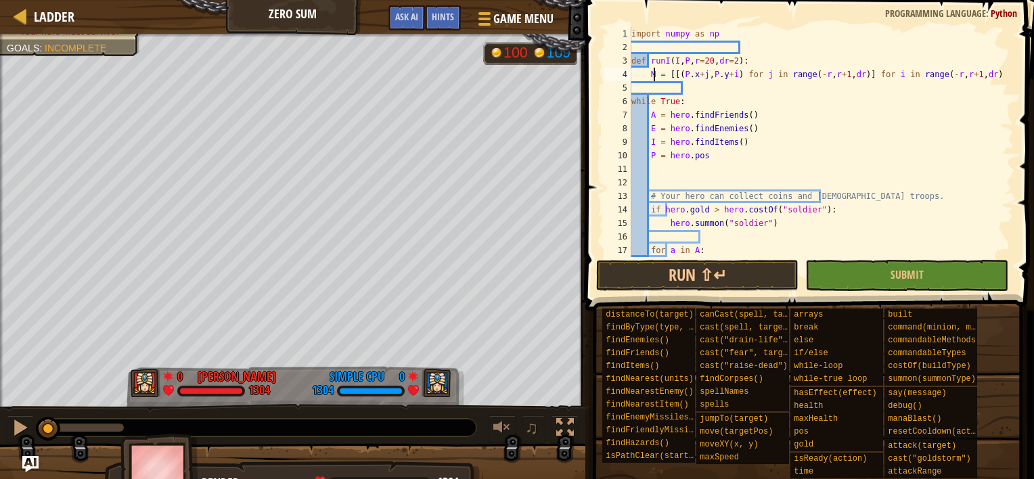
click at [655, 76] on div "import numpy as np def runI ( I , P , r = 20 , dr = 2 ) : M = [[( P . x + j , P…" at bounding box center [816, 155] width 375 height 257
click at [731, 27] on div "import numpy as np def runI ( I , P , r = 20 , dr = 2 ) : M = [[( P . x + j , P…" at bounding box center [816, 155] width 375 height 257
type textarea "import numpy as np"
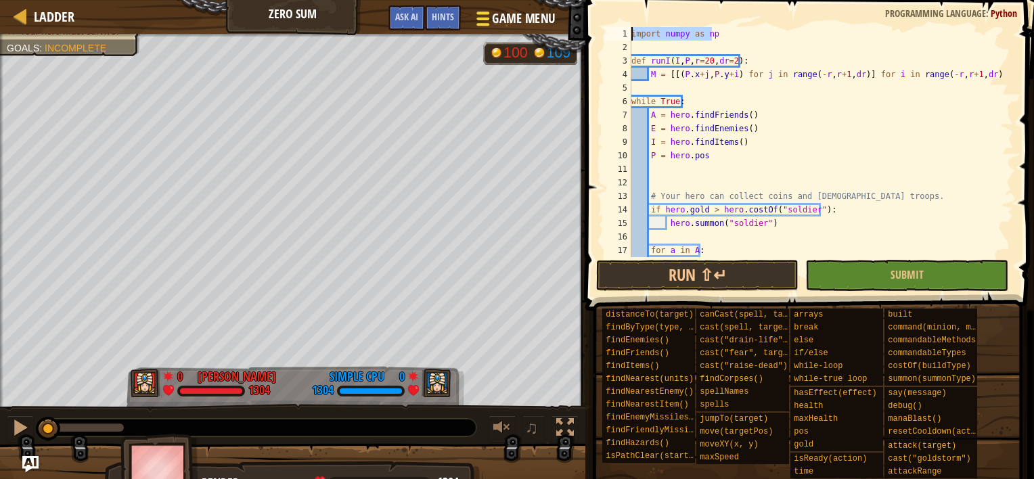
drag, startPoint x: 744, startPoint y: 27, endPoint x: 553, endPoint y: 27, distance: 190.8
click at [553, 27] on div "Ladder Zero Sum Game Menu Done Hints Ask AI 1 ההההההההההההההההההההההההההההההההה…" at bounding box center [517, 239] width 1034 height 479
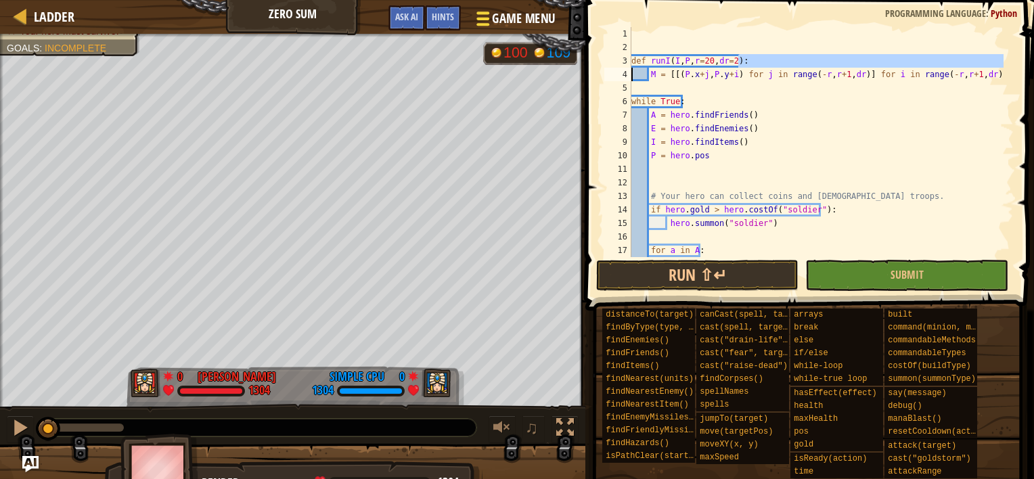
type textarea "def runI(I,P,r=20,dr=2):"
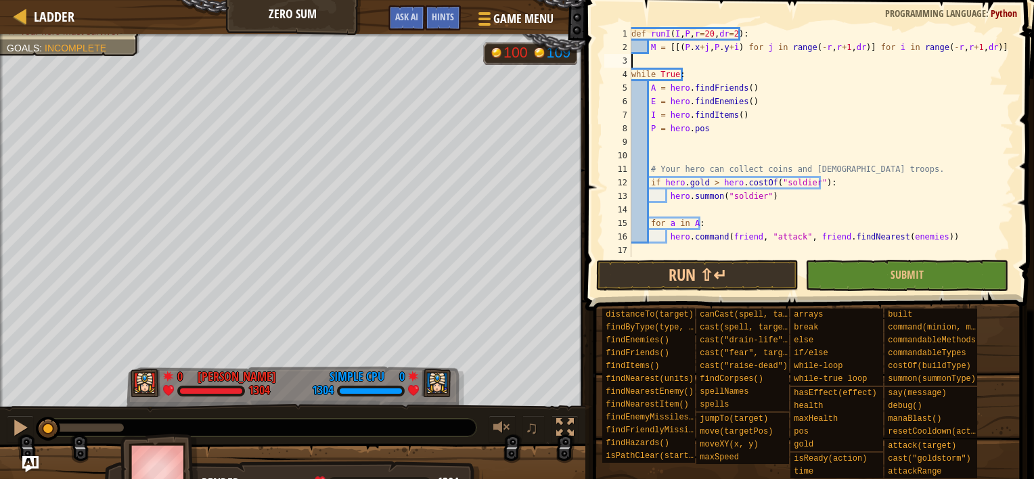
click at [746, 62] on div "def runI ( I , P , r = 20 , dr = 2 ) : M = [[( P . x + j , P . y + i ) for j in…" at bounding box center [821, 155] width 385 height 257
click at [757, 110] on div "def runI ( I , P , r = 20 , dr = 2 ) : M = [[( P . x + j , P . y + i ) for j in…" at bounding box center [821, 155] width 385 height 257
click at [725, 132] on div "def runI ( I , P , r = 20 , dr = 2 ) : M = [[( P . x + j , P . y + i ) for j in…" at bounding box center [821, 155] width 385 height 257
type textarea "P = hero.pos"
click at [717, 141] on div "def runI ( I , P , r = 20 , dr = 2 ) : M = [[( P . x + j , P . y + i ) for j in…" at bounding box center [821, 155] width 385 height 257
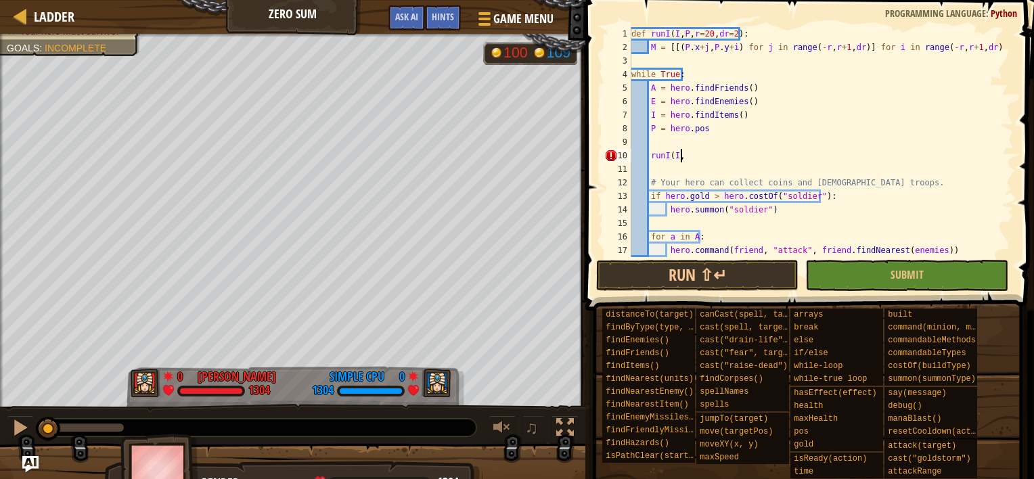
scroll to position [6, 3]
click at [759, 95] on div "def runI ( I , P , r = 20 , dr = 2 ) : M = [[( P . x + j , P . y + i ) for j in…" at bounding box center [816, 155] width 375 height 257
click at [971, 50] on div "def runI ( I , P , r = 20 , dr = 2 ) : M = [[( P . x + j , P . y + i ) for j in…" at bounding box center [816, 155] width 375 height 257
type textarea "M = [[(P.x+j,P.y+i) for j in range(-r,r+1,dr)] for i in range(-r,r+1,dr)]"
click at [980, 49] on div "def runI ( I , P , r = 20 , dr = 2 ) : M = [[( P . x + j , P . y + i ) for j in…" at bounding box center [816, 142] width 375 height 230
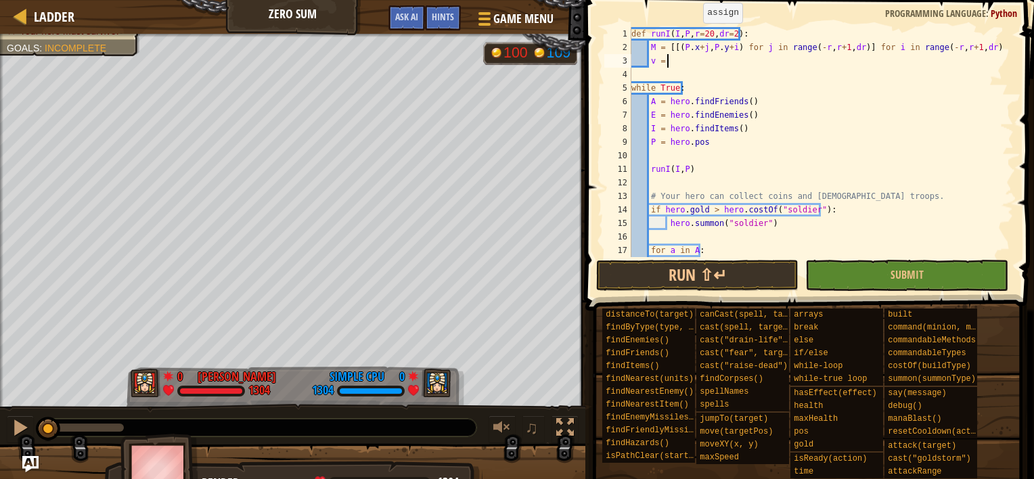
scroll to position [6, 2]
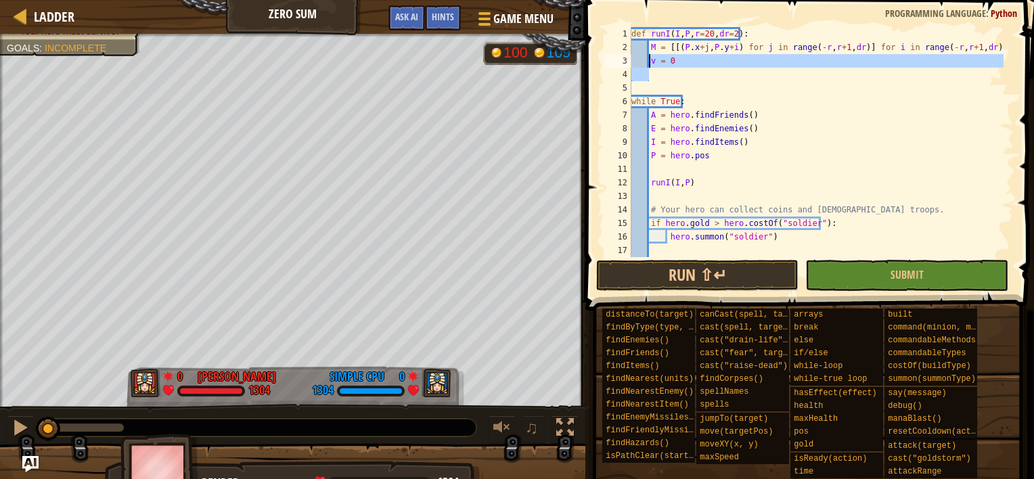
drag, startPoint x: 664, startPoint y: 76, endPoint x: 650, endPoint y: 62, distance: 20.1
click at [650, 62] on div "def runI ( I , P , r = 20 , dr = 2 ) : M = [[( P . x + j , P . y + i ) for j in…" at bounding box center [816, 155] width 375 height 257
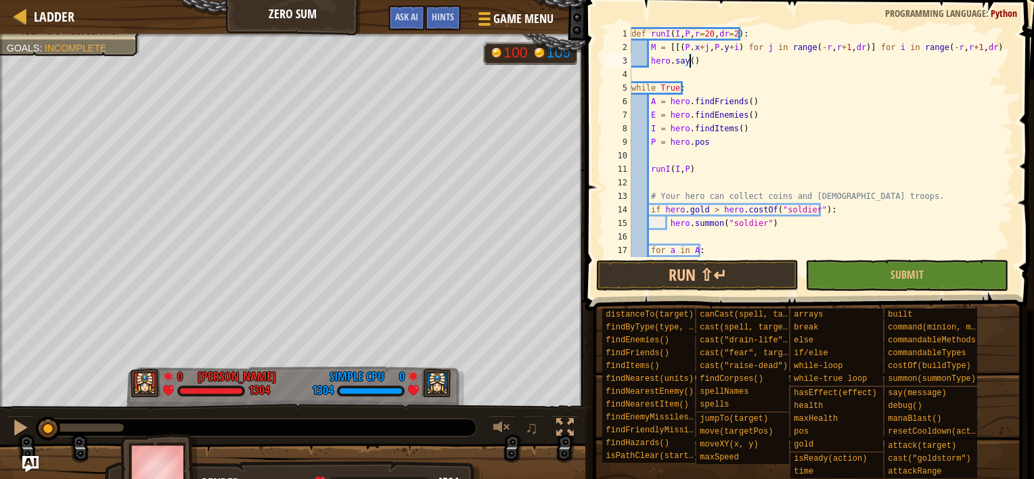
scroll to position [6, 5]
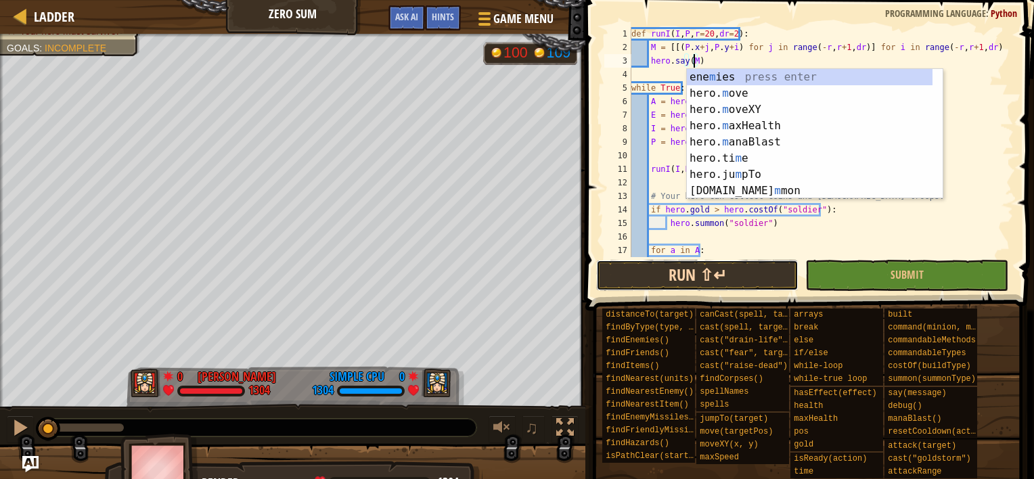
click at [663, 278] on button "Run ⇧↵" at bounding box center [697, 275] width 203 height 31
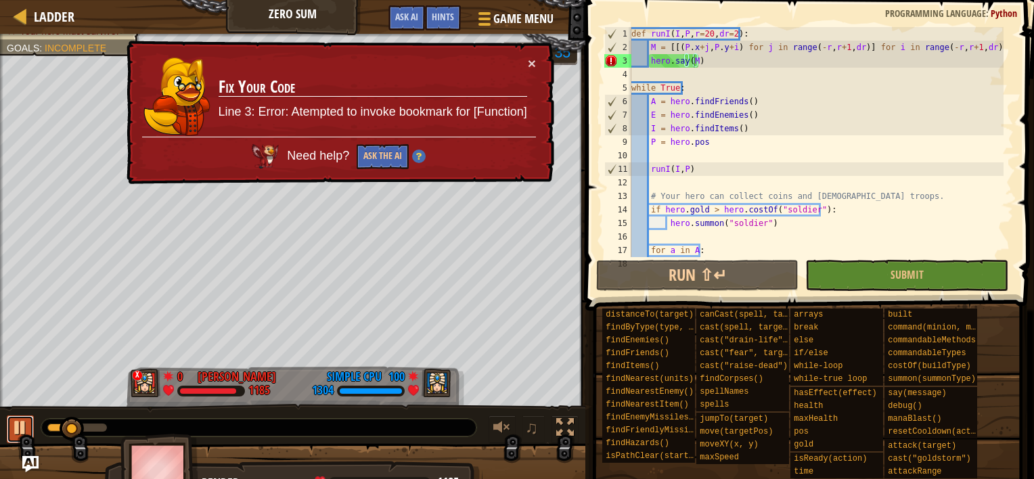
click at [16, 426] on div at bounding box center [21, 428] width 18 height 18
click at [530, 62] on button "×" at bounding box center [532, 63] width 8 height 14
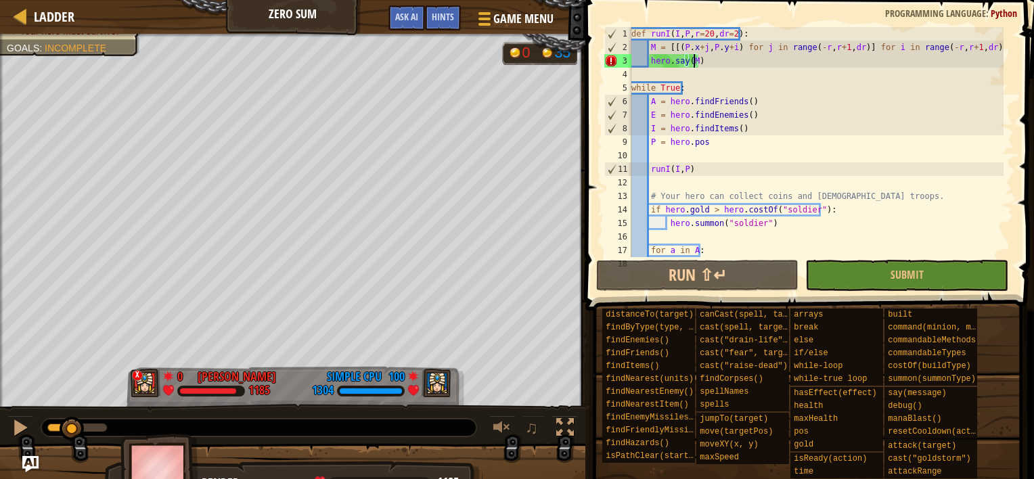
click at [718, 62] on div "def runI ( I , P , r = 20 , dr = 2 ) : M = [[( P . x + j , P . y + i ) for j in…" at bounding box center [816, 155] width 375 height 257
click at [695, 62] on div "def runI ( I , P , r = 20 , dr = 2 ) : M = [[( P . x + j , P . y + i ) for j in…" at bounding box center [816, 155] width 375 height 257
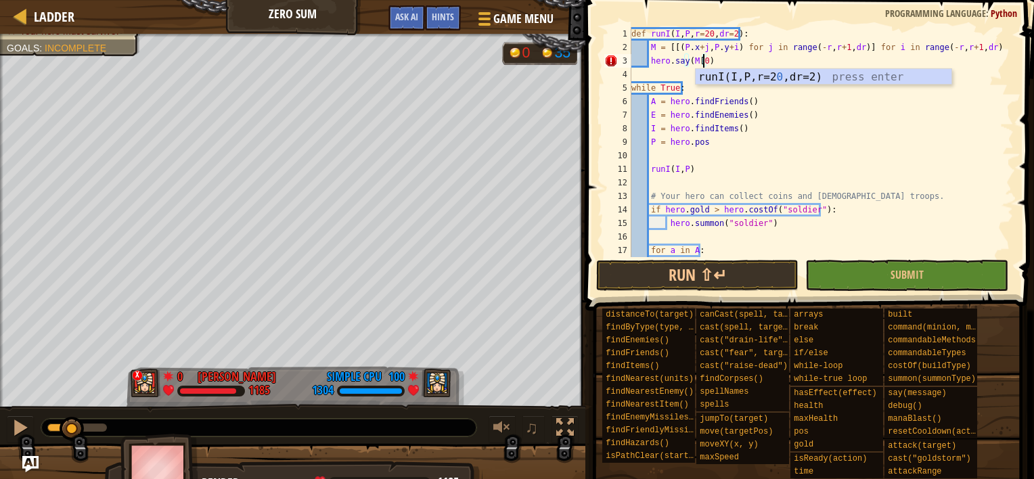
scroll to position [6, 5]
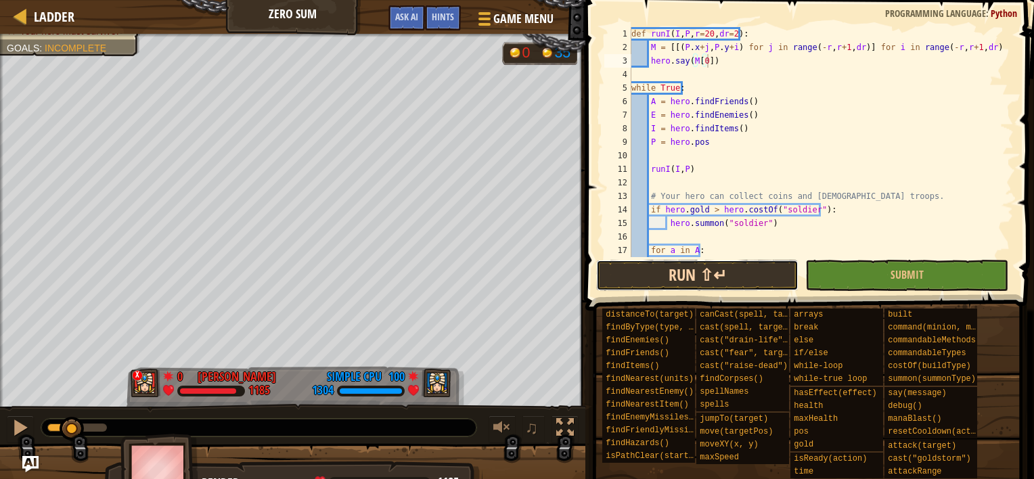
click at [660, 272] on button "Run ⇧↵" at bounding box center [697, 275] width 203 height 31
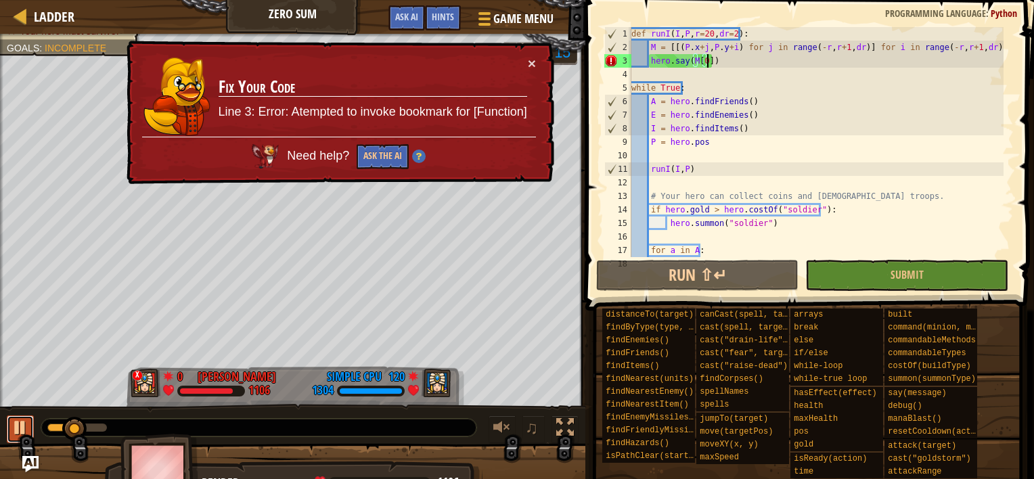
click at [23, 424] on div at bounding box center [21, 428] width 18 height 18
click at [704, 60] on div "def runI ( I , P , r = 20 , dr = 2 ) : M = [[( P . x + j , P . y + i ) for j in…" at bounding box center [816, 155] width 375 height 257
click at [708, 59] on div "def runI ( I , P , r = 20 , dr = 2 ) : M = [[( P . x + j , P . y + i ) for j in…" at bounding box center [816, 155] width 375 height 257
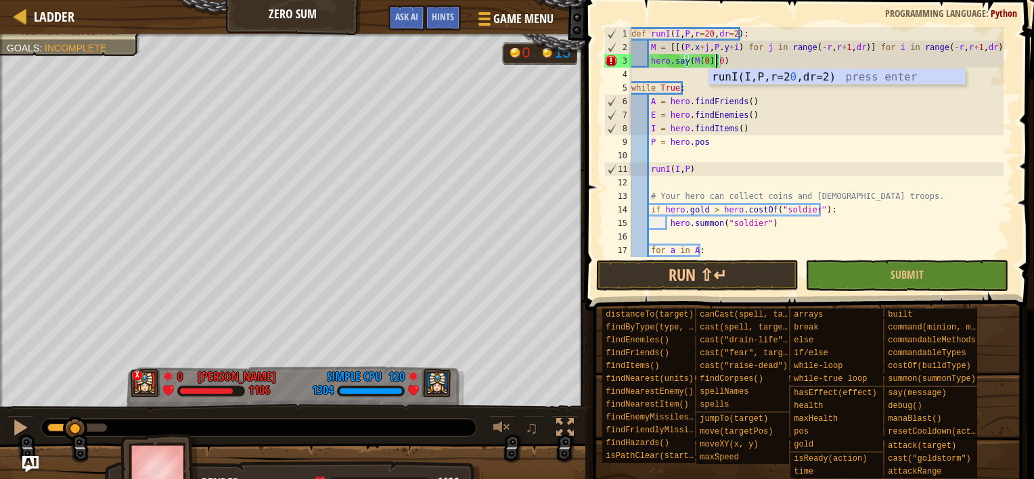
scroll to position [6, 7]
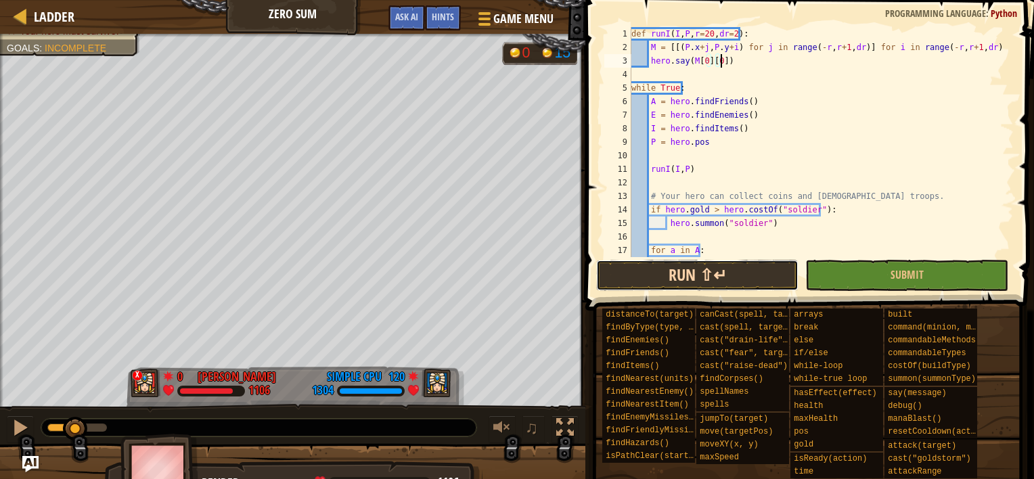
click at [660, 275] on button "Run ⇧↵" at bounding box center [697, 275] width 203 height 31
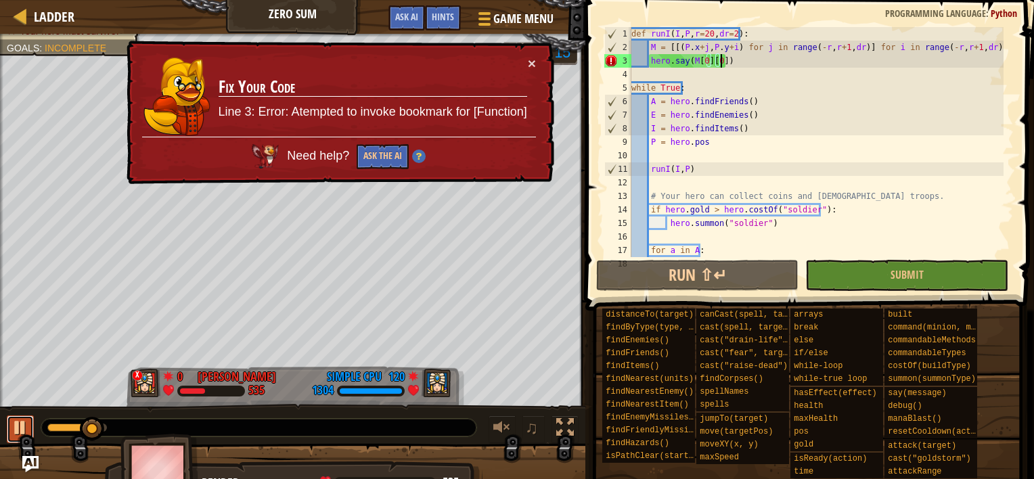
click at [23, 422] on div at bounding box center [21, 428] width 18 height 18
click at [678, 46] on div "def runI ( I , P , r = 20 , dr = 2 ) : M = [[( P . x + j , P . y + i ) for j in…" at bounding box center [816, 155] width 375 height 257
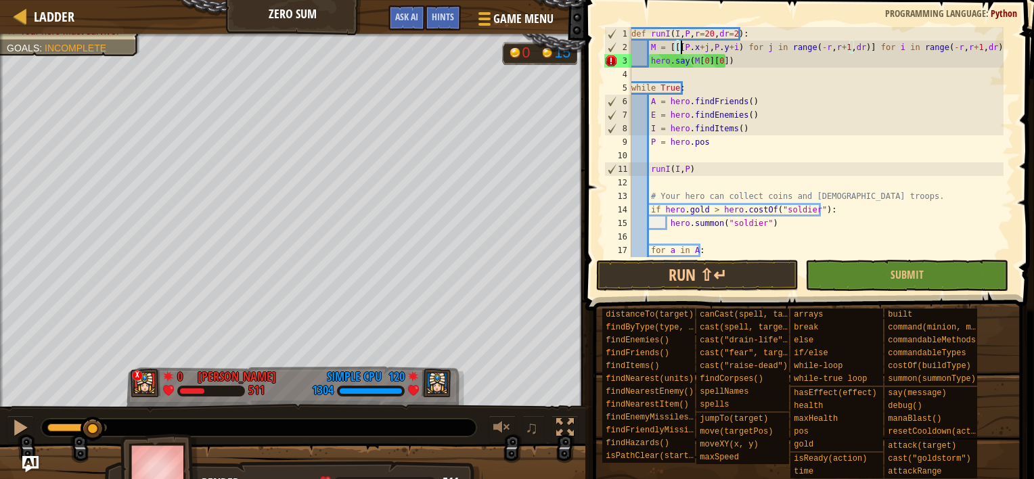
scroll to position [6, 4]
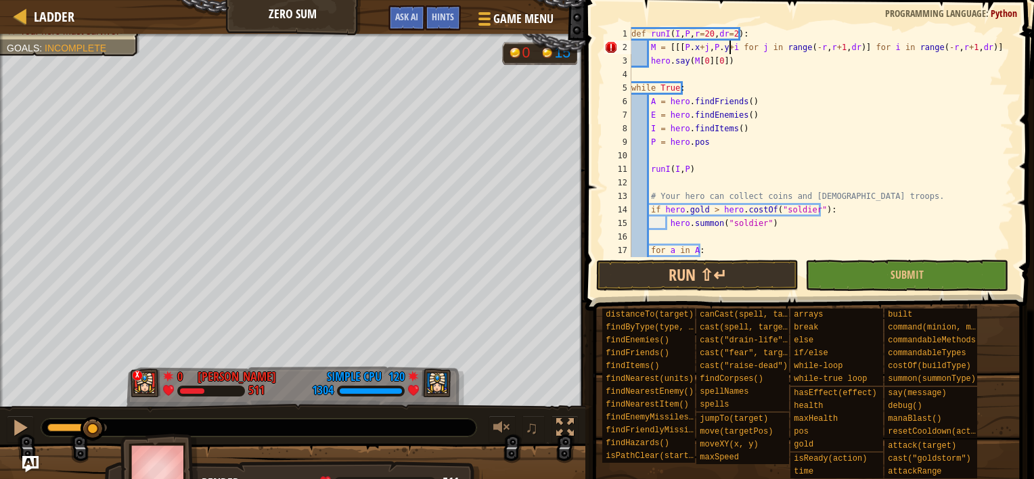
type textarea "M = [[[P.x+j,P.y+i] for j in range(-r,r+1,dr)] for i in range(-r,r+1,dr)]"
click at [677, 149] on div "def runI ( I , P , r = 20 , dr = 2 ) : M = [[[ P . x + j , P . y + i ] for j in…" at bounding box center [816, 155] width 375 height 257
click at [654, 274] on button "Run ⇧↵" at bounding box center [697, 275] width 203 height 31
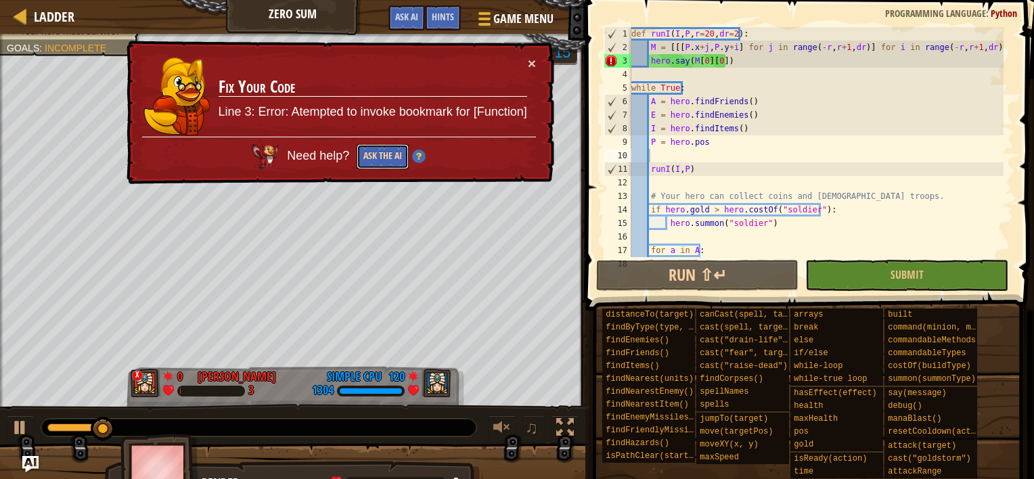
click at [376, 154] on button "Ask the AI" at bounding box center [383, 156] width 52 height 25
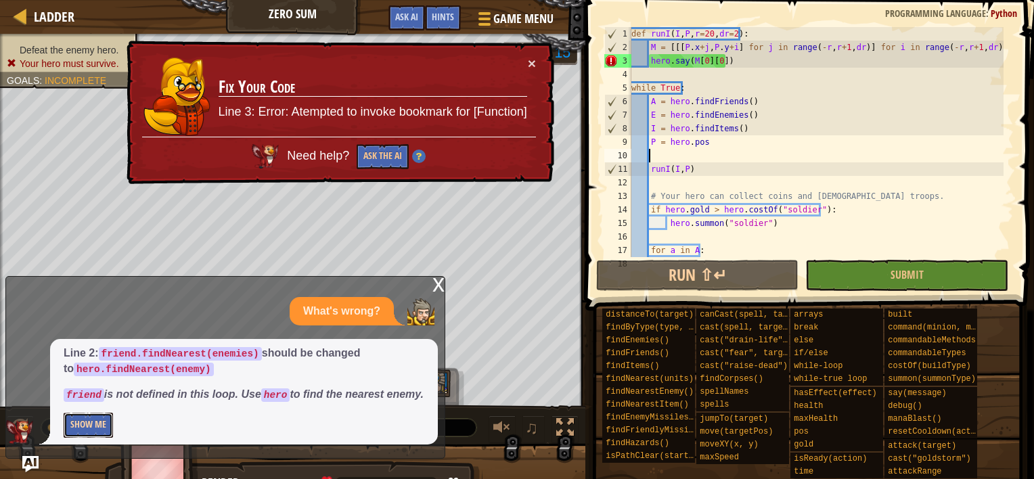
click at [93, 421] on button "Show Me" at bounding box center [88, 425] width 49 height 25
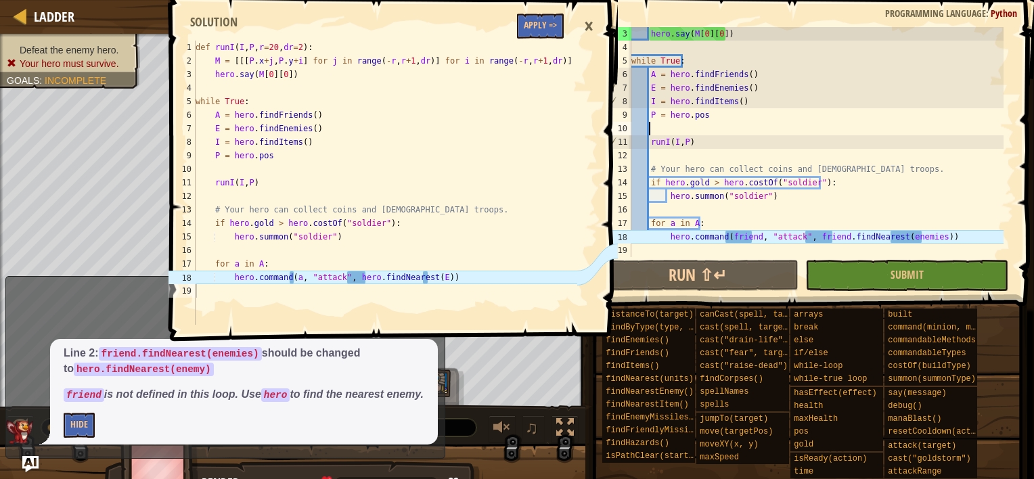
scroll to position [27, 0]
click at [839, 154] on div "hero . say ( M [ 0 ] [ 0 ]) while True : A = hero . findFriends ( ) E = hero . …" at bounding box center [816, 155] width 375 height 257
click at [736, 233] on div "hero . say ( M [ 0 ] [ 0 ]) while True : A = hero . findFriends ( ) E = hero . …" at bounding box center [816, 155] width 375 height 257
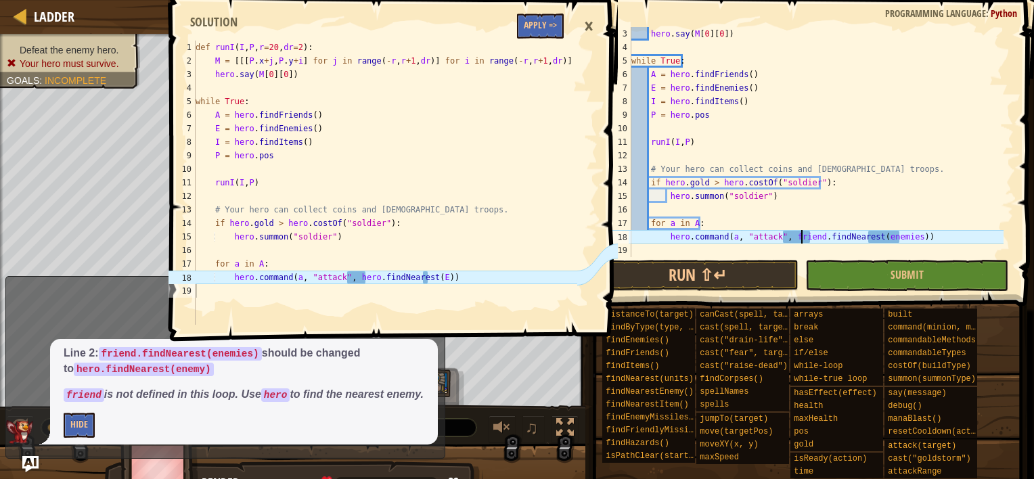
click at [800, 237] on div "hero . say ( M [ 0 ] [ 0 ]) while True : A = hero . findFriends ( ) E = hero . …" at bounding box center [816, 155] width 375 height 257
click at [855, 236] on div "hero . say ( M [ 0 ] [ 0 ]) while True : A = hero . findFriends ( ) E = hero . …" at bounding box center [816, 155] width 375 height 257
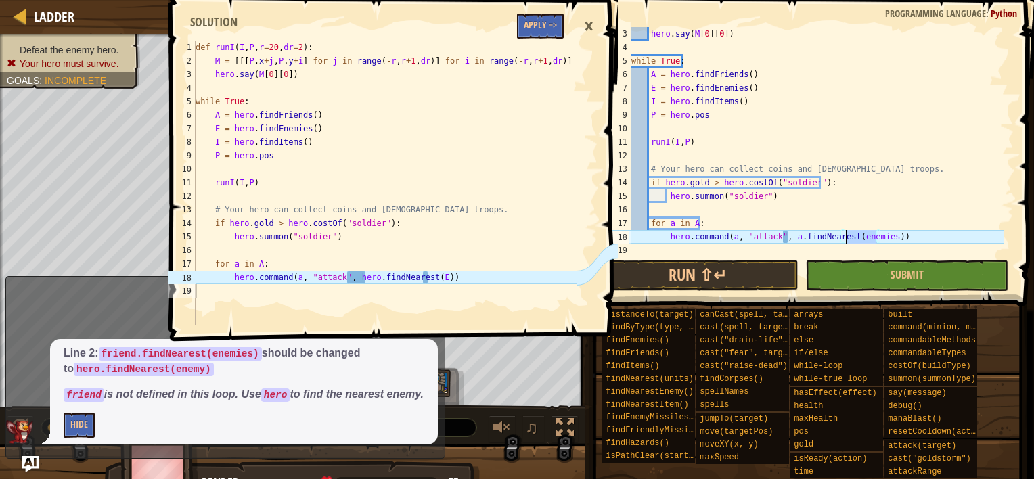
scroll to position [6, 18]
click at [788, 236] on div "hero . say ( M [ 0 ] [ 0 ]) while True : A = hero . findFriends ( ) E = hero . …" at bounding box center [816, 155] width 375 height 257
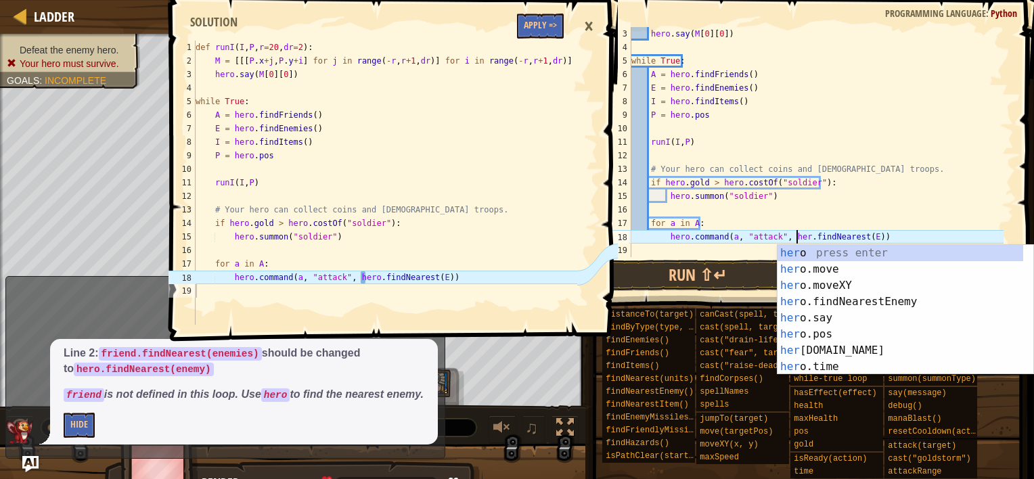
scroll to position [6, 14]
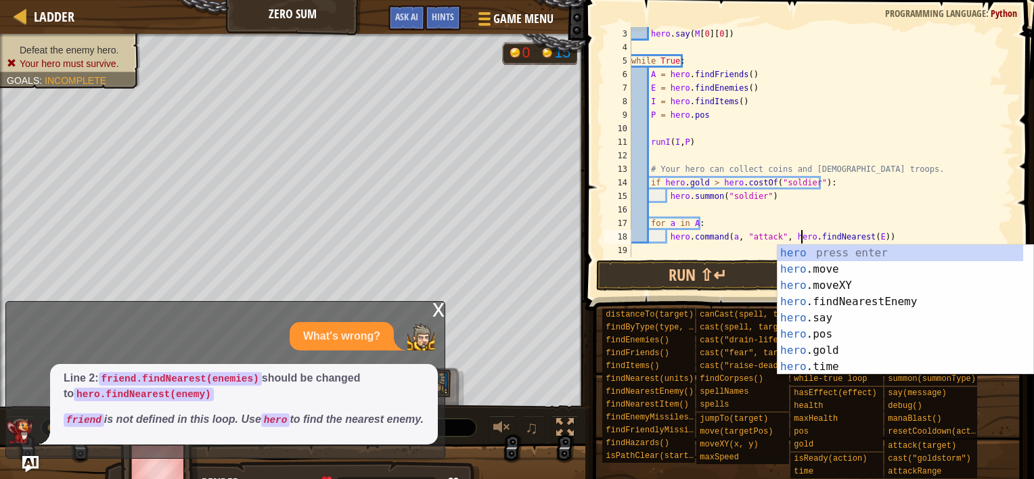
click at [820, 83] on div "hero . say ( M [ 0 ] [ 0 ]) while True : A = hero . findFriends ( ) E = hero . …" at bounding box center [816, 155] width 375 height 257
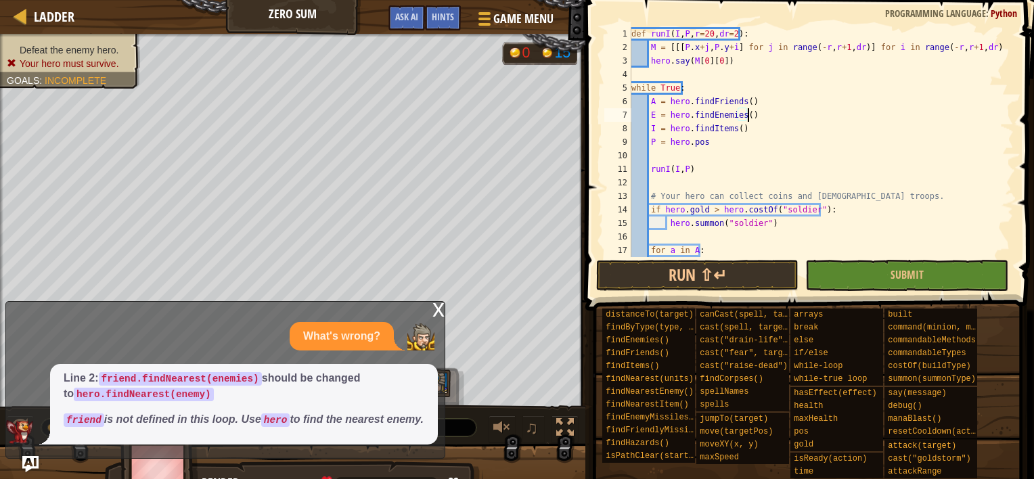
scroll to position [0, 0]
type textarea "E = hero.findEnemies()"
click at [701, 265] on button "Run ⇧↵" at bounding box center [697, 275] width 203 height 31
